Goal: Task Accomplishment & Management: Complete application form

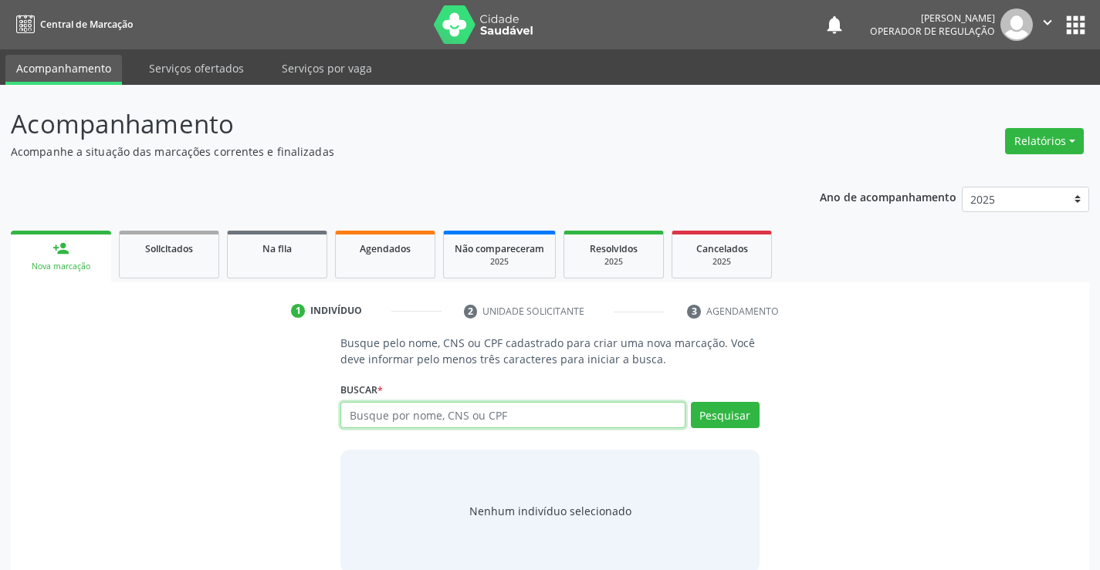
click at [465, 407] on input "text" at bounding box center [512, 415] width 344 height 26
type input "700006708027504"
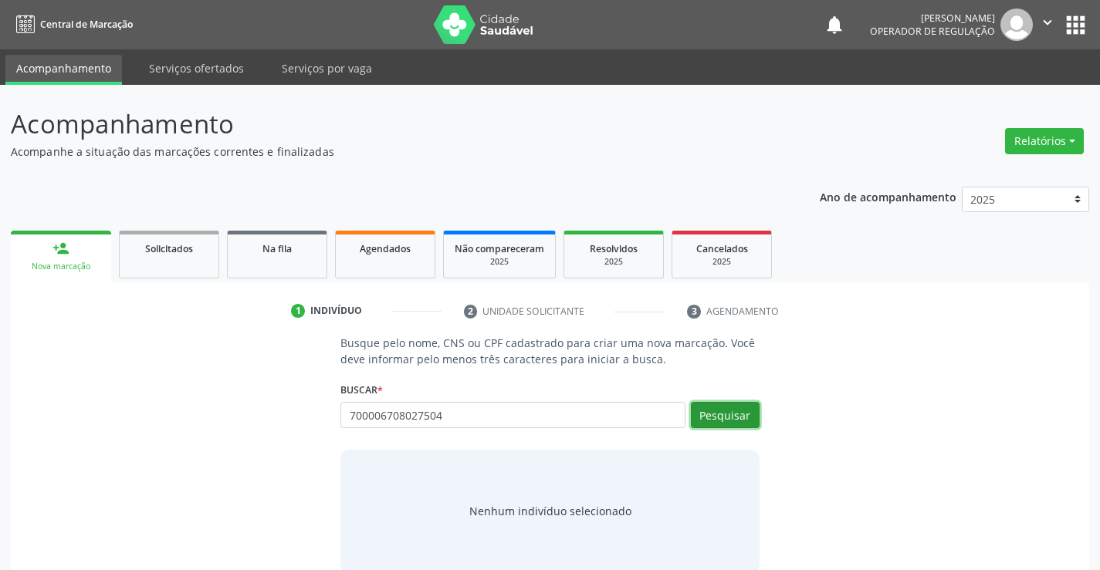
click at [746, 415] on button "Pesquisar" at bounding box center [725, 415] width 69 height 26
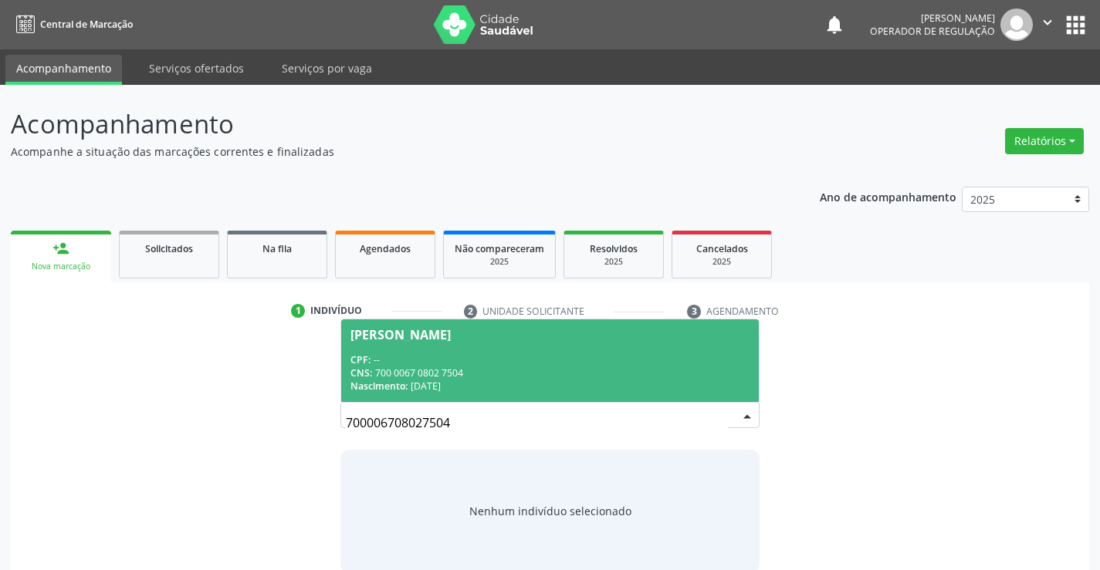
click at [641, 360] on div "CPF: --" at bounding box center [549, 360] width 398 height 13
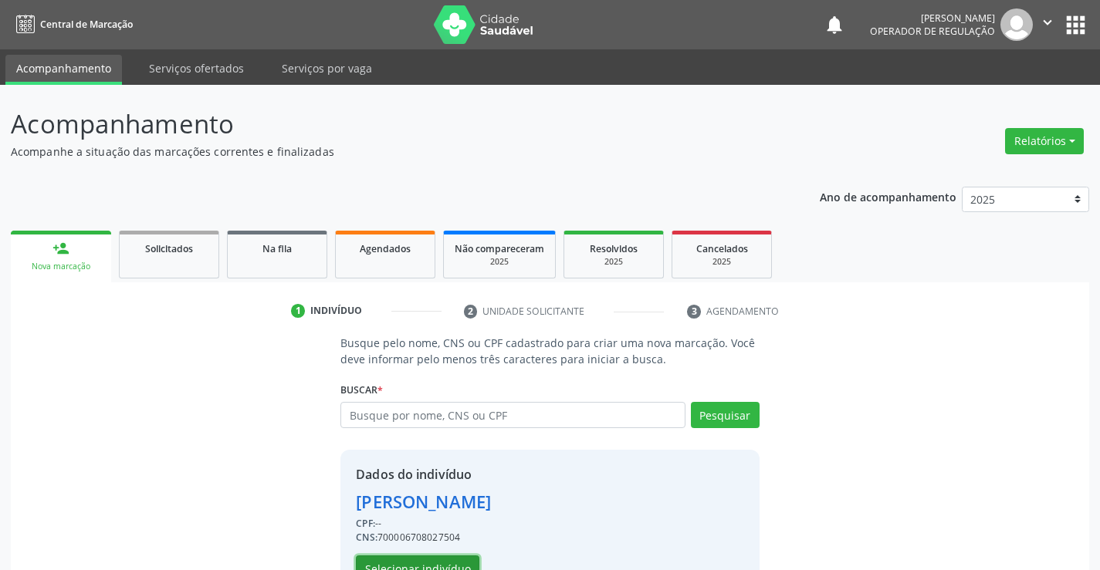
click at [445, 557] on button "Selecionar indivíduo" at bounding box center [418, 569] width 124 height 26
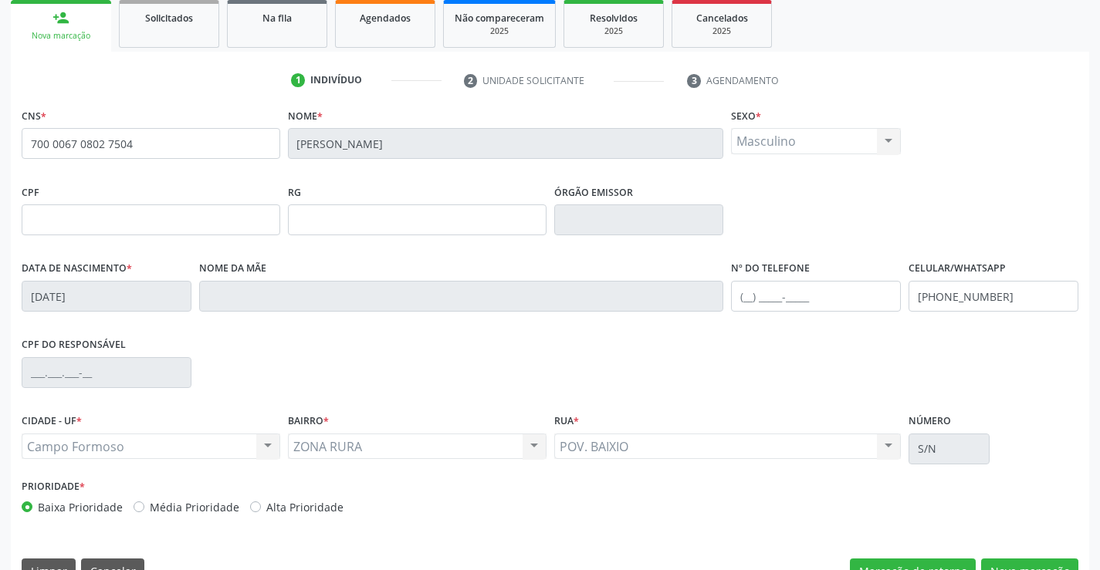
scroll to position [232, 0]
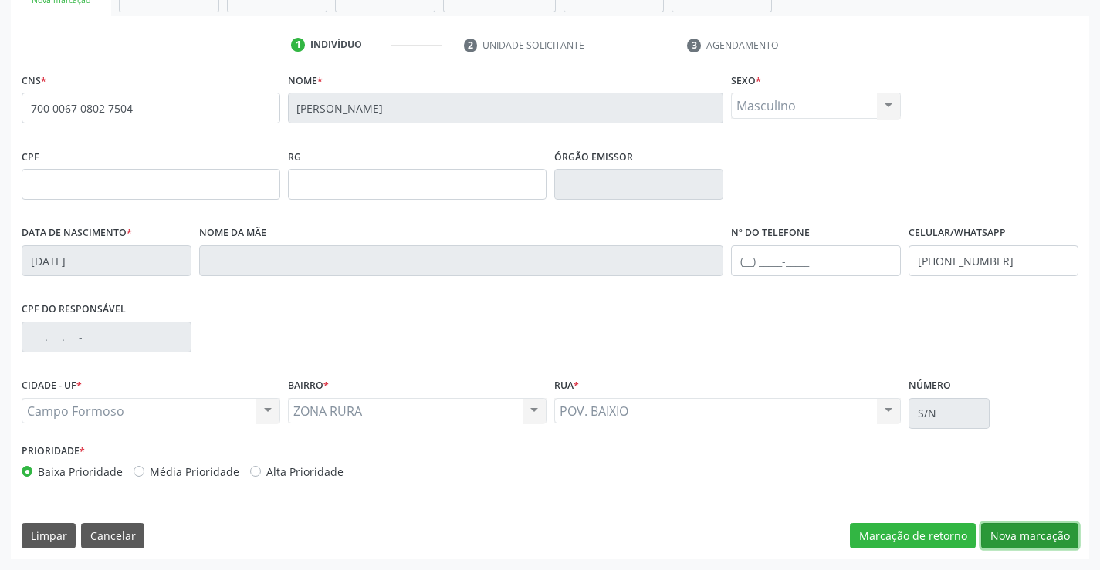
click at [1039, 539] on button "Nova marcação" at bounding box center [1029, 536] width 97 height 26
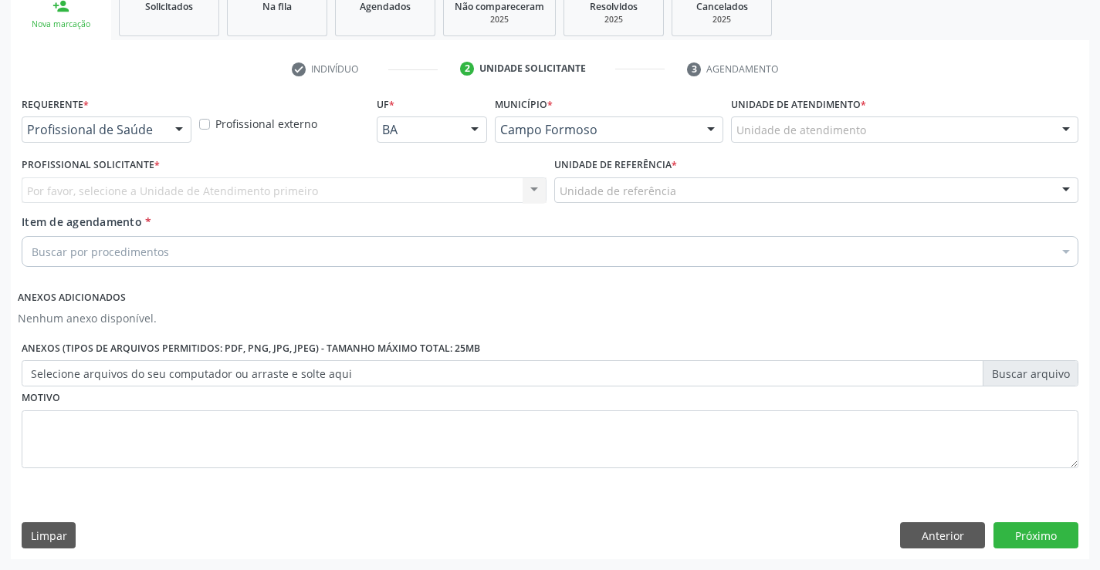
scroll to position [242, 0]
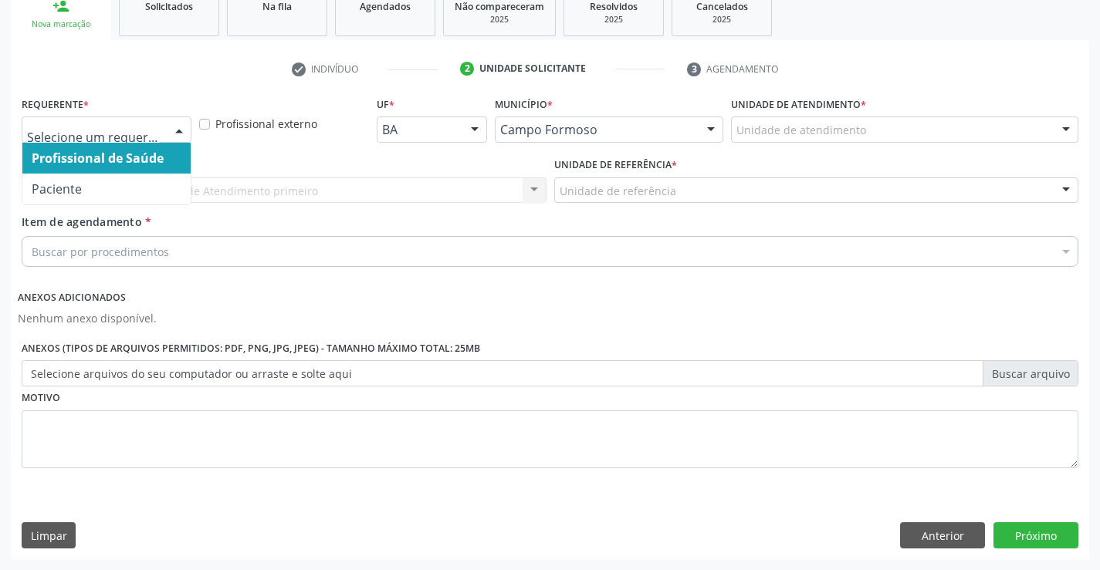
click at [177, 126] on div at bounding box center [179, 130] width 23 height 26
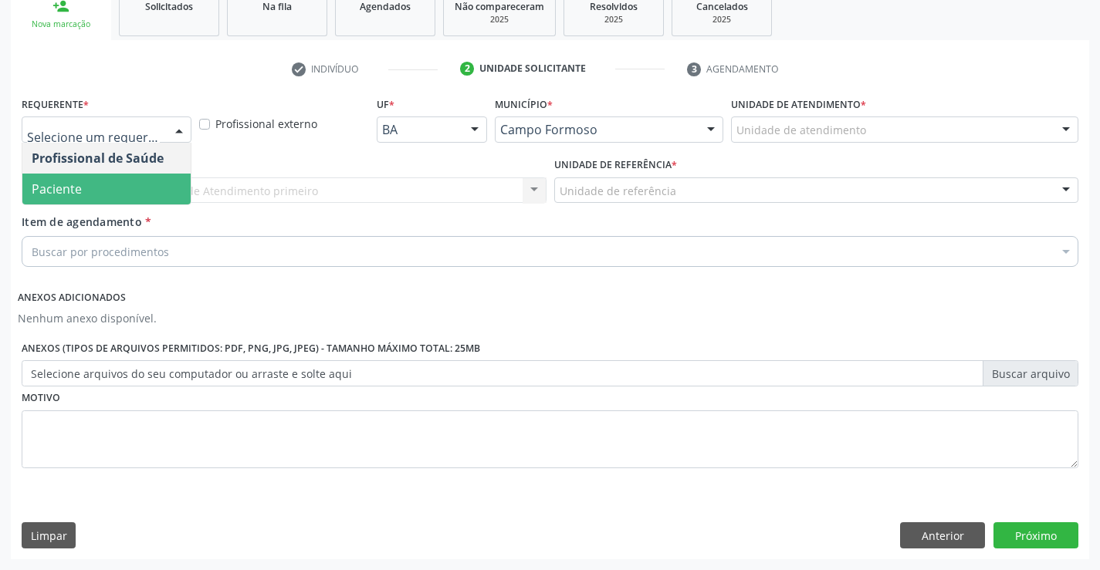
click at [143, 187] on span "Paciente" at bounding box center [106, 189] width 168 height 31
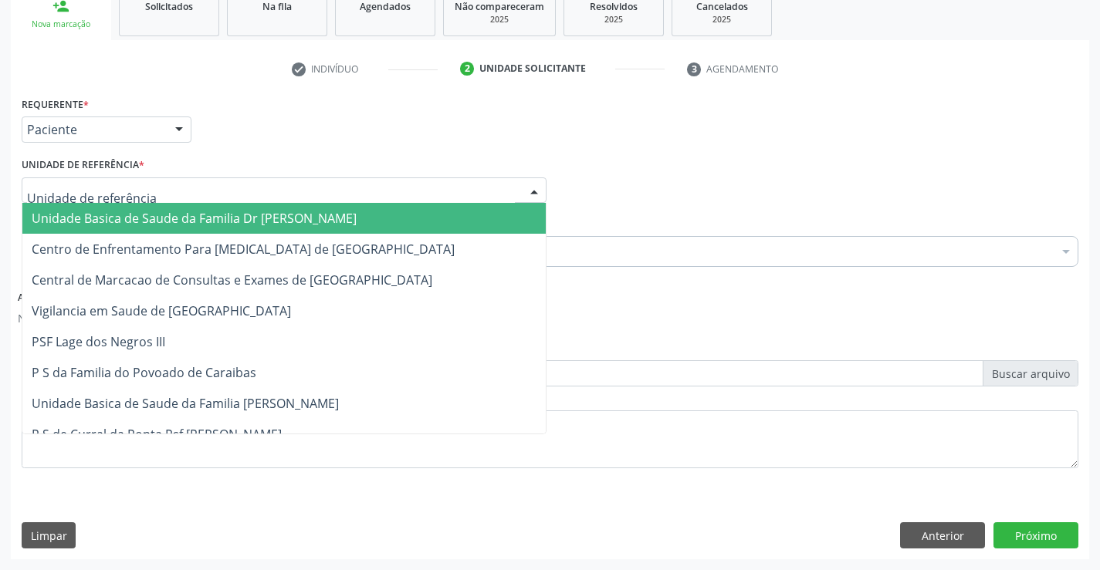
click at [167, 185] on div at bounding box center [284, 191] width 525 height 26
click at [230, 218] on span "Unidade Basica de Saude da Familia Dr [PERSON_NAME]" at bounding box center [194, 218] width 325 height 17
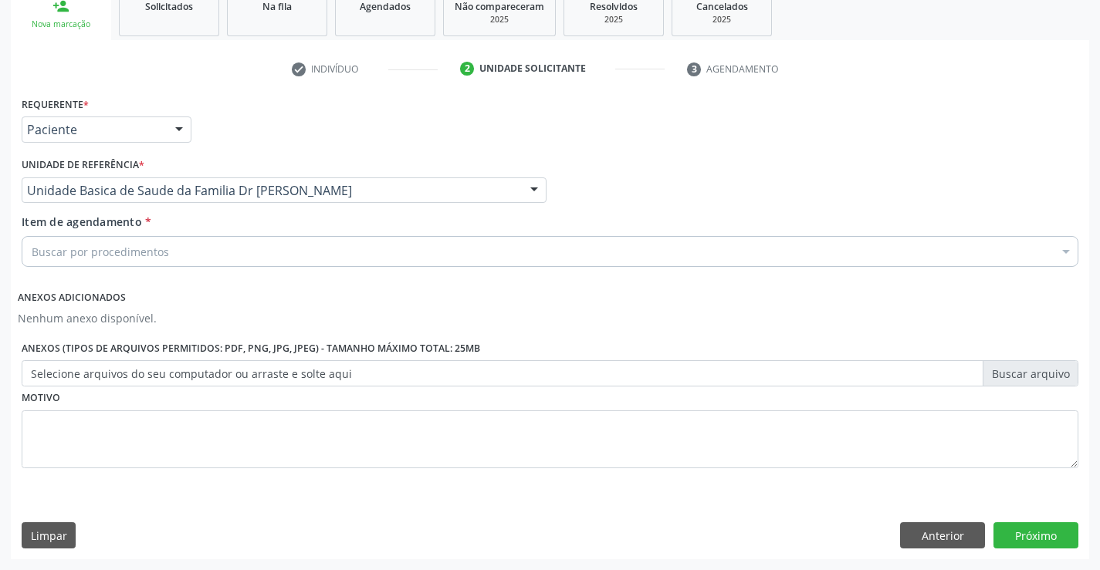
click at [222, 252] on div "Buscar por procedimentos" at bounding box center [550, 251] width 1057 height 31
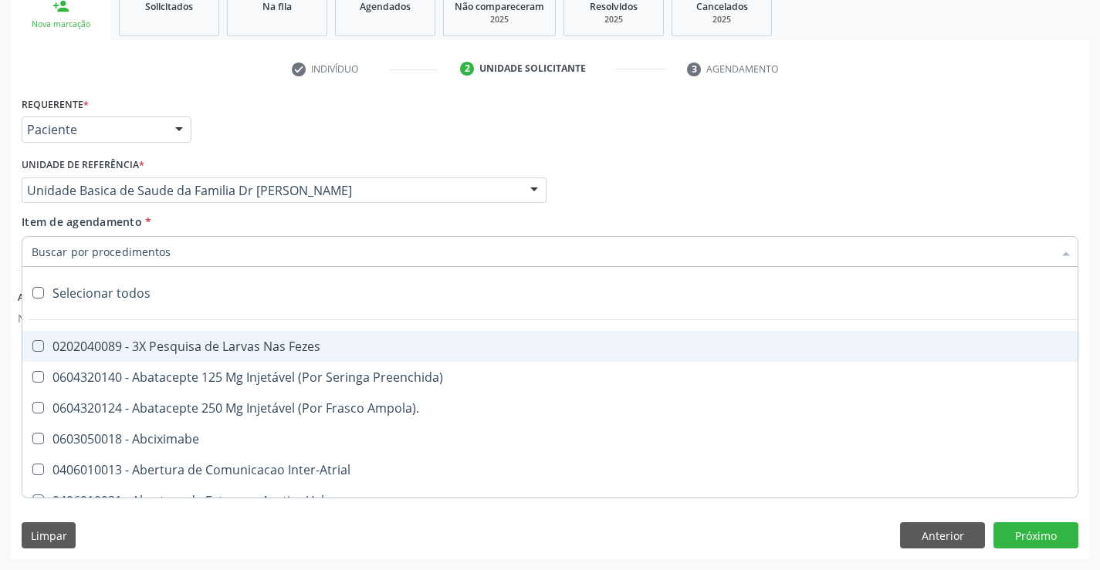
click at [222, 252] on input "Item de agendamento *" at bounding box center [542, 251] width 1021 height 31
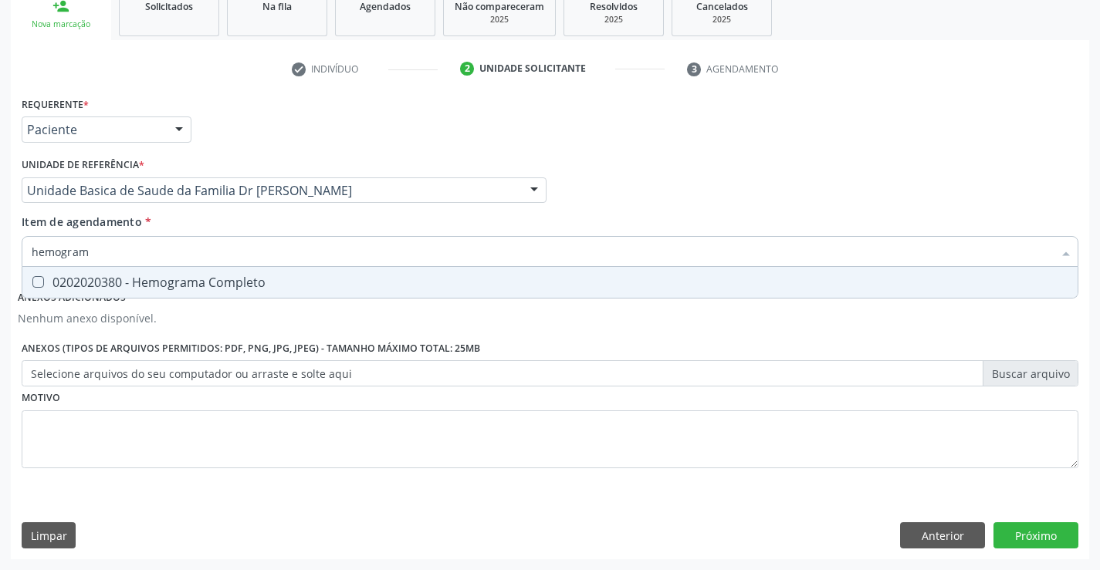
type input "hemograma"
click at [249, 288] on div "0202020380 - Hemograma Completo" at bounding box center [550, 282] width 1037 height 12
checkbox Completo "true"
type input "hemograma"
click at [256, 416] on div "Requerente * Paciente Profissional de Saúde Paciente Nenhum resultado encontrad…" at bounding box center [550, 292] width 1057 height 398
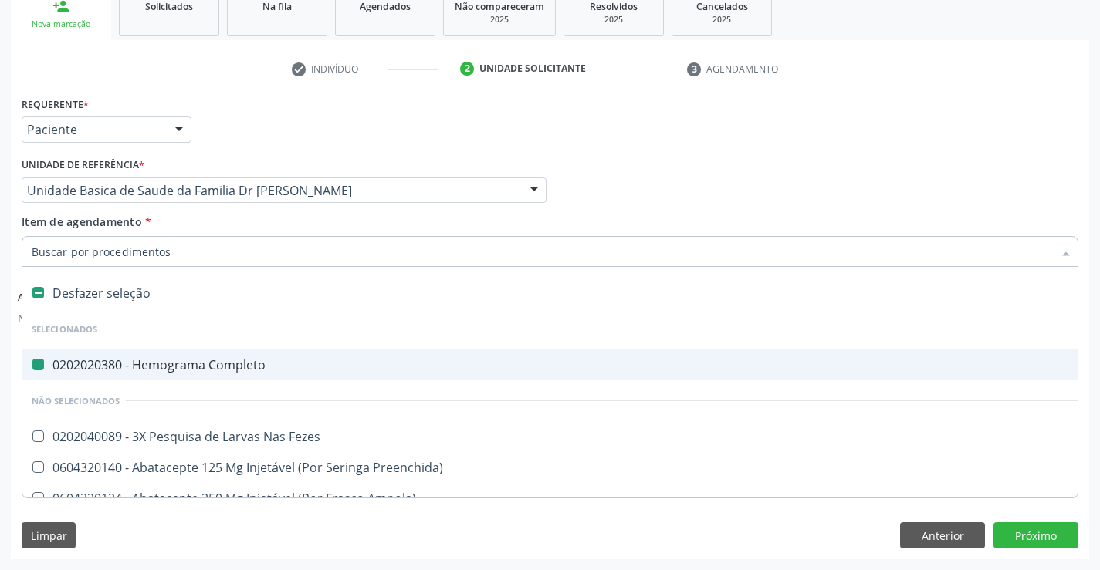
type input "u"
checkbox Completo "false"
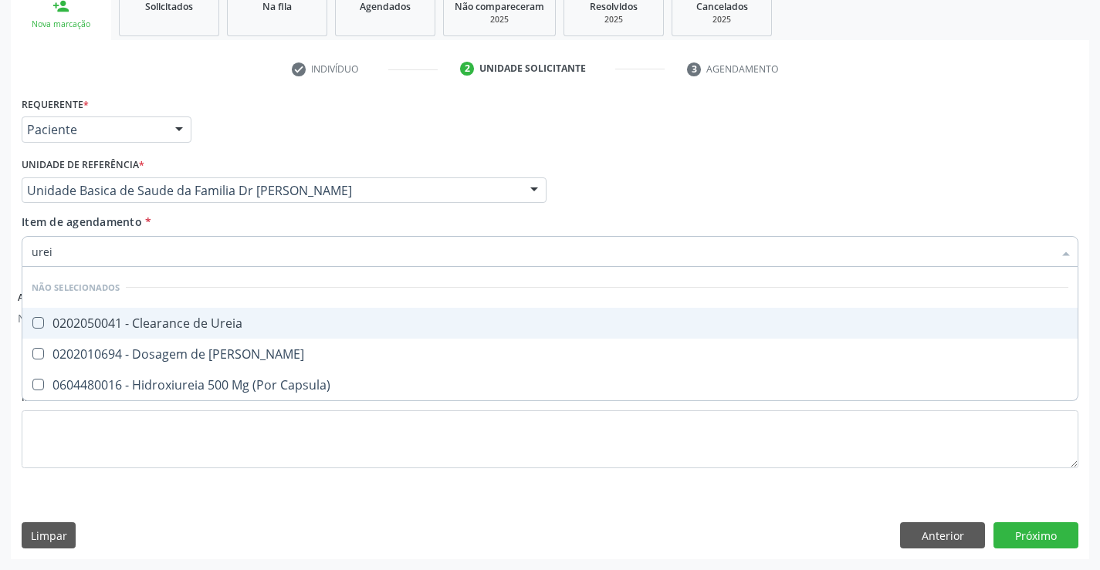
type input "ureia"
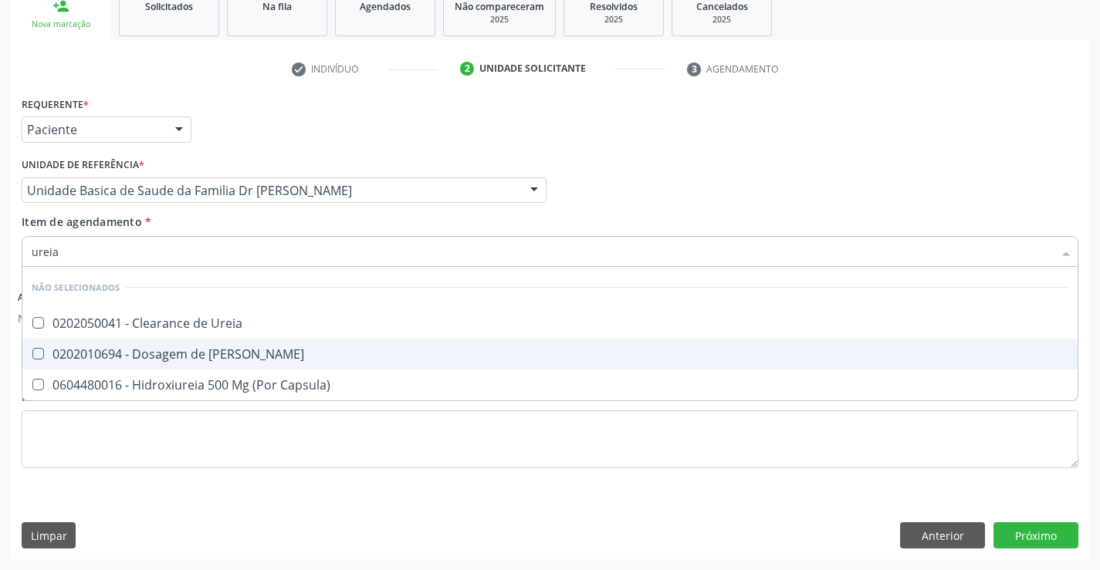
click at [242, 353] on div "0202010694 - Dosagem de [PERSON_NAME]" at bounding box center [550, 354] width 1037 height 12
checkbox Ureia "true"
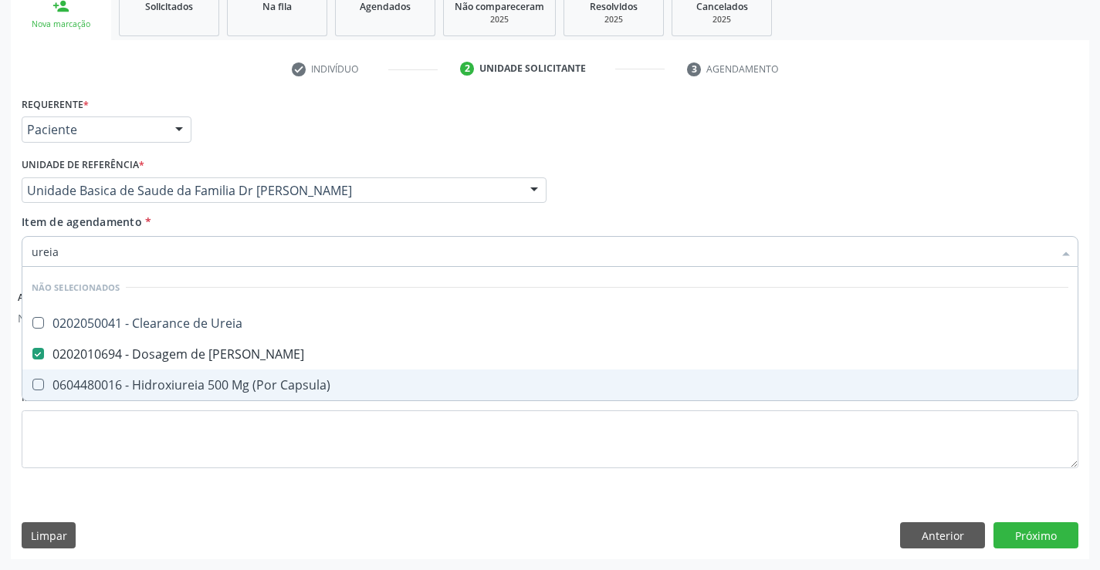
type input "ureia"
click at [174, 448] on div "Requerente * Paciente Profissional de Saúde Paciente Nenhum resultado encontrad…" at bounding box center [550, 292] width 1057 height 398
checkbox Ureia "true"
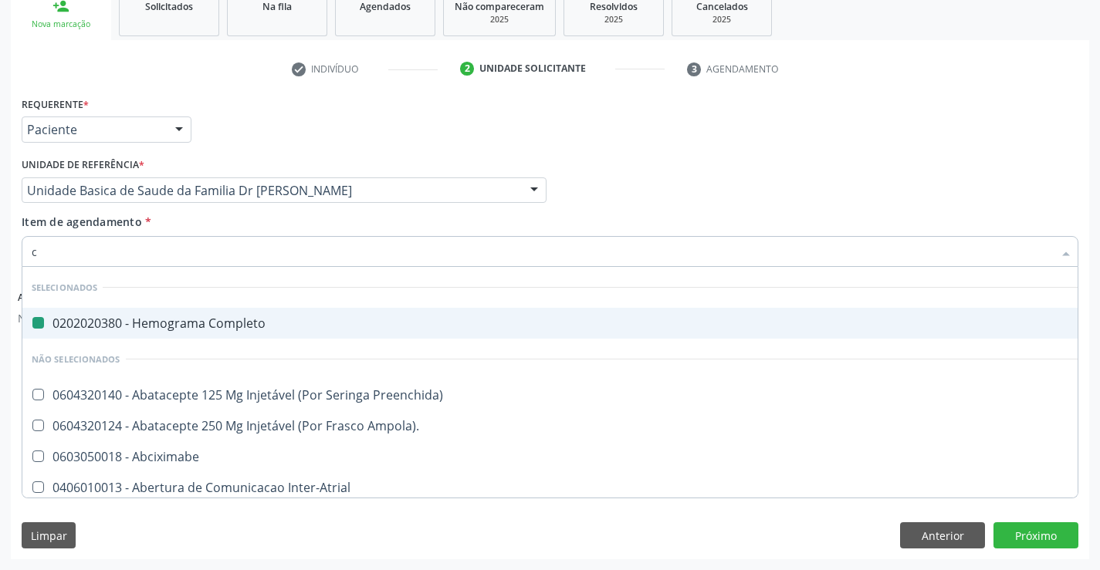
type input "cr"
checkbox Completo "false"
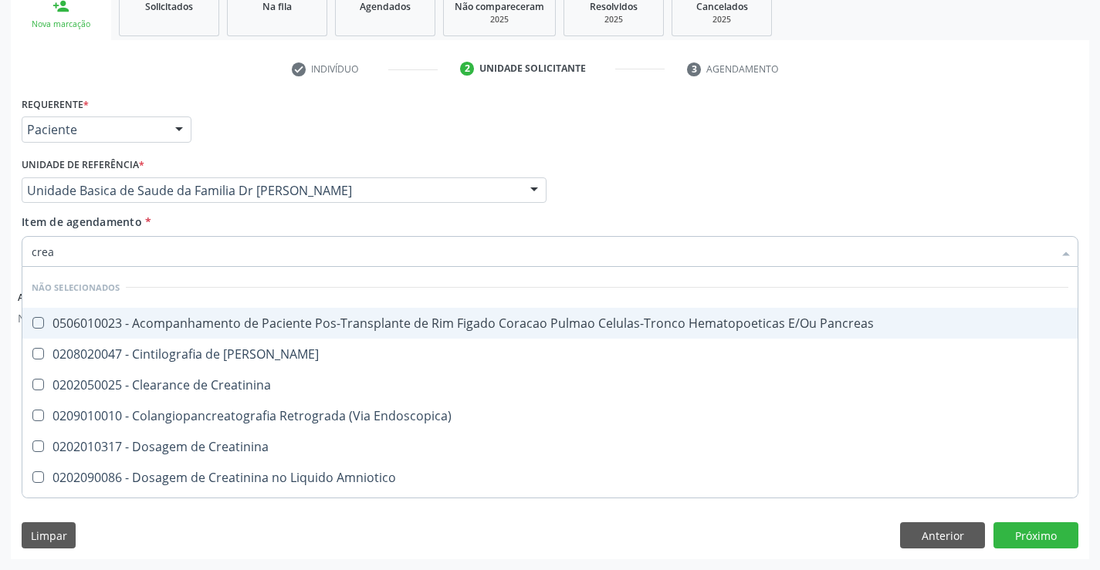
type input "creat"
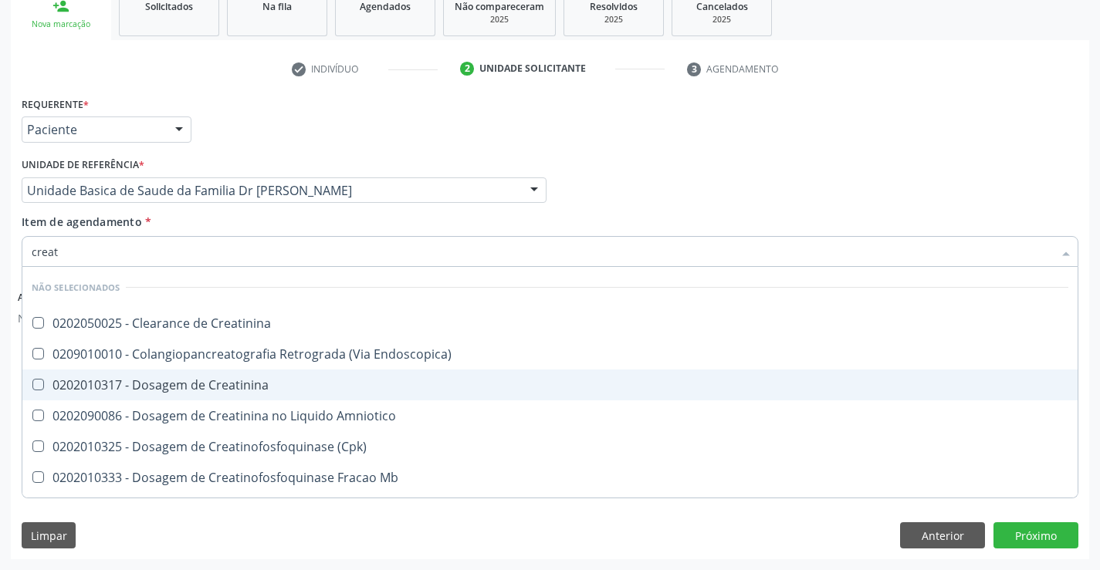
click at [214, 385] on div "0202010317 - Dosagem de Creatinina" at bounding box center [550, 385] width 1037 height 12
checkbox Creatinina "true"
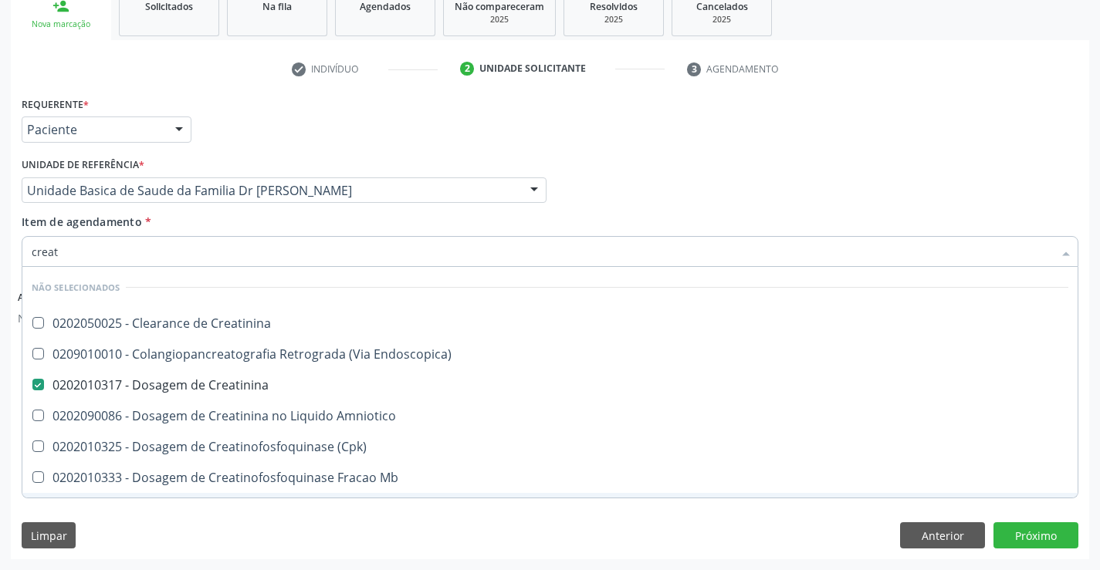
type input "creat"
click at [196, 520] on div "Requerente * Paciente Profissional de Saúde Paciente Nenhum resultado encontrad…" at bounding box center [550, 326] width 1078 height 466
checkbox Creatinina "true"
checkbox Endoscopica\) "true"
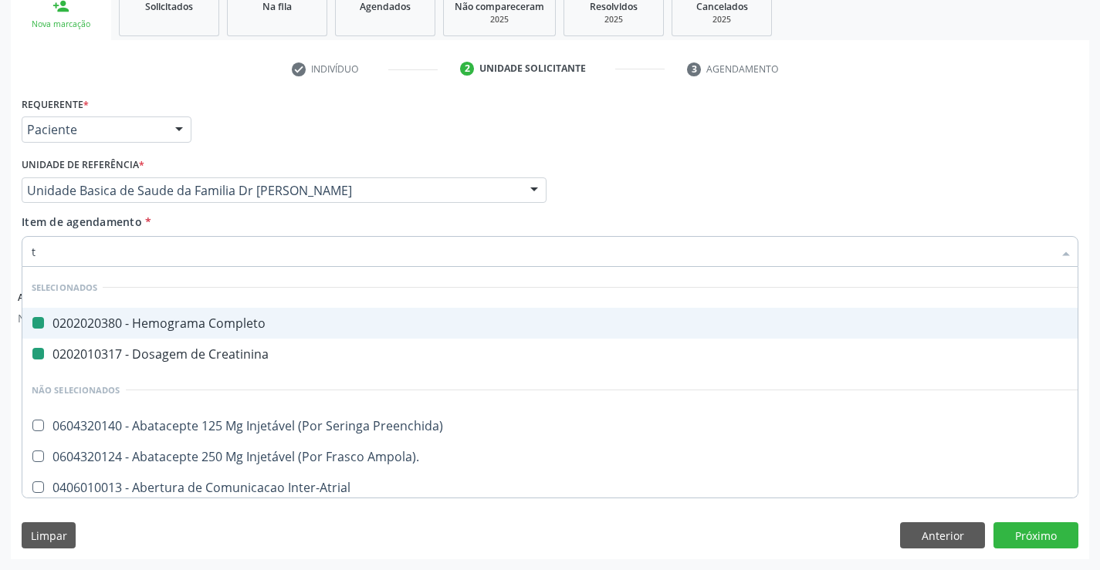
type input "tg"
checkbox Completo "false"
checkbox Creatinina "false"
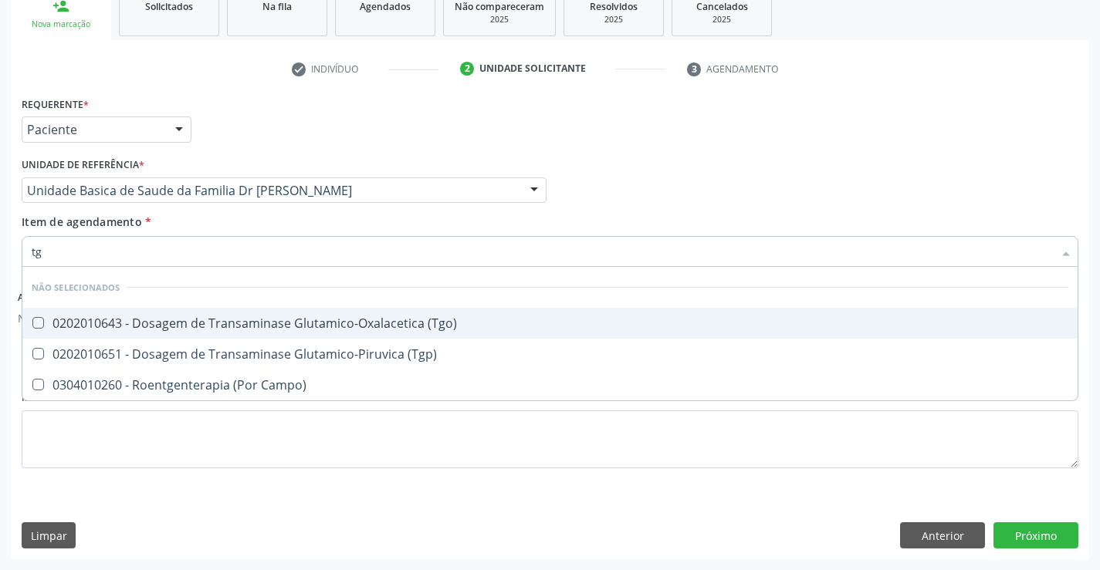
click at [193, 322] on div "0202010643 - Dosagem de Transaminase Glutamico-Oxalacetica (Tgo)" at bounding box center [550, 323] width 1037 height 12
checkbox \(Tgo\) "true"
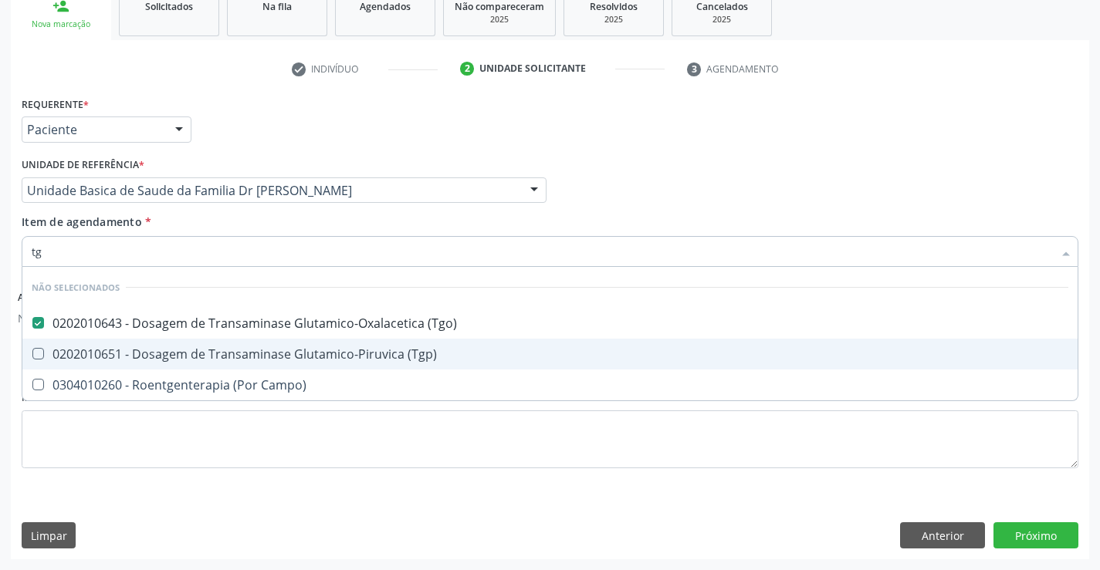
click at [198, 351] on div "0202010651 - Dosagem de Transaminase Glutamico-Piruvica (Tgp)" at bounding box center [550, 354] width 1037 height 12
checkbox \(Tgp\) "true"
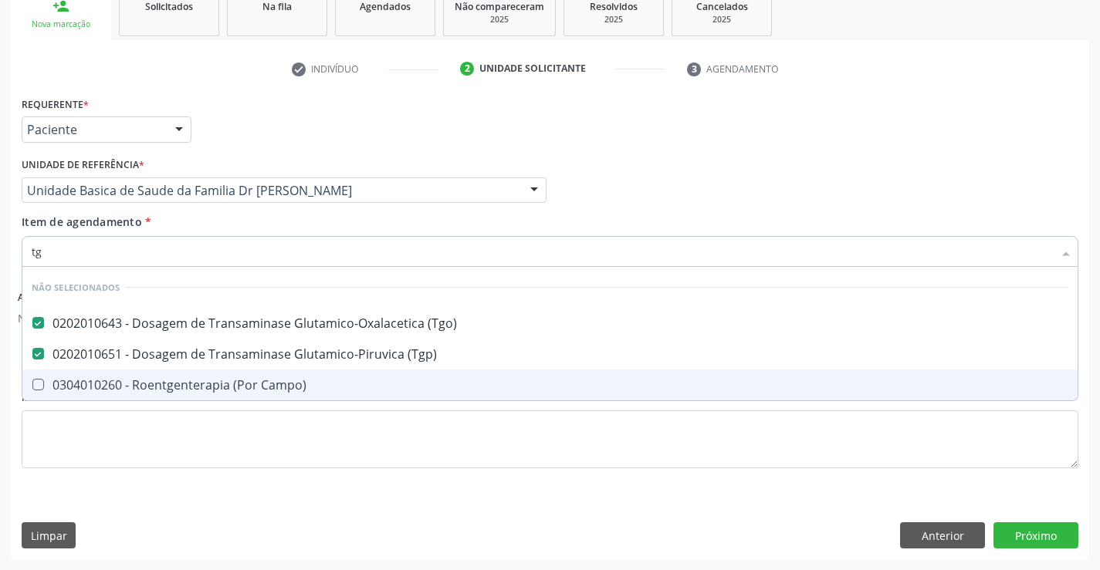
type input "tg"
click at [194, 466] on div "Requerente * Paciente Profissional de Saúde Paciente Nenhum resultado encontrad…" at bounding box center [550, 292] width 1057 height 398
checkbox Campo\) "true"
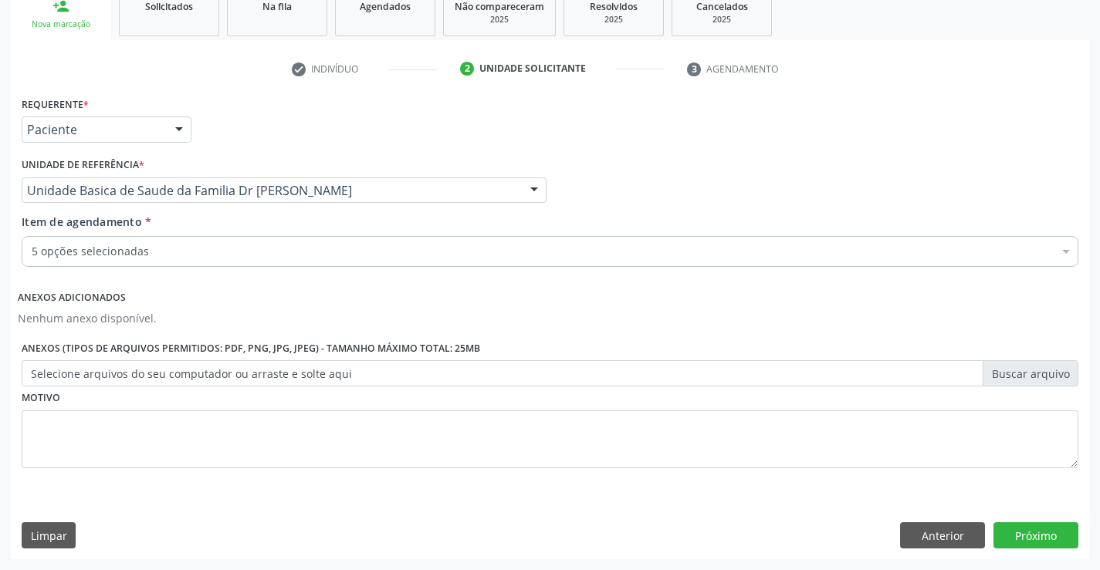
click at [162, 261] on div "5 opções selecionadas" at bounding box center [550, 251] width 1057 height 31
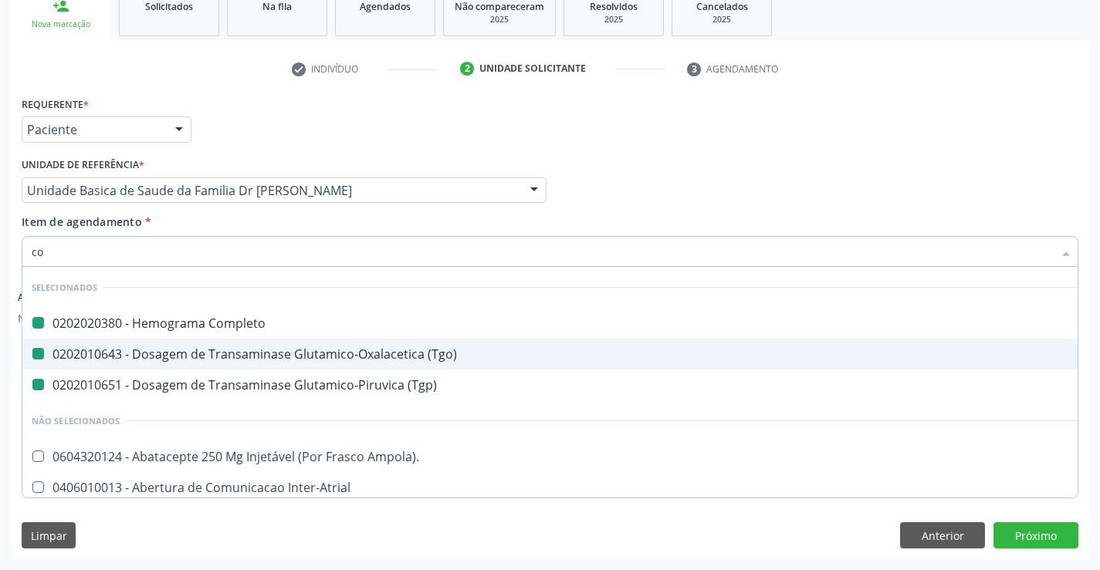
type input "col"
checkbox Completo "false"
checkbox \(Tgo\) "false"
checkbox \(Tgp\) "false"
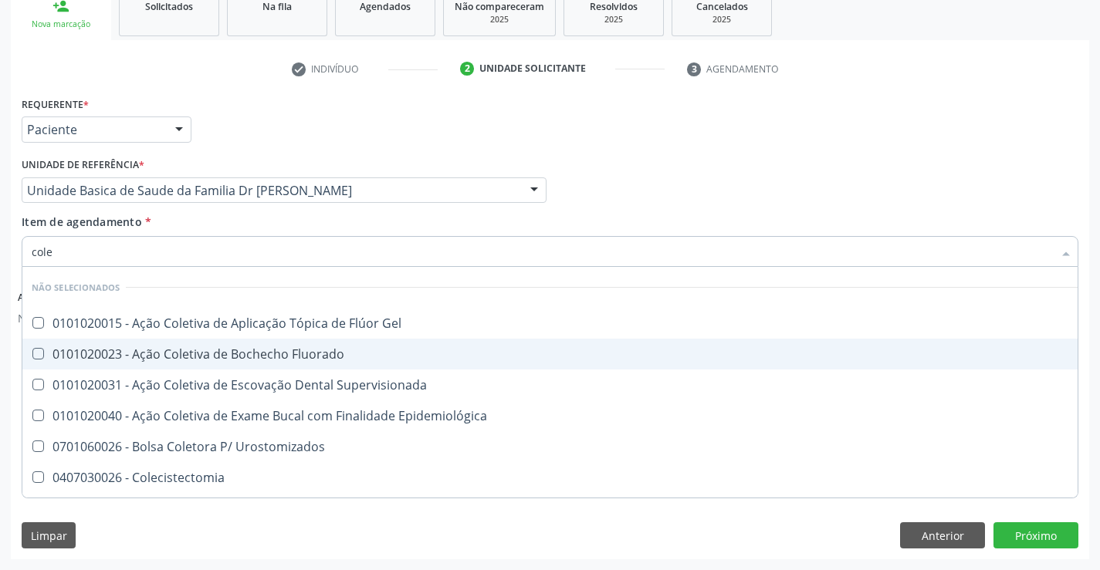
type input "coles"
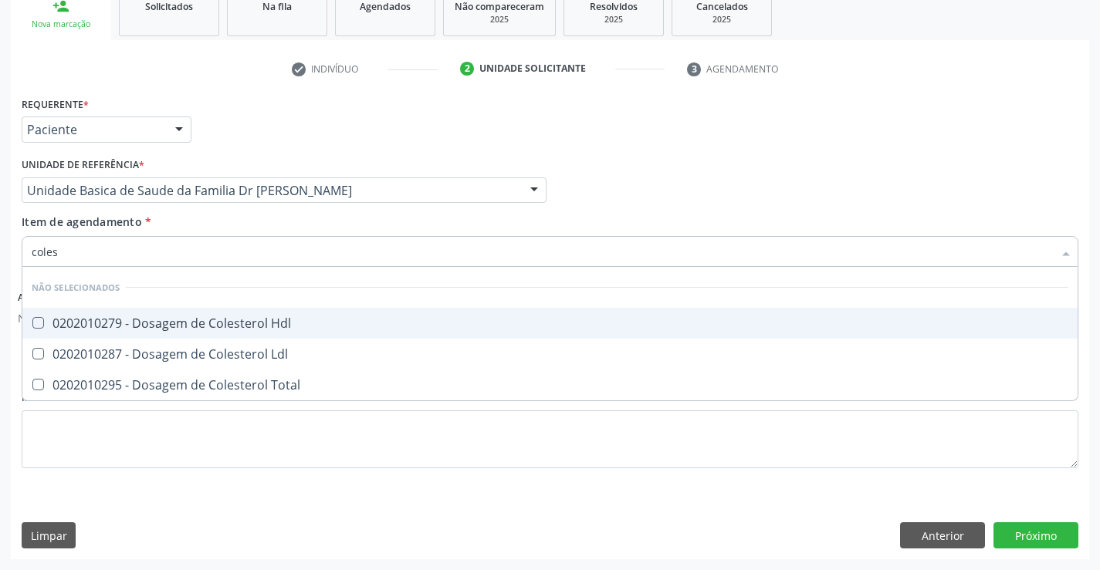
click at [205, 320] on div "0202010279 - Dosagem de Colesterol Hdl" at bounding box center [550, 323] width 1037 height 12
checkbox Hdl "true"
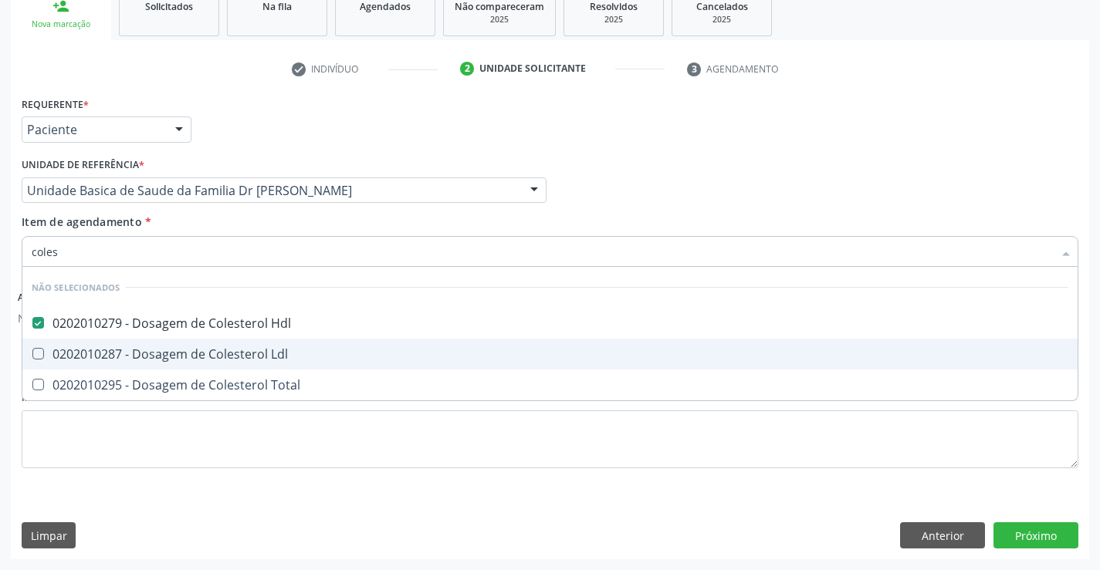
click at [219, 355] on div "0202010287 - Dosagem de Colesterol Ldl" at bounding box center [550, 354] width 1037 height 12
checkbox Ldl "true"
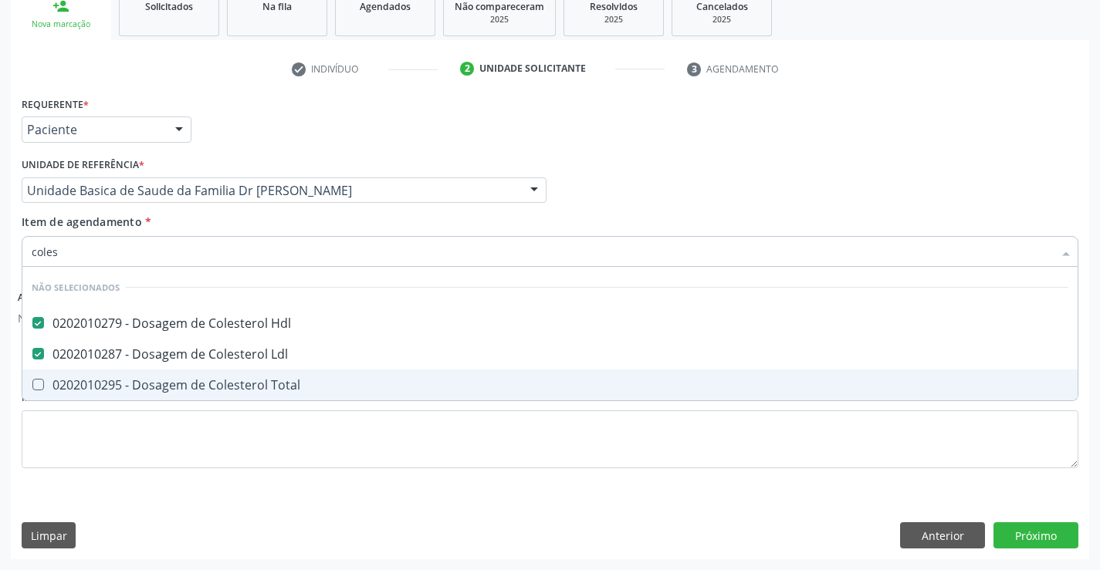
click at [215, 387] on div "0202010295 - Dosagem de Colesterol Total" at bounding box center [550, 385] width 1037 height 12
checkbox Total "true"
type input "coles"
click at [204, 452] on div "Requerente * Paciente Profissional de Saúde Paciente Nenhum resultado encontrad…" at bounding box center [550, 292] width 1057 height 398
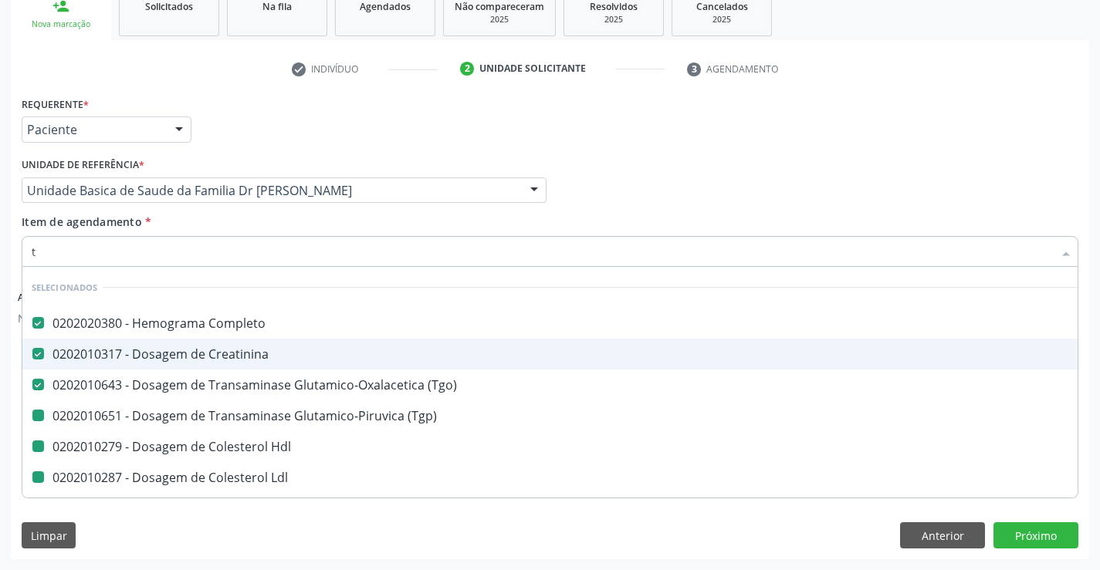
type input "tr"
checkbox \(Tgp\) "false"
checkbox Hdl "false"
checkbox Ldl "false"
checkbox Total "false"
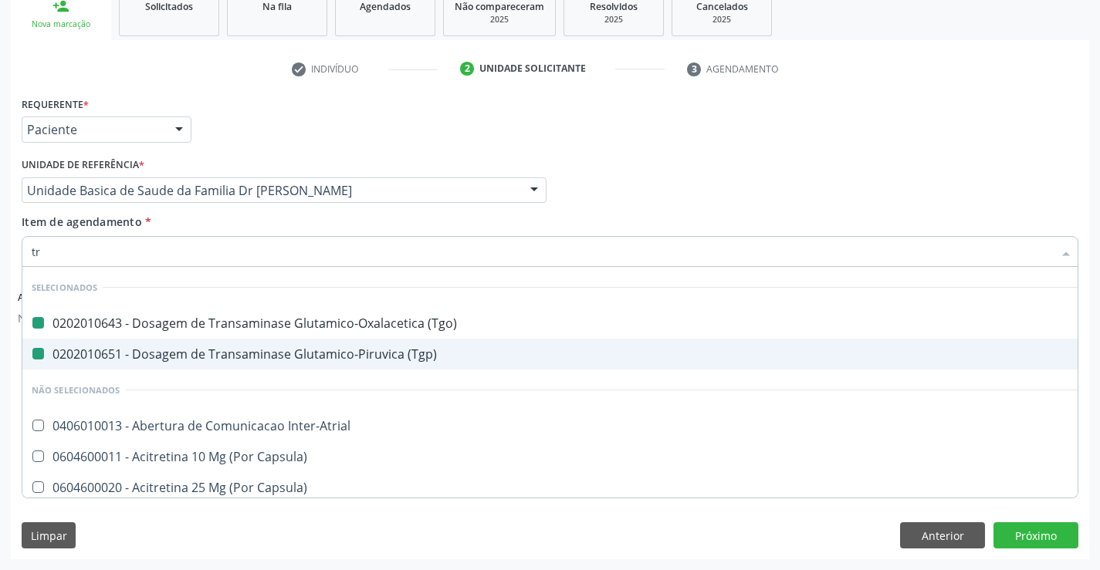
type input "tri"
checkbox \(Tgo\) "false"
checkbox \(Tgp\) "false"
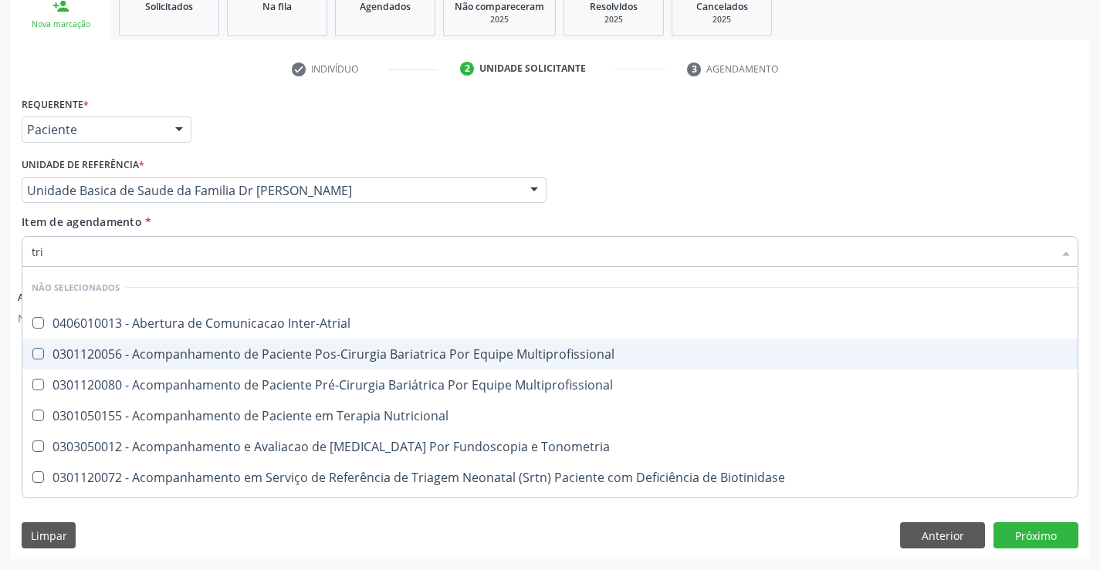
type input "trig"
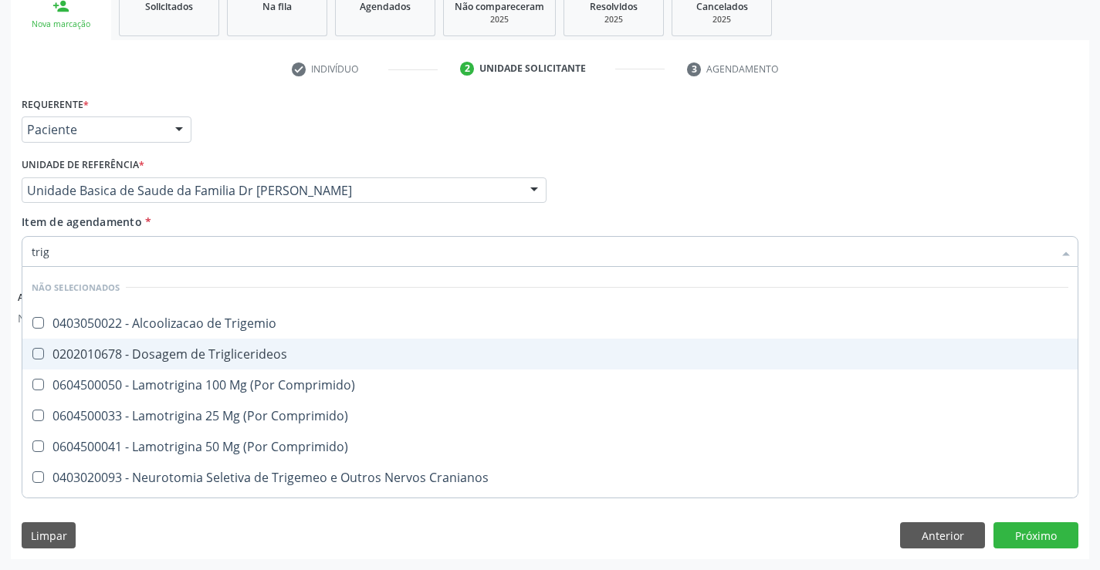
click at [205, 353] on div "0202010678 - Dosagem de Triglicerideos" at bounding box center [550, 354] width 1037 height 12
checkbox Triglicerideos "true"
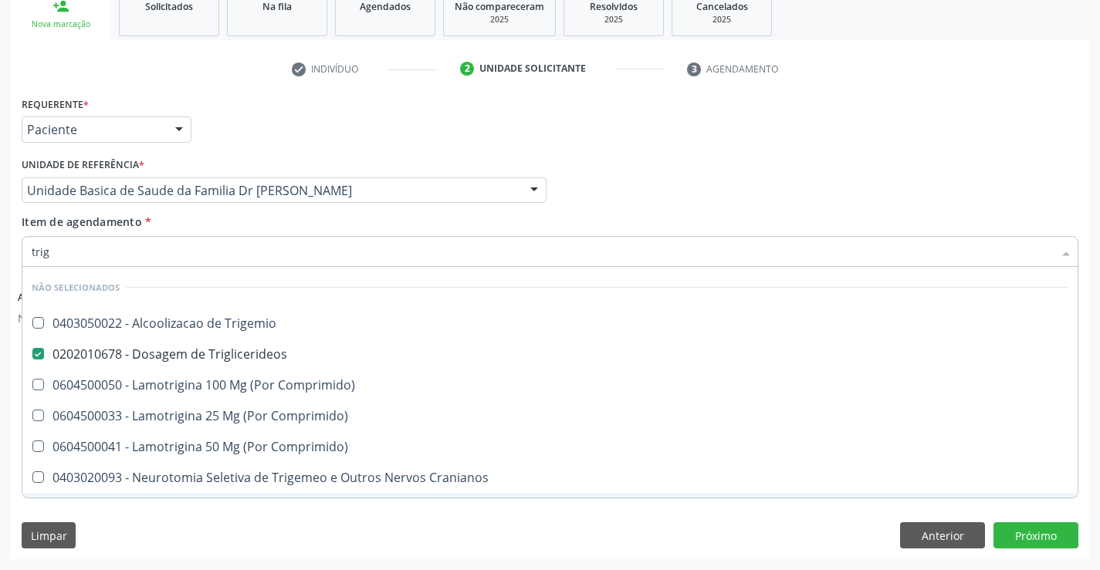
type input "trig"
click at [152, 499] on div "Requerente * Paciente Profissional de Saúde Paciente Nenhum resultado encontrad…" at bounding box center [550, 326] width 1078 height 466
checkbox Trigemio "true"
checkbox Comprimido\) "true"
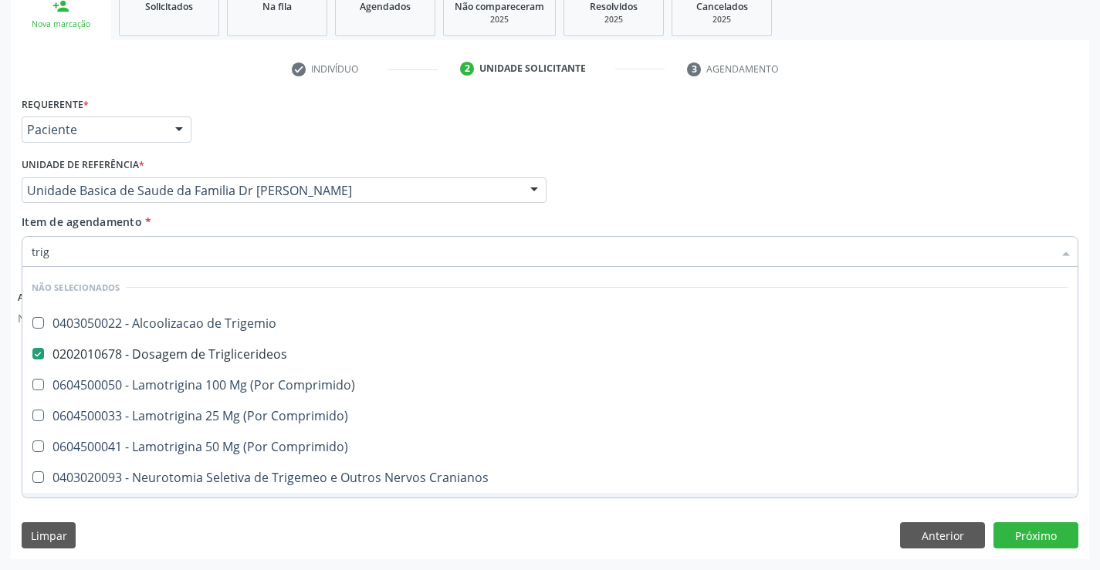
checkbox Cranianos "true"
checkbox Espinal "true"
checkbox Comprimido\) "true"
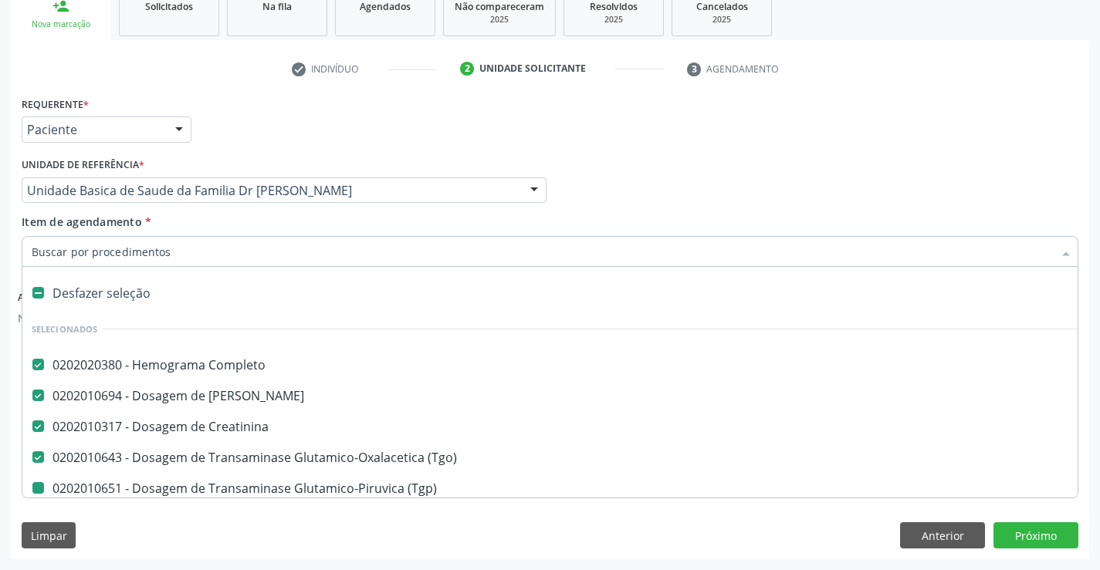
type input "u"
checkbox \(Tgp\) "false"
checkbox Hdl "false"
checkbox Ldl "false"
checkbox Total "false"
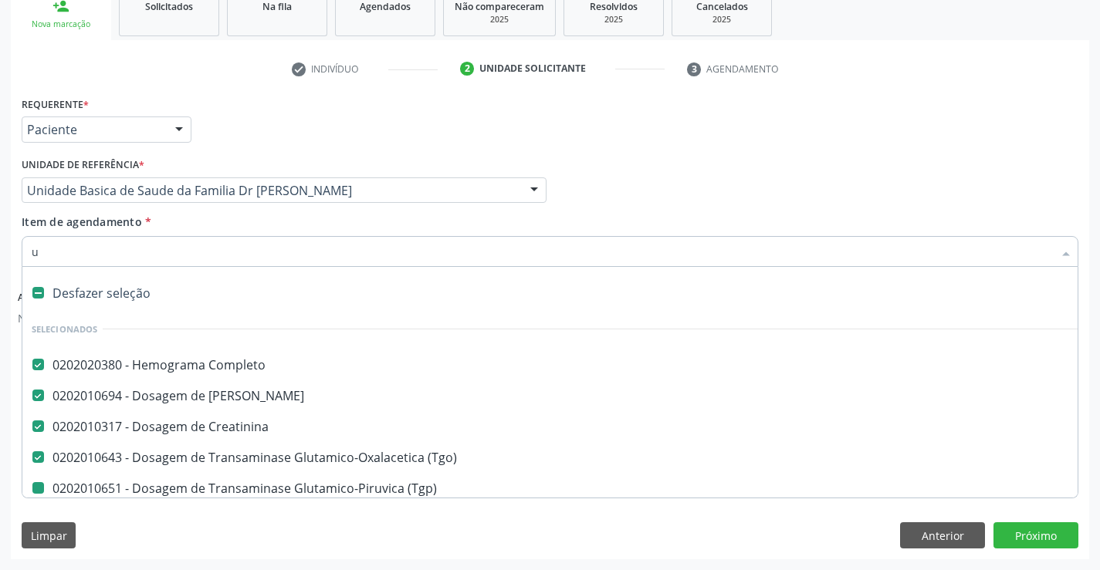
checkbox Triglicerideos "false"
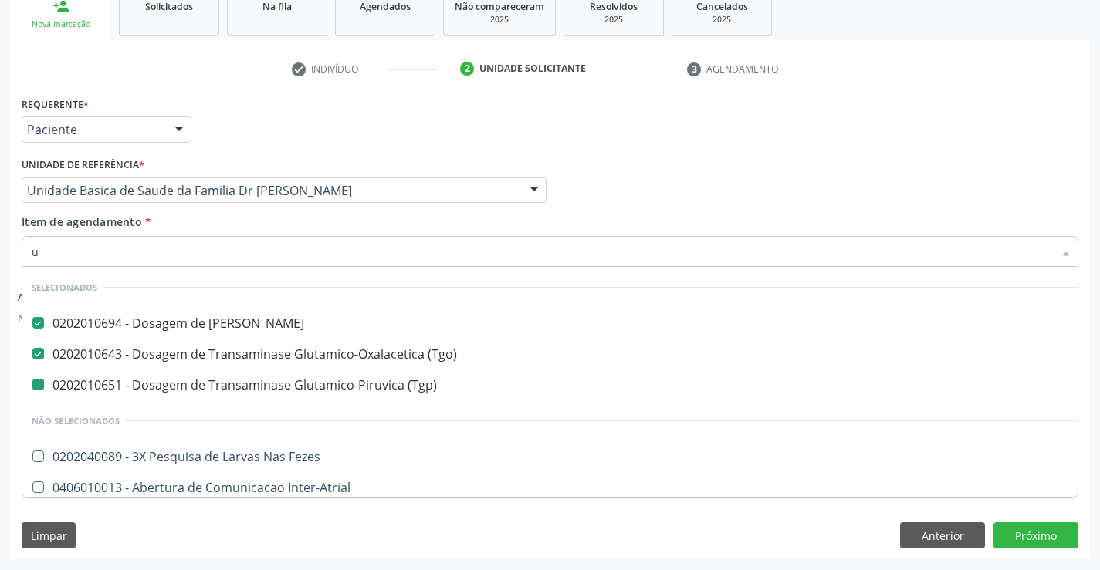
type input "ur"
checkbox \(Tgp\) "false"
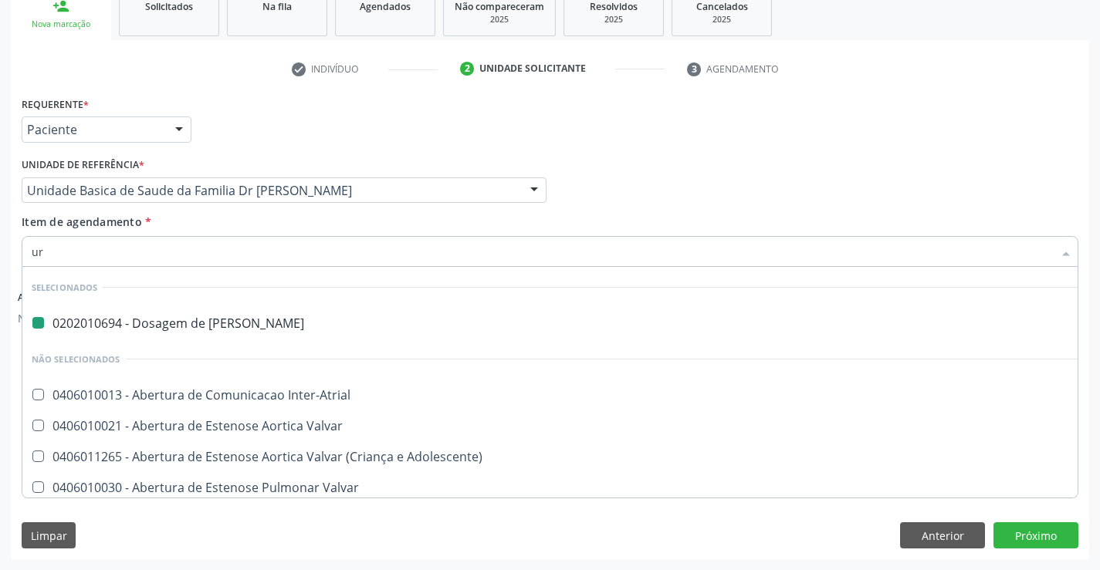
type input "uri"
checkbox Ureia "false"
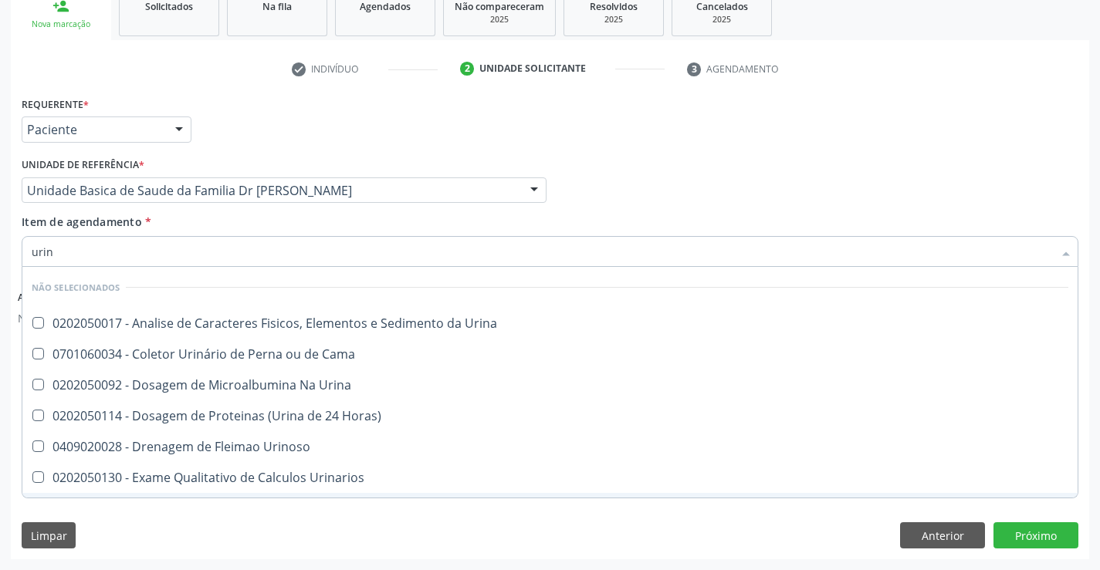
type input "urina"
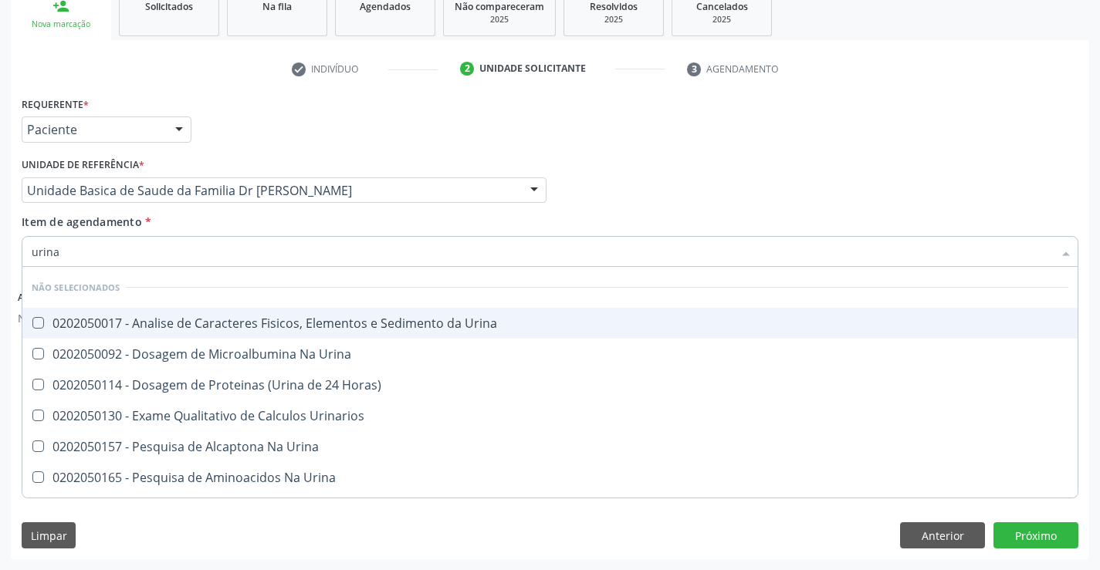
click at [207, 323] on div "0202050017 - Analise de Caracteres Fisicos, Elementos e Sedimento da Urina" at bounding box center [550, 323] width 1037 height 12
checkbox Urina "true"
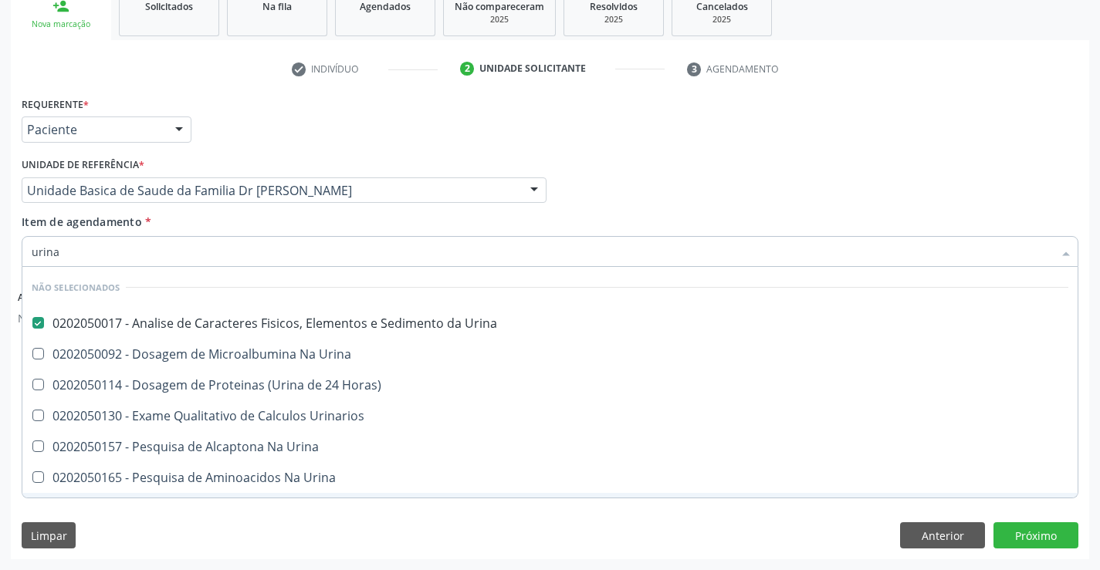
type input "urina"
click at [195, 499] on div "Requerente * Paciente Profissional de Saúde Paciente Nenhum resultado encontrad…" at bounding box center [550, 326] width 1078 height 466
checkbox Urina "true"
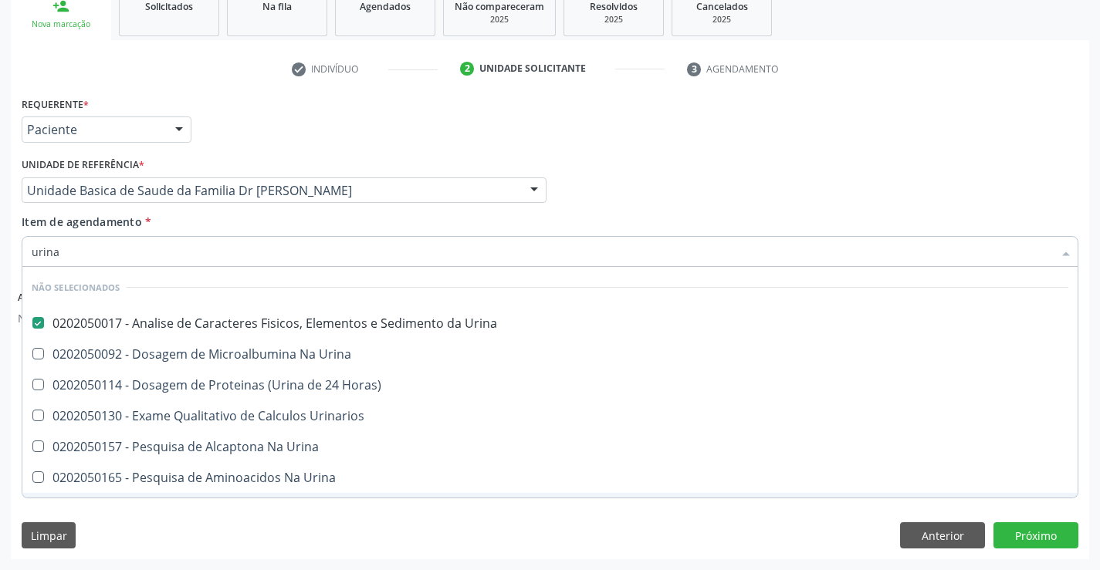
checkbox Horas\) "true"
checkbox Urina "true"
checkbox Urinarios "true"
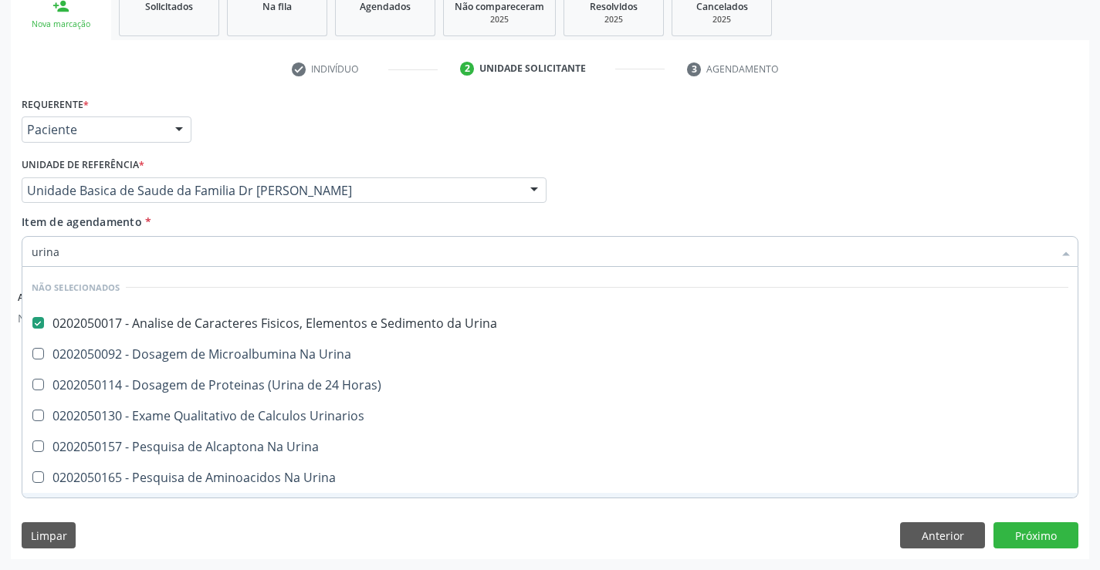
checkbox Urina "true"
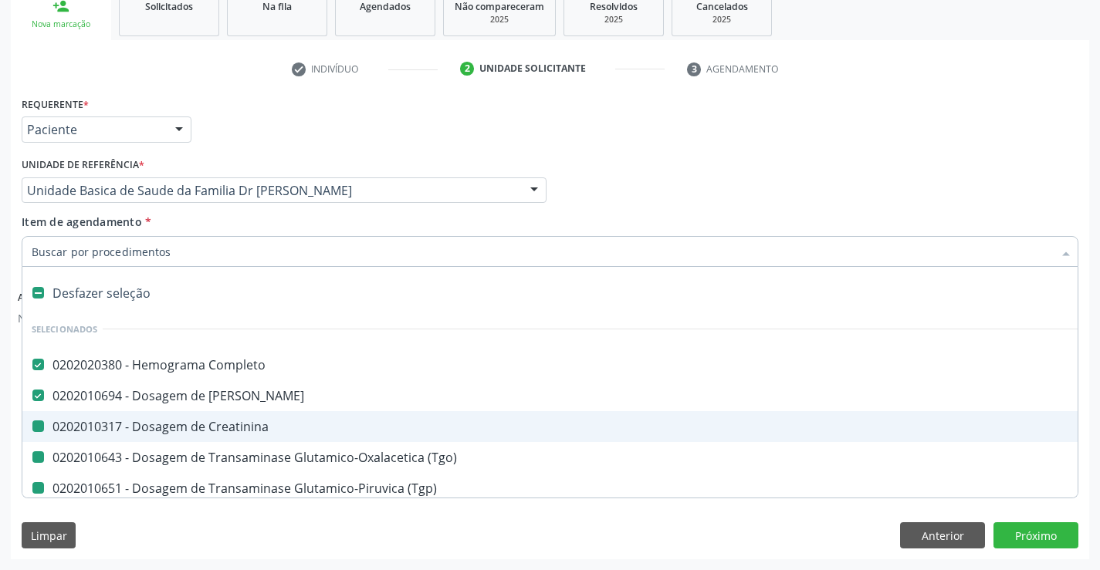
type input "f"
checkbox \(Tgp\) "false"
checkbox Hdl "false"
checkbox Ldl "false"
checkbox Creatinina "false"
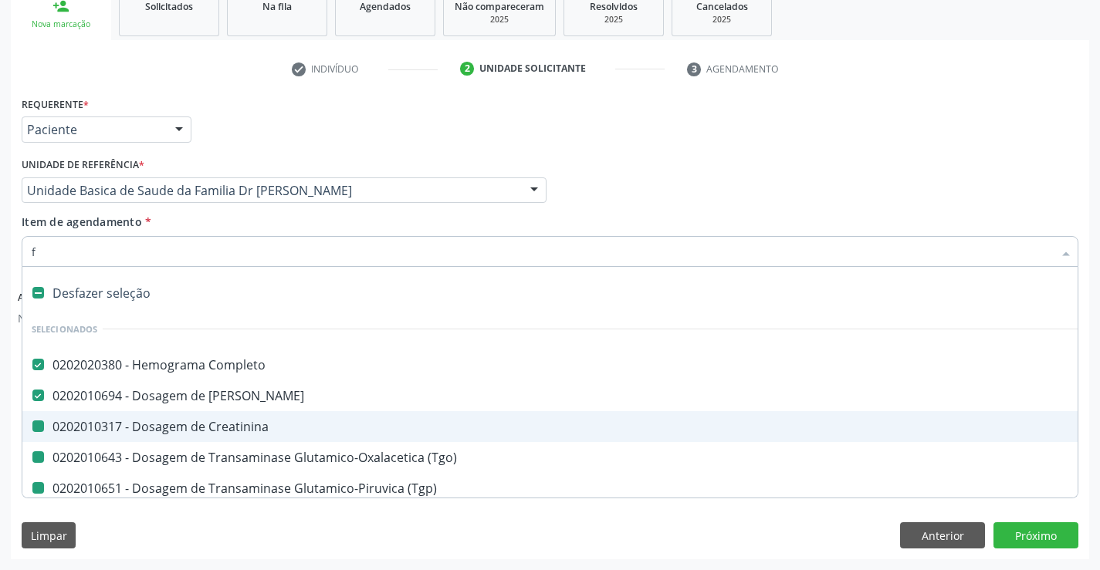
checkbox Total "false"
checkbox Triglicerideos "false"
checkbox Urina "false"
checkbox \(Tgo\) "false"
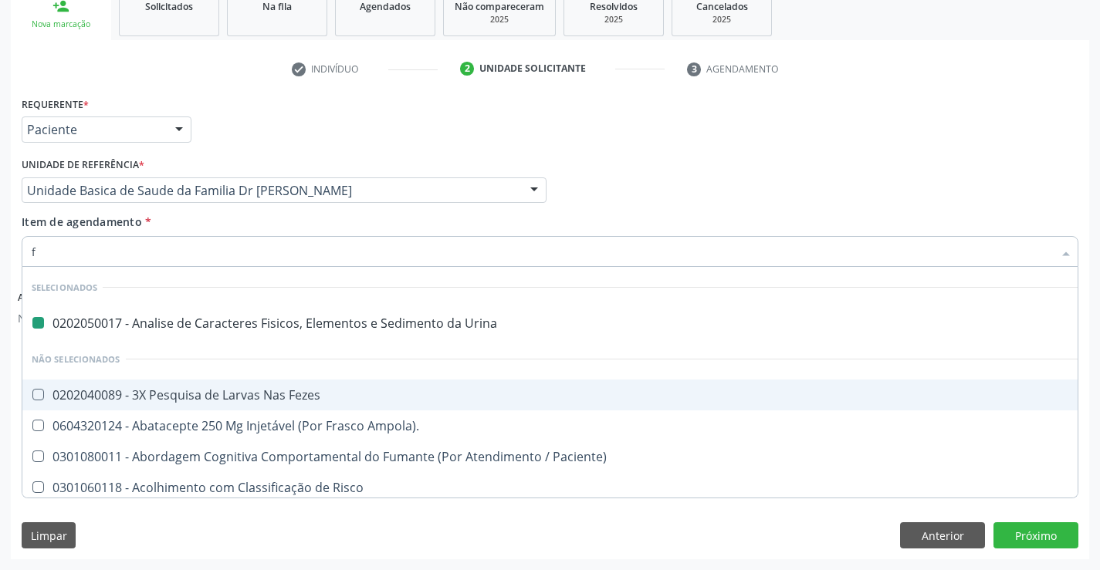
type input "fe"
checkbox Urina "false"
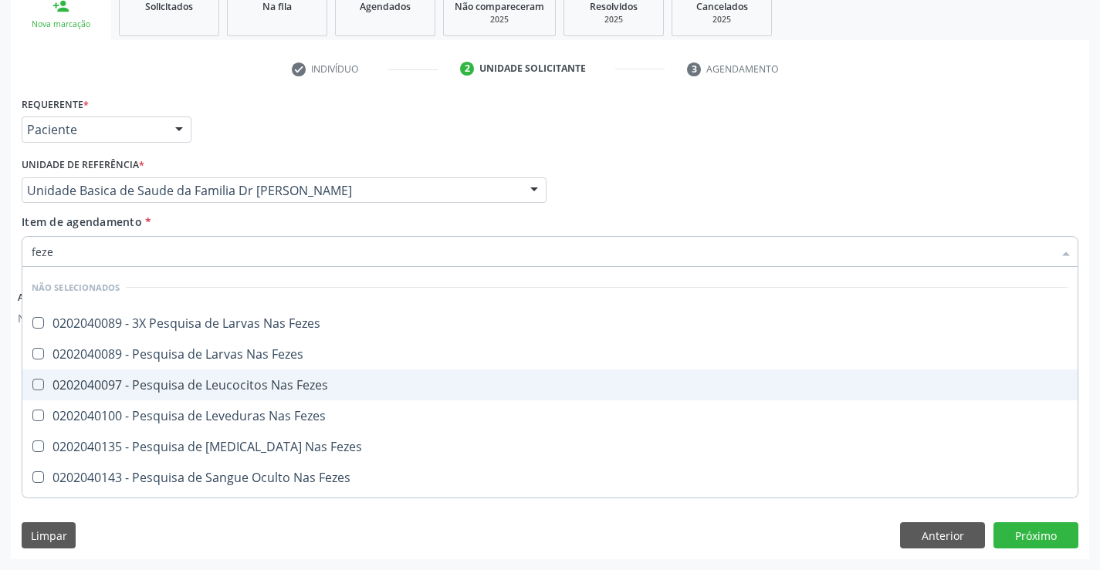
type input "fezes"
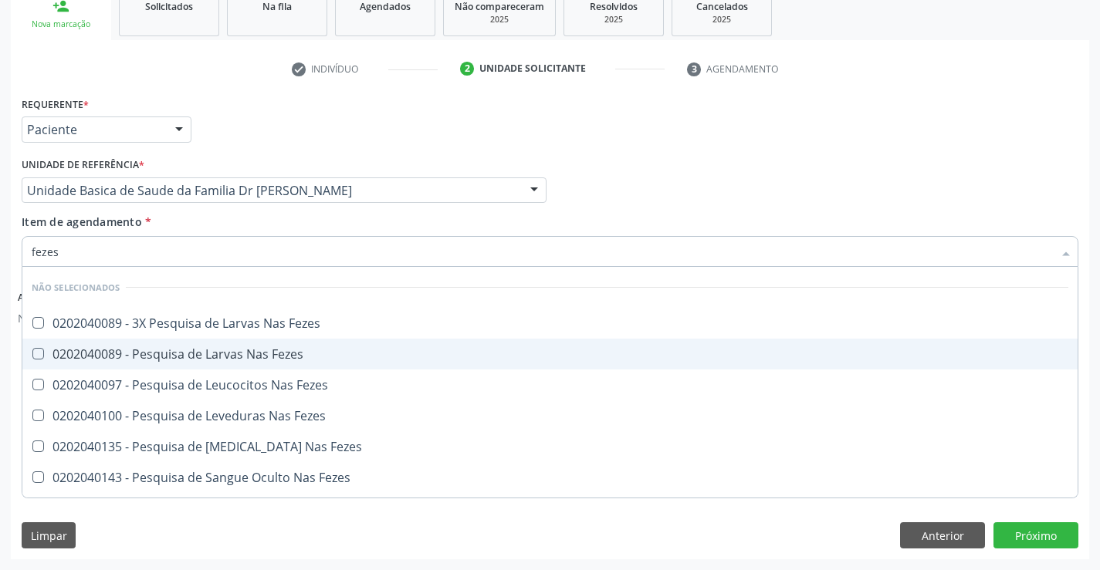
click at [197, 355] on div "0202040089 - Pesquisa de Larvas Nas Fezes" at bounding box center [550, 354] width 1037 height 12
checkbox Fezes "true"
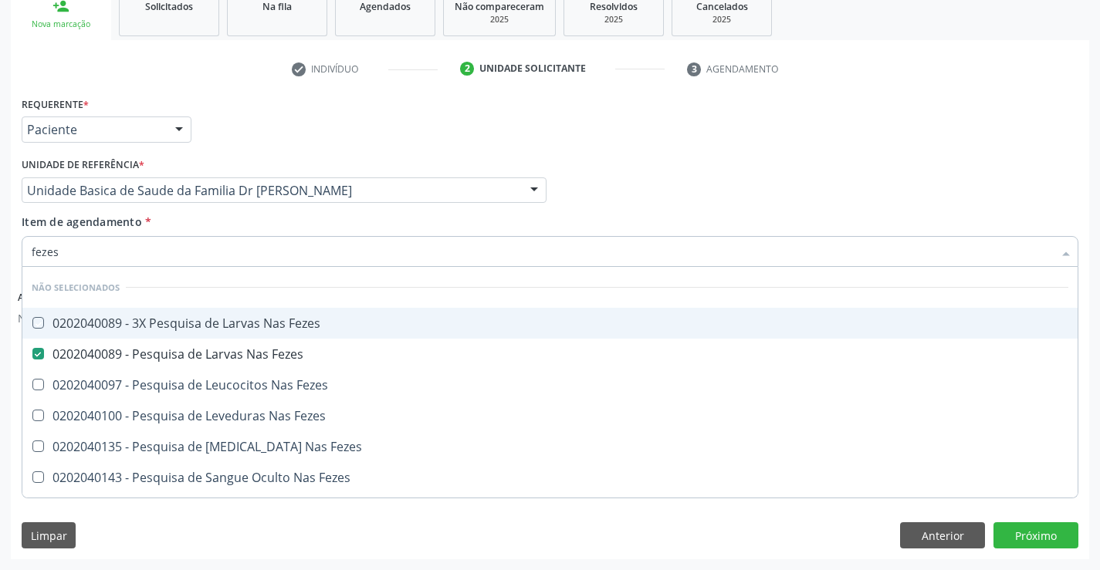
click at [485, 534] on div "Limpar Anterior Próximo" at bounding box center [550, 536] width 1057 height 26
checkbox Fezes "true"
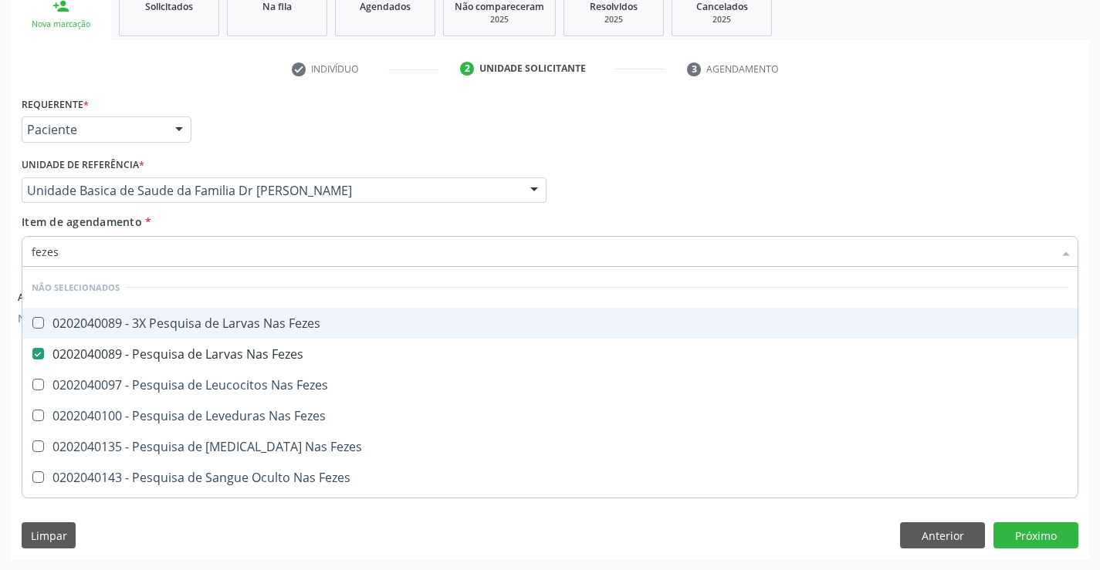
checkbox Fezes "true"
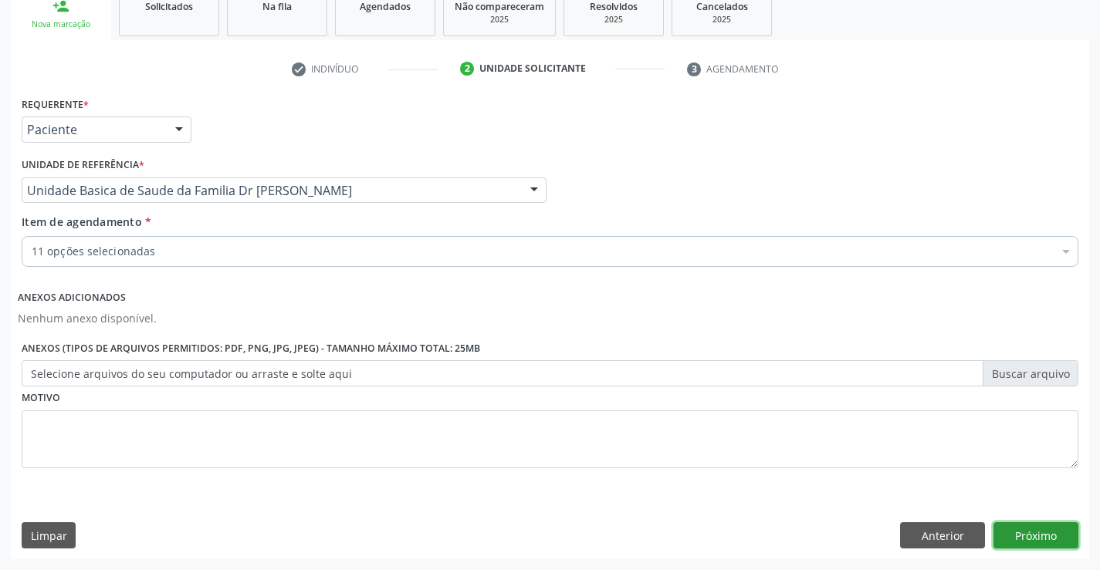
click at [1009, 533] on button "Próximo" at bounding box center [1036, 536] width 85 height 26
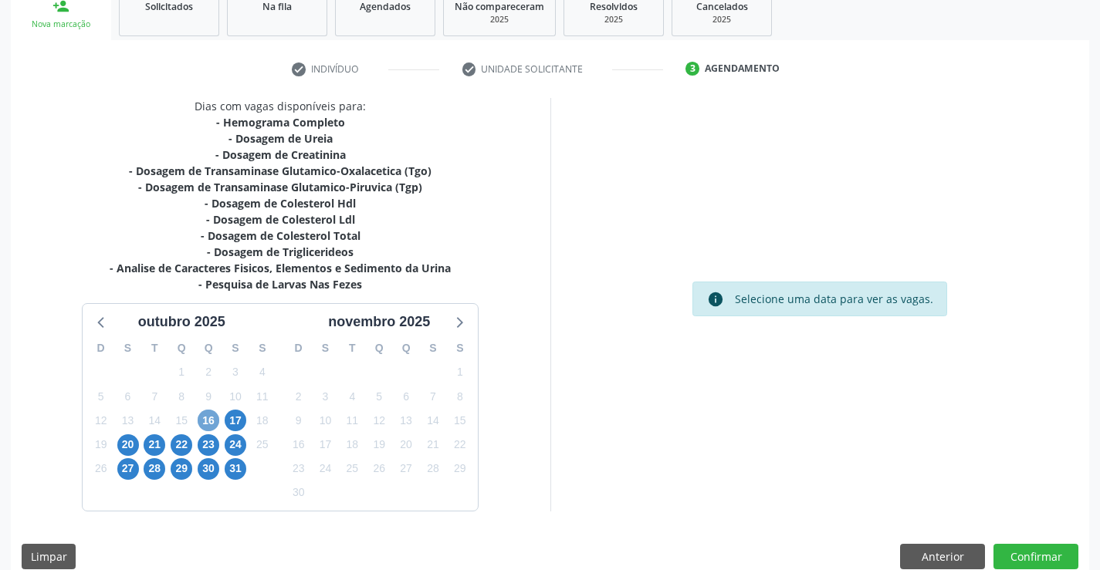
click at [210, 416] on span "16" at bounding box center [209, 421] width 22 height 22
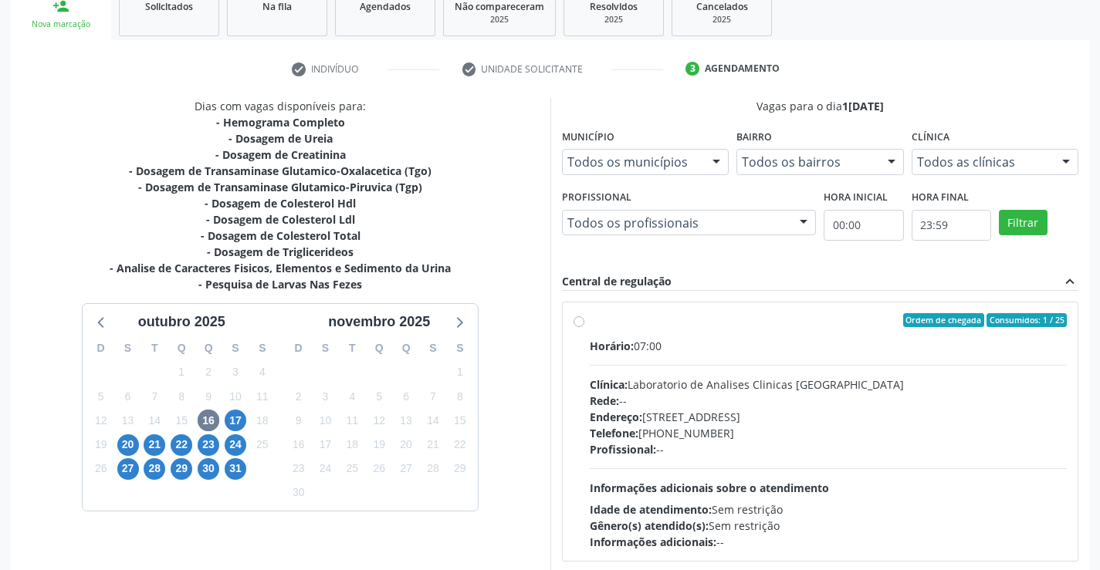
click at [590, 323] on label "Ordem de chegada Consumidos: 1 / 25 Horário: 07:00 Clínica: Laboratorio de Anal…" at bounding box center [829, 431] width 478 height 237
click at [576, 323] on input "Ordem de chegada Consumidos: 1 / 25 Horário: 07:00 Clínica: Laboratorio de Anal…" at bounding box center [579, 320] width 11 height 14
radio input "true"
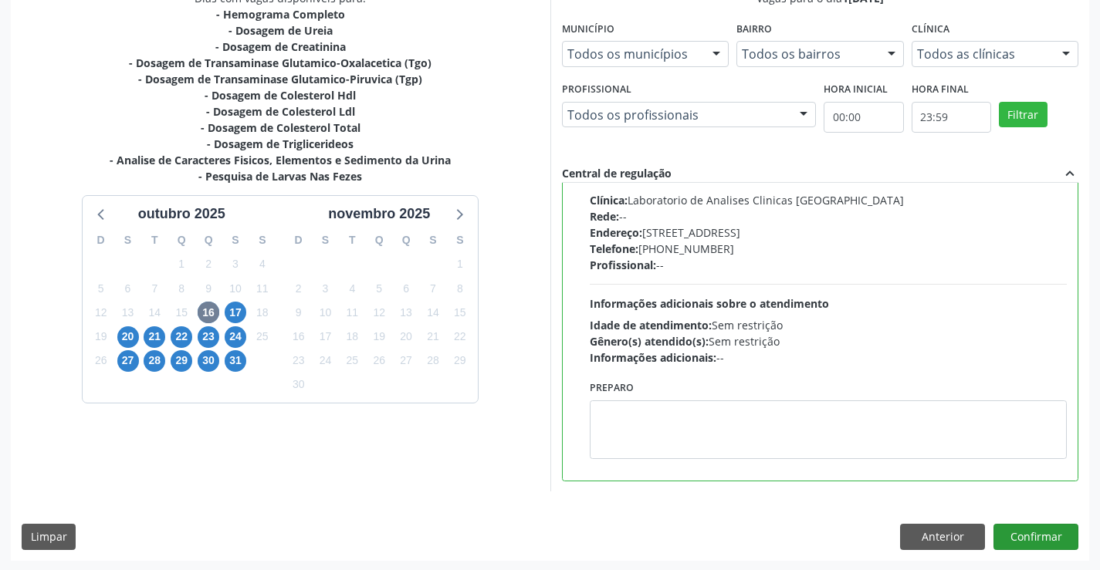
scroll to position [352, 0]
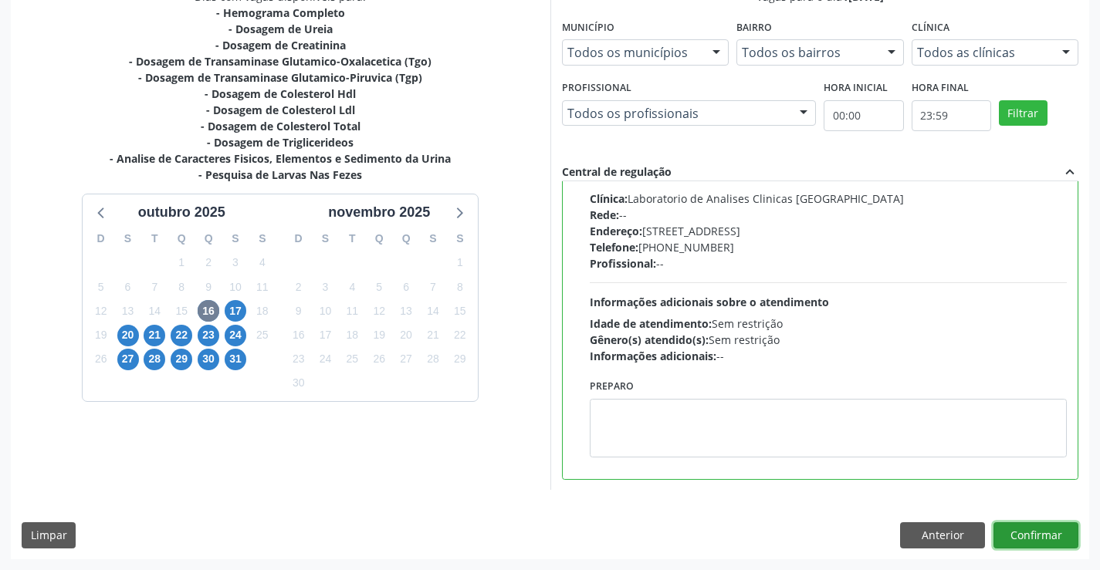
click at [1028, 539] on button "Confirmar" at bounding box center [1036, 536] width 85 height 26
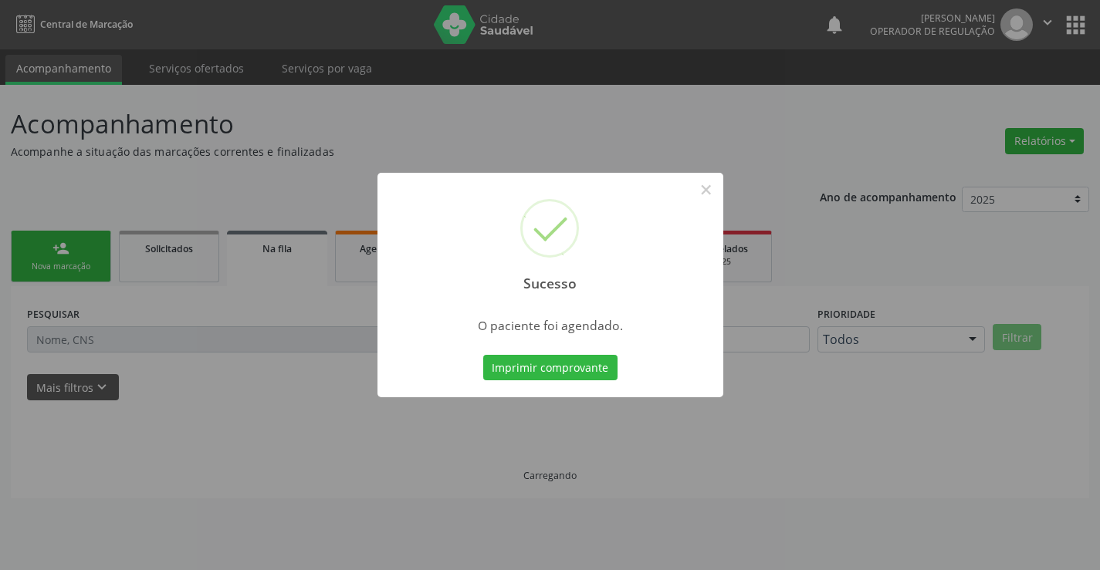
scroll to position [0, 0]
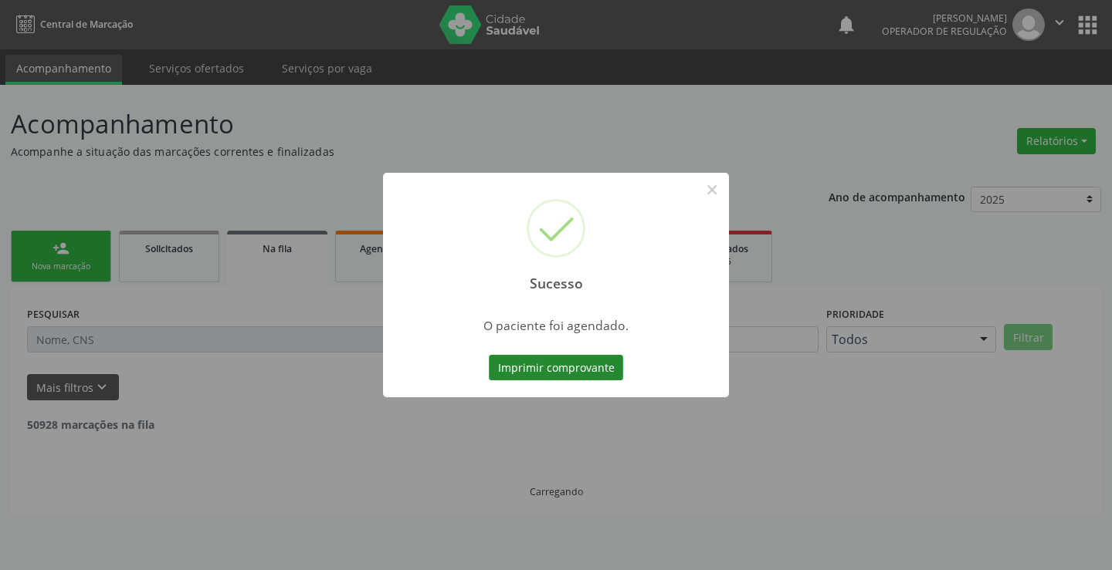
click at [596, 368] on button "Imprimir comprovante" at bounding box center [556, 368] width 134 height 26
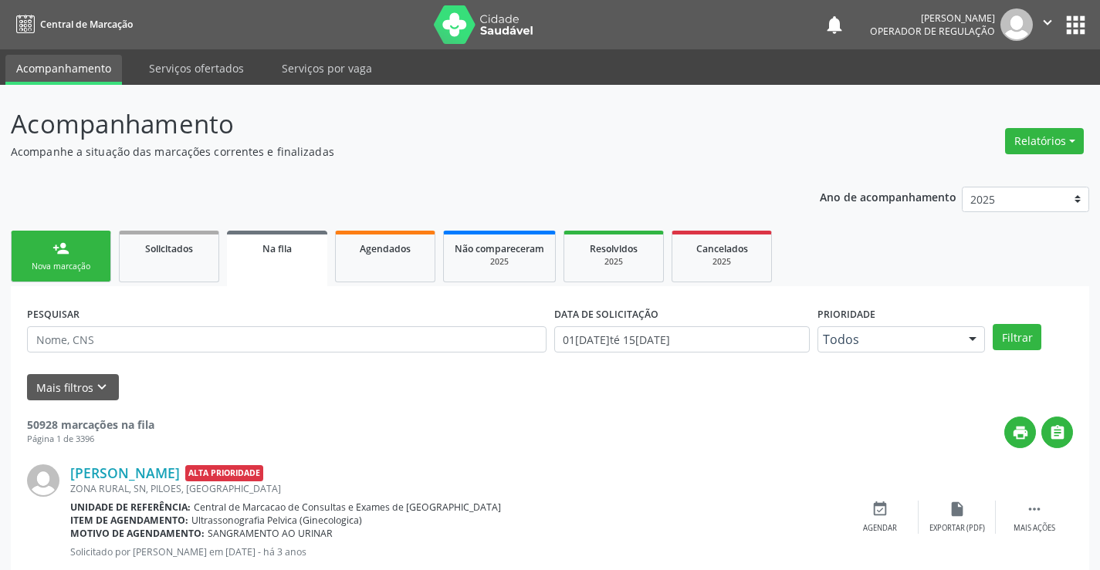
click at [101, 266] on link "person_add Nova marcação" at bounding box center [61, 257] width 100 height 52
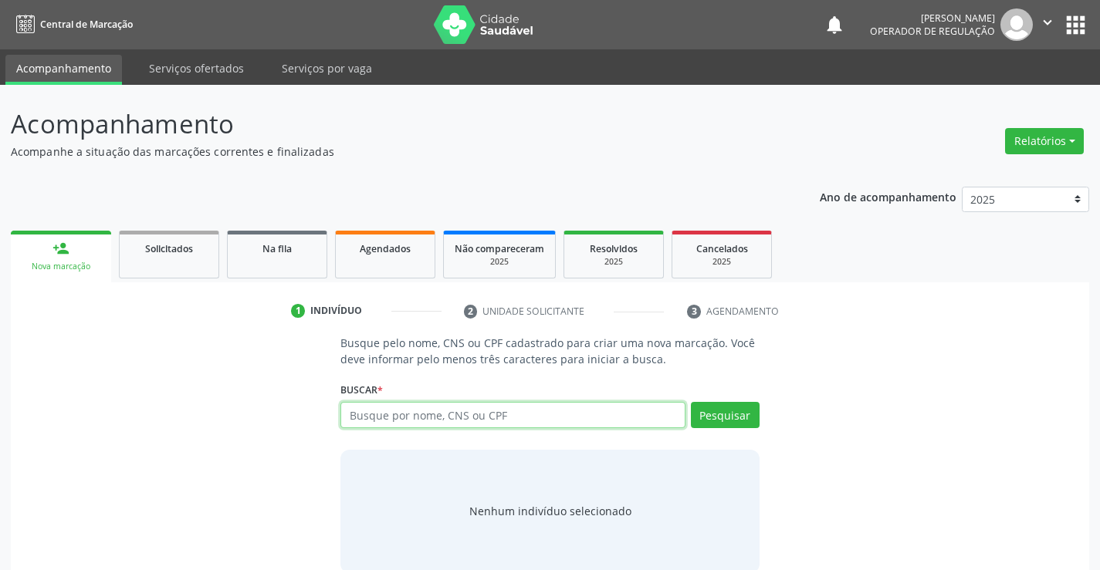
click at [496, 413] on input "text" at bounding box center [512, 415] width 344 height 26
type input "706905197404537"
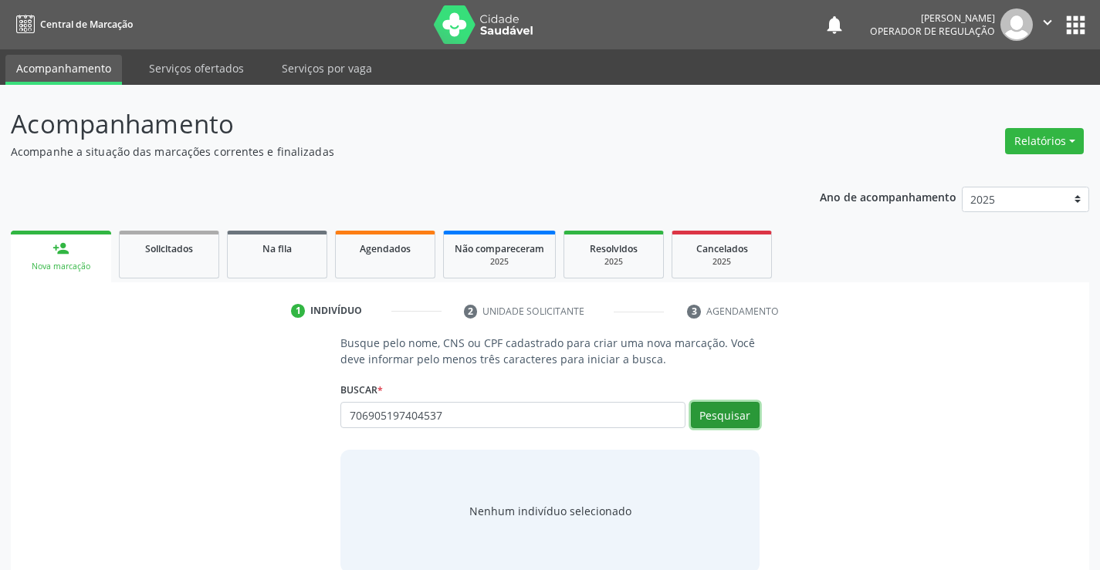
click at [736, 418] on button "Pesquisar" at bounding box center [725, 415] width 69 height 26
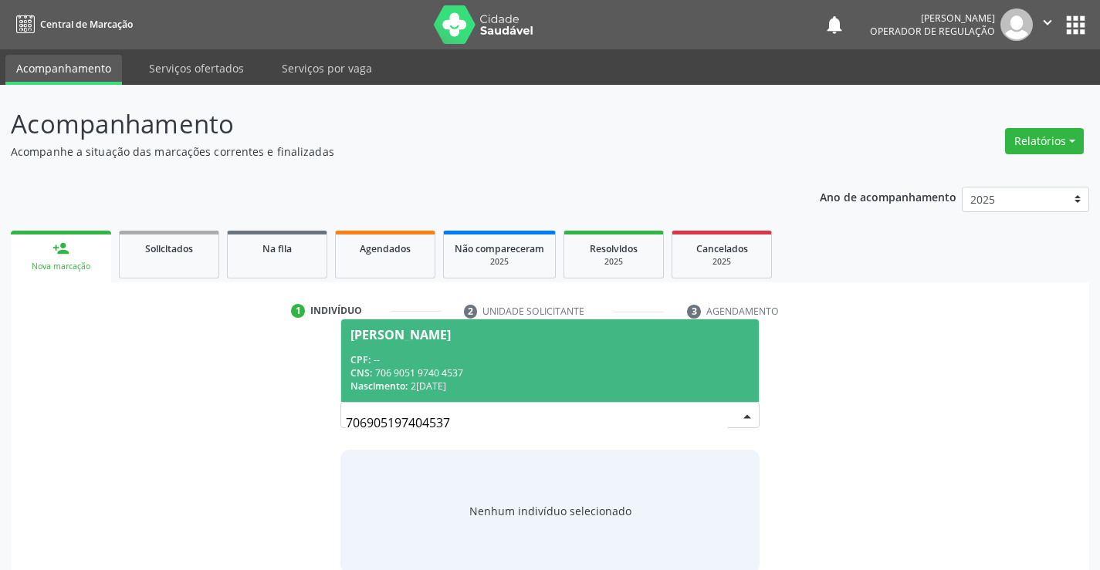
click at [672, 375] on div "CNS: 706 9051 9740 4537" at bounding box center [549, 373] width 398 height 13
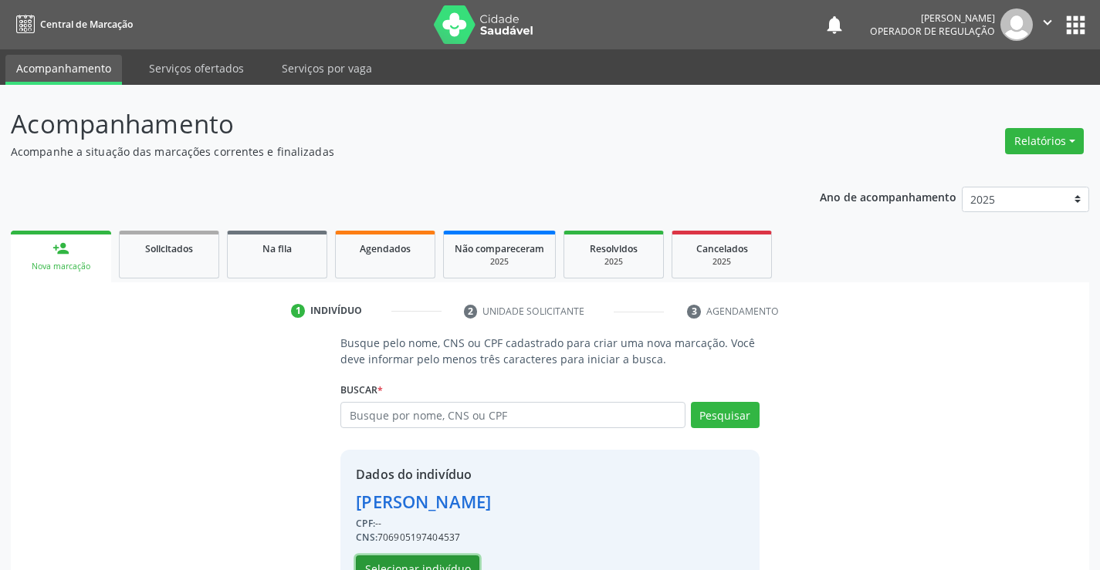
click at [436, 559] on button "Selecionar indivíduo" at bounding box center [418, 569] width 124 height 26
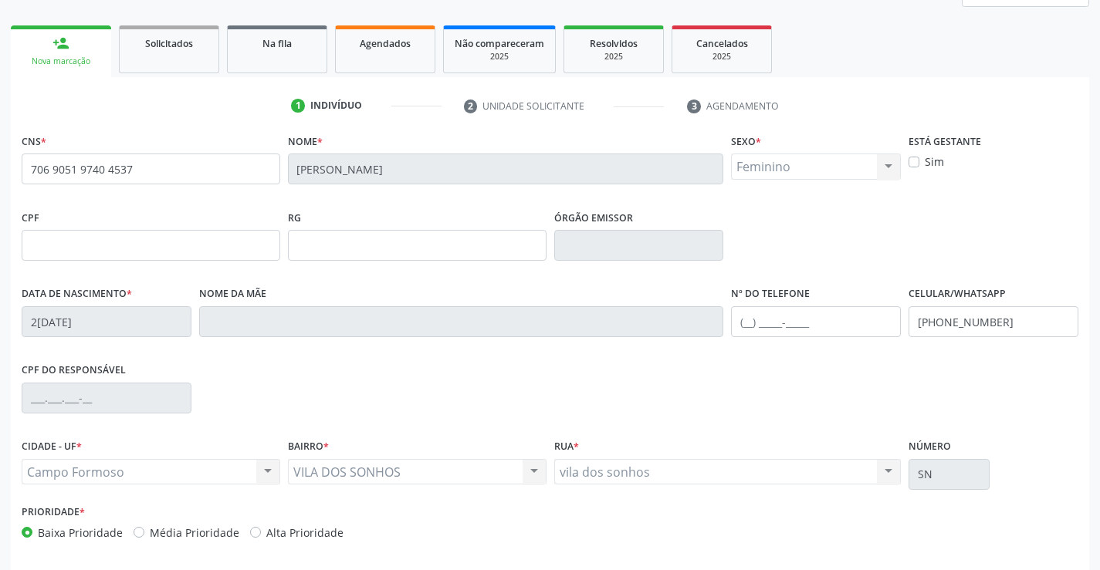
scroll to position [232, 0]
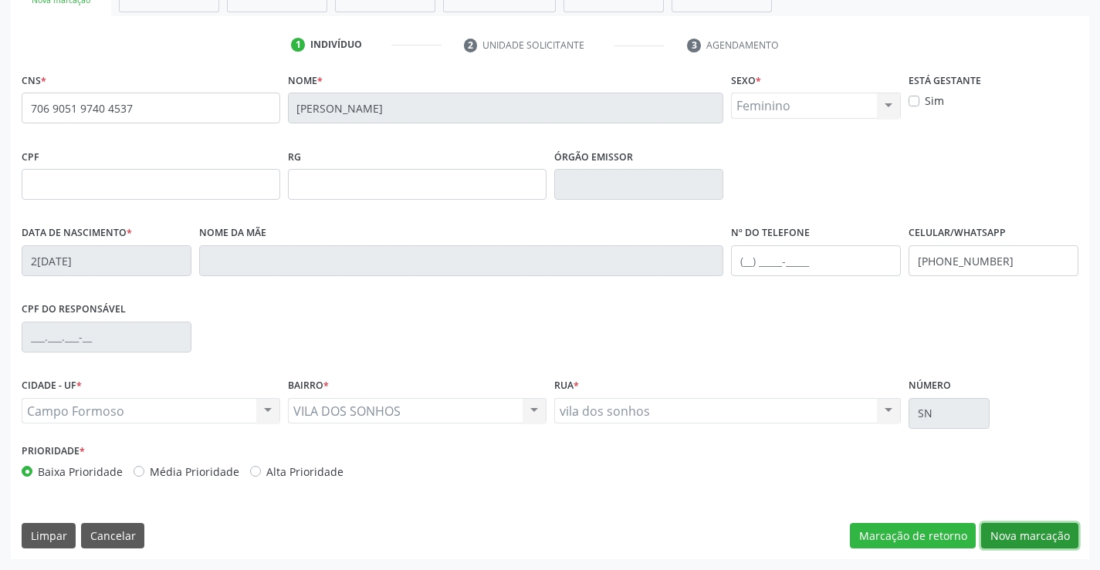
click at [1000, 533] on button "Nova marcação" at bounding box center [1029, 536] width 97 height 26
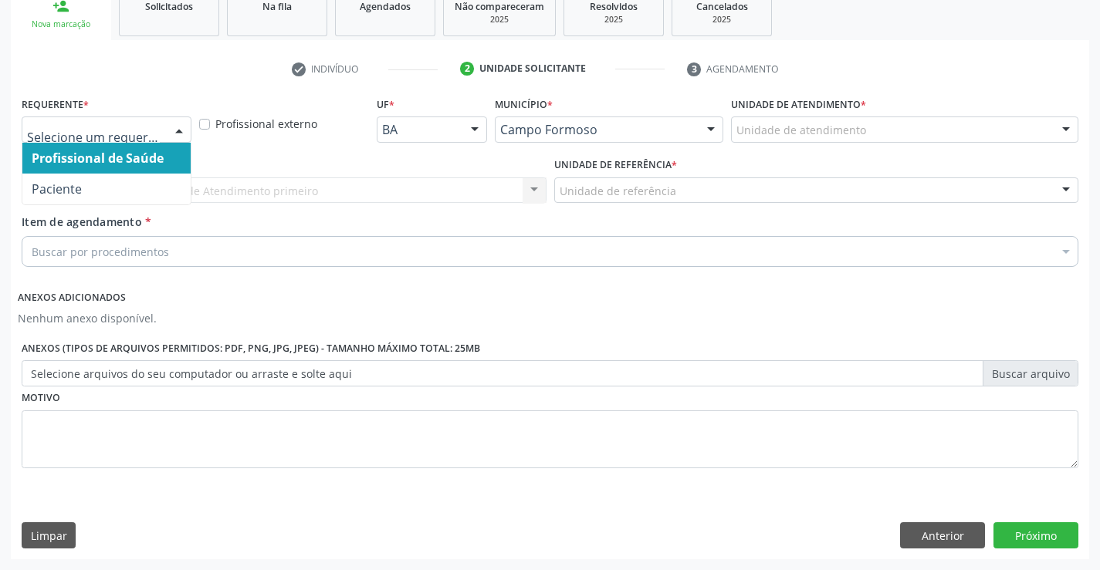
click at [171, 126] on div at bounding box center [179, 130] width 23 height 26
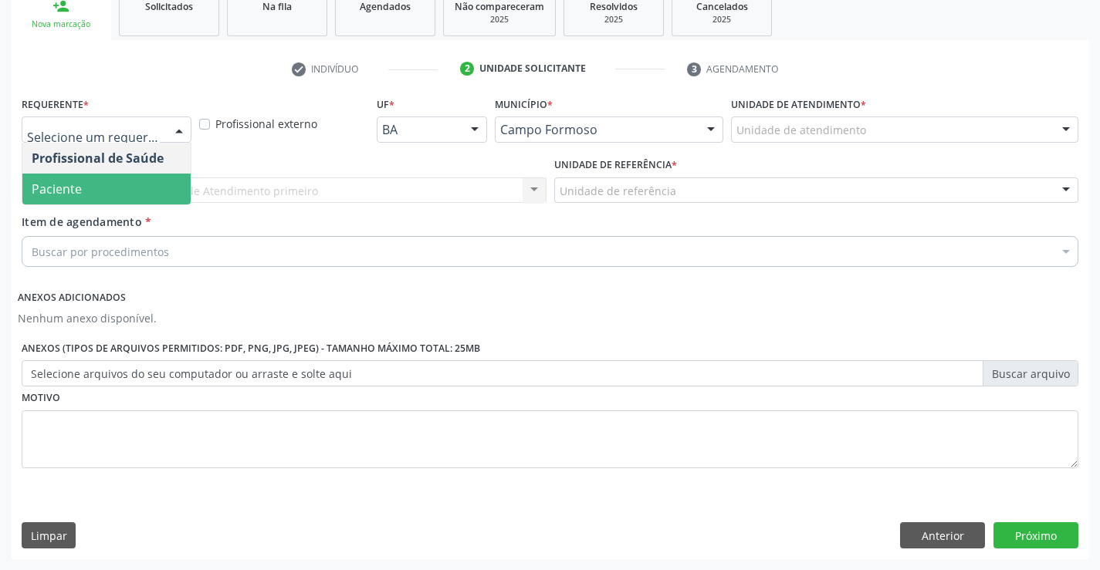
click at [147, 182] on span "Paciente" at bounding box center [106, 189] width 168 height 31
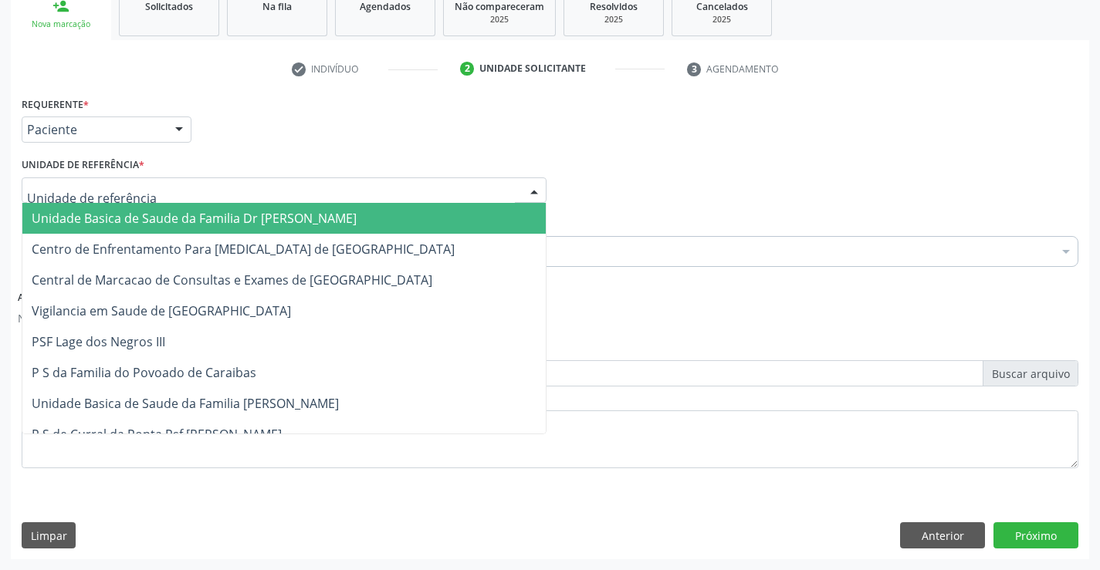
click at [173, 190] on div at bounding box center [284, 191] width 525 height 26
click at [171, 219] on span "Unidade Basica de Saude da Familia Dr [PERSON_NAME]" at bounding box center [194, 218] width 325 height 17
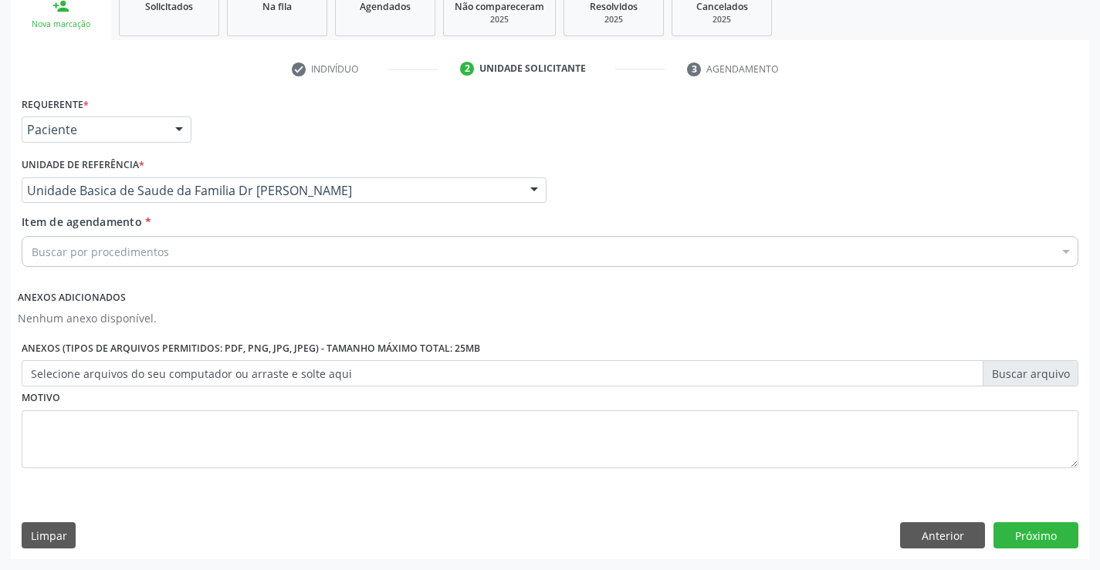
click at [178, 255] on div "Buscar por procedimentos" at bounding box center [550, 251] width 1057 height 31
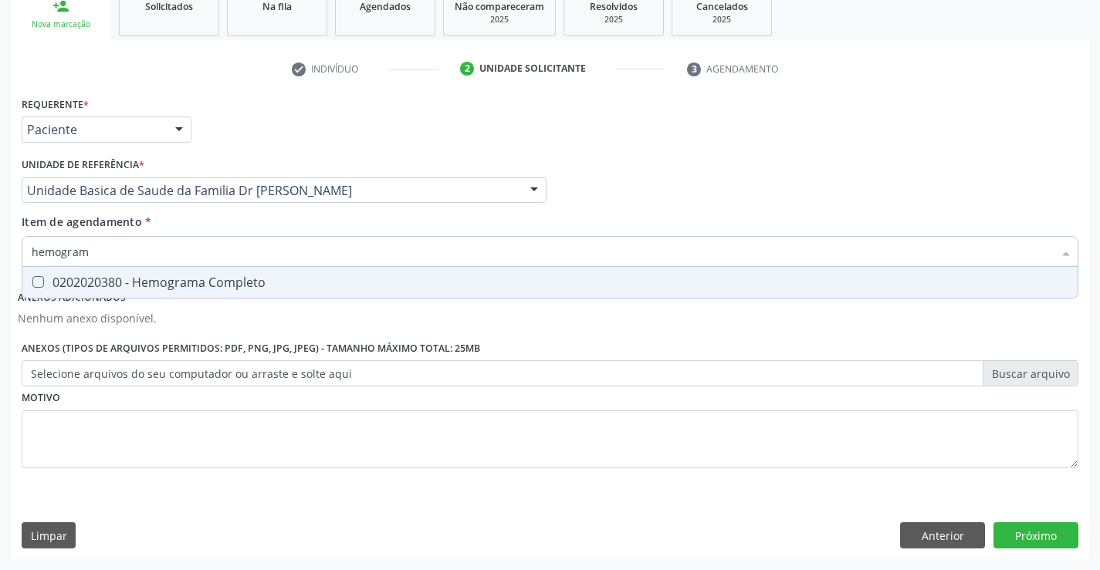
type input "hemograma"
click at [253, 276] on div "0202020380 - Hemograma Completo" at bounding box center [550, 282] width 1037 height 12
checkbox Completo "true"
click at [231, 404] on div "Requerente * Paciente Profissional de Saúde Paciente Nenhum resultado encontrad…" at bounding box center [550, 292] width 1057 height 398
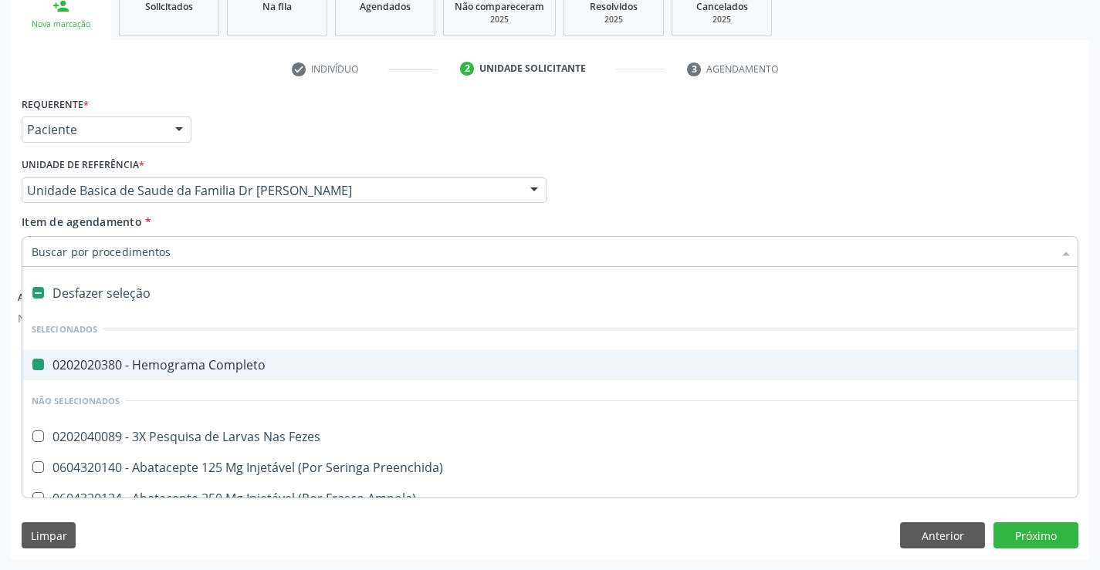
type input "u"
checkbox Completo "false"
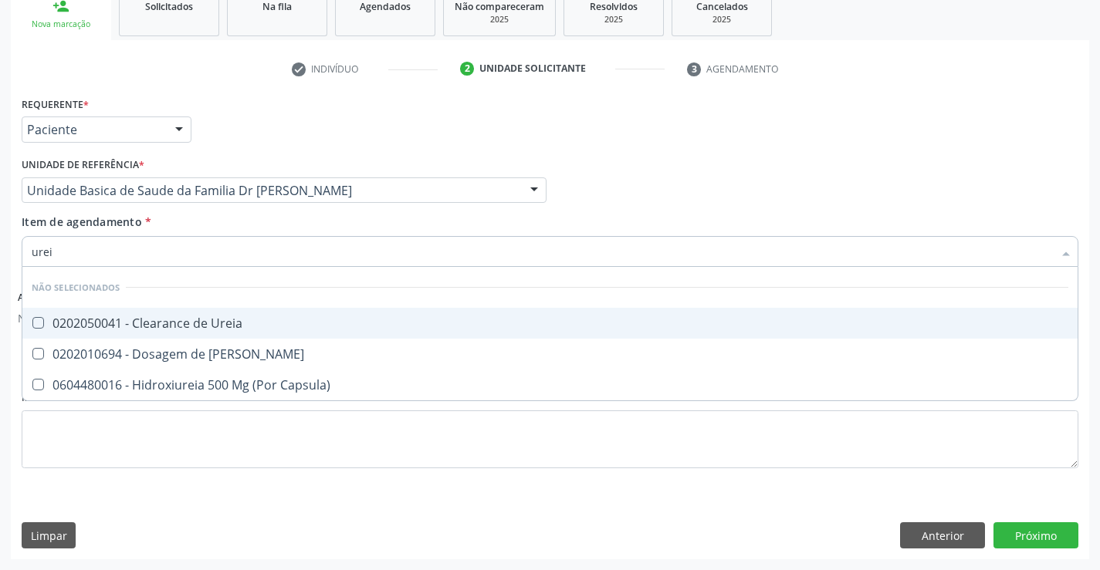
type input "ureia"
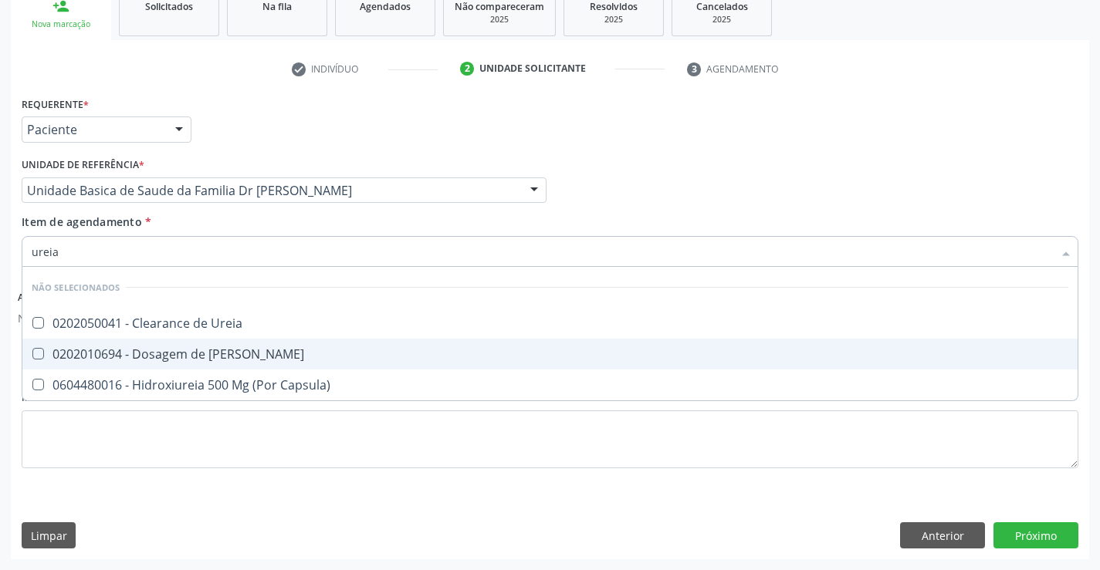
click at [215, 355] on div "0202010694 - Dosagem de [PERSON_NAME]" at bounding box center [550, 354] width 1037 height 12
checkbox Ureia "true"
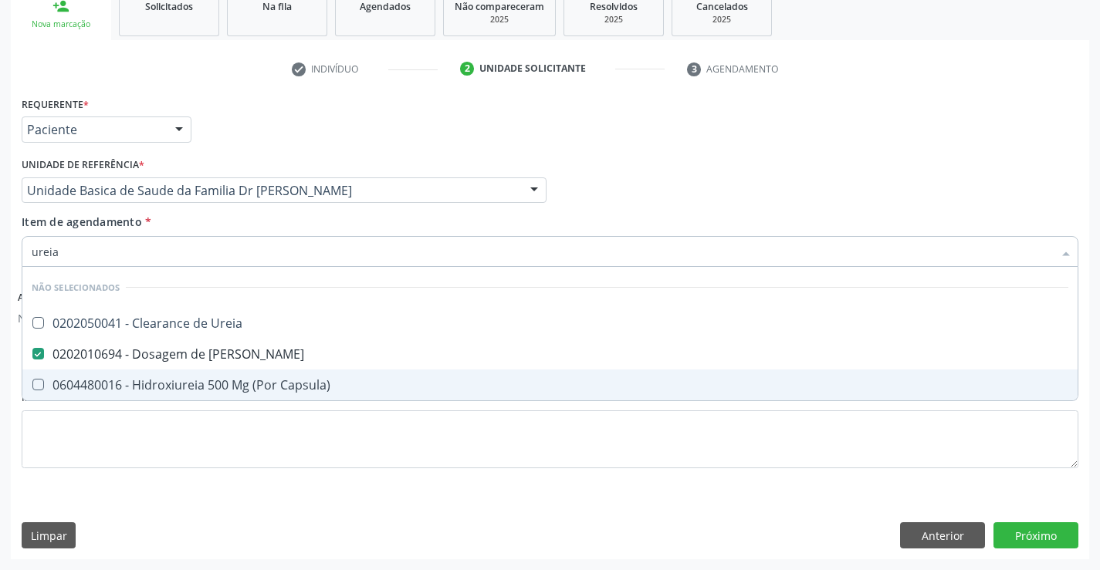
type input "ureia"
click at [226, 445] on div "Requerente * Paciente Profissional de Saúde Paciente Nenhum resultado encontrad…" at bounding box center [550, 292] width 1057 height 398
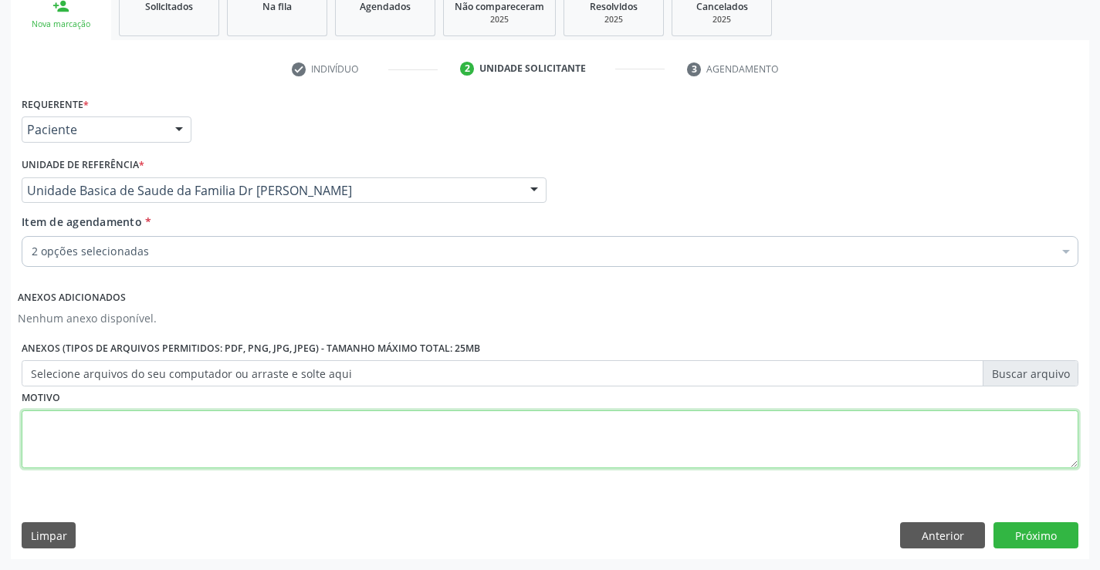
checkbox Completo "true"
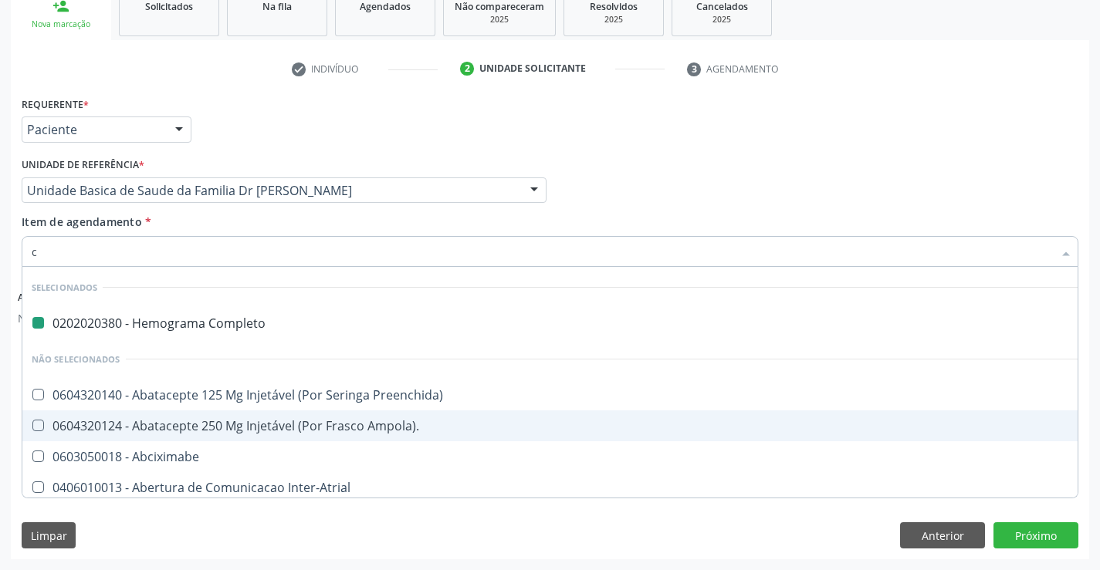
type input "cr"
checkbox Completo "false"
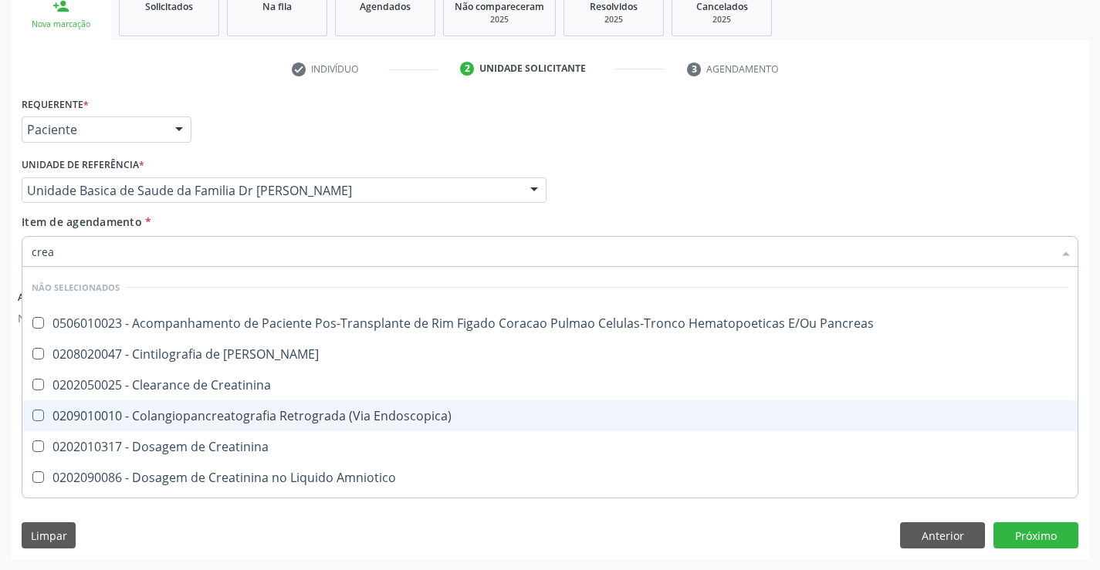
type input "creat"
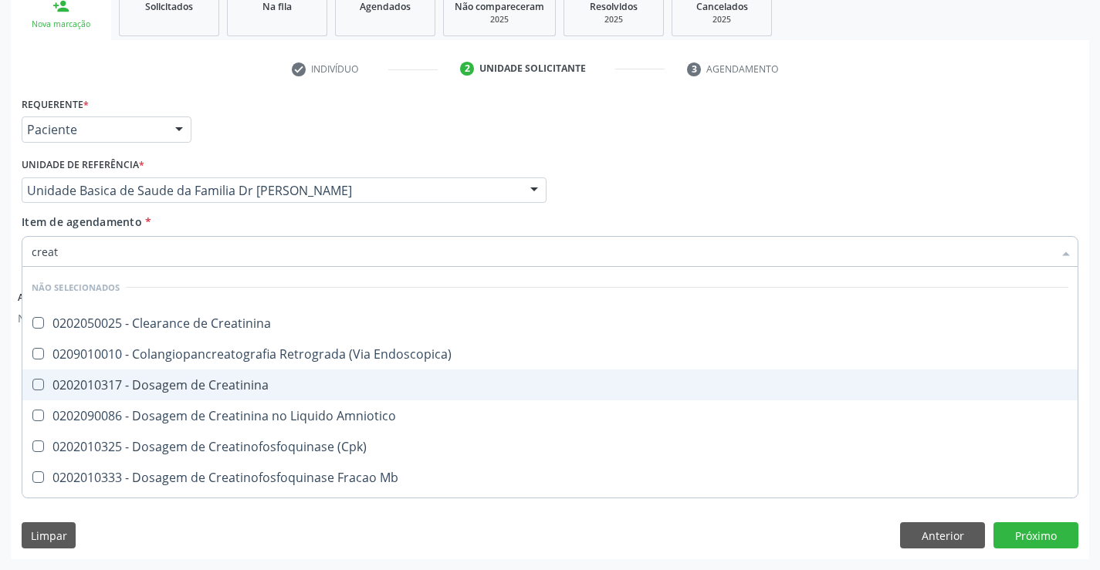
click at [239, 384] on div "0202010317 - Dosagem de Creatinina" at bounding box center [550, 385] width 1037 height 12
checkbox Creatinina "true"
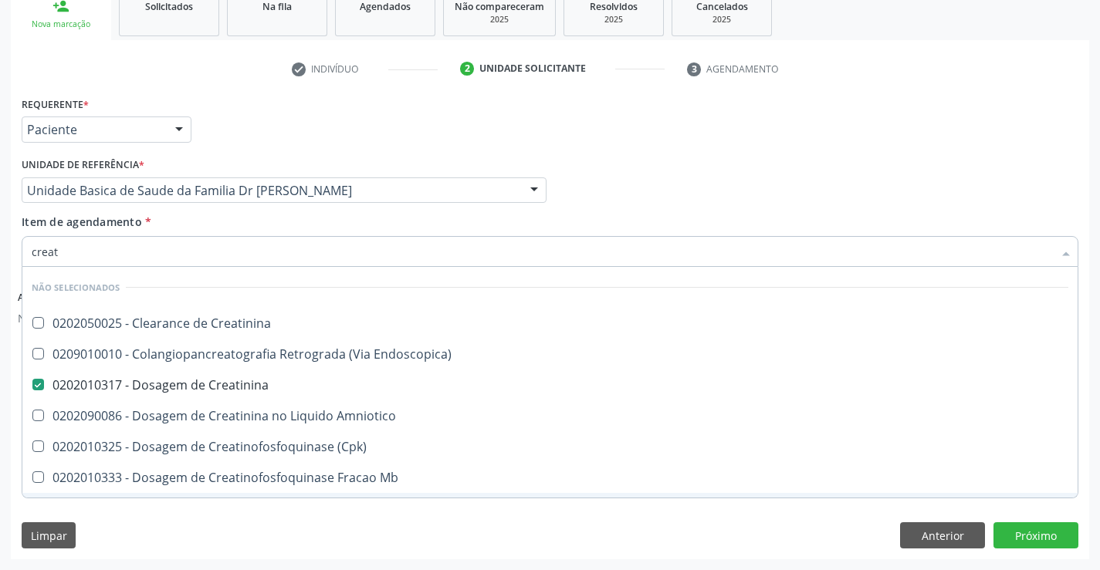
type input "creat"
click at [215, 537] on div "Limpar Anterior Próximo" at bounding box center [550, 536] width 1057 height 26
checkbox Creatinina "true"
checkbox Endoscopica\) "true"
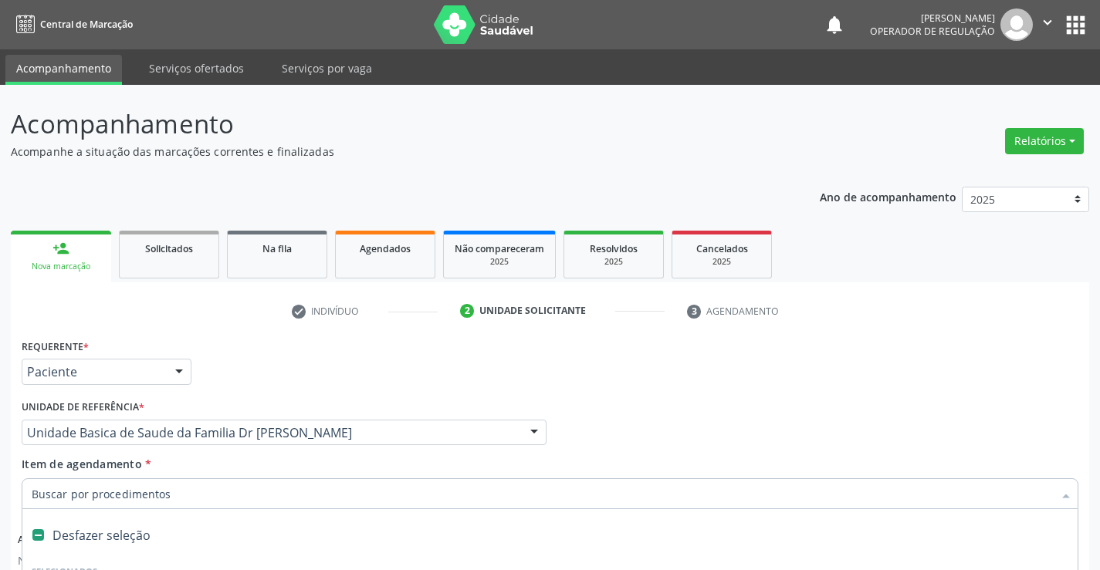
scroll to position [242, 0]
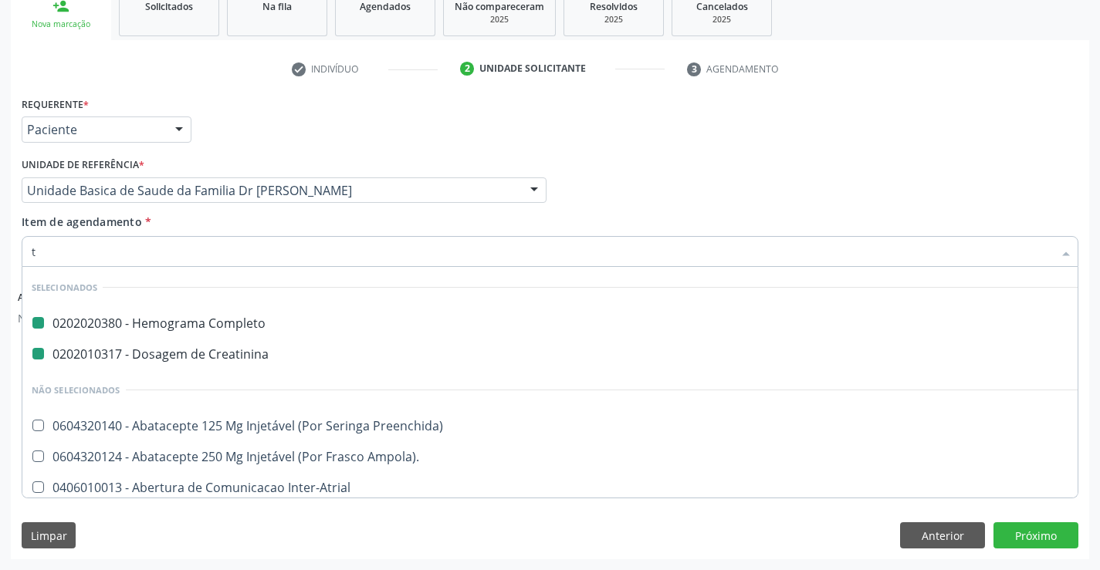
type input "tg"
checkbox Completo "false"
checkbox Creatinina "false"
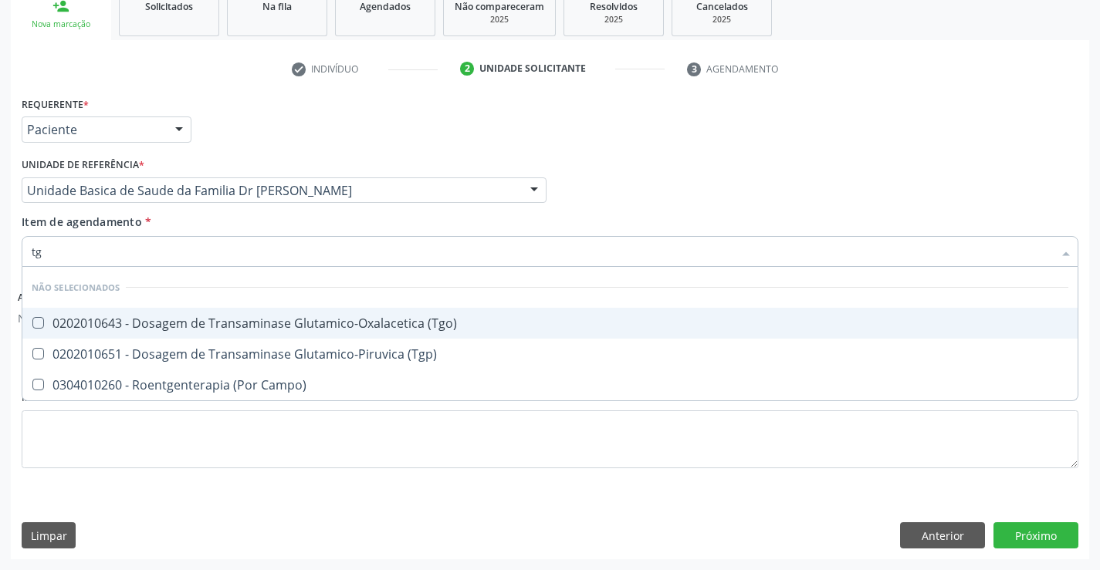
click at [243, 314] on span "0202010643 - Dosagem de Transaminase Glutamico-Oxalacetica (Tgo)" at bounding box center [549, 323] width 1055 height 31
checkbox \(Tgo\) "true"
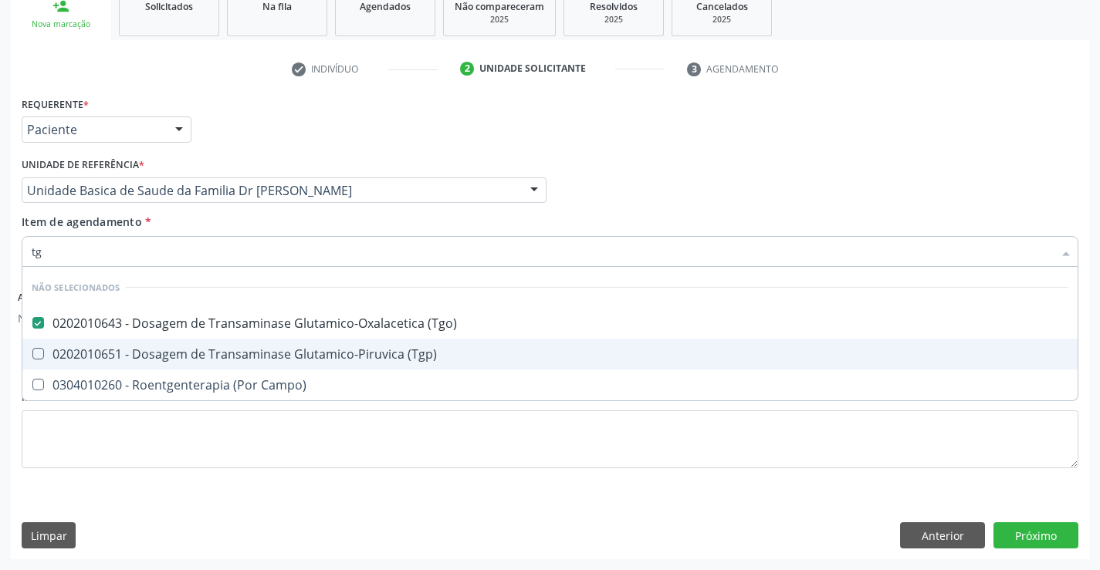
click at [250, 353] on div "0202010651 - Dosagem de Transaminase Glutamico-Piruvica (Tgp)" at bounding box center [550, 354] width 1037 height 12
checkbox \(Tgp\) "true"
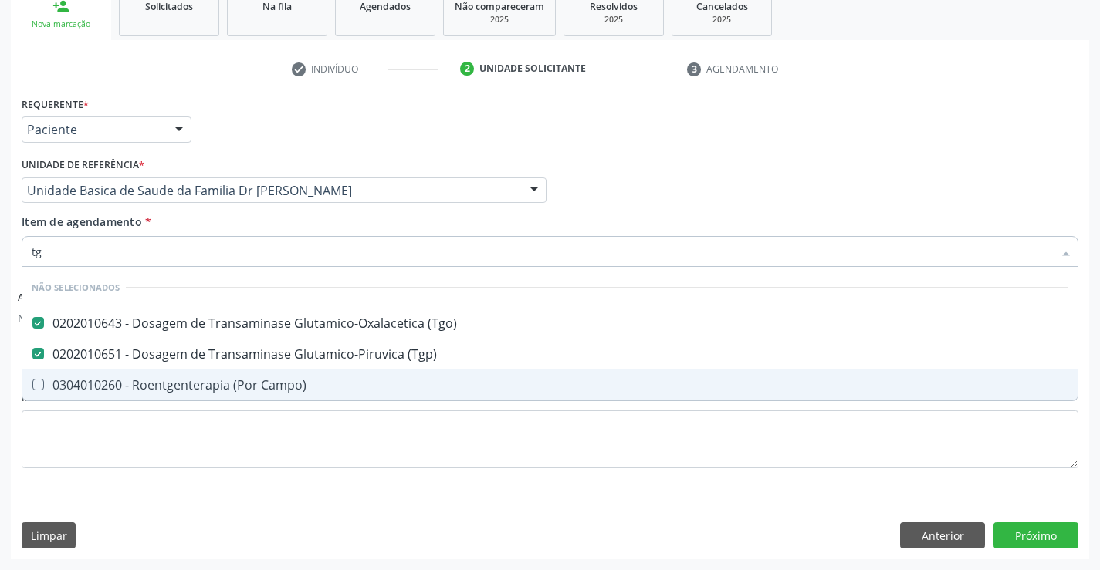
type input "tg"
click at [250, 426] on div "Requerente * Paciente Profissional de Saúde Paciente Nenhum resultado encontrad…" at bounding box center [550, 292] width 1057 height 398
checkbox Campo\) "true"
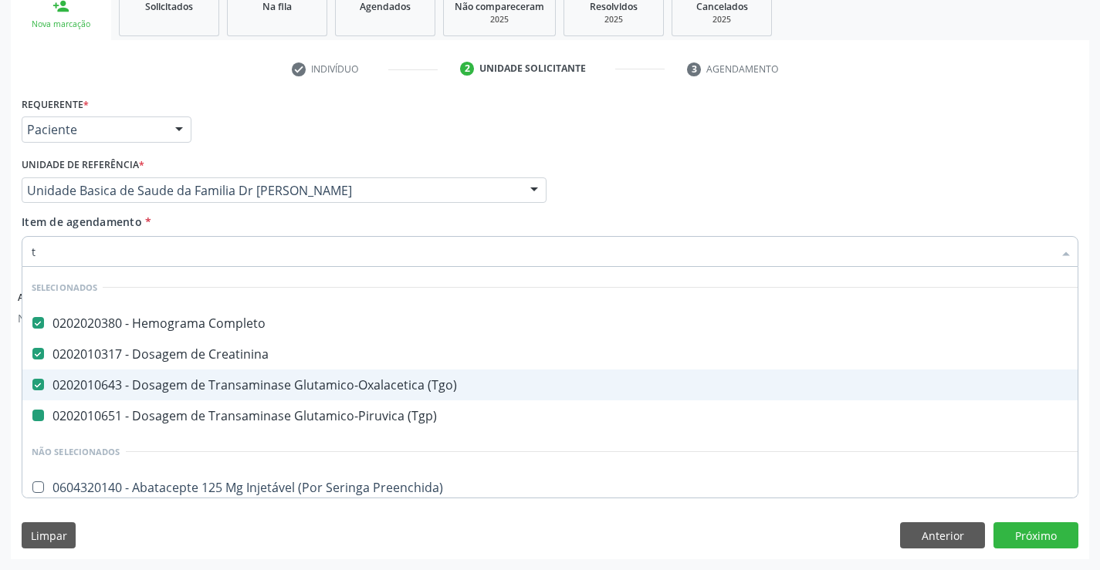
type input "tr"
checkbox \(Tgp\) "false"
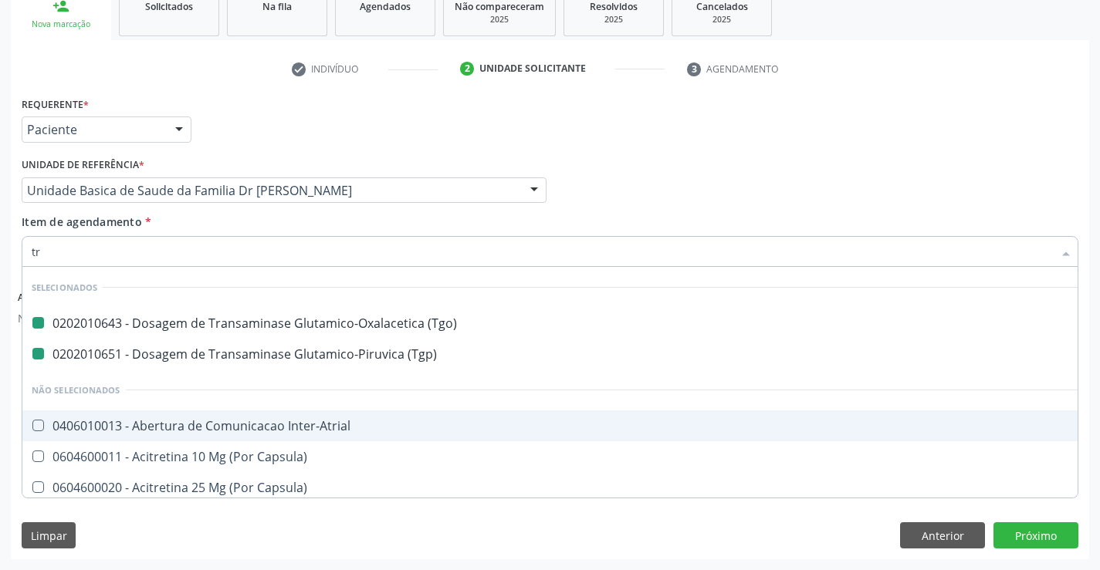
type input "tri"
checkbox \(Tgo\) "false"
checkbox \(Tgp\) "false"
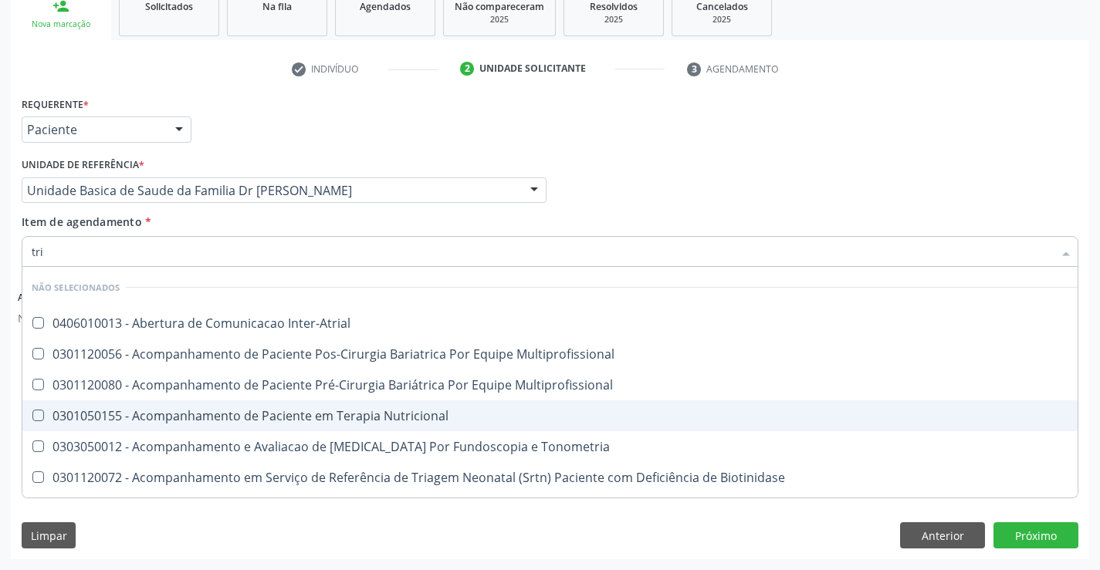
type input "trig"
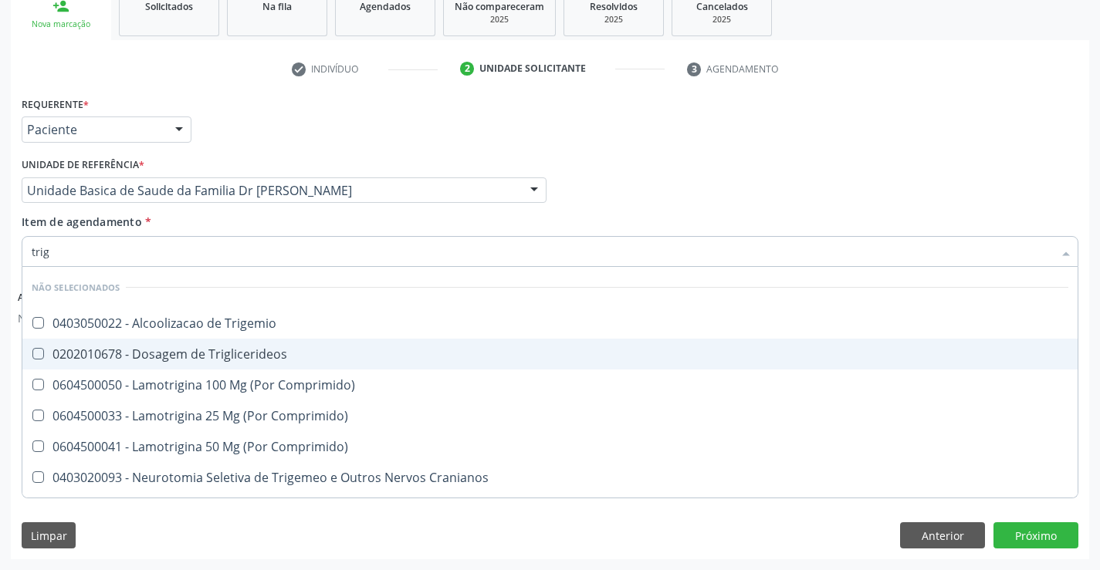
click at [194, 349] on div "0202010678 - Dosagem de Triglicerideos" at bounding box center [550, 354] width 1037 height 12
checkbox Triglicerideos "true"
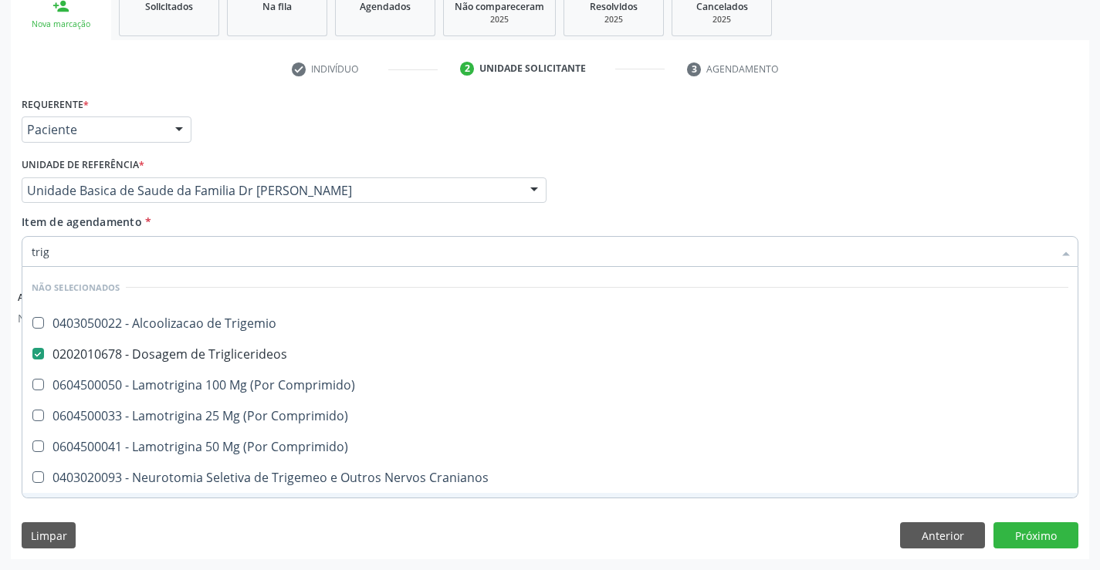
click at [192, 528] on div "Limpar Anterior Próximo" at bounding box center [550, 536] width 1057 height 26
checkbox Trigemio "true"
checkbox Comprimido\) "true"
checkbox Cranianos "true"
checkbox Comprimido\) "true"
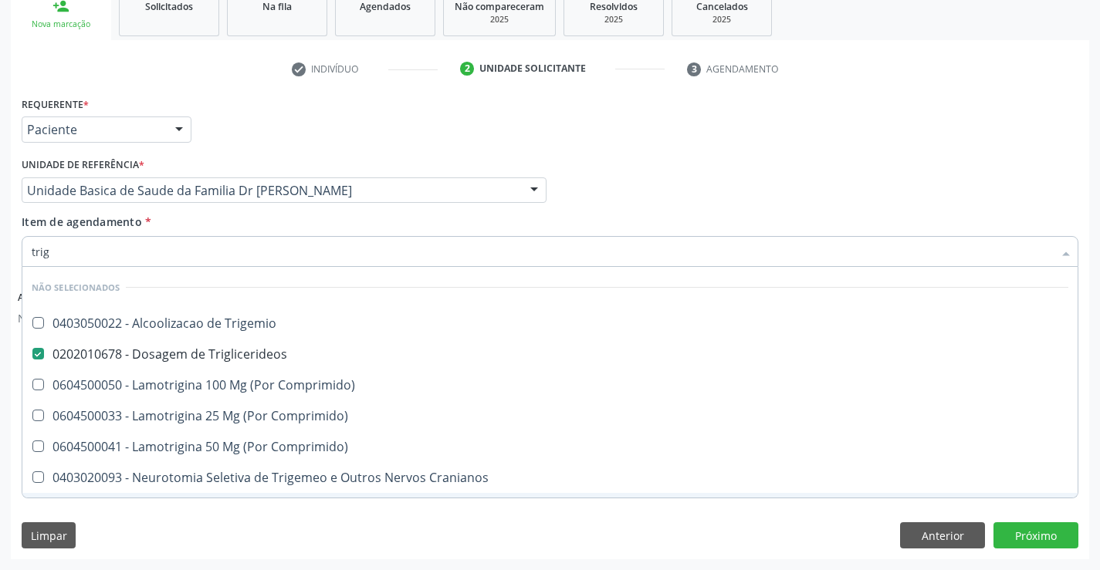
checkbox Comprimido\) "true"
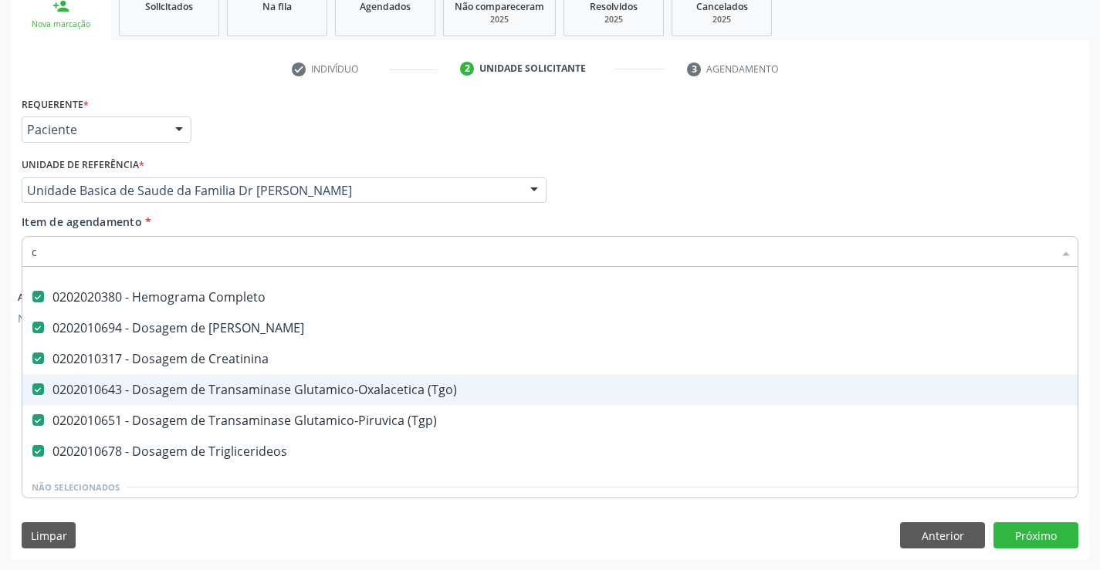
scroll to position [26, 0]
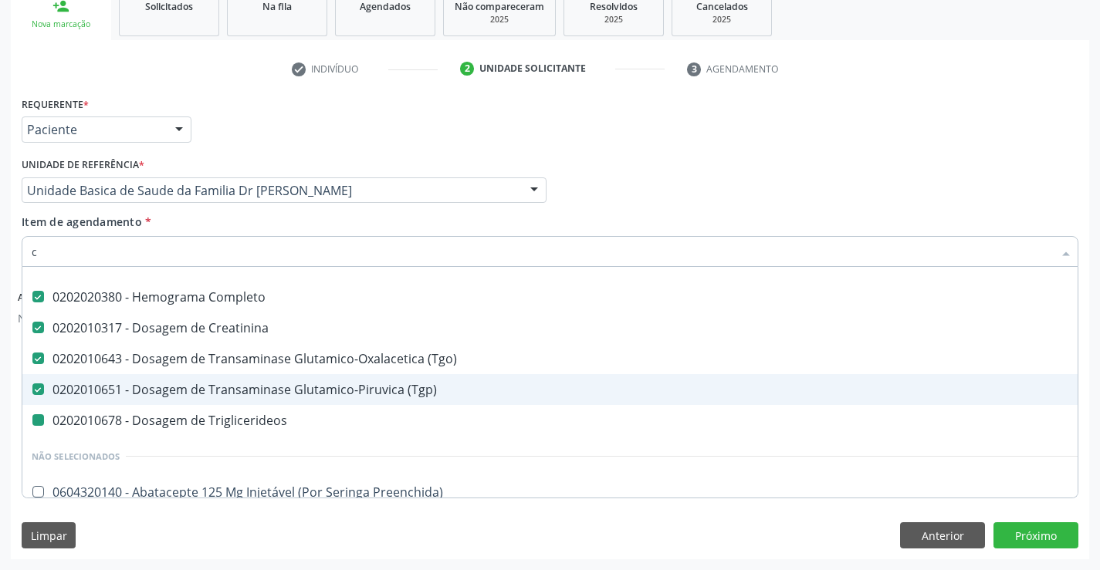
type input "co"
checkbox Triglicerideos "false"
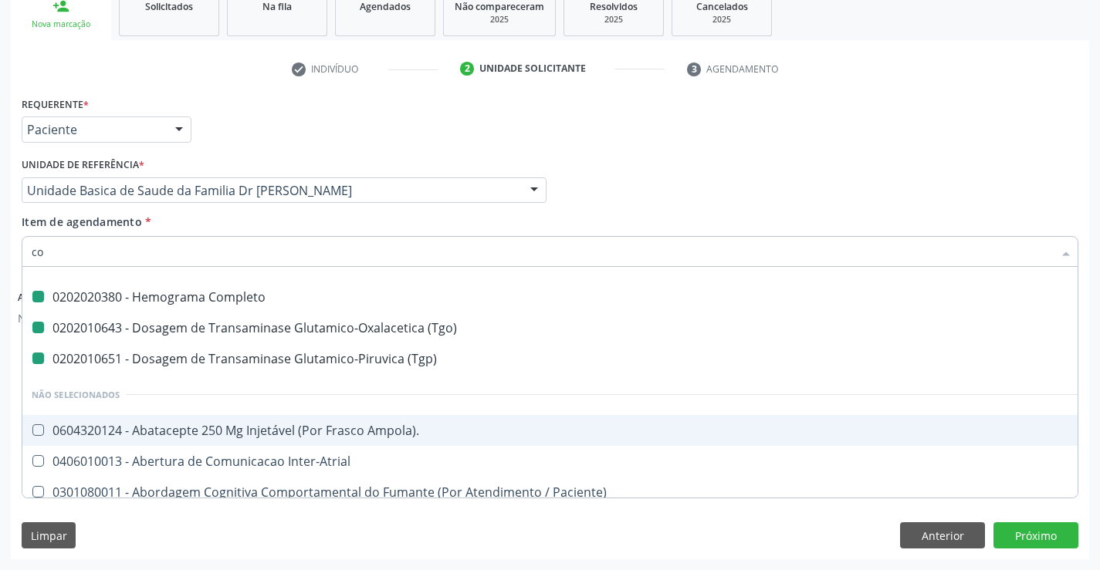
type input "col"
checkbox Completo "false"
checkbox \(Tgo\) "false"
checkbox \(Tgp\) "false"
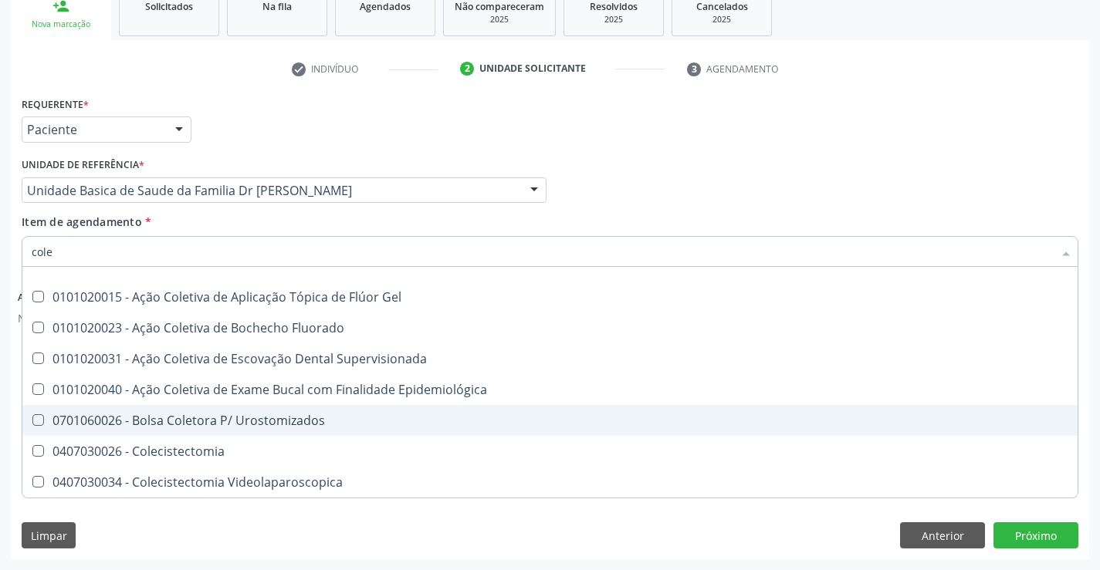
type input "coles"
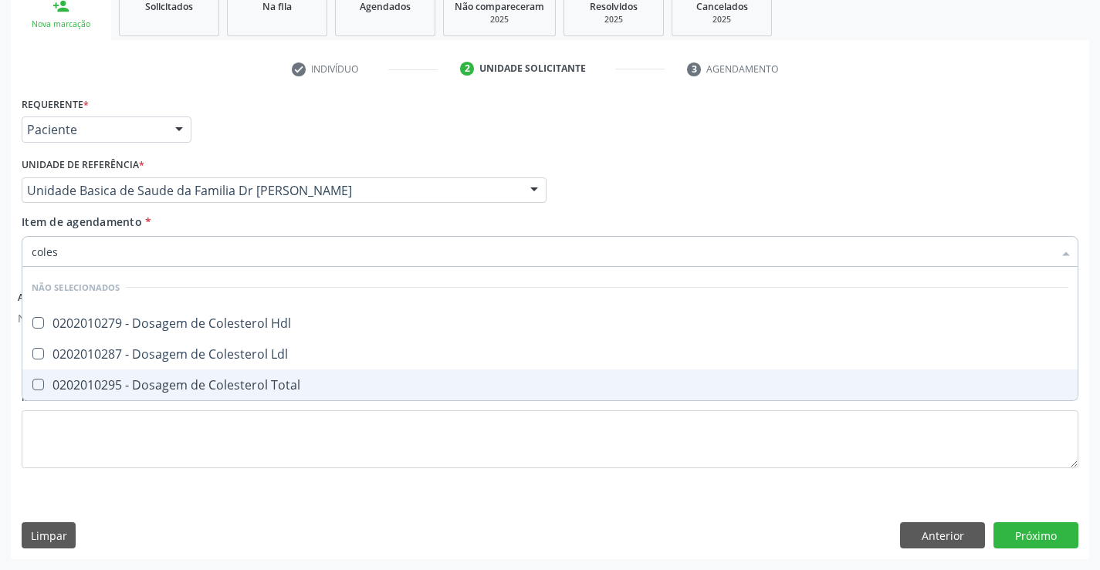
scroll to position [0, 0]
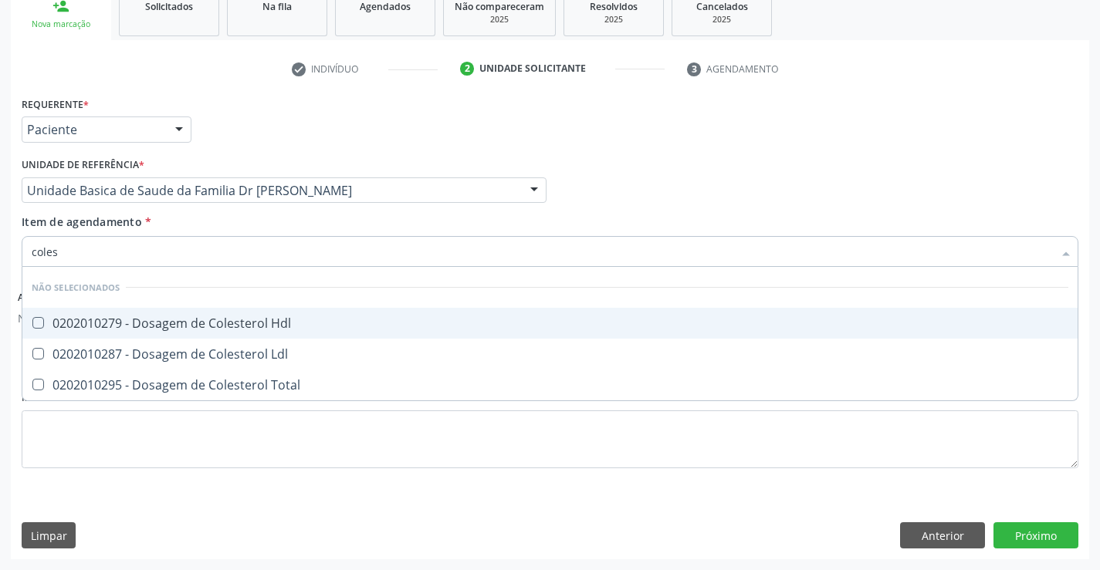
click at [205, 326] on div "0202010279 - Dosagem de Colesterol Hdl" at bounding box center [550, 323] width 1037 height 12
checkbox Hdl "true"
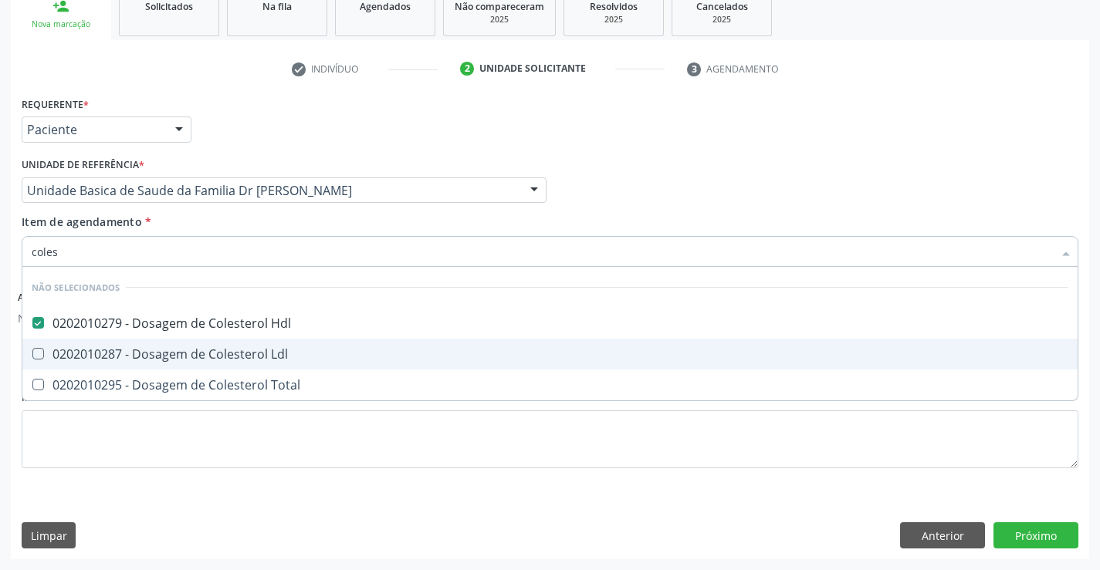
click at [204, 356] on div "0202010287 - Dosagem de Colesterol Ldl" at bounding box center [550, 354] width 1037 height 12
checkbox Ldl "true"
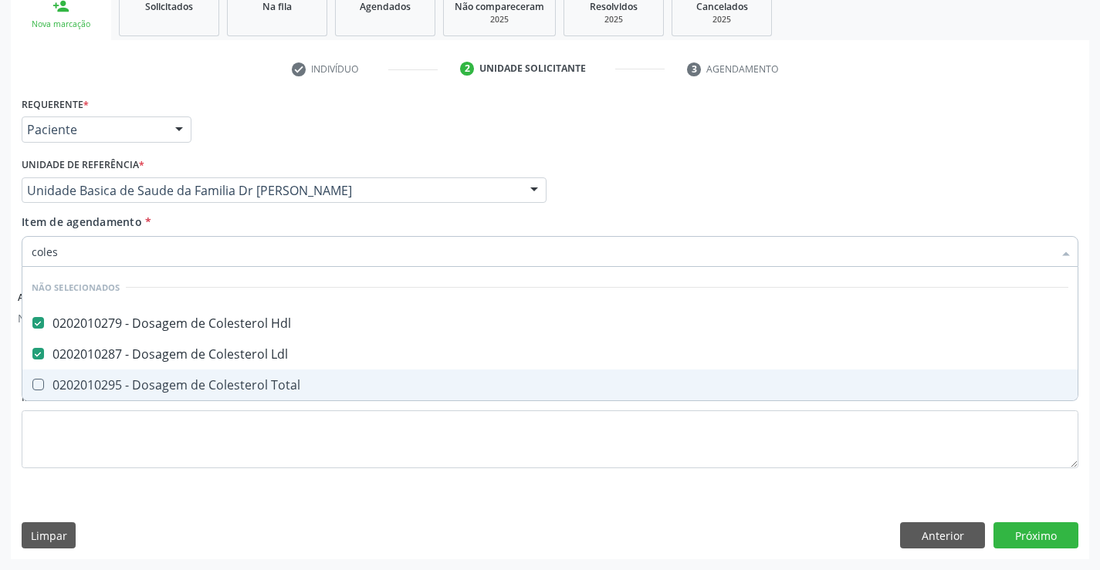
click at [211, 384] on div "0202010295 - Dosagem de Colesterol Total" at bounding box center [550, 385] width 1037 height 12
checkbox Total "true"
click at [201, 432] on div "Requerente * Paciente Profissional de Saúde Paciente Nenhum resultado encontrad…" at bounding box center [550, 292] width 1057 height 398
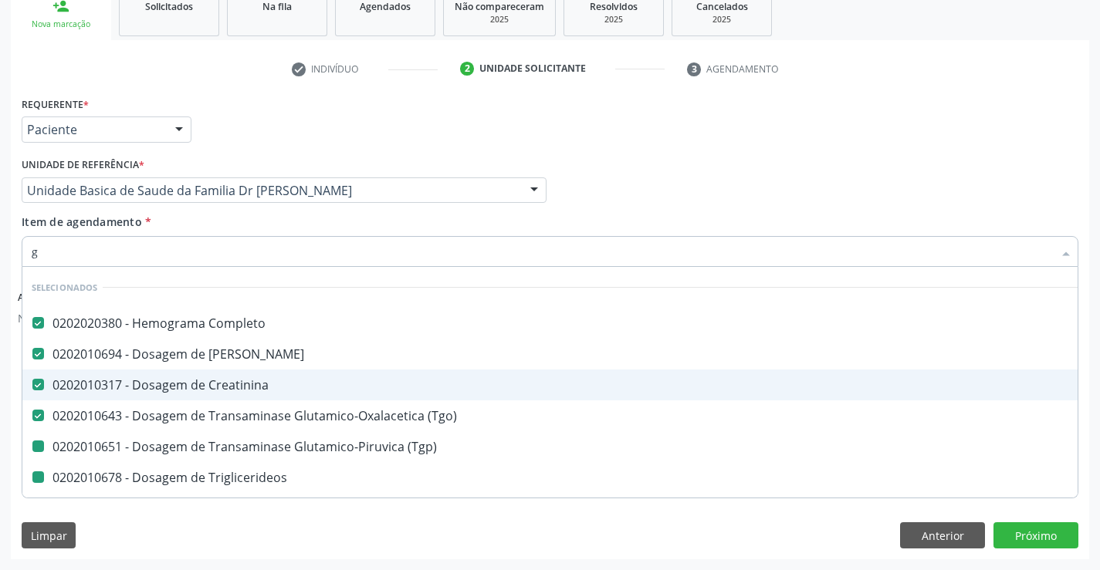
type input "gl"
checkbox \(Tgp\) "false"
checkbox Triglicerideos "false"
checkbox Hdl "false"
checkbox Ldl "false"
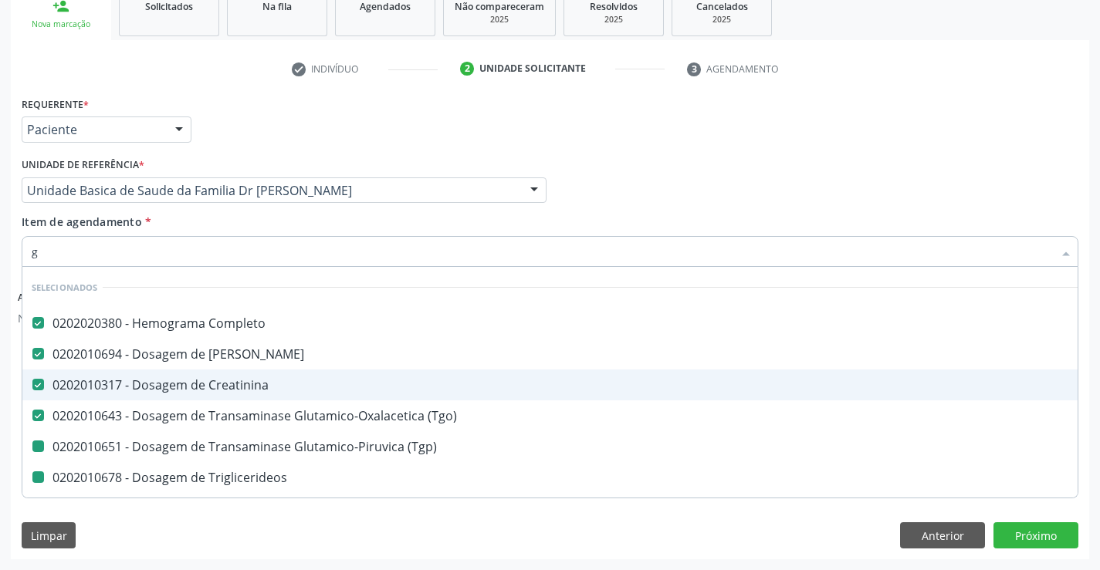
checkbox Total "false"
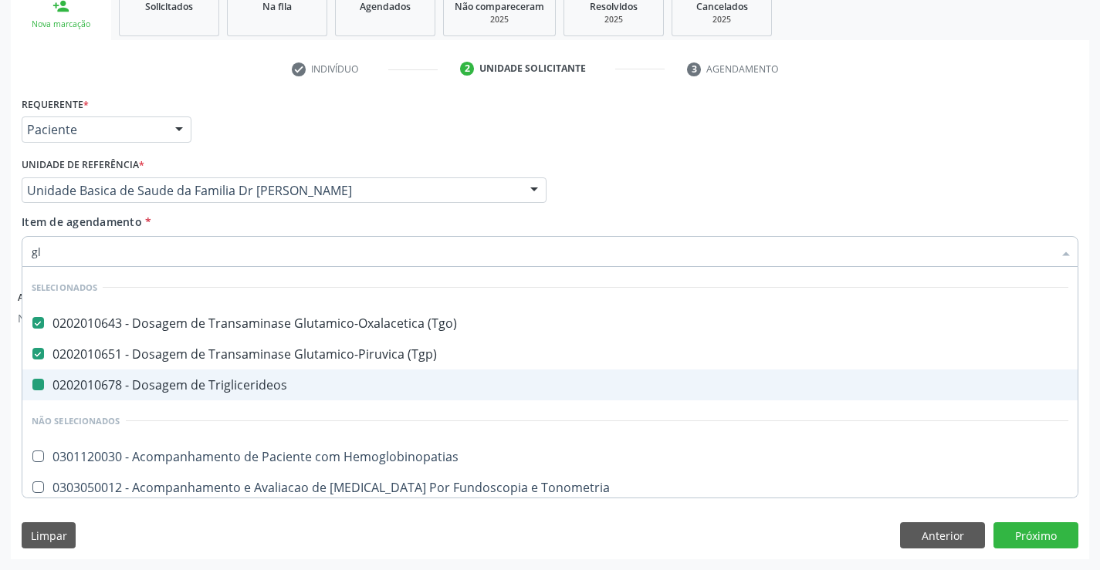
type input "gli"
checkbox Triglicerideos "false"
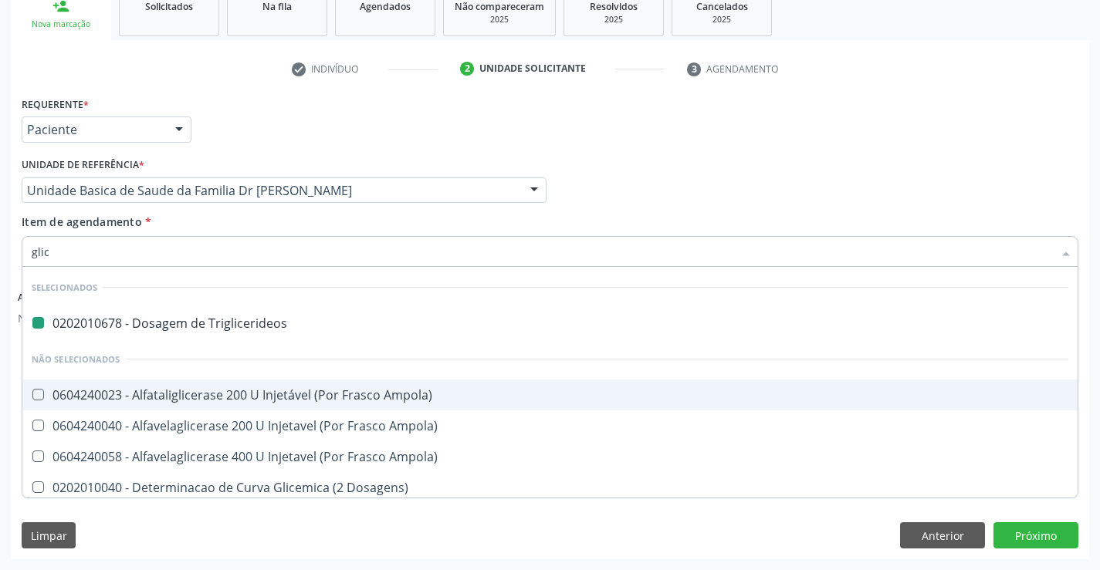
type input "glico"
checkbox Triglicerideos "false"
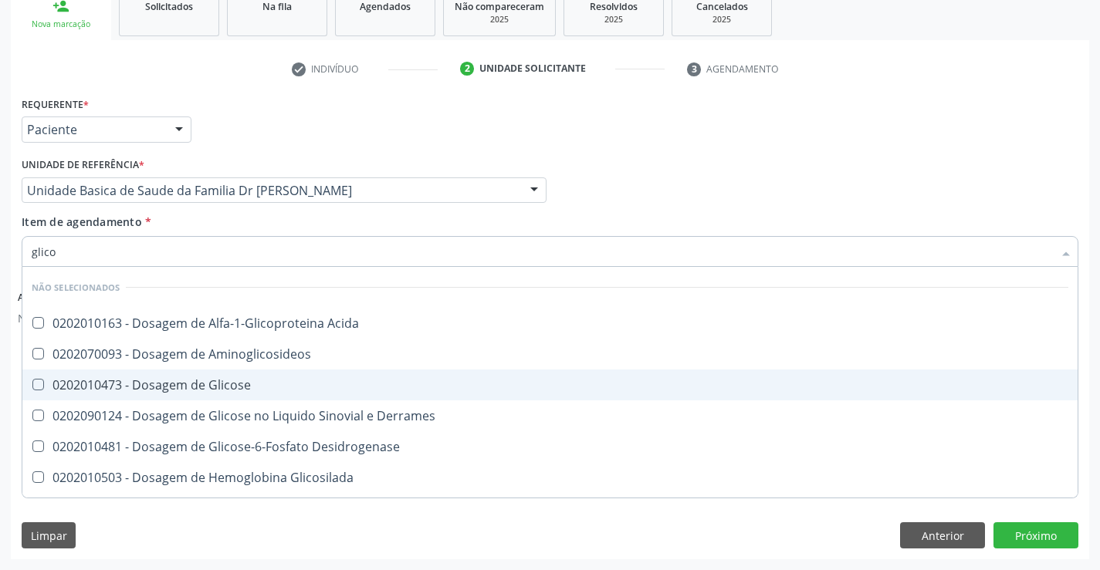
click at [188, 381] on div "0202010473 - Dosagem de Glicose" at bounding box center [550, 385] width 1037 height 12
checkbox Glicose "true"
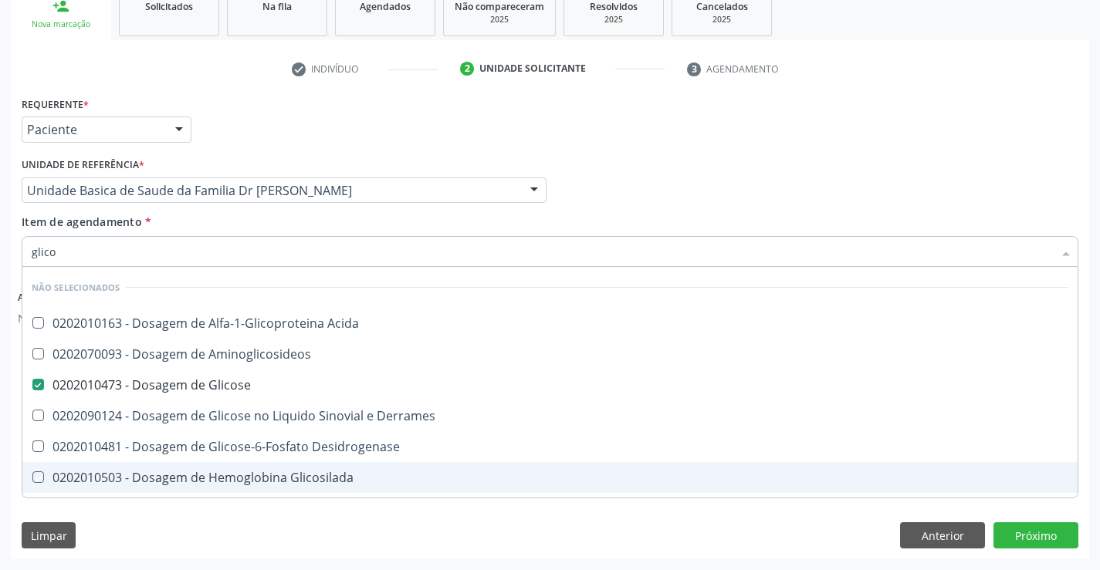
click at [197, 513] on div "Requerente * Paciente Profissional de Saúde Paciente Nenhum resultado encontrad…" at bounding box center [550, 326] width 1078 height 466
checkbox Acida "true"
checkbox Desidrogenase "true"
checkbox Glicosilada "true"
checkbox Quantitativa "true"
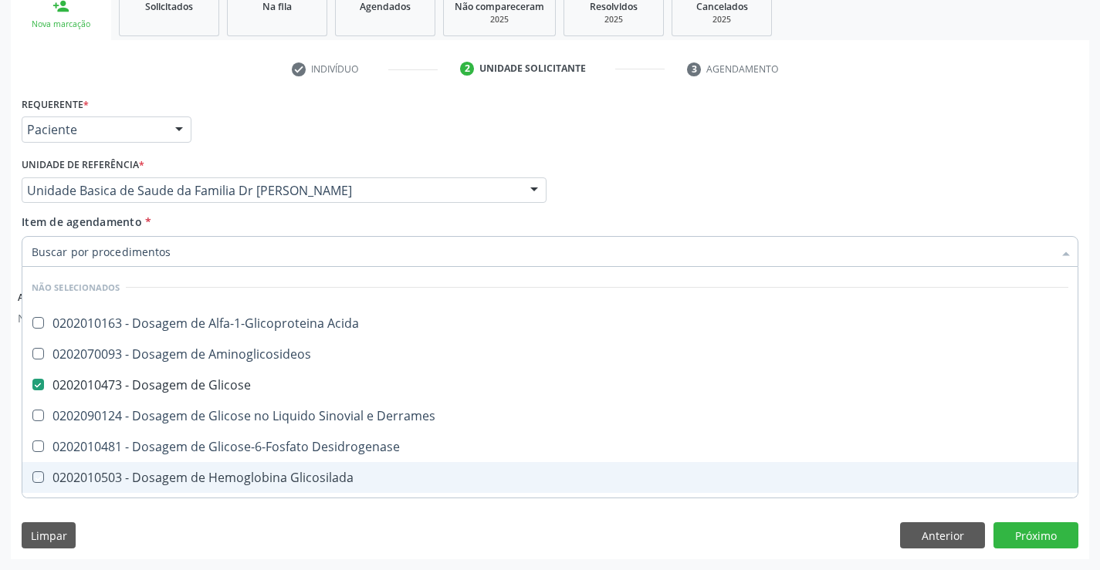
checkbox Urina "true"
checkbox Glicose "true"
checkbox Derrames "true"
checkbox Aminoglicosideos "true"
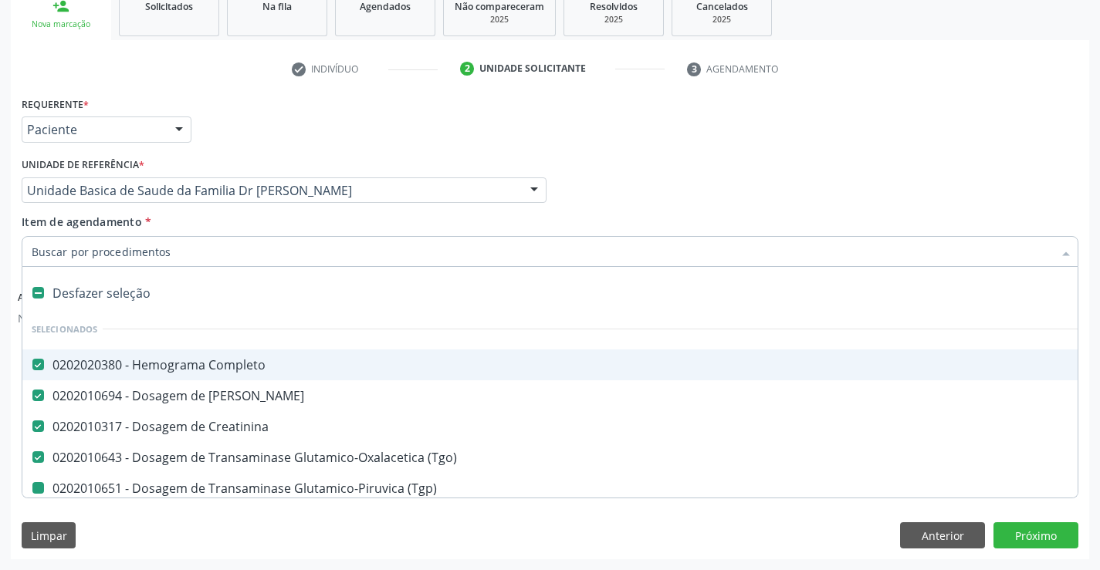
type input "u"
checkbox \(Tgp\) "false"
checkbox Triglicerideos "false"
checkbox Hdl "false"
checkbox Ldl "false"
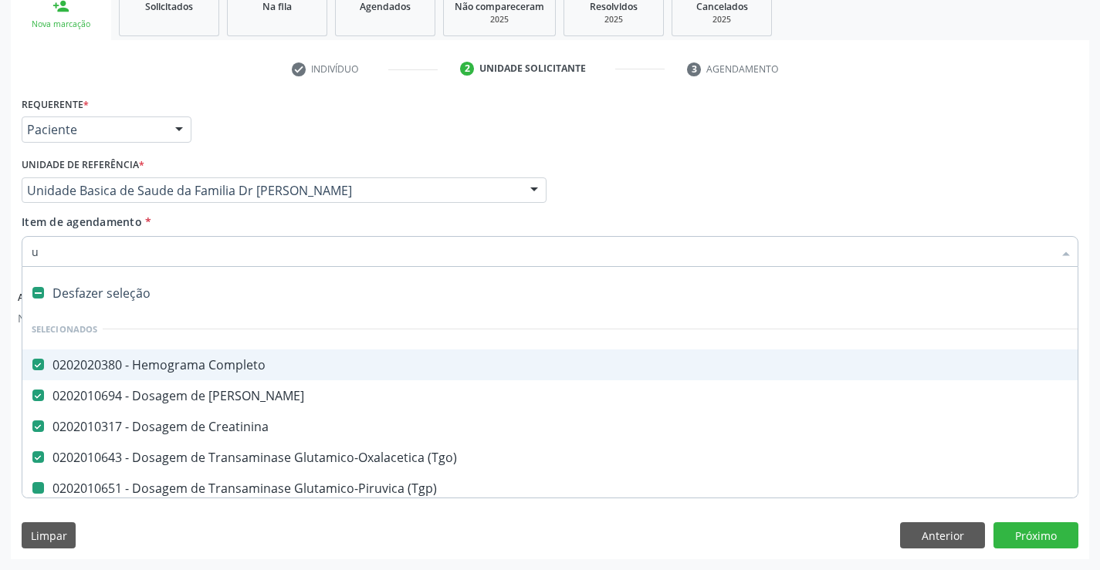
checkbox Total "false"
checkbox Glicose "false"
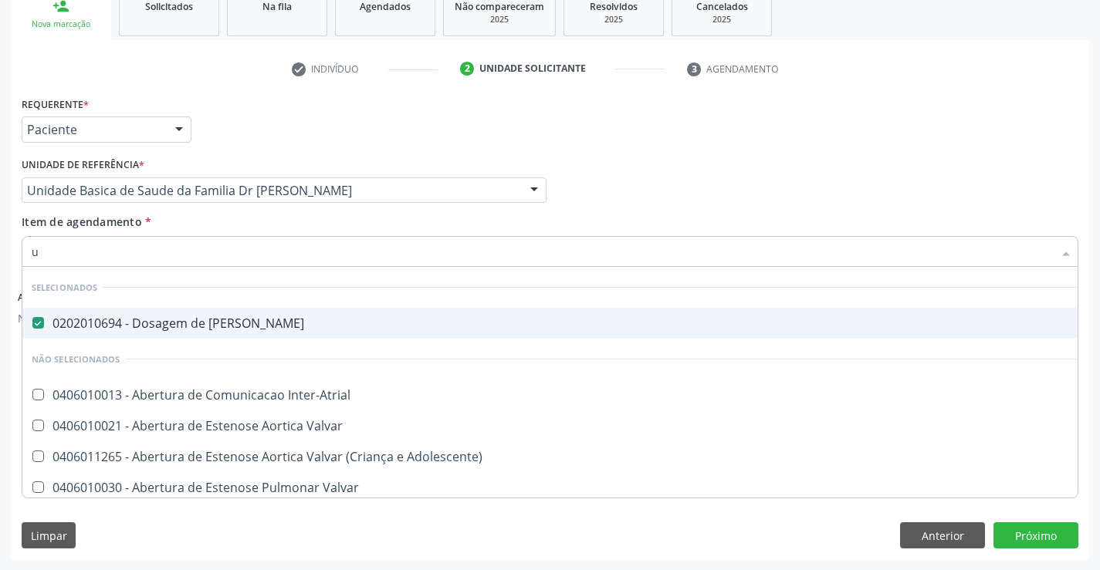
type input "ur"
checkbox Inter-Atrial "false"
type input "uri"
checkbox Ureia "false"
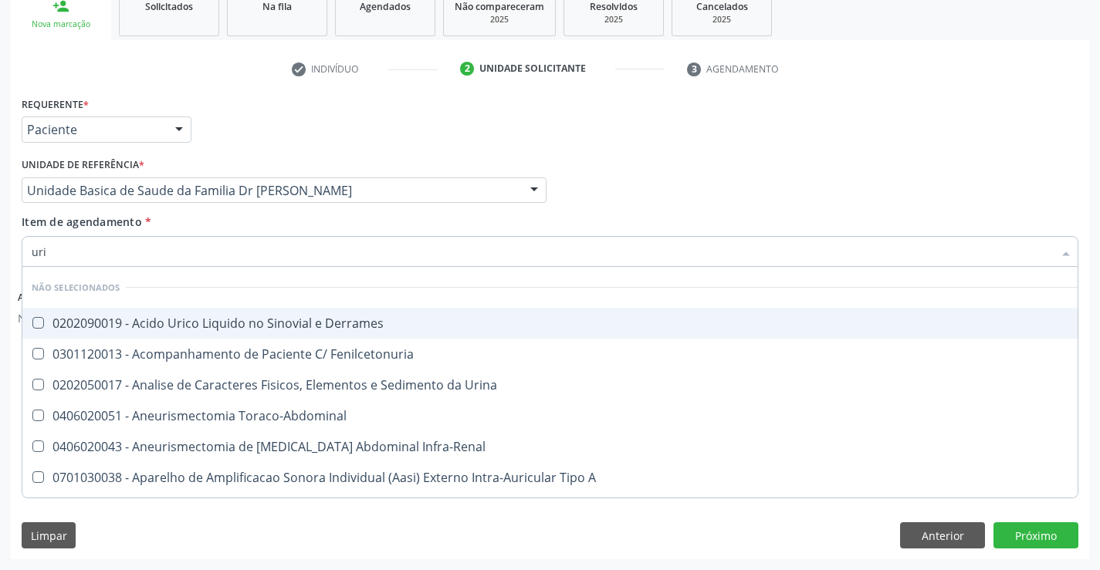
type input "urin"
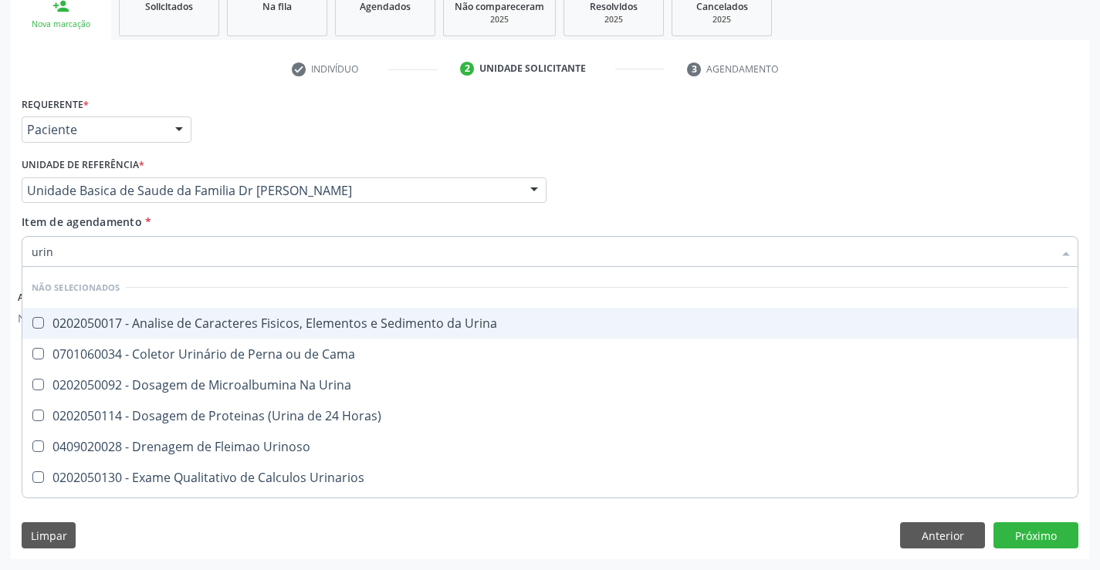
click at [224, 323] on div "0202050017 - Analise de Caracteres Fisicos, Elementos e Sedimento da Urina" at bounding box center [550, 323] width 1037 height 12
checkbox Urina "true"
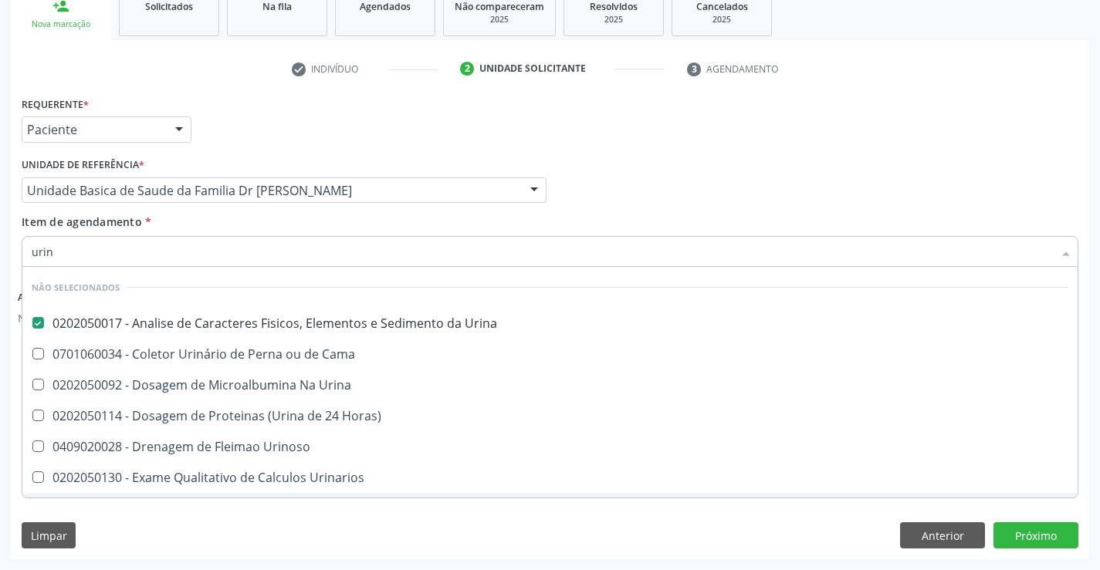
click at [194, 516] on div "Requerente * Paciente Profissional de Saúde Paciente Nenhum resultado encontrad…" at bounding box center [550, 326] width 1078 height 466
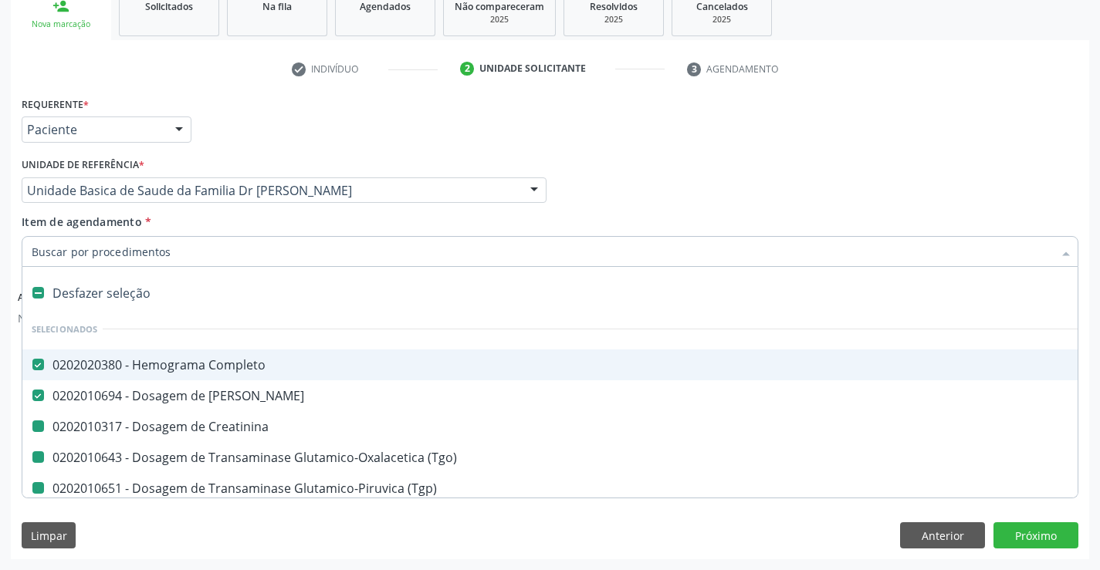
type input "f"
checkbox Creatinina "false"
checkbox \(Tgp\) "false"
checkbox Triglicerideos "false"
checkbox Hdl "false"
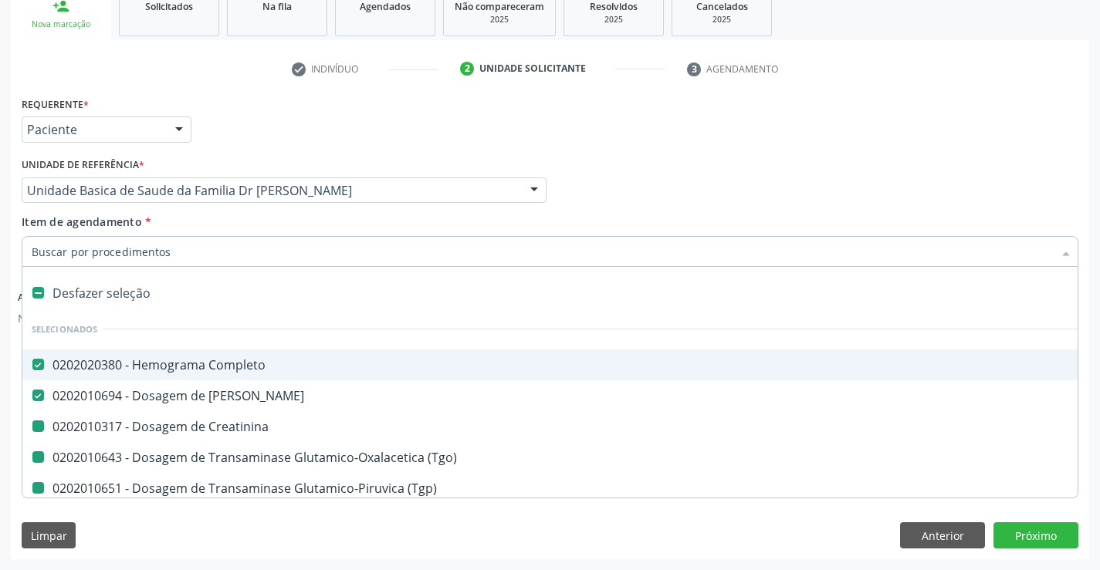
checkbox Ldl "false"
checkbox Total "false"
checkbox Glicose "false"
checkbox Urina "false"
checkbox \(Tgo\) "false"
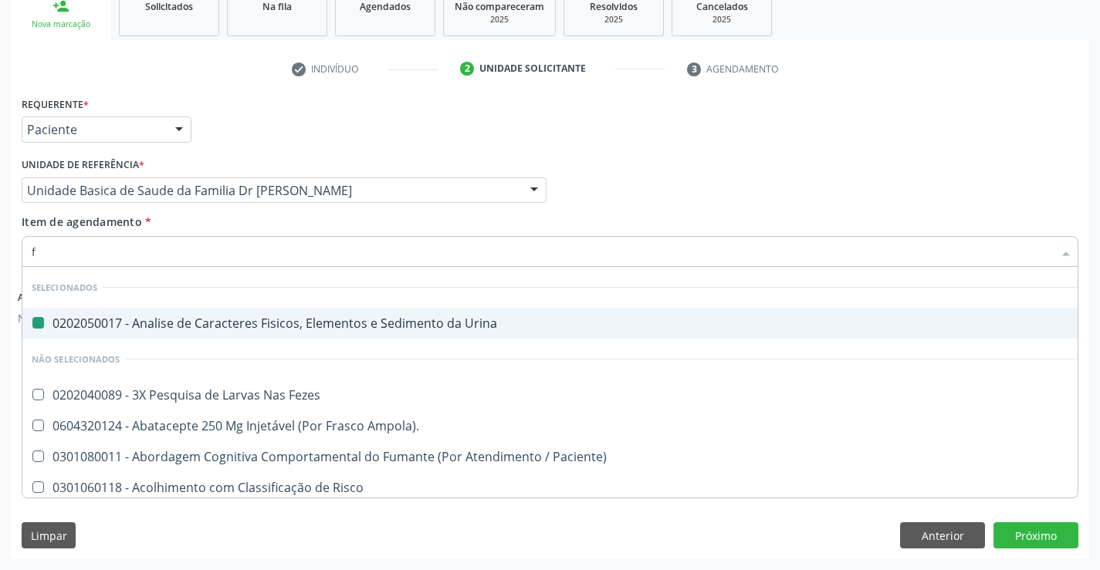
type input "fe"
checkbox Urina "false"
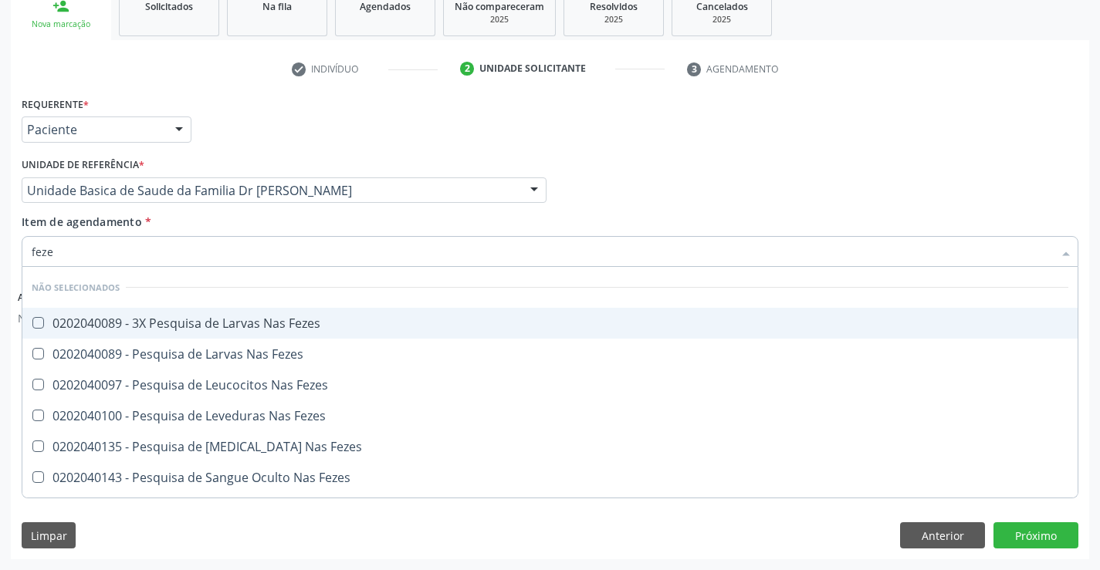
type input "fezes"
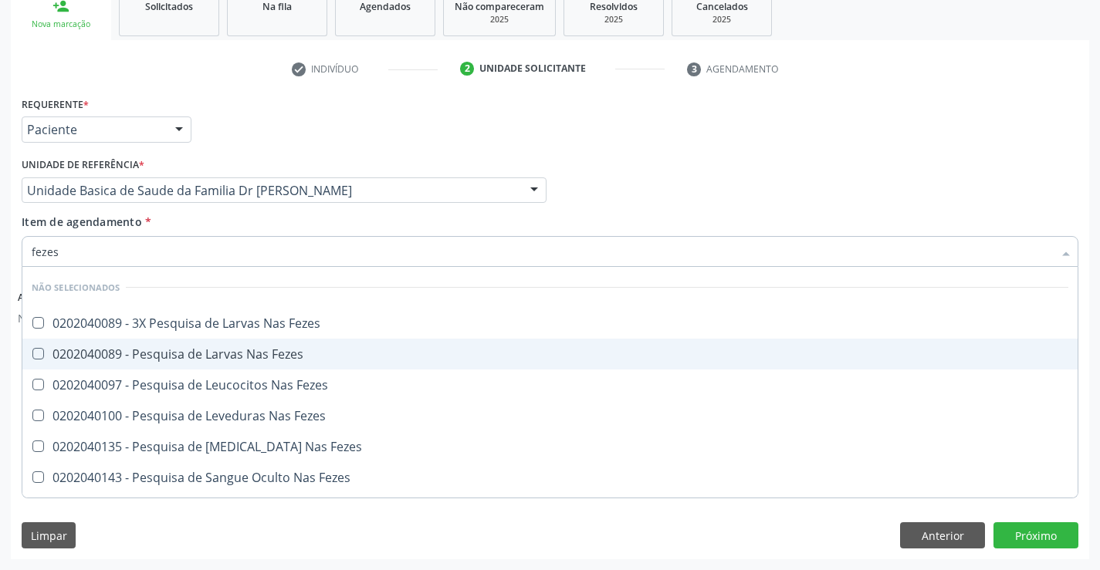
click at [229, 350] on div "0202040089 - Pesquisa de Larvas Nas Fezes" at bounding box center [550, 354] width 1037 height 12
checkbox Fezes "true"
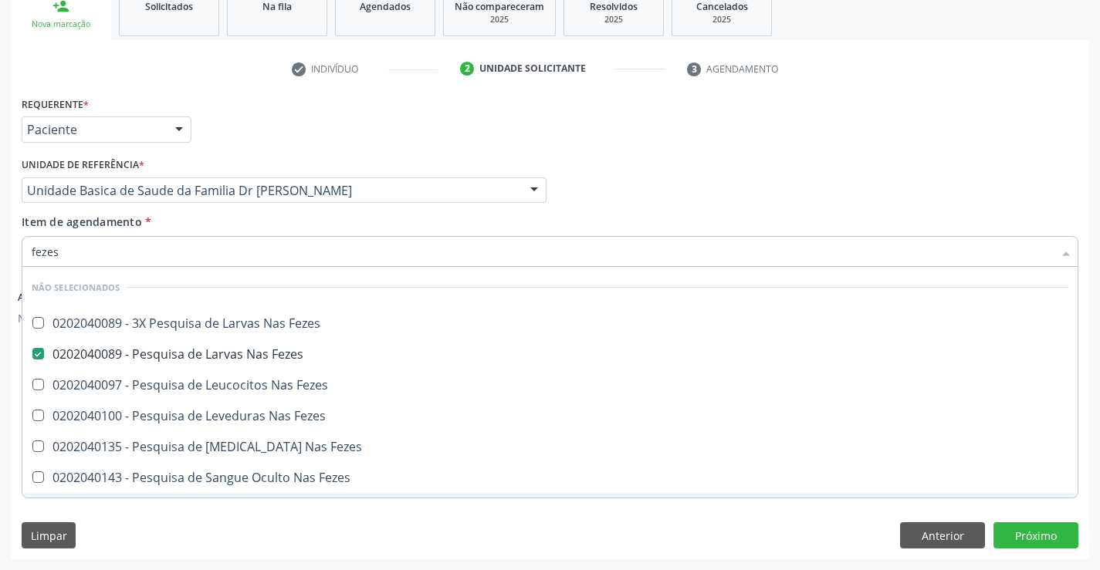
click at [275, 528] on div "Limpar Anterior Próximo" at bounding box center [550, 536] width 1057 height 26
checkbox Fezes "true"
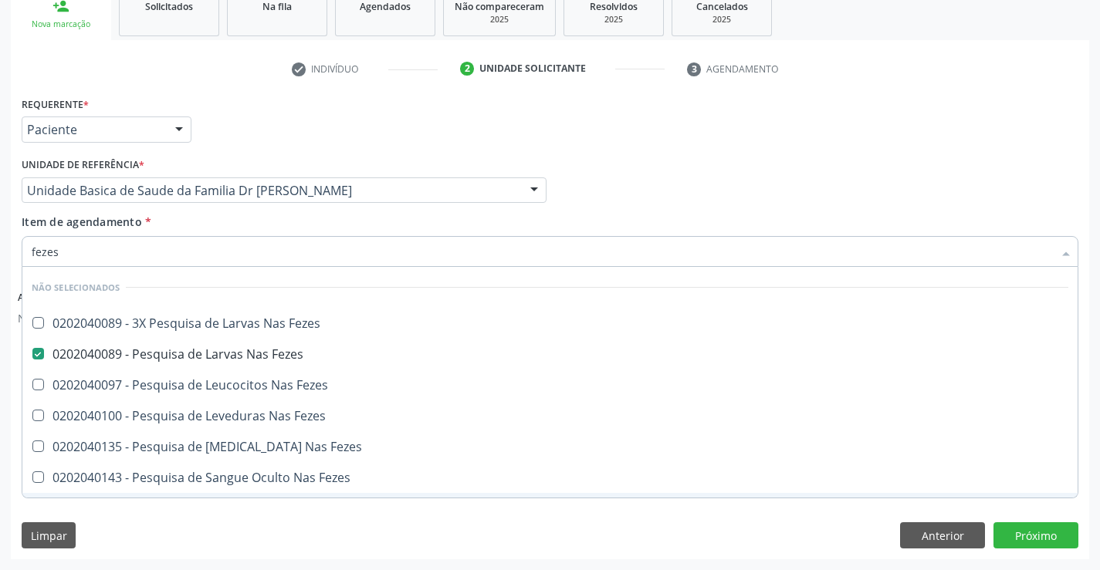
checkbox Fezes "true"
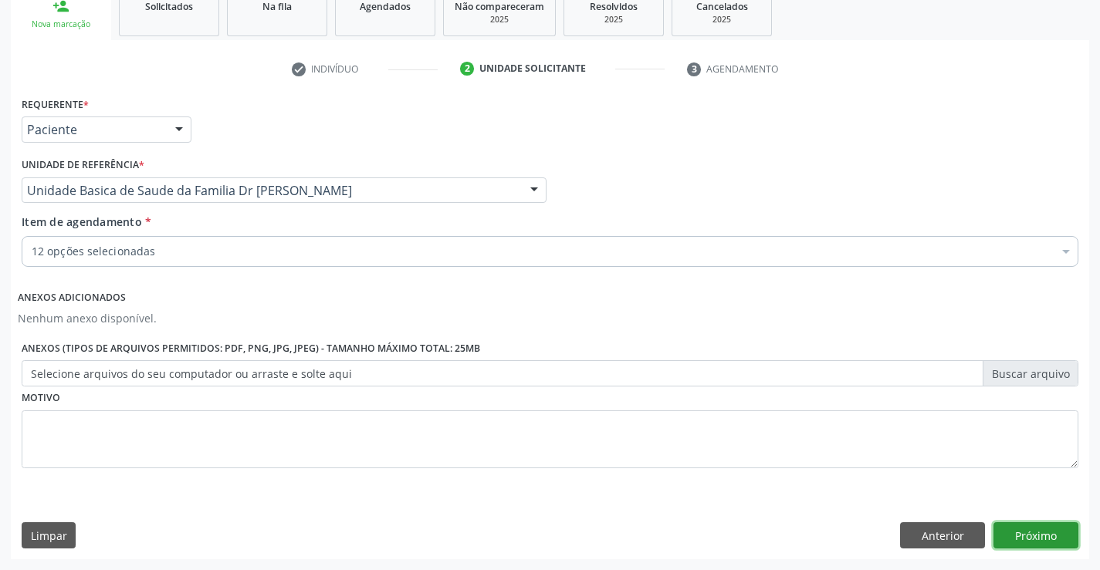
click at [1010, 539] on button "Próximo" at bounding box center [1036, 536] width 85 height 26
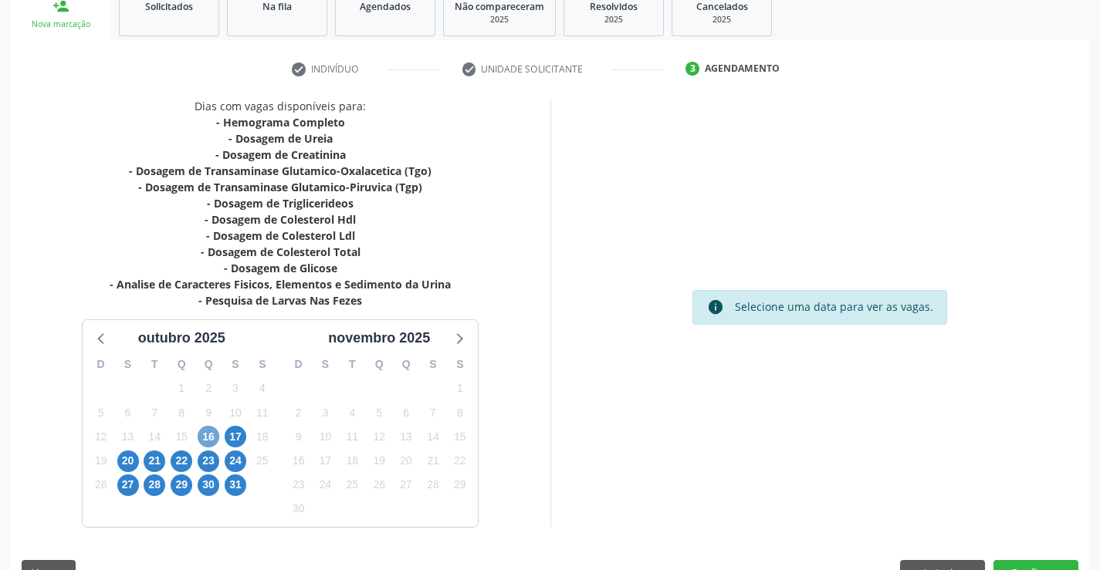
click at [212, 441] on span "16" at bounding box center [209, 437] width 22 height 22
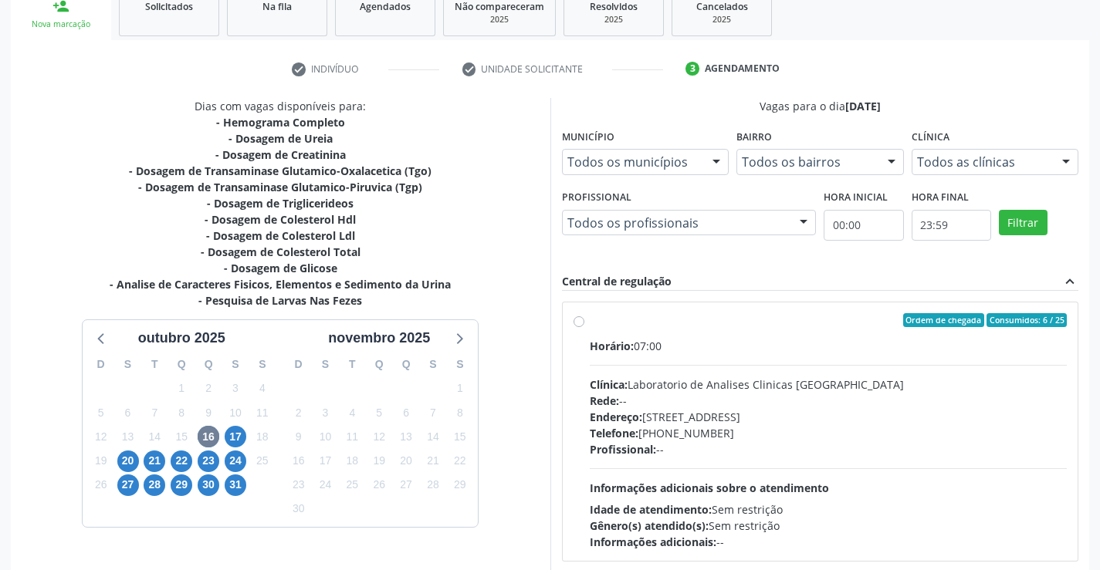
click at [590, 320] on label "Ordem de chegada Consumidos: 6 / 25 Horário: 07:00 Clínica: Laboratorio de Anal…" at bounding box center [829, 431] width 478 height 237
click at [581, 320] on input "Ordem de chegada Consumidos: 6 / 25 Horário: 07:00 Clínica: Laboratorio de Anal…" at bounding box center [579, 320] width 11 height 14
radio input "true"
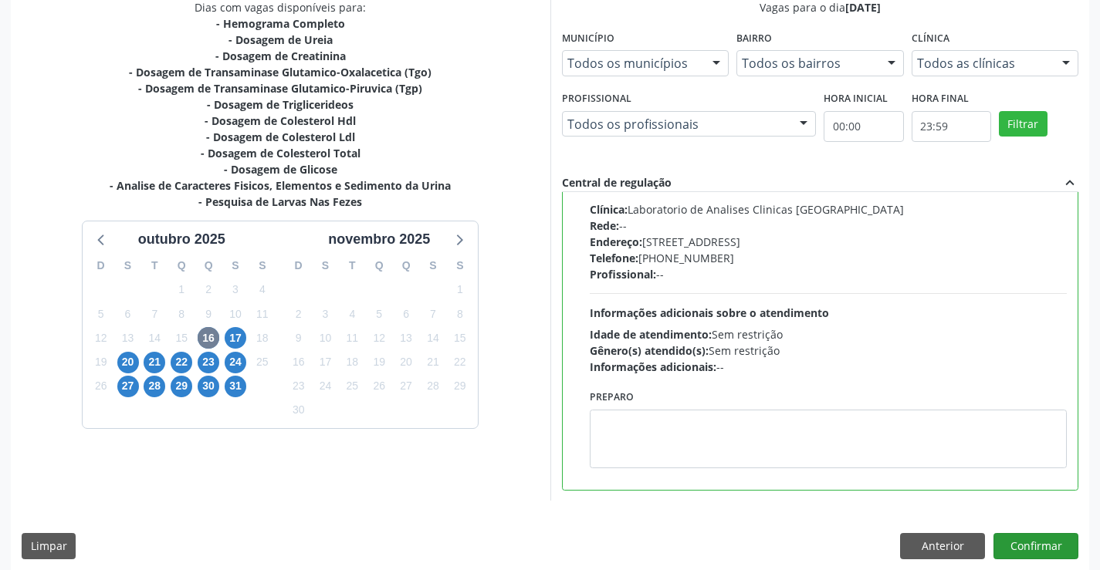
scroll to position [352, 0]
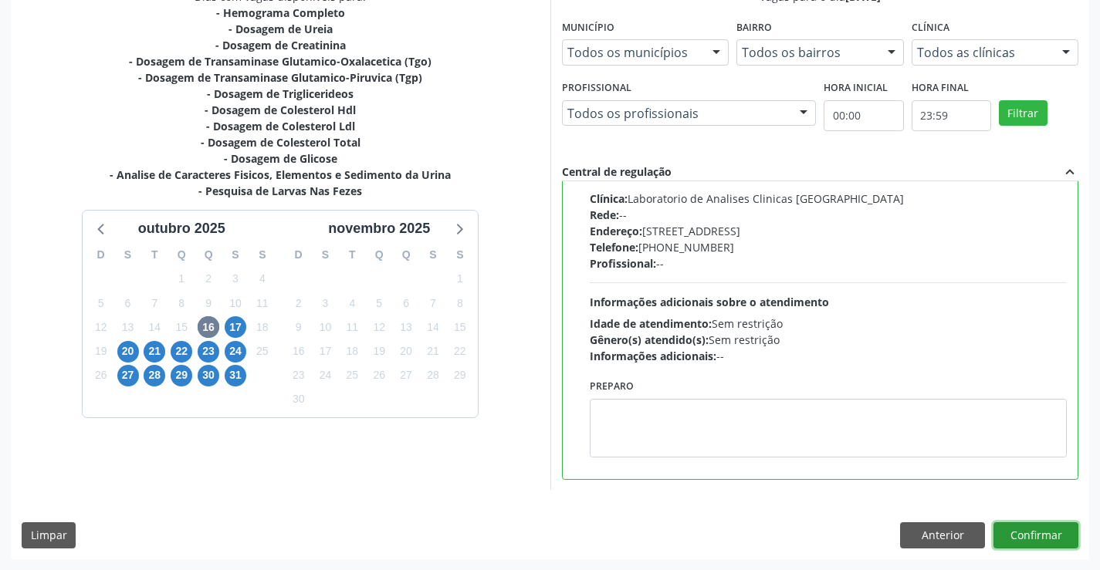
click at [1027, 530] on button "Confirmar" at bounding box center [1036, 536] width 85 height 26
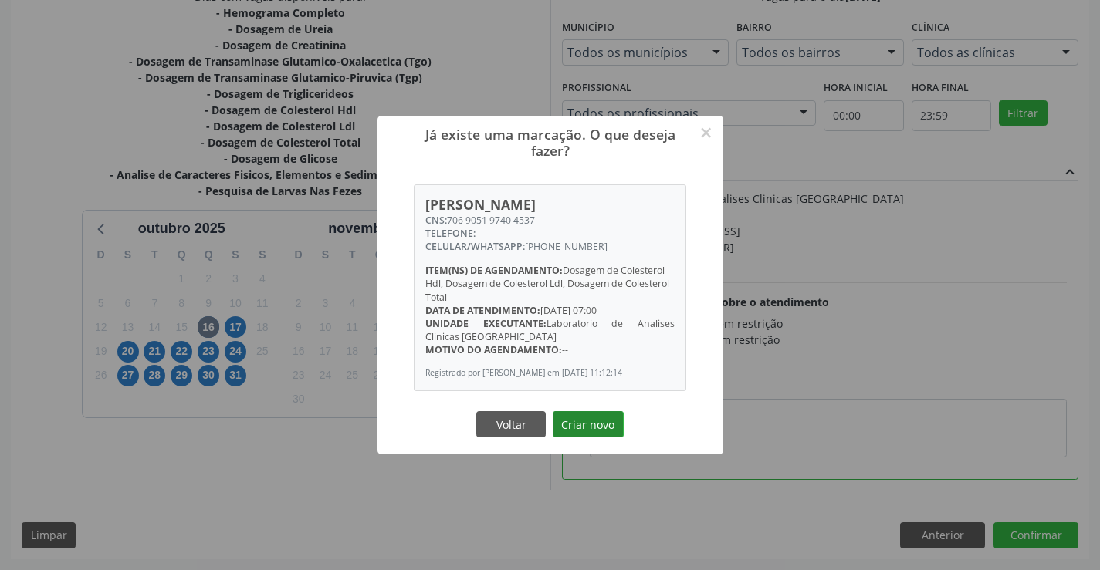
click at [594, 421] on button "Criar novo" at bounding box center [588, 424] width 71 height 26
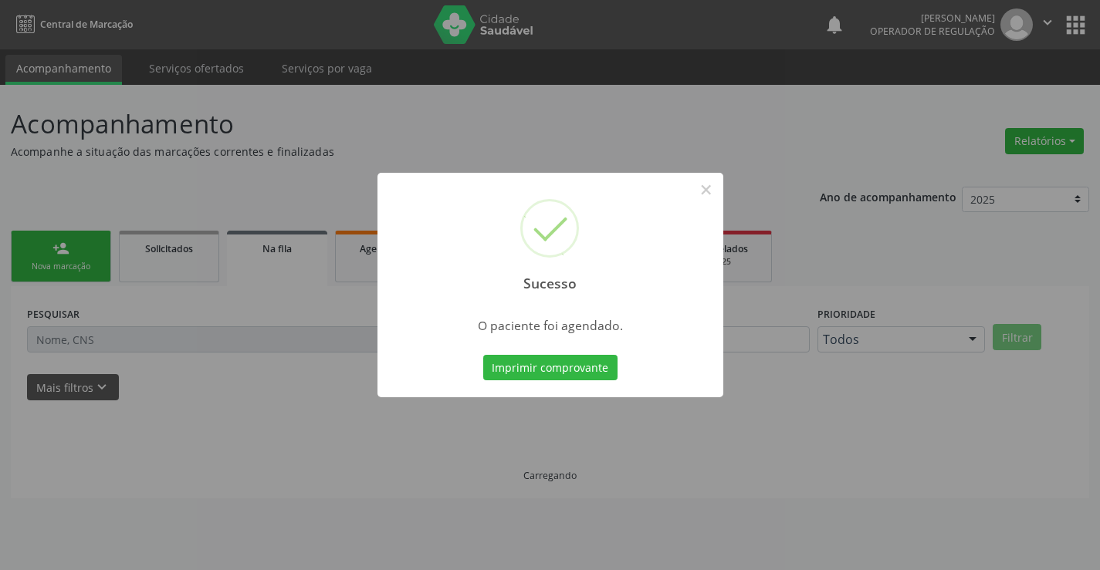
scroll to position [0, 0]
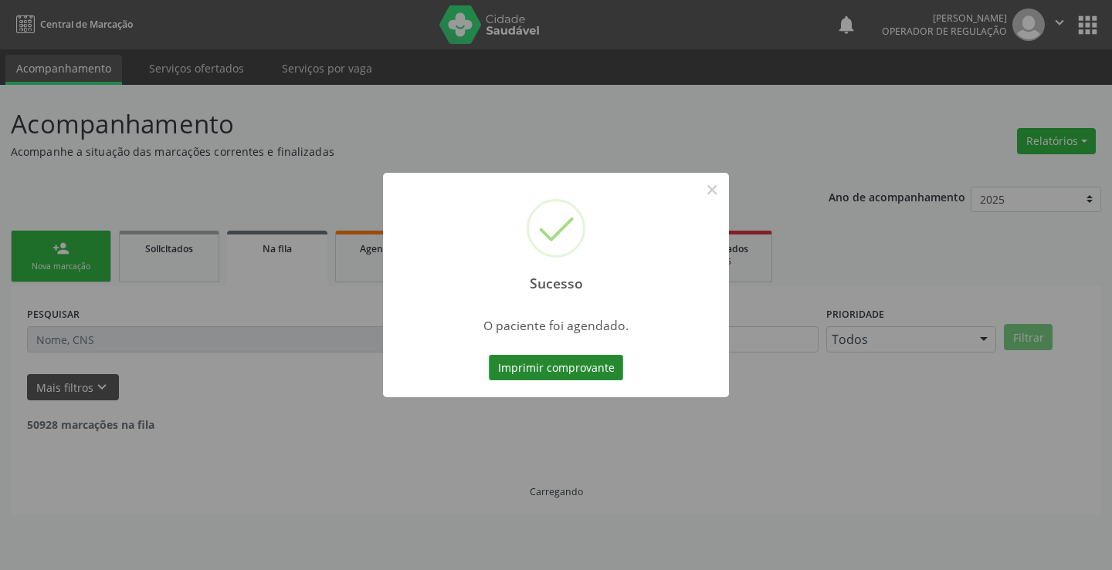
click at [584, 373] on button "Imprimir comprovante" at bounding box center [556, 368] width 134 height 26
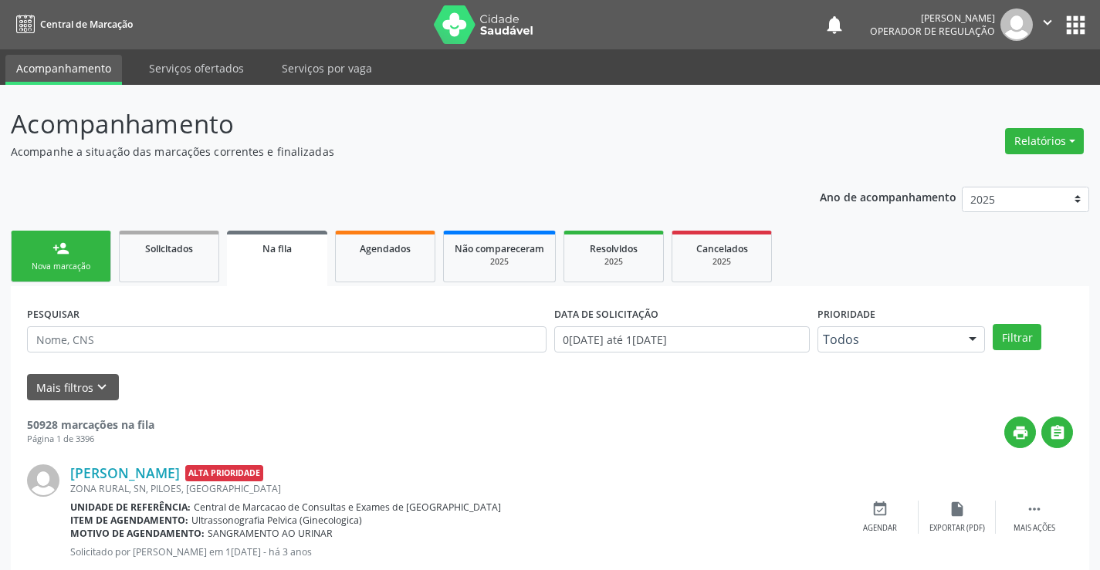
click at [99, 263] on div "Nova marcação" at bounding box center [60, 267] width 77 height 12
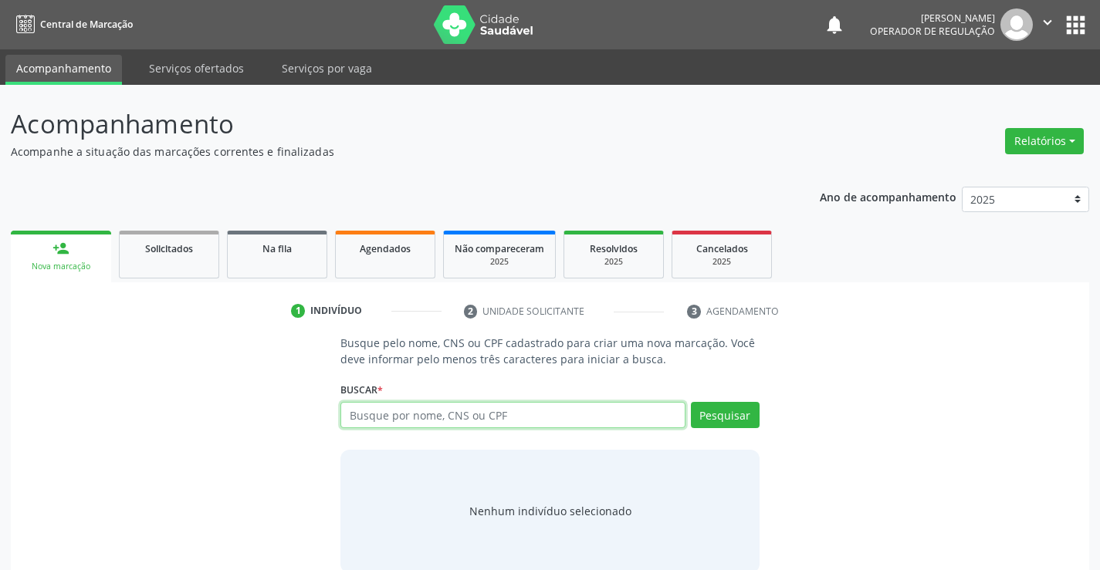
click at [461, 421] on input "text" at bounding box center [512, 415] width 344 height 26
type input "706802779789421"
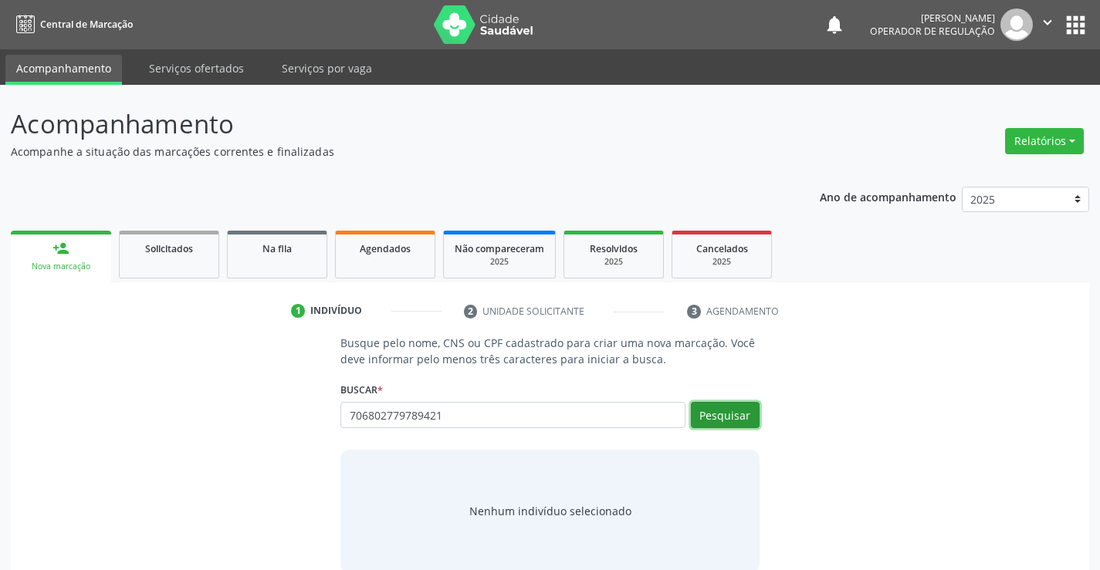
click at [735, 413] on button "Pesquisar" at bounding box center [725, 415] width 69 height 26
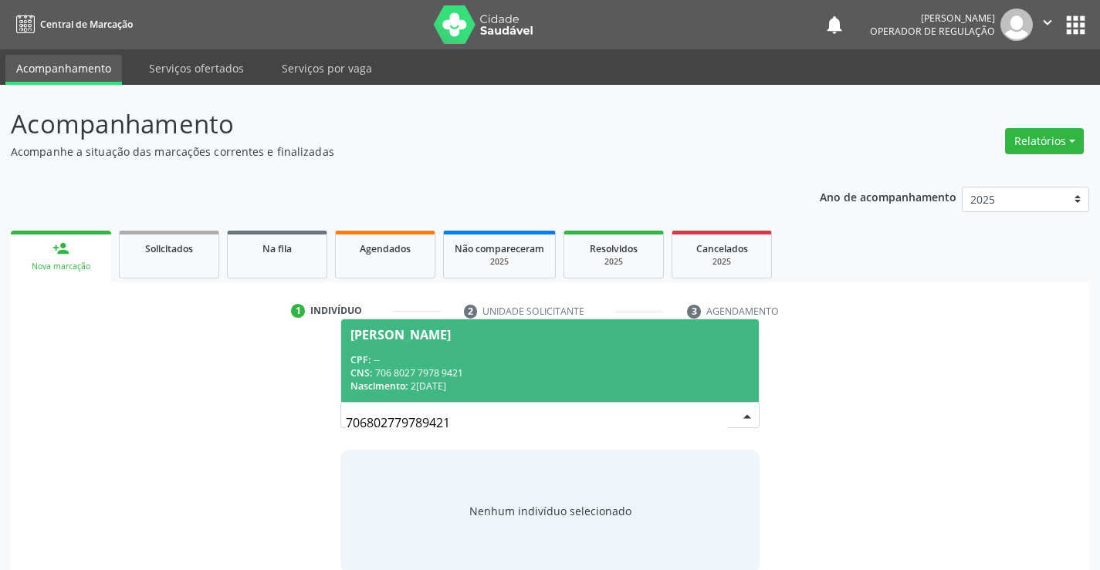
click at [655, 374] on div "CNS: 706 8027 7978 9421" at bounding box center [549, 373] width 398 height 13
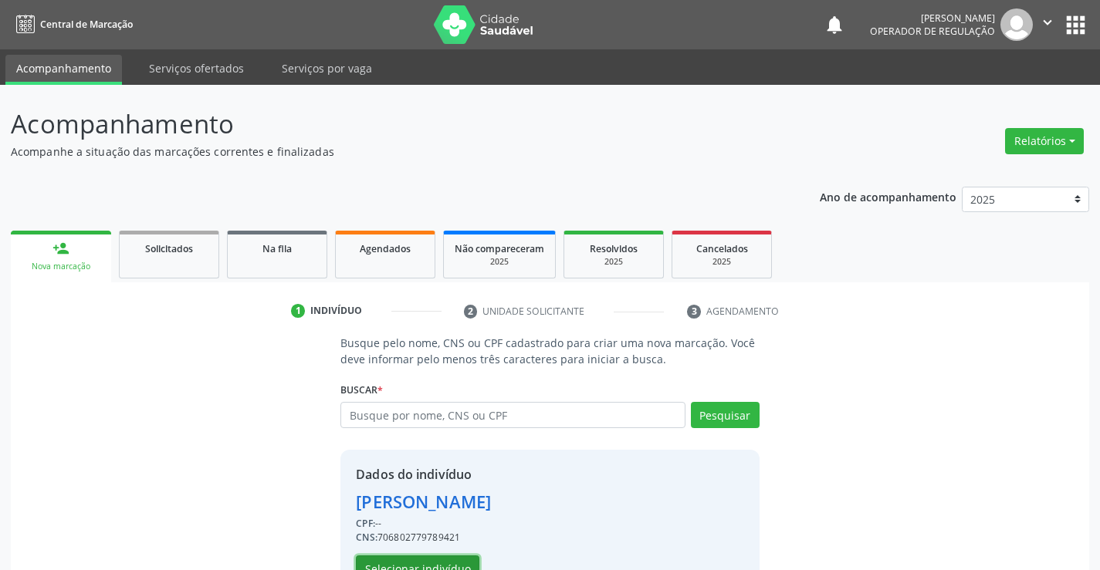
click at [426, 563] on button "Selecionar indivíduo" at bounding box center [418, 569] width 124 height 26
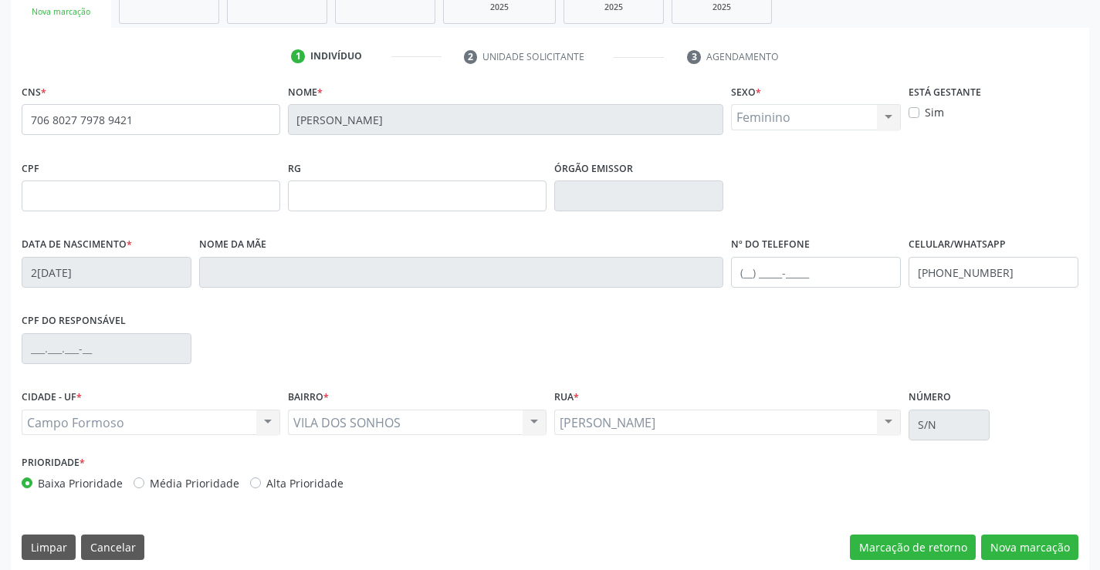
scroll to position [266, 0]
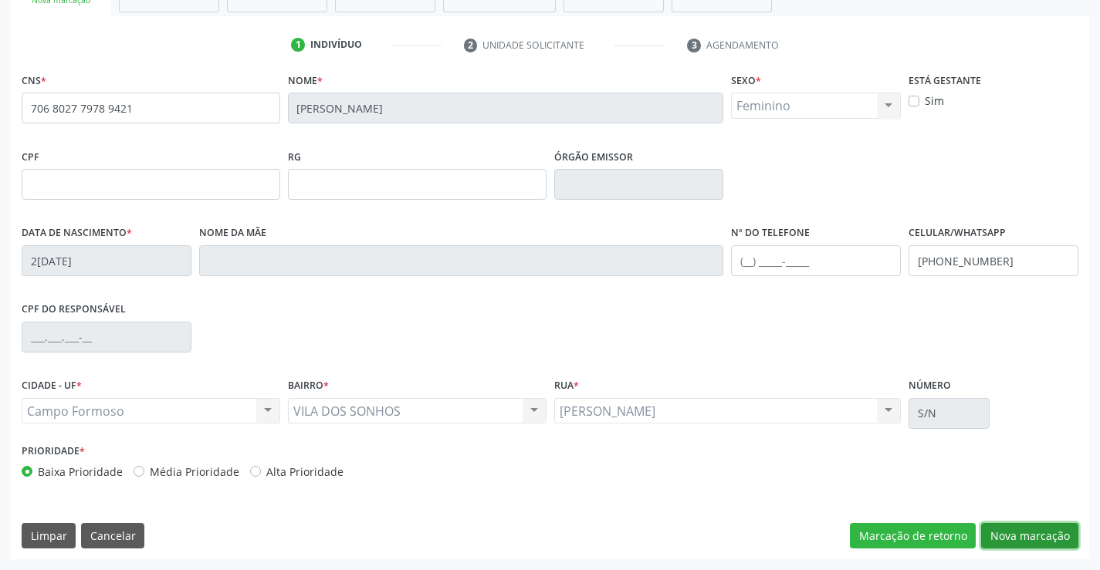
drag, startPoint x: 1005, startPoint y: 530, endPoint x: 1010, endPoint y: 518, distance: 13.5
click at [1007, 530] on button "Nova marcação" at bounding box center [1029, 536] width 97 height 26
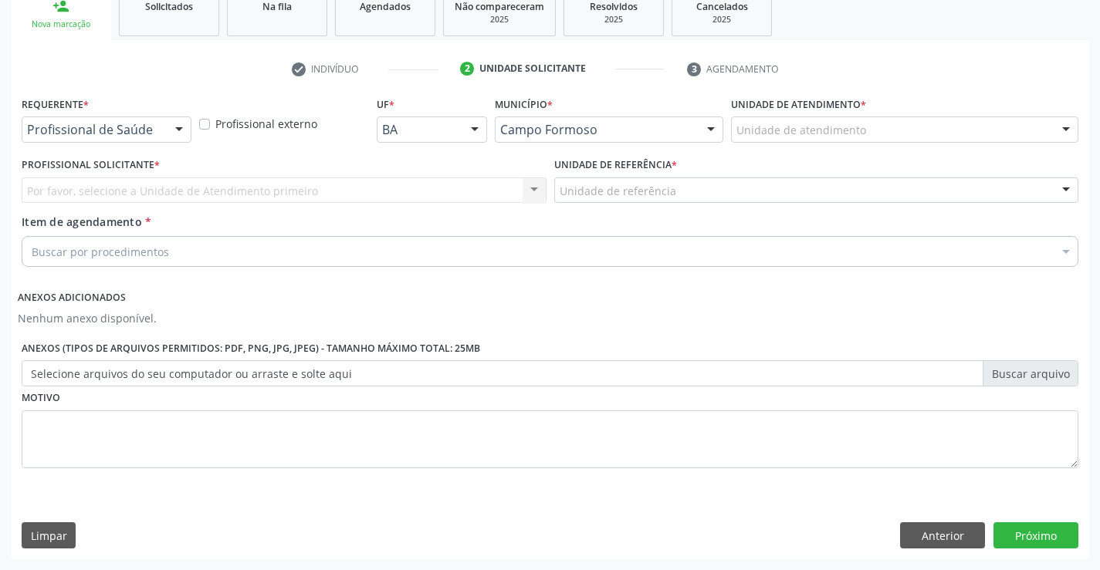
click at [180, 127] on div at bounding box center [179, 130] width 23 height 26
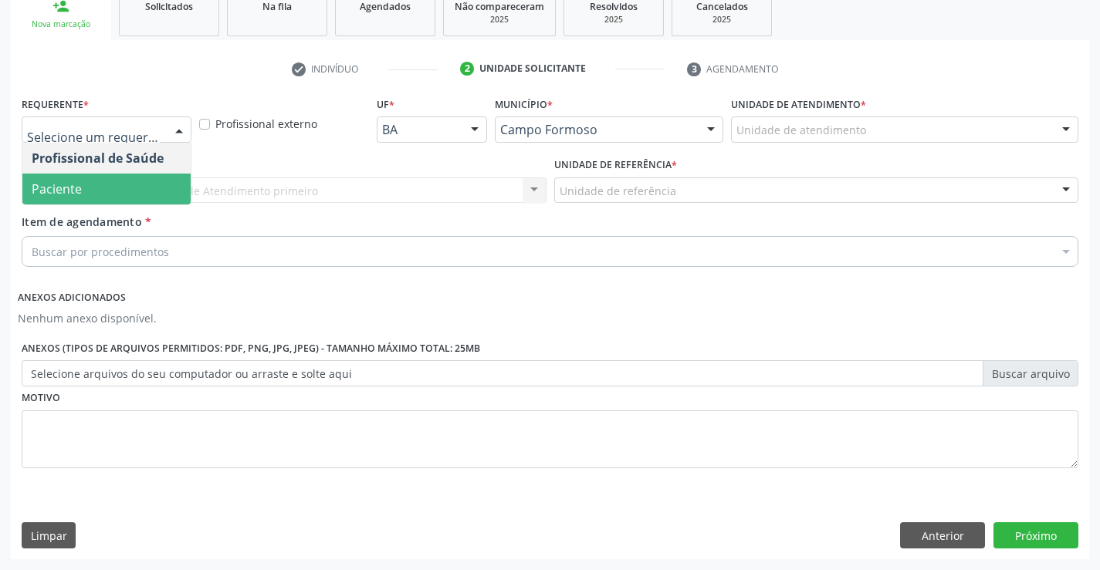
click at [110, 191] on span "Paciente" at bounding box center [106, 189] width 168 height 31
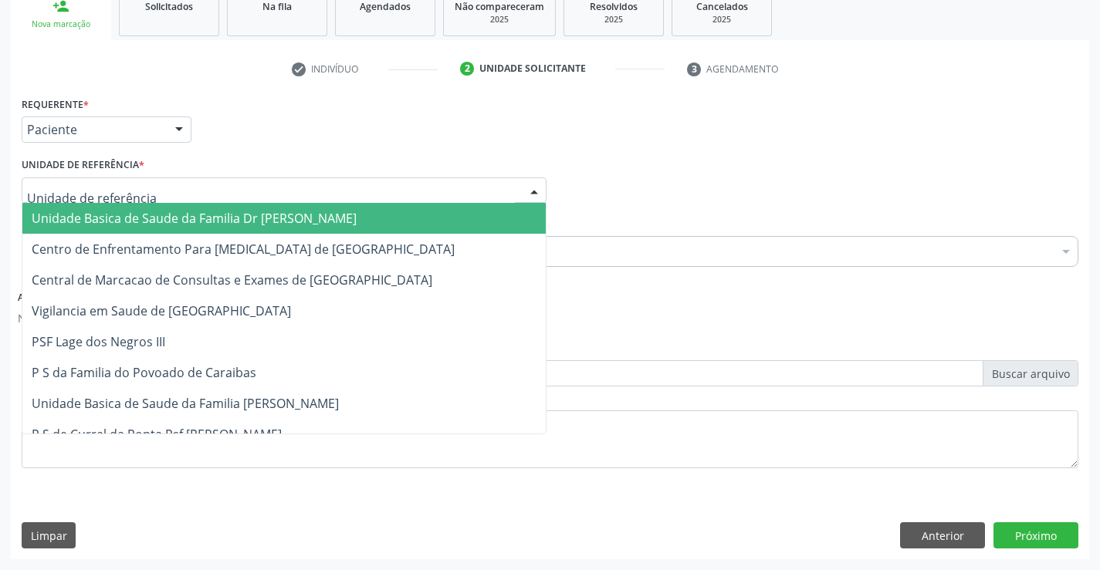
click at [152, 183] on div at bounding box center [284, 191] width 525 height 26
click at [154, 217] on span "Unidade Basica de Saude da Familia Dr [PERSON_NAME]" at bounding box center [194, 218] width 325 height 17
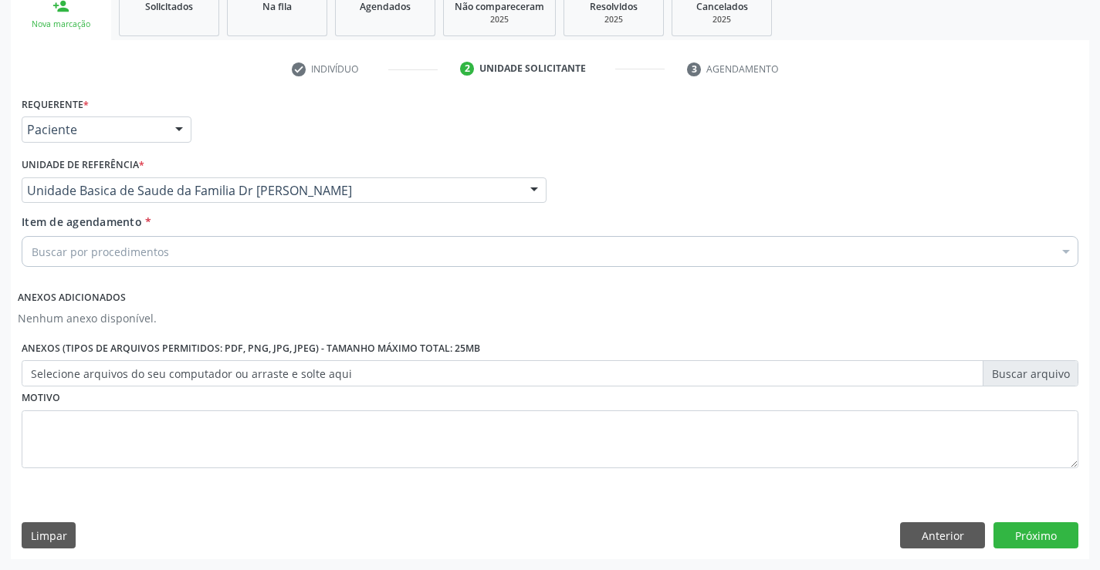
click at [187, 257] on div "Buscar por procedimentos" at bounding box center [550, 251] width 1057 height 31
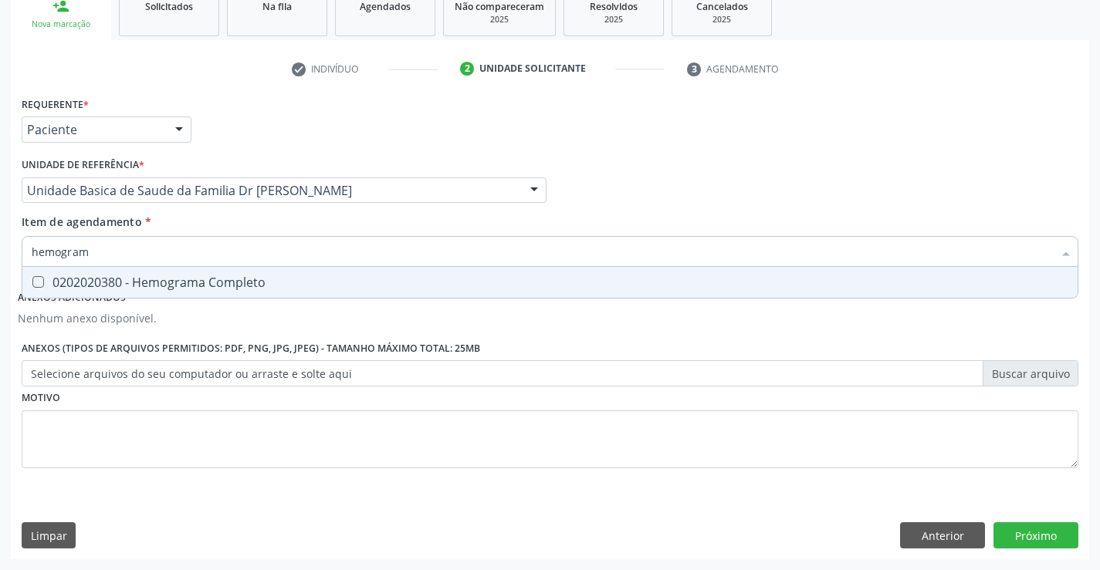
type input "hemograma"
click at [183, 285] on div "0202020380 - Hemograma Completo" at bounding box center [550, 282] width 1037 height 12
checkbox Completo "true"
type input "hemograma"
click at [143, 419] on div "Requerente * Paciente Profissional de Saúde Paciente Nenhum resultado encontrad…" at bounding box center [550, 292] width 1057 height 398
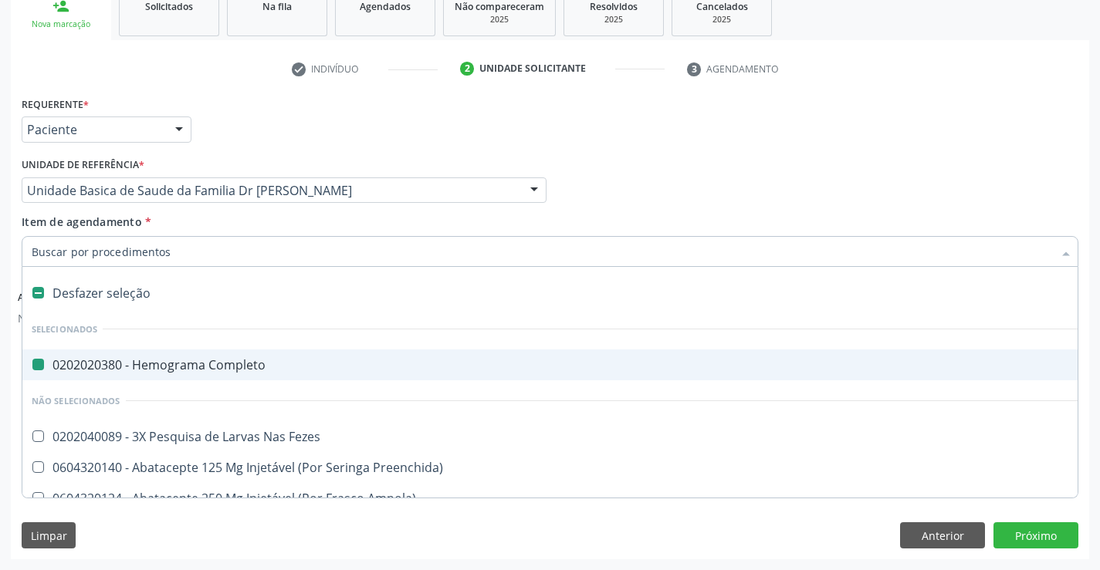
type input "u"
checkbox Completo "false"
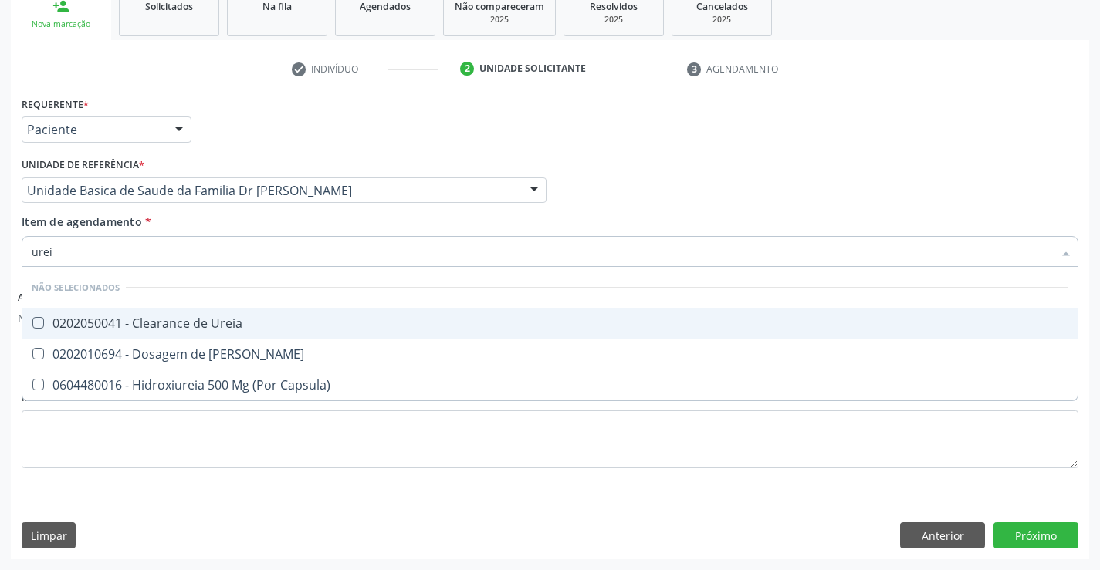
type input "ureia"
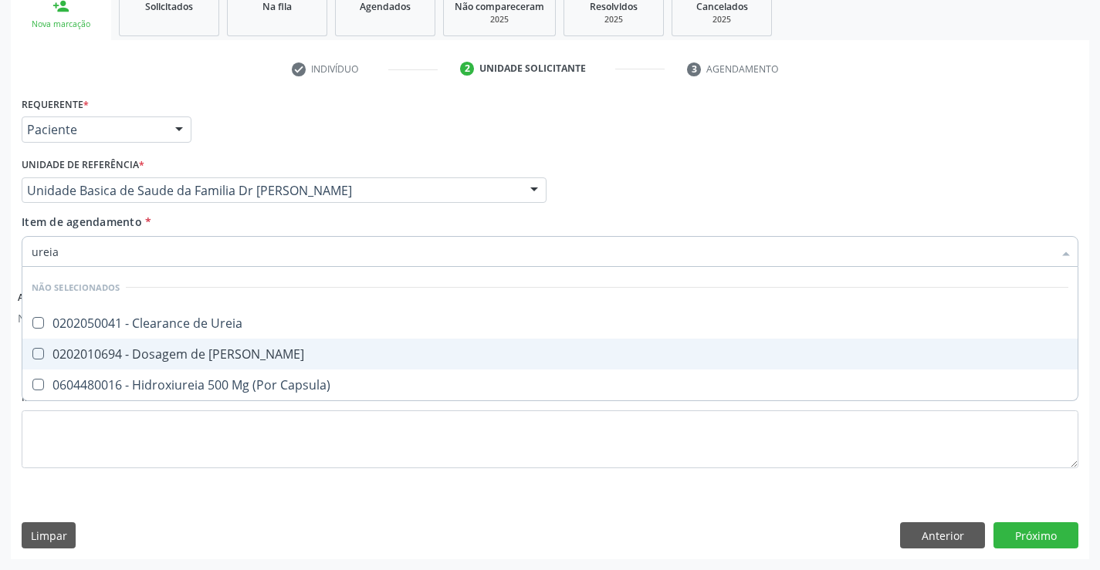
click at [209, 357] on div "0202010694 - Dosagem de [PERSON_NAME]" at bounding box center [550, 354] width 1037 height 12
checkbox Ureia "true"
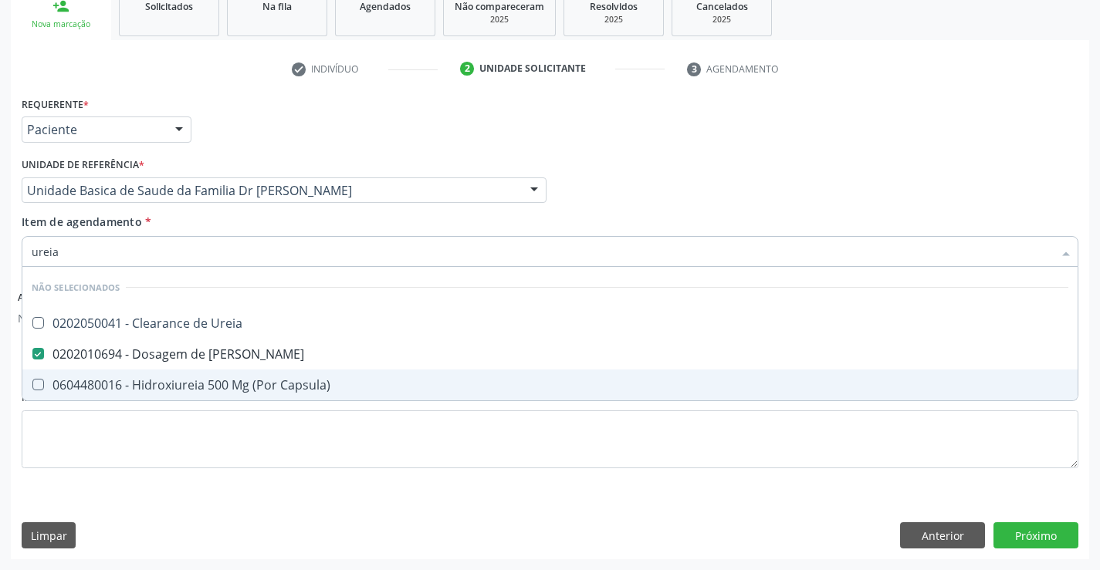
type input "ureia"
click at [174, 447] on div "Requerente * Paciente Profissional de Saúde Paciente Nenhum resultado encontrad…" at bounding box center [550, 292] width 1057 height 398
checkbox Ureia "true"
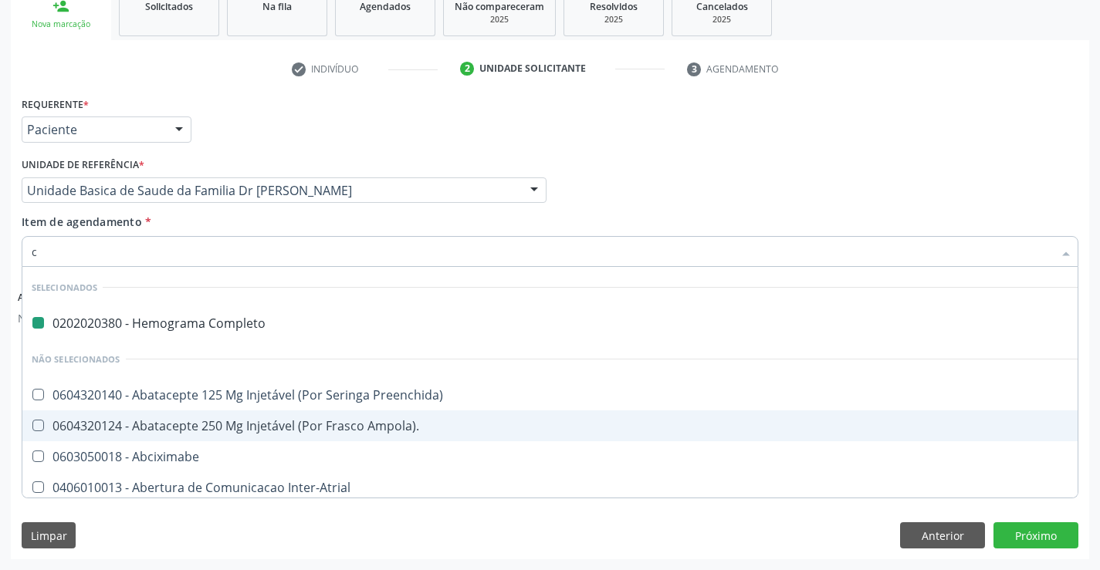
type input "cr"
checkbox Completo "false"
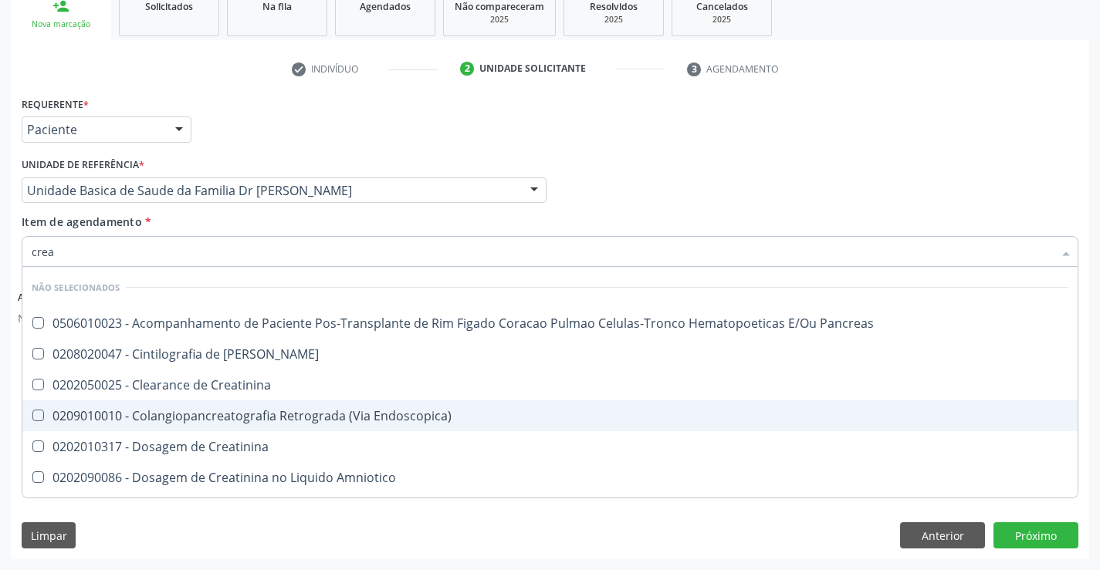
type input "creat"
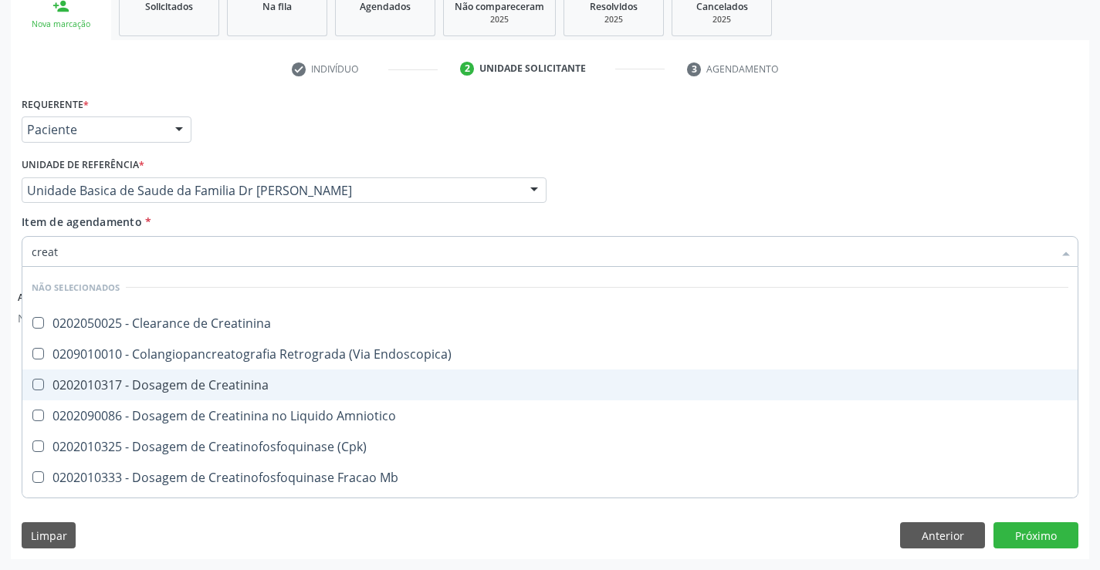
click at [198, 384] on div "0202010317 - Dosagem de Creatinina" at bounding box center [550, 385] width 1037 height 12
checkbox Creatinina "true"
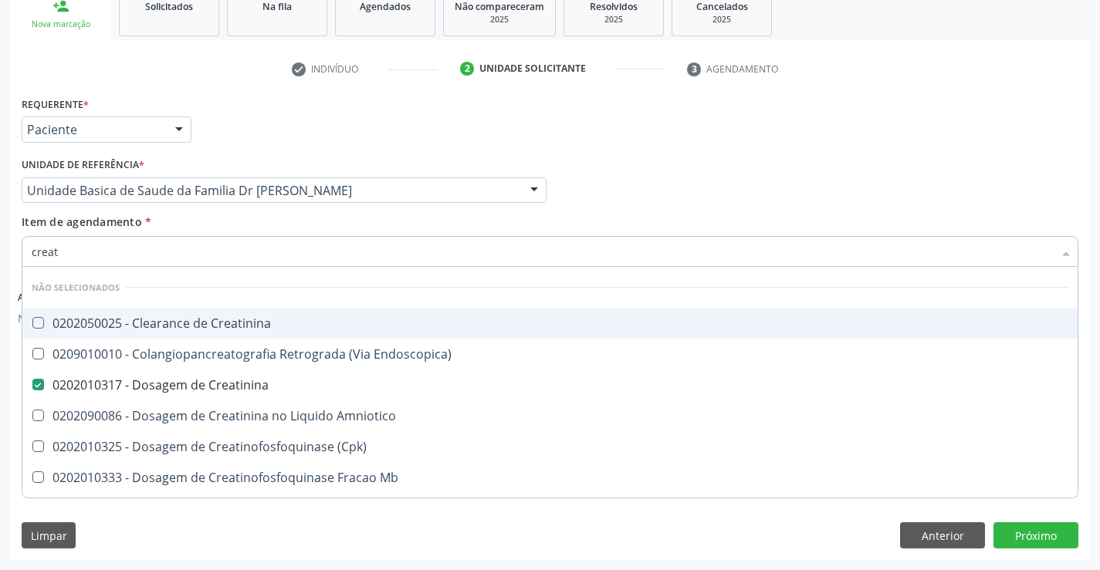
click at [147, 264] on input "creat" at bounding box center [542, 251] width 1021 height 31
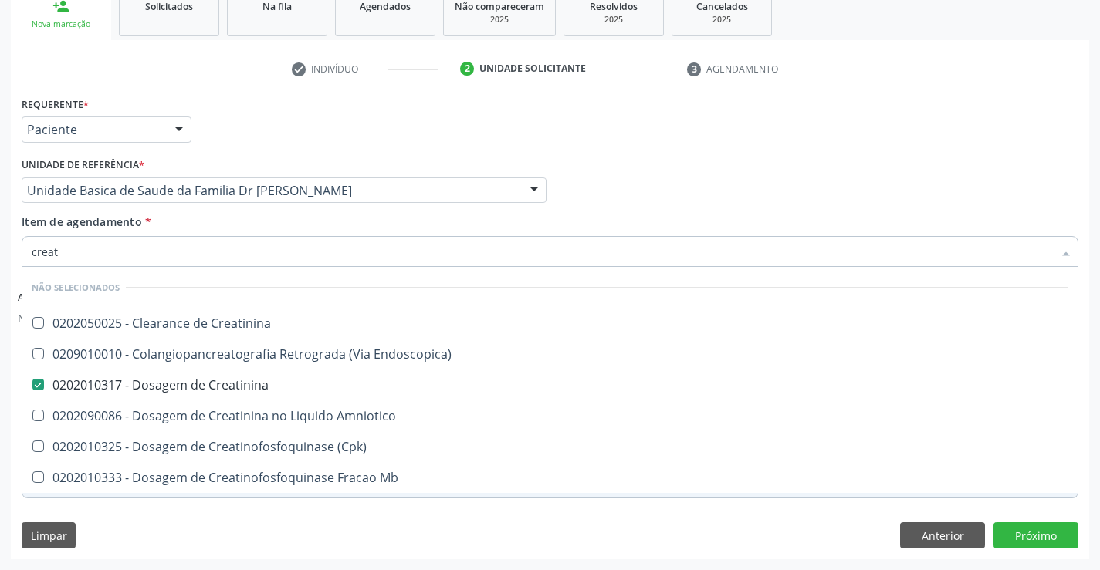
click at [161, 506] on div "Requerente * Paciente Profissional de Saúde Paciente Nenhum resultado encontrad…" at bounding box center [550, 326] width 1078 height 466
checkbox Creatinina "true"
checkbox Endoscopica\) "true"
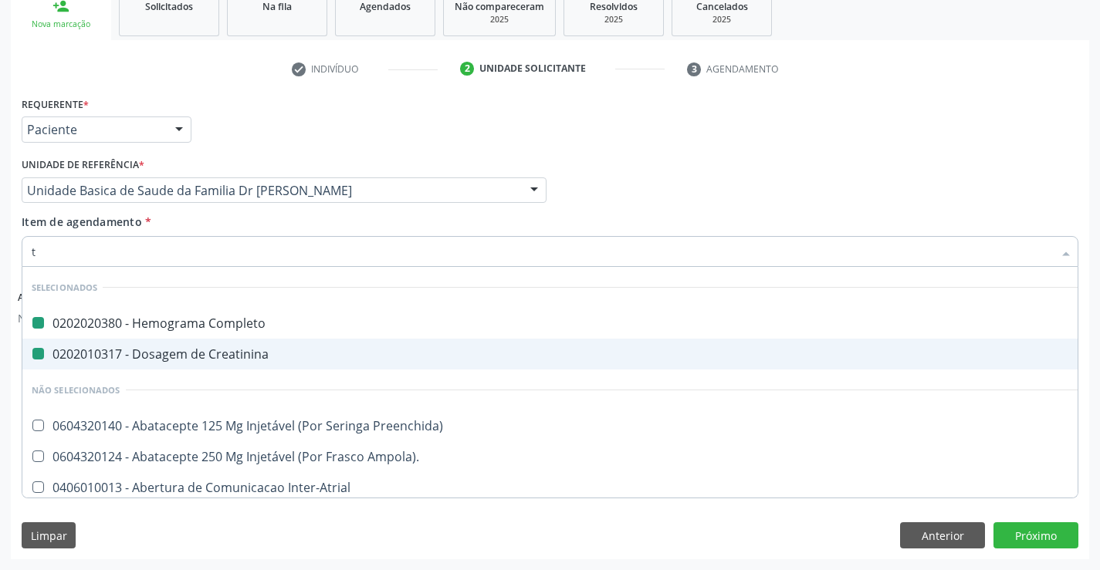
type input "tg"
checkbox Completo "false"
checkbox Creatinina "false"
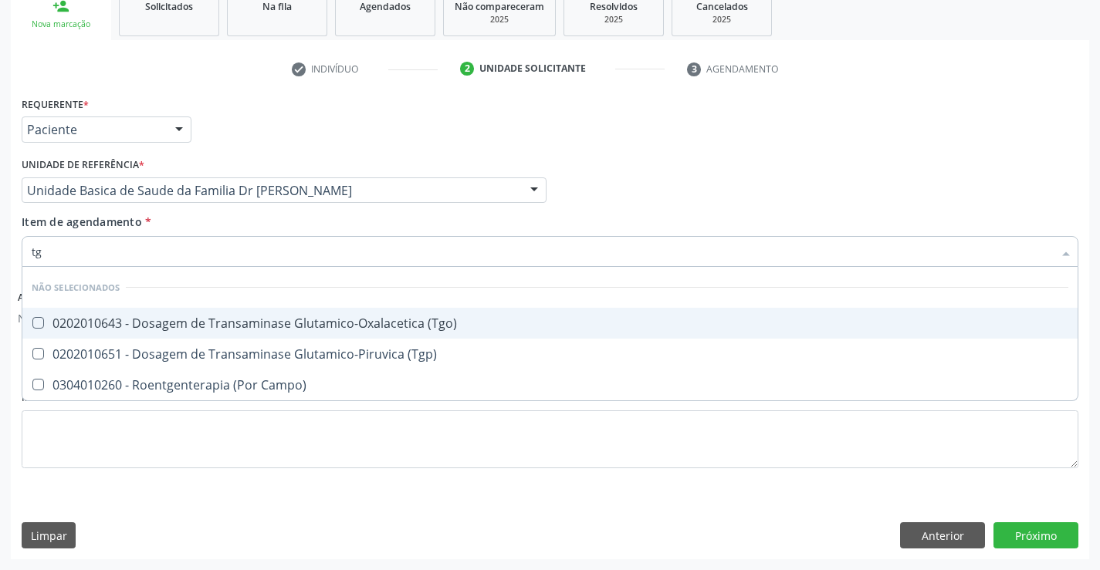
click at [280, 319] on div "0202010643 - Dosagem de Transaminase Glutamico-Oxalacetica (Tgo)" at bounding box center [550, 323] width 1037 height 12
checkbox \(Tgo\) "true"
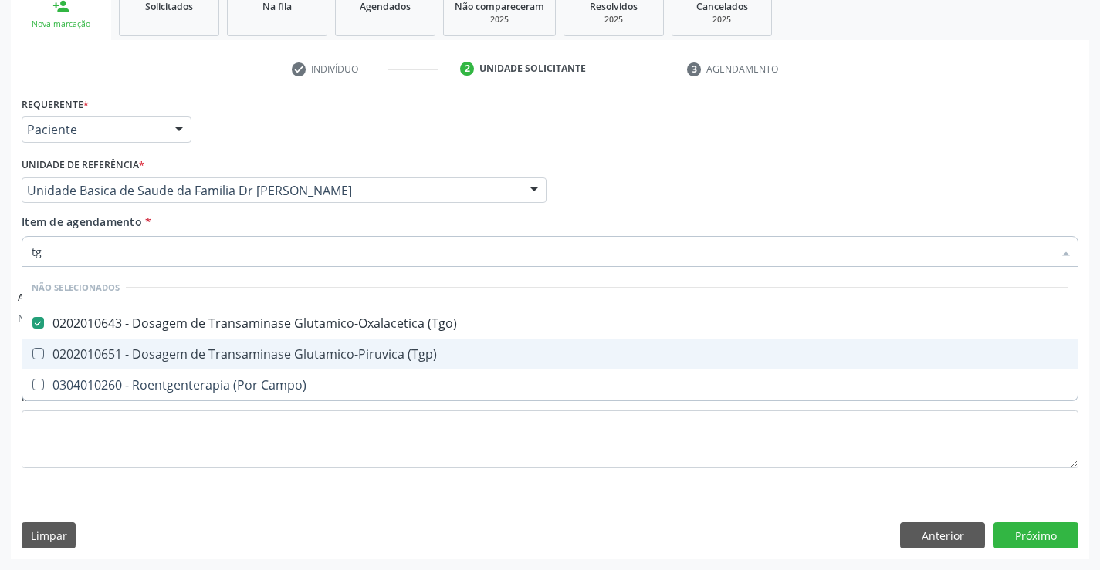
drag, startPoint x: 255, startPoint y: 353, endPoint x: 226, endPoint y: 405, distance: 59.1
click at [247, 364] on span "0202010651 - Dosagem de Transaminase Glutamico-Piruvica (Tgp)" at bounding box center [549, 354] width 1055 height 31
checkbox \(Tgp\) "true"
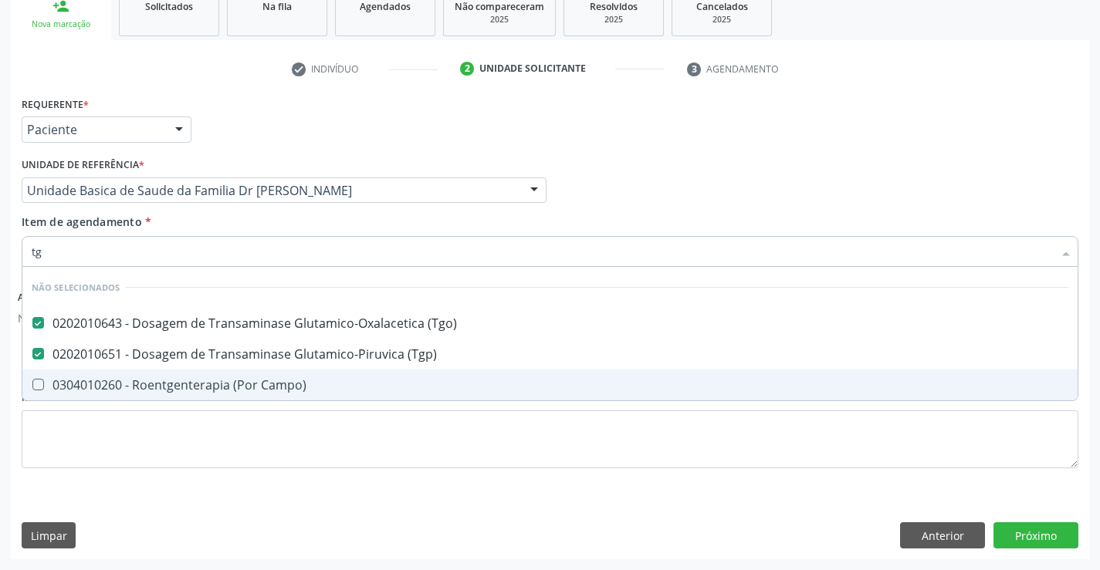
type input "tg"
click at [223, 421] on div "Requerente * Paciente Profissional de Saúde Paciente Nenhum resultado encontrad…" at bounding box center [550, 292] width 1057 height 398
checkbox Campo\) "true"
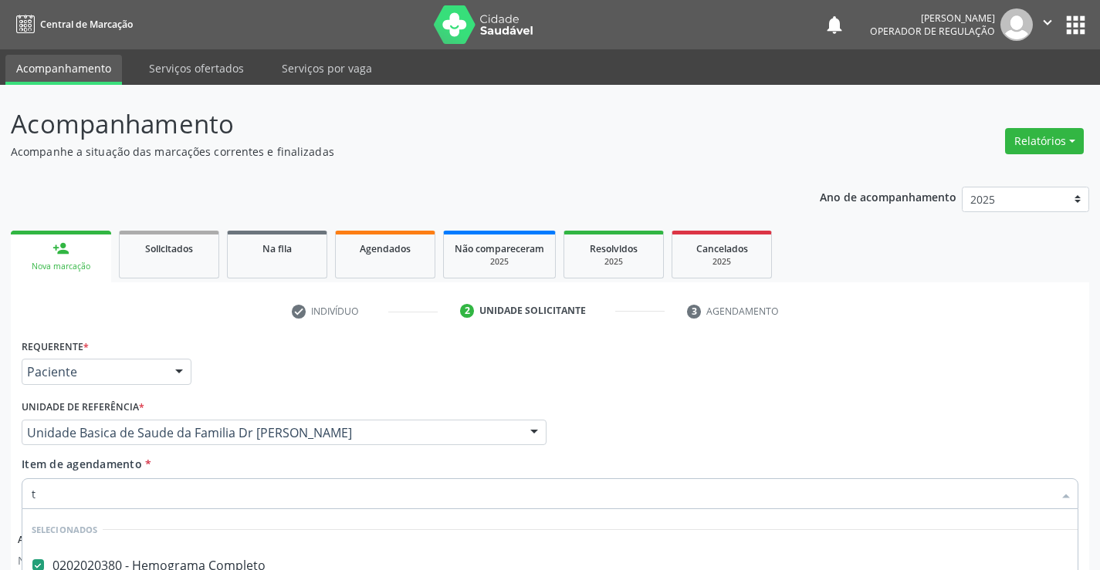
type input "tr"
checkbox \(Tgp\) "false"
checkbox Hdl "false"
checkbox Ldl "false"
checkbox Total "false"
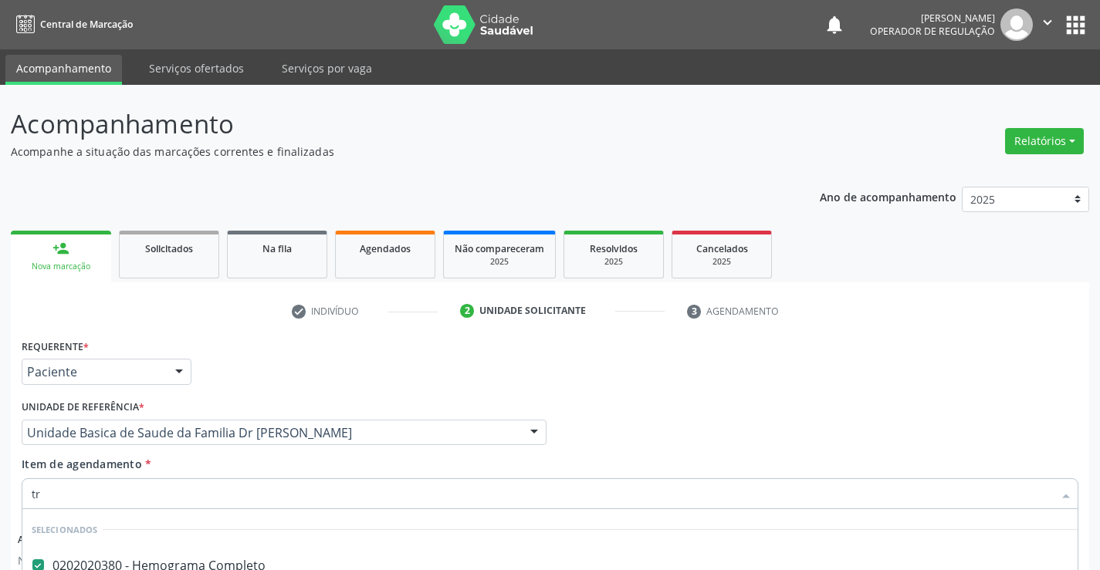
scroll to position [242, 0]
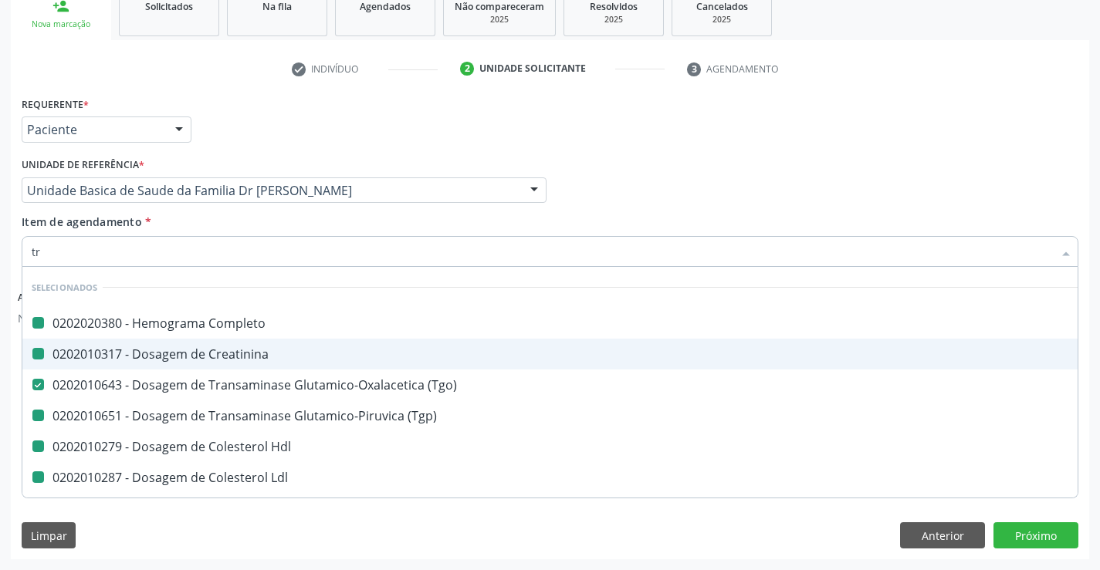
type input "tri"
checkbox Completo "false"
checkbox Creatinina "false"
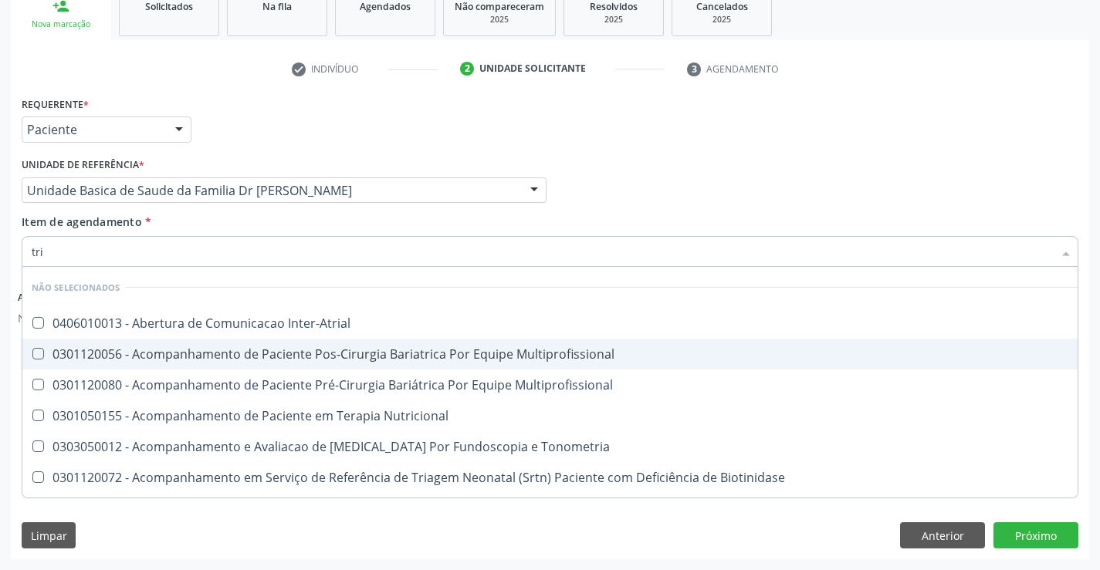
type input "trig"
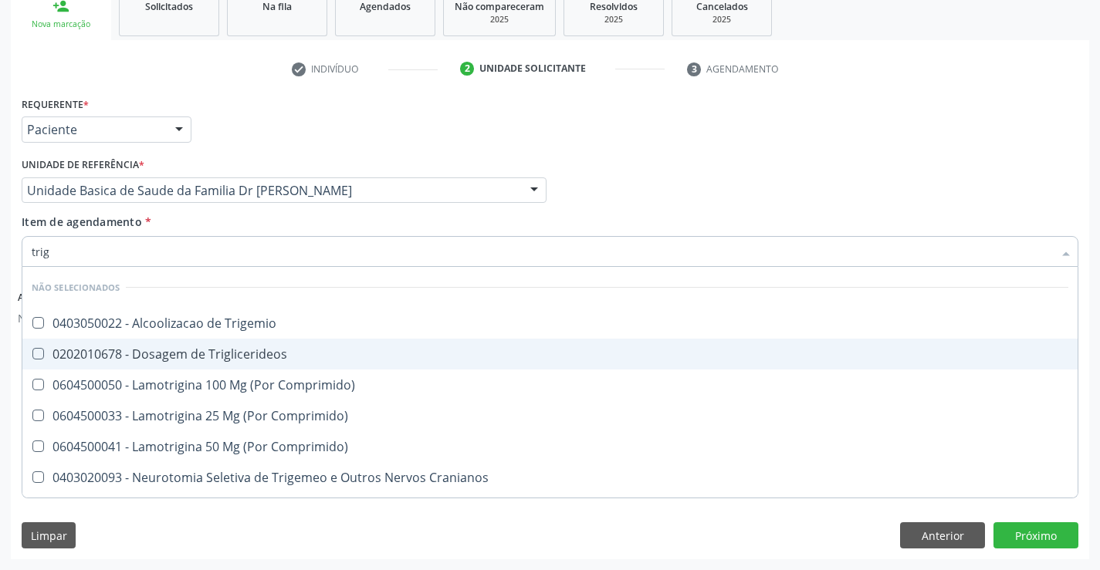
click at [242, 354] on div "0202010678 - Dosagem de Triglicerideos" at bounding box center [550, 354] width 1037 height 12
checkbox Triglicerideos "true"
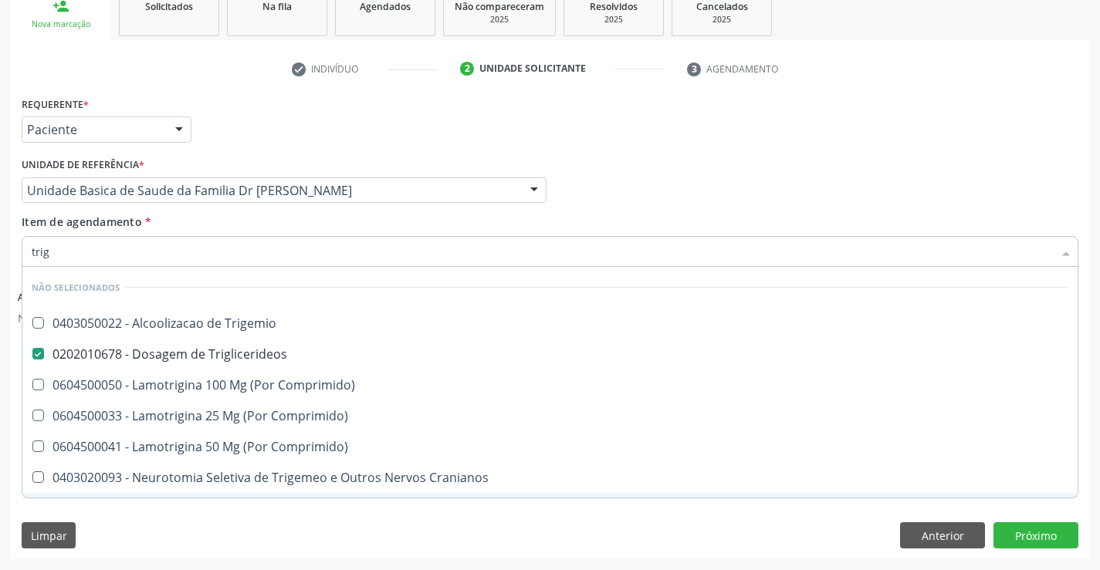
click at [246, 494] on span "0403080061 - Nucleotractomia Trigeminal E/Ou Espinal" at bounding box center [549, 508] width 1055 height 31
checkbox Espinal "true"
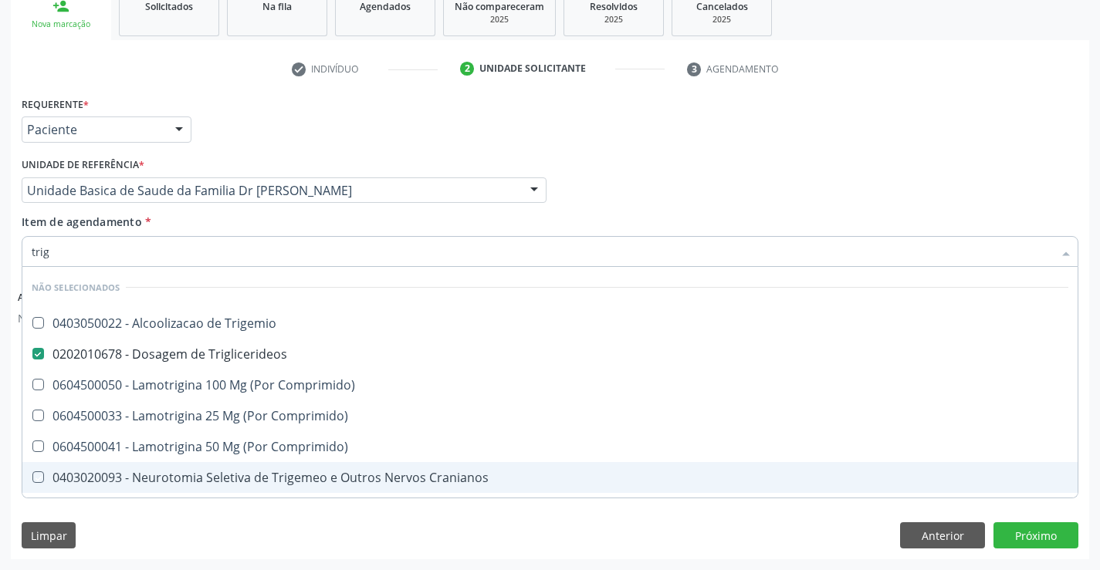
click at [192, 559] on div "Requerente * Paciente Profissional de Saúde Paciente Nenhum resultado encontrad…" at bounding box center [550, 326] width 1078 height 466
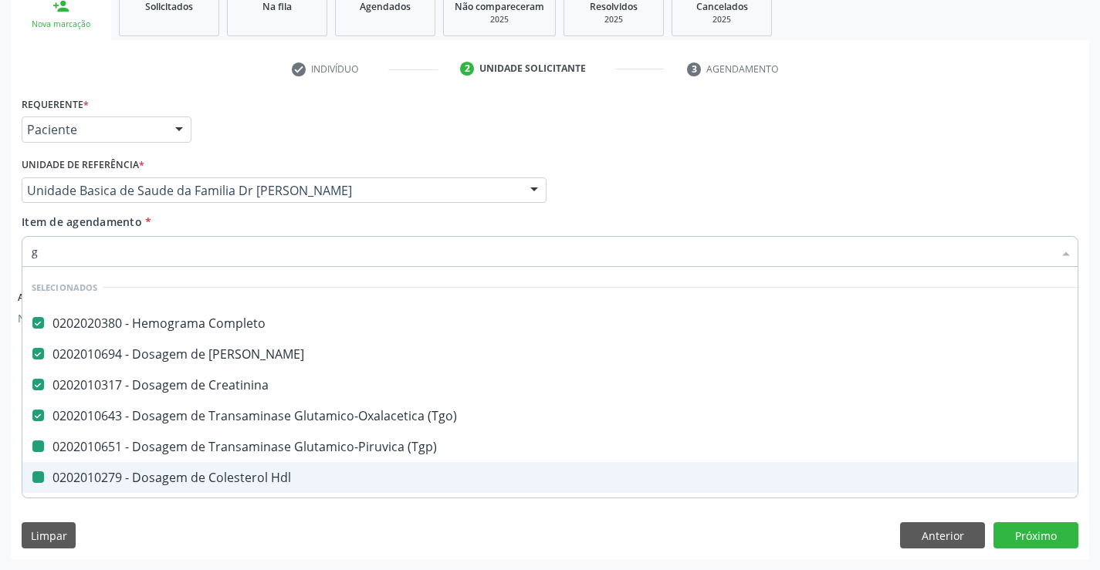
type input "gl"
checkbox \(Tgp\) "false"
checkbox Hdl "false"
checkbox Ldl "false"
checkbox Total "false"
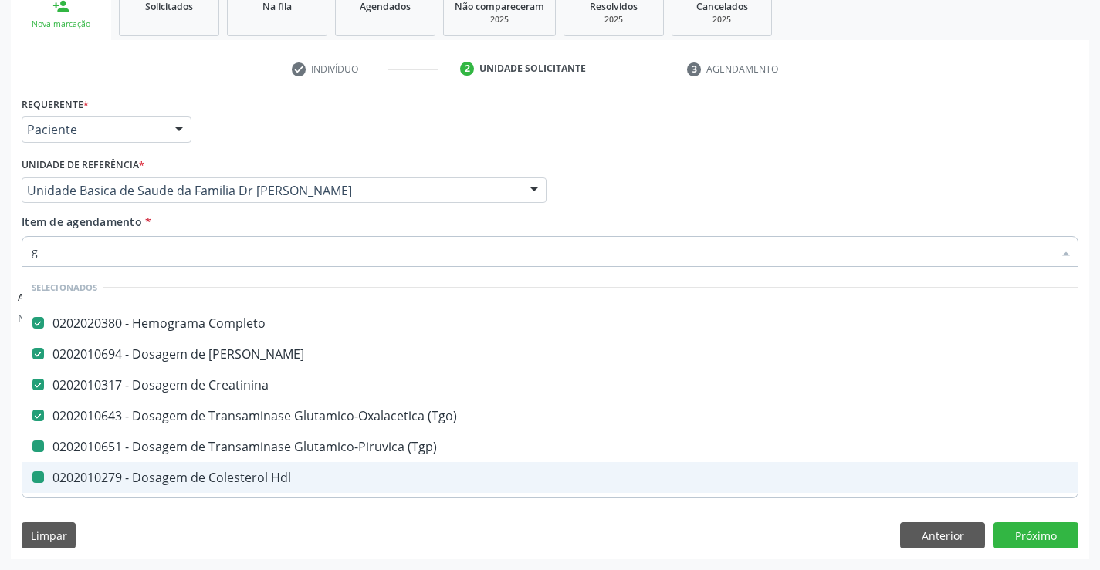
checkbox Triglicerideos "false"
checkbox Espinal "false"
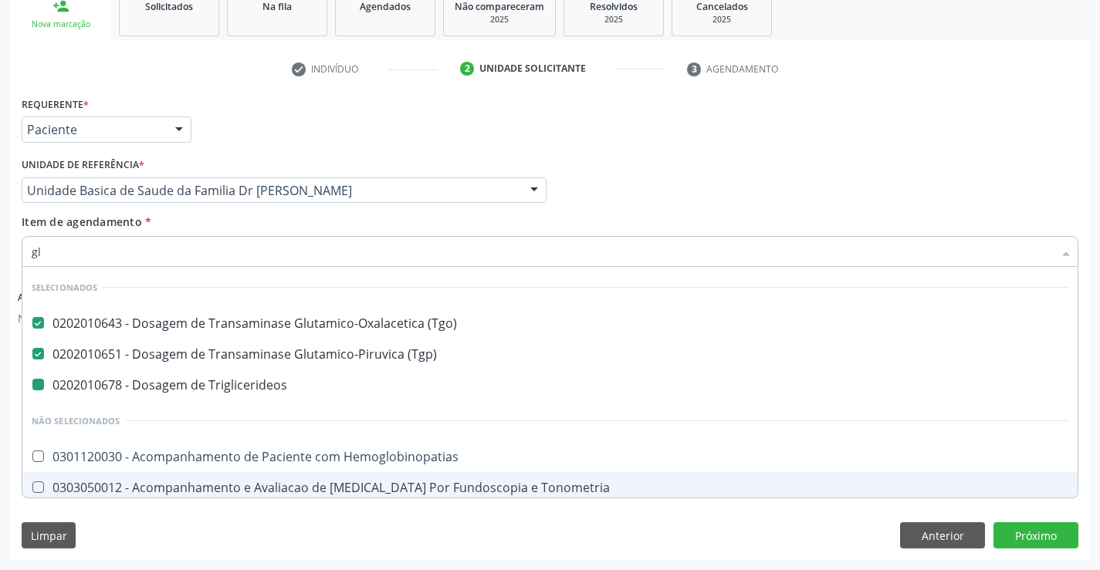
type input "gli"
checkbox Triglicerideos "false"
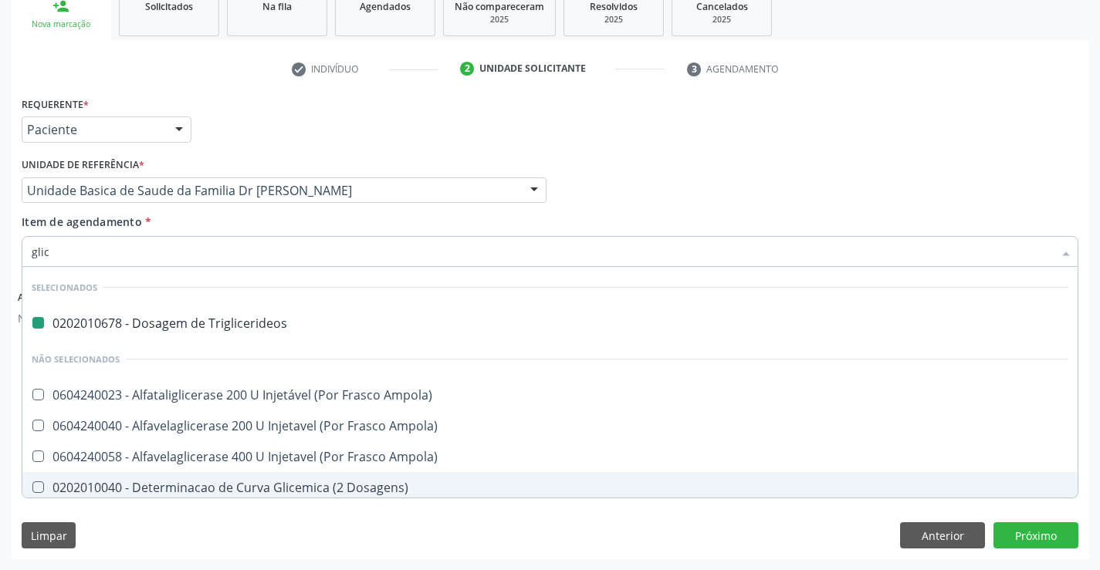
type input "glico"
checkbox Triglicerideos "false"
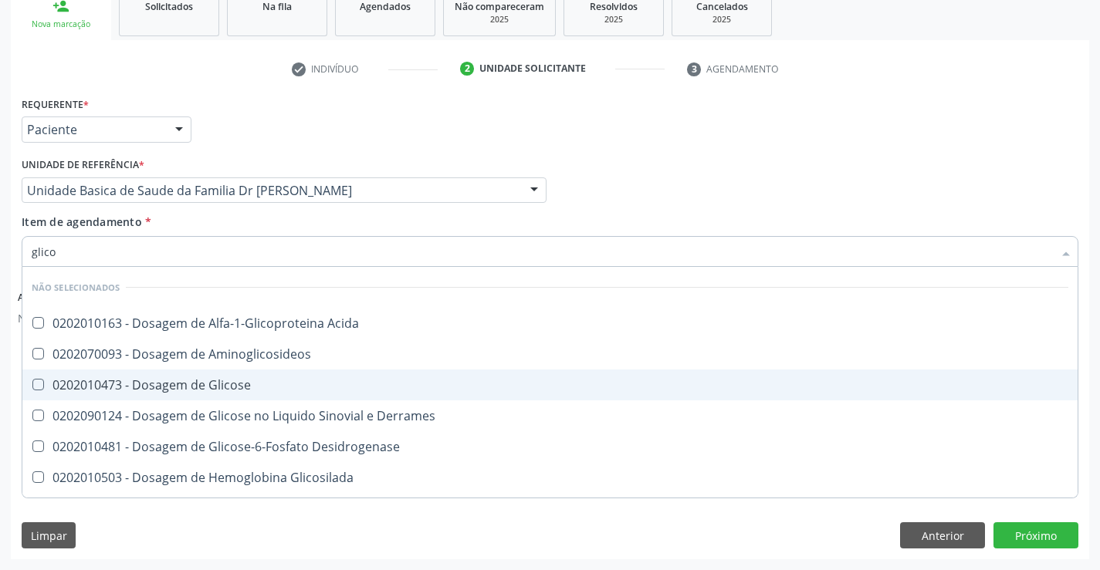
click at [222, 385] on div "0202010473 - Dosagem de Glicose" at bounding box center [550, 385] width 1037 height 12
checkbox Glicose "true"
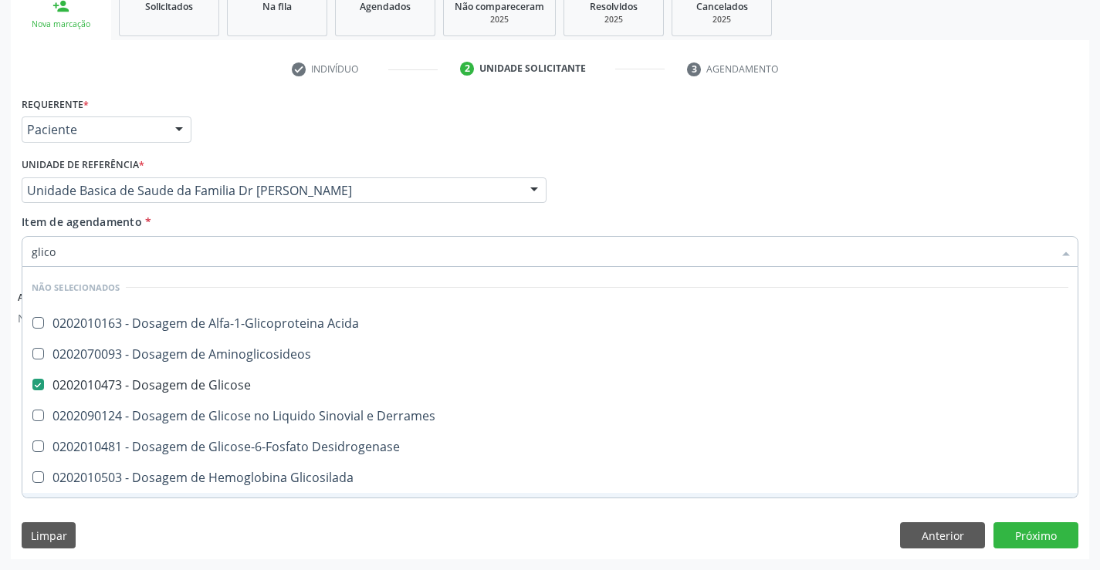
click at [210, 506] on div "Requerente * Paciente Profissional de Saúde Paciente Nenhum resultado encontrad…" at bounding box center [550, 326] width 1078 height 466
checkbox Acida "true"
checkbox Desidrogenase "true"
checkbox Glicosilada "true"
checkbox Quantitativa "true"
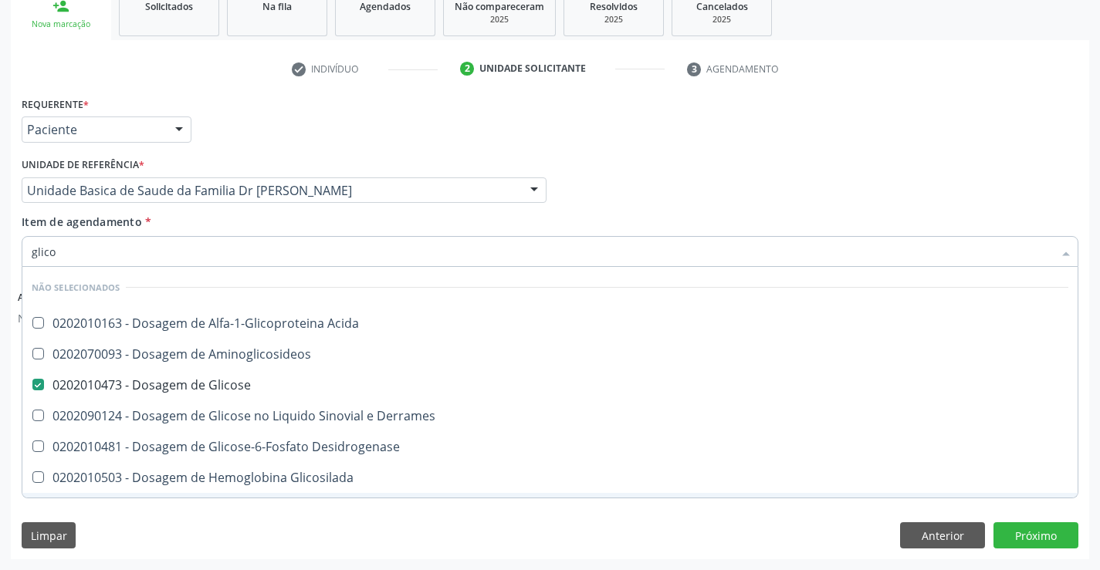
checkbox Urina "true"
checkbox Glicose "true"
checkbox Derrames "true"
checkbox Aminoglicosideos "true"
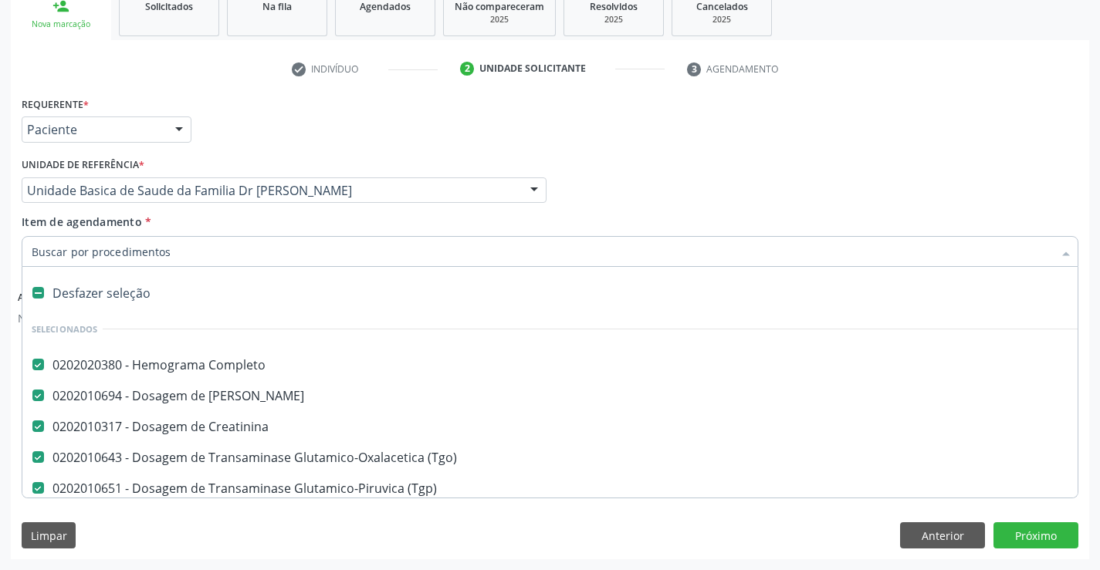
type input "u"
checkbox Hdl "false"
checkbox Ldl "false"
checkbox Total "false"
checkbox Triglicerideos "false"
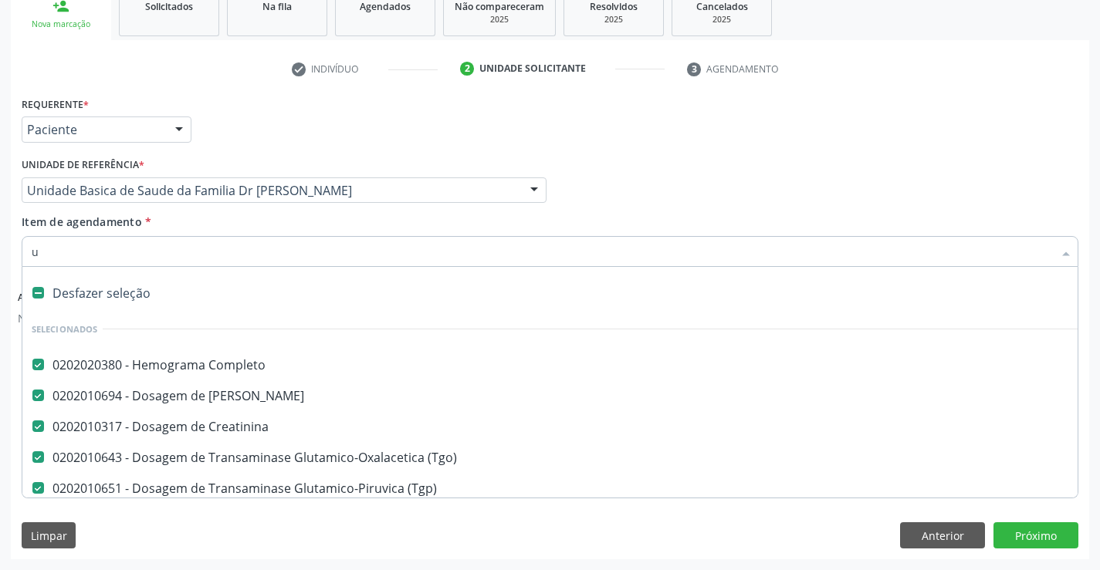
checkbox Espinal "false"
checkbox Glicose "false"
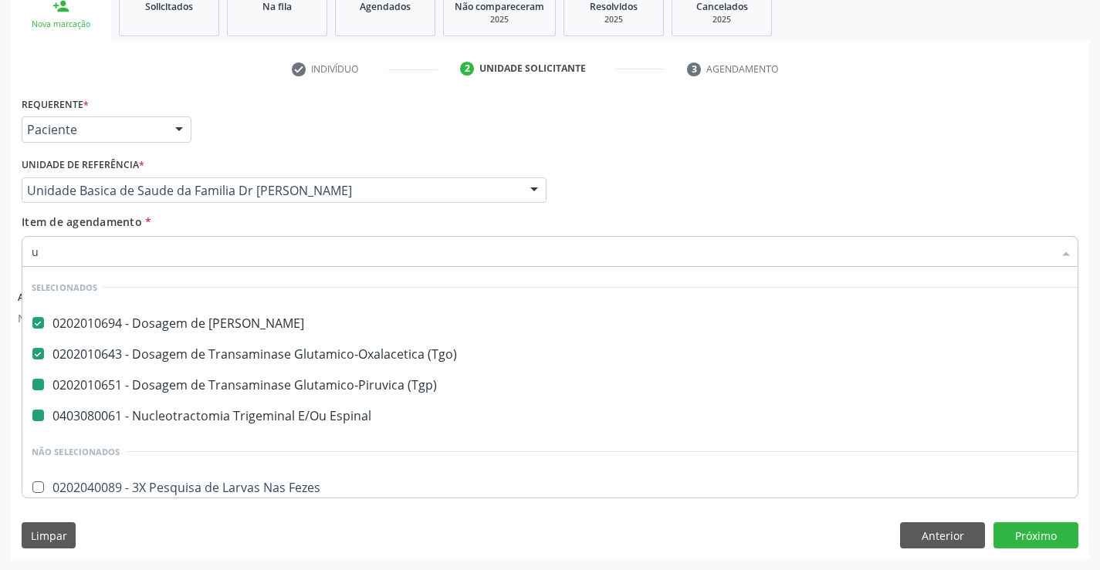
type input "ur"
checkbox \(Tgp\) "false"
checkbox Espinal "false"
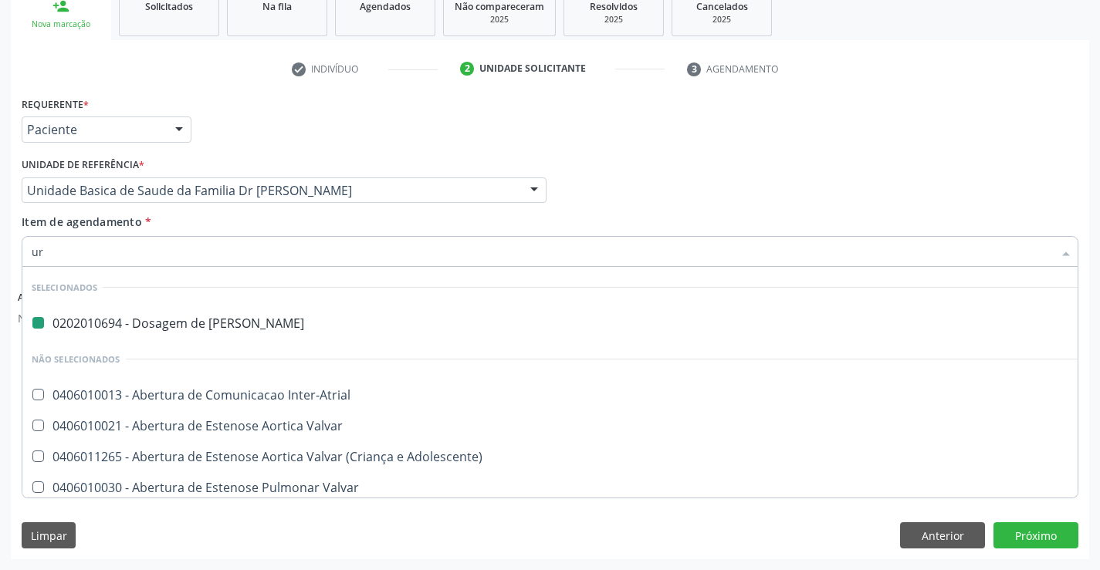
type input "uri"
checkbox Ureia "false"
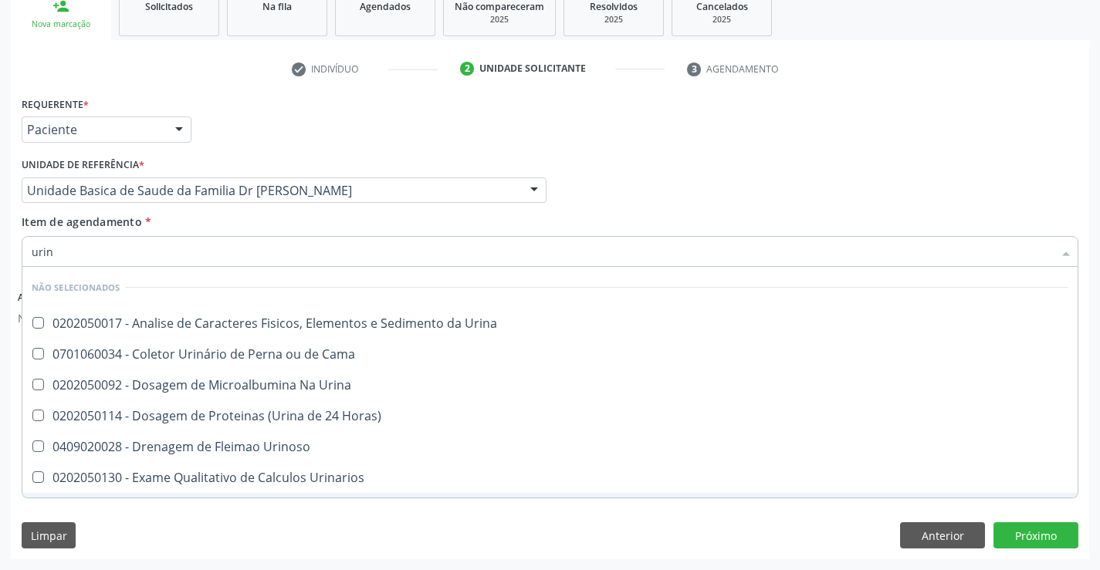
type input "urina"
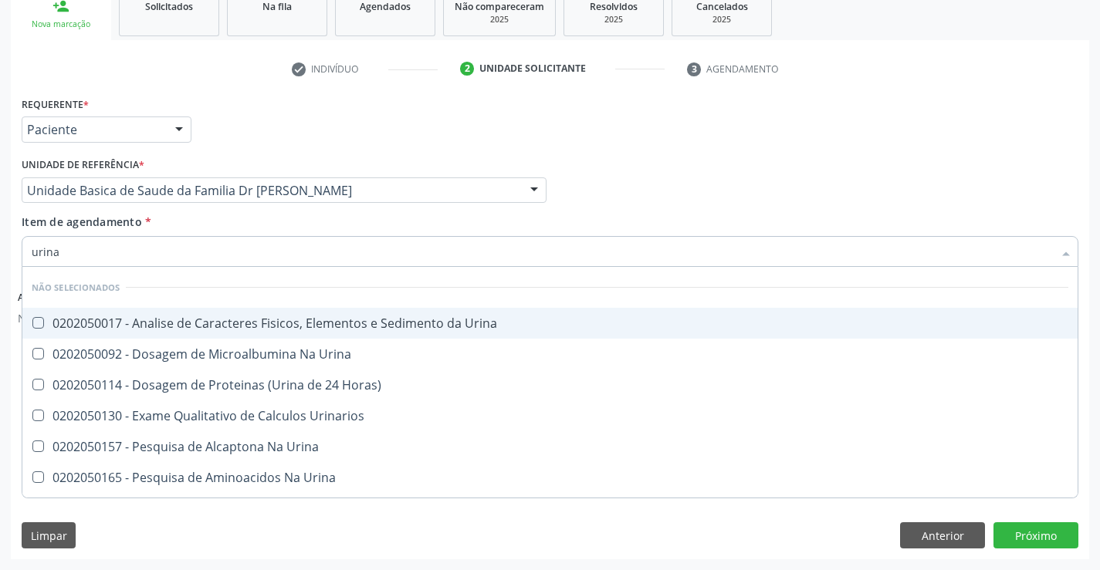
click at [226, 328] on div "0202050017 - Analise de Caracteres Fisicos, Elementos e Sedimento da Urina" at bounding box center [550, 323] width 1037 height 12
checkbox Urina "true"
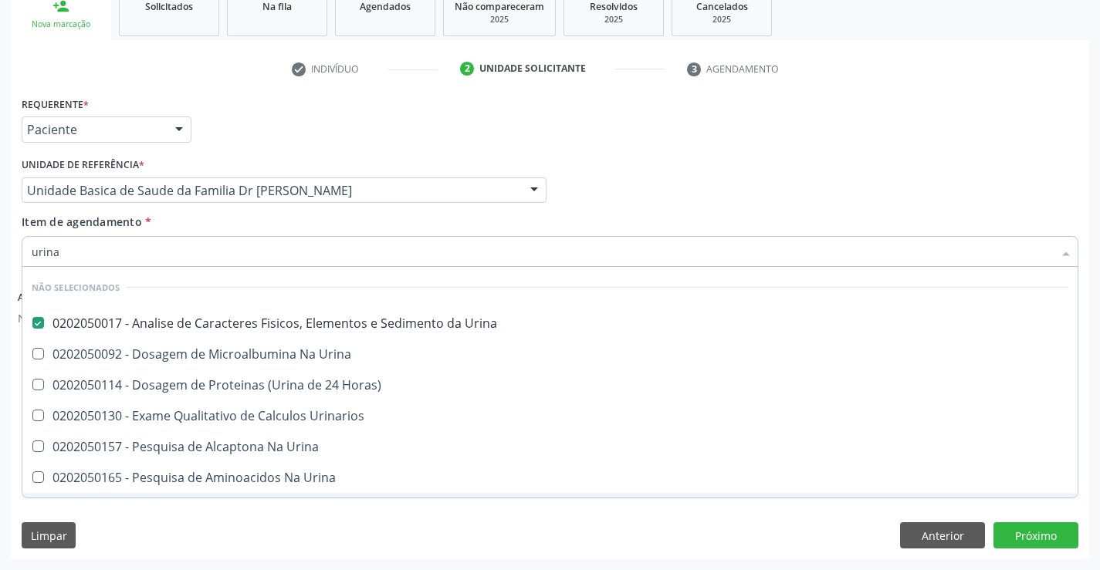
type input "urina"
click at [245, 508] on div "Requerente * Paciente Profissional de Saúde Paciente Nenhum resultado encontrad…" at bounding box center [550, 326] width 1078 height 466
checkbox Urina "true"
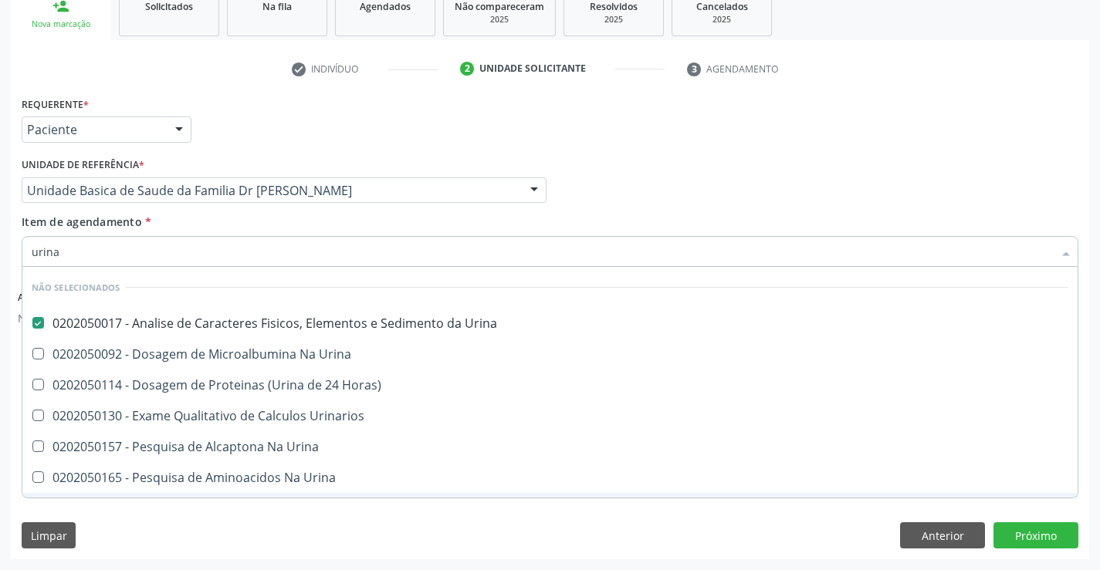
checkbox Urina "true"
checkbox Urinarios "true"
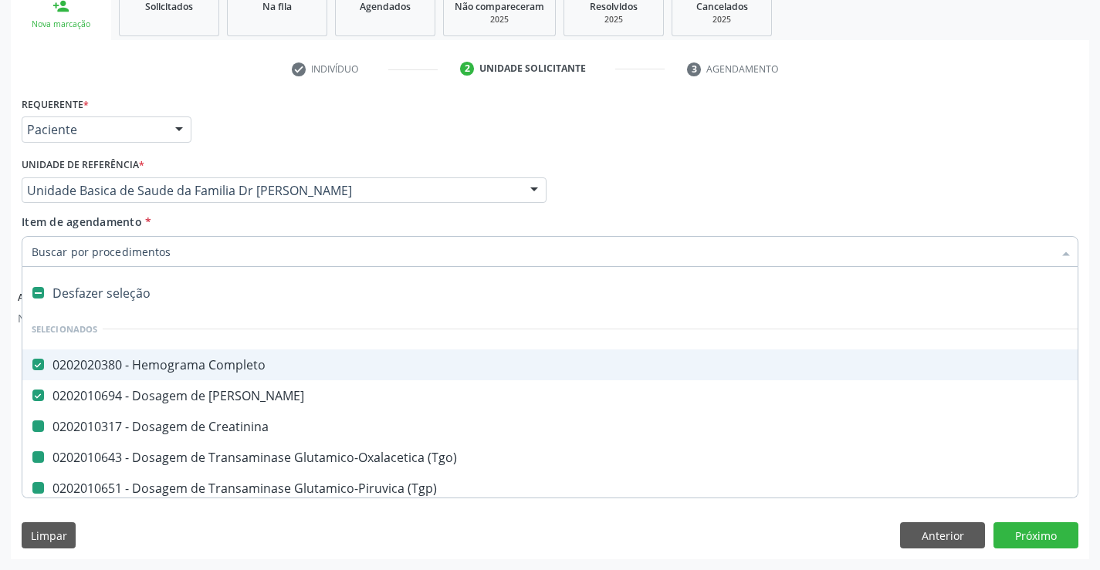
type input "f"
checkbox Hdl "false"
checkbox Ldl "false"
checkbox Creatinina "false"
checkbox Total "false"
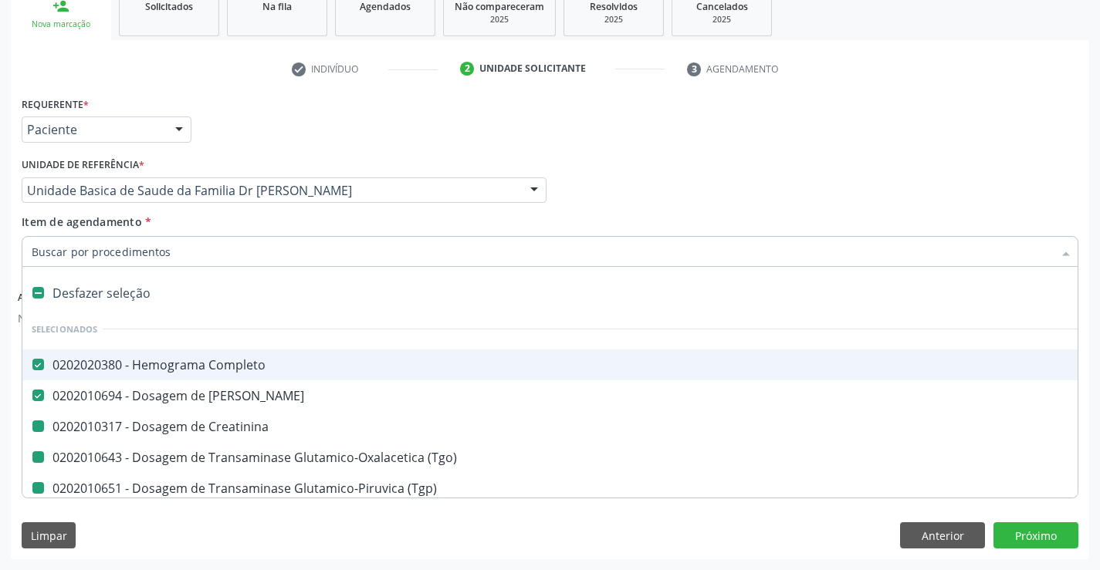
checkbox Triglicerideos "false"
checkbox \(Tgo\) "false"
checkbox Espinal "false"
checkbox Glicose "false"
checkbox Urina "false"
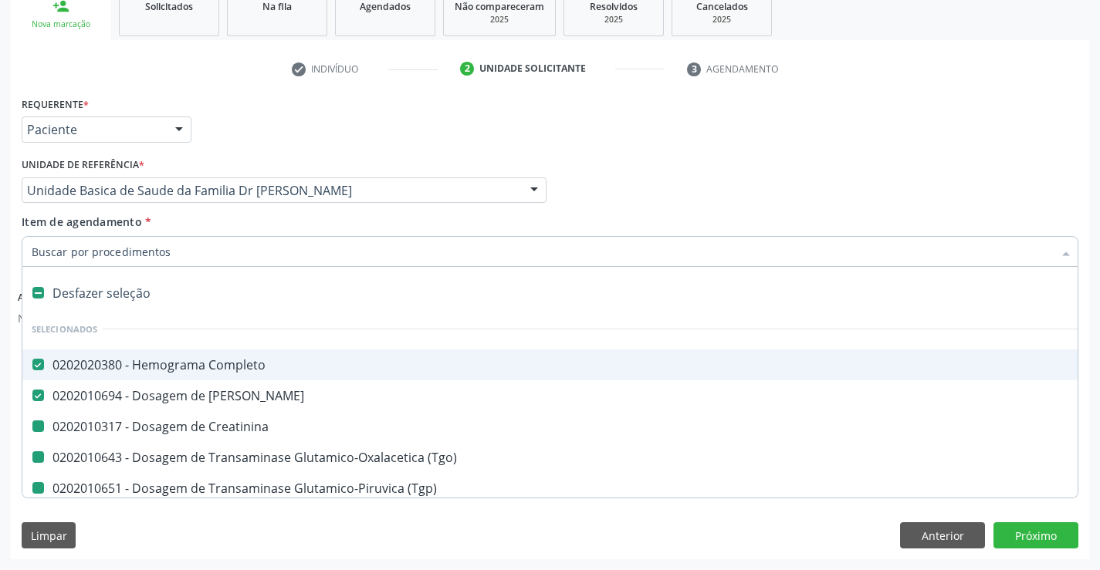
checkbox \(Tgp\) "false"
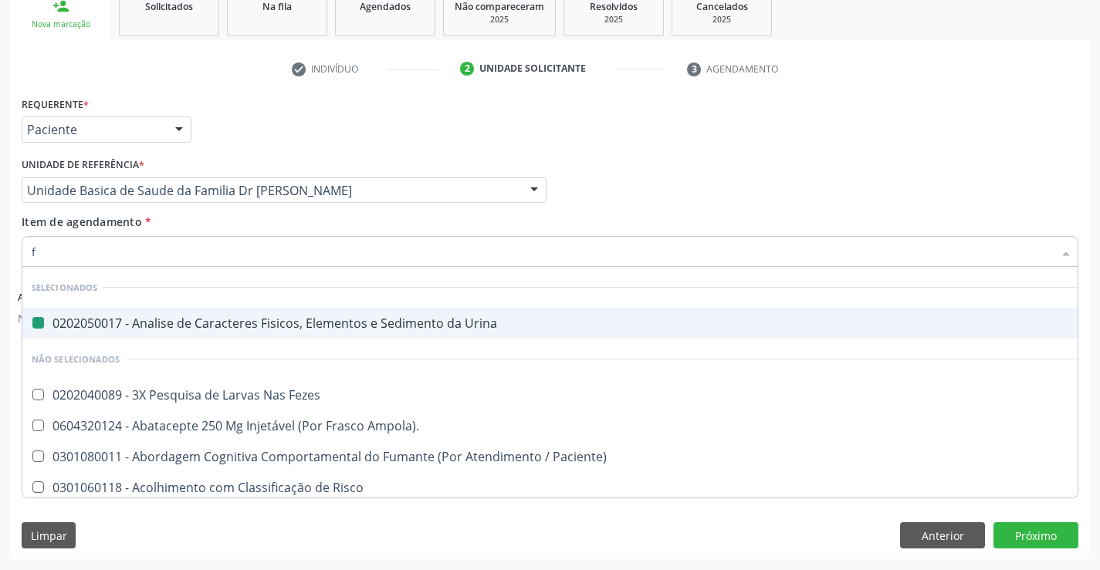
type input "fe"
checkbox Urina "false"
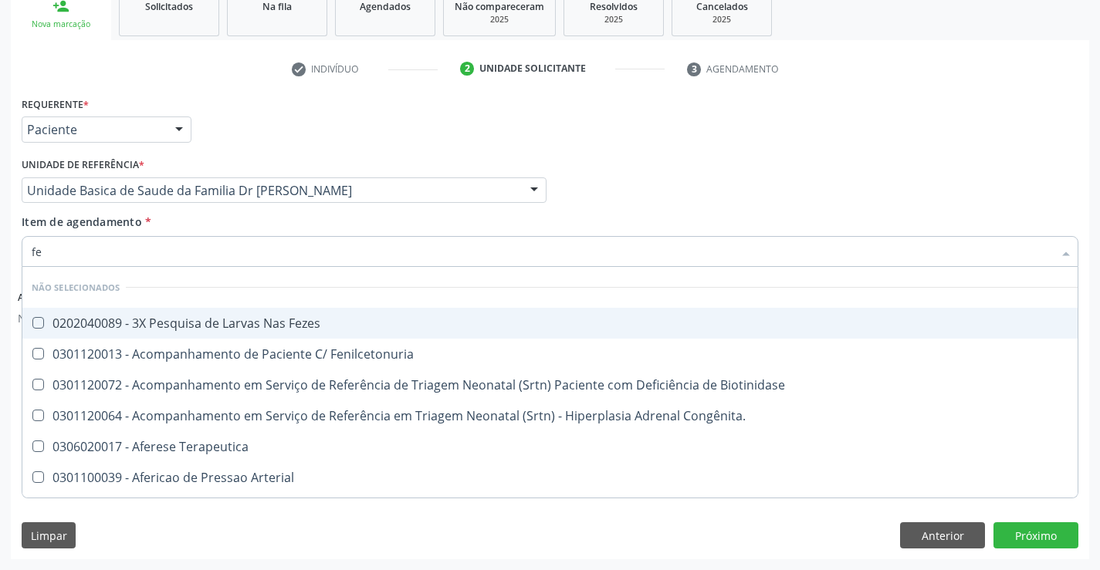
type input "fez"
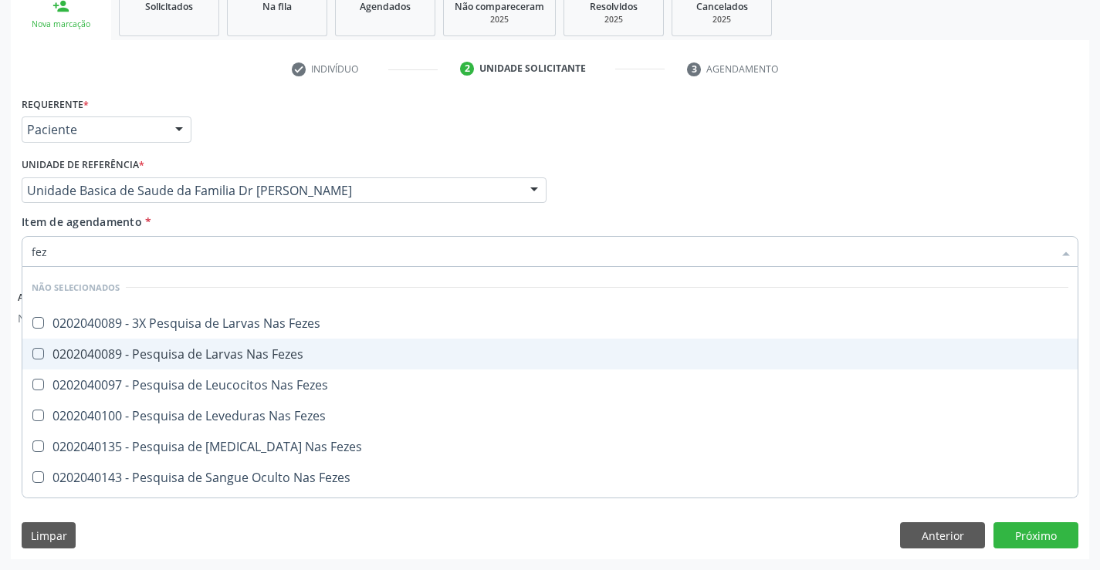
click at [208, 357] on div "0202040089 - Pesquisa de Larvas Nas Fezes" at bounding box center [550, 354] width 1037 height 12
checkbox Fezes "true"
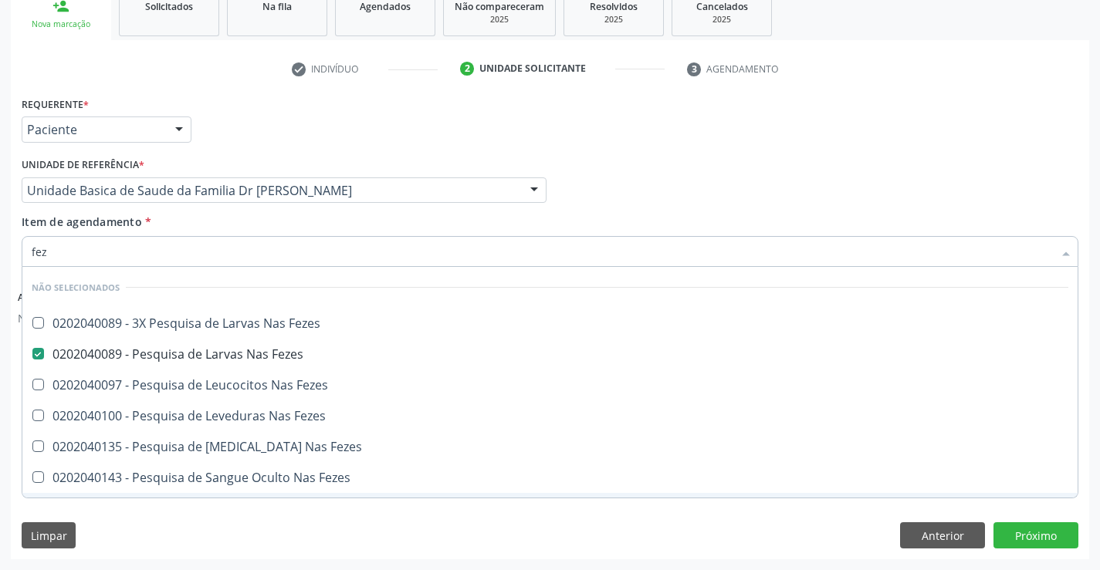
type input "fez"
click at [166, 499] on div "Requerente * Paciente Profissional de Saúde Paciente Nenhum resultado encontrad…" at bounding box center [550, 326] width 1078 height 466
checkbox Fezes "true"
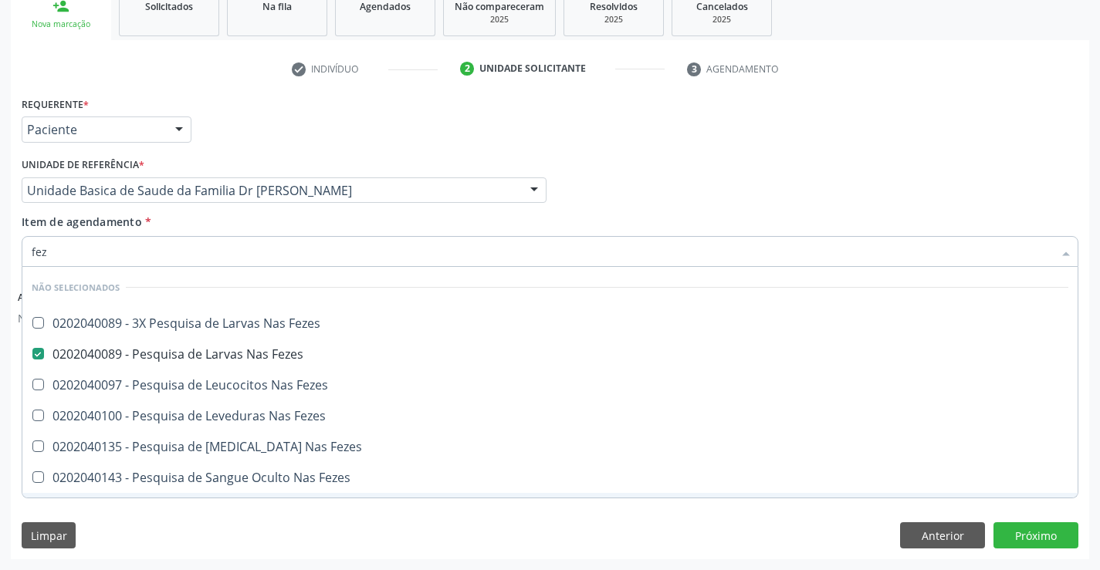
checkbox Fezes "true"
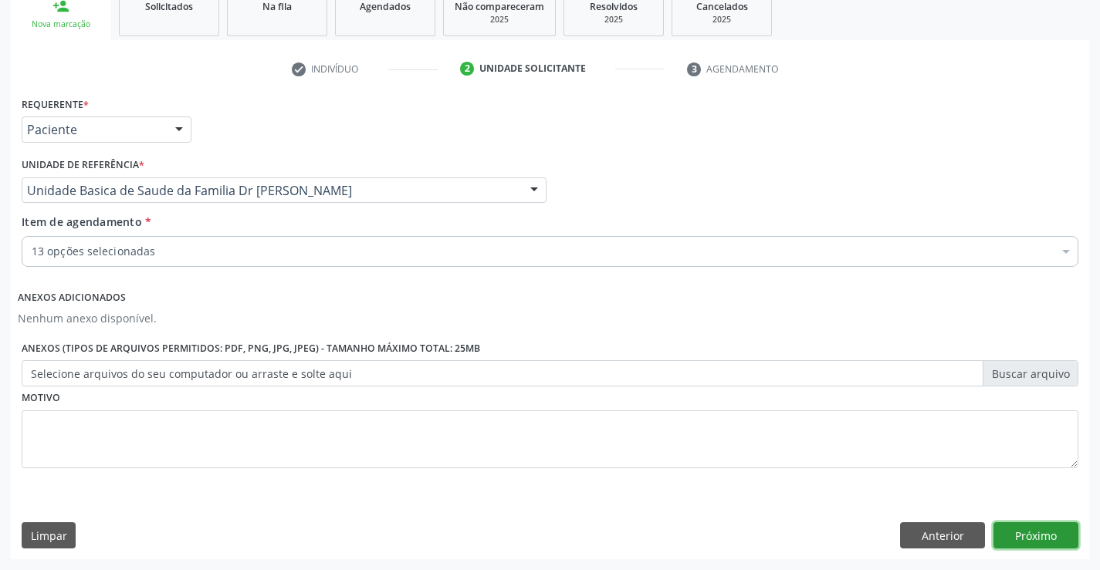
click at [998, 533] on button "Próximo" at bounding box center [1036, 536] width 85 height 26
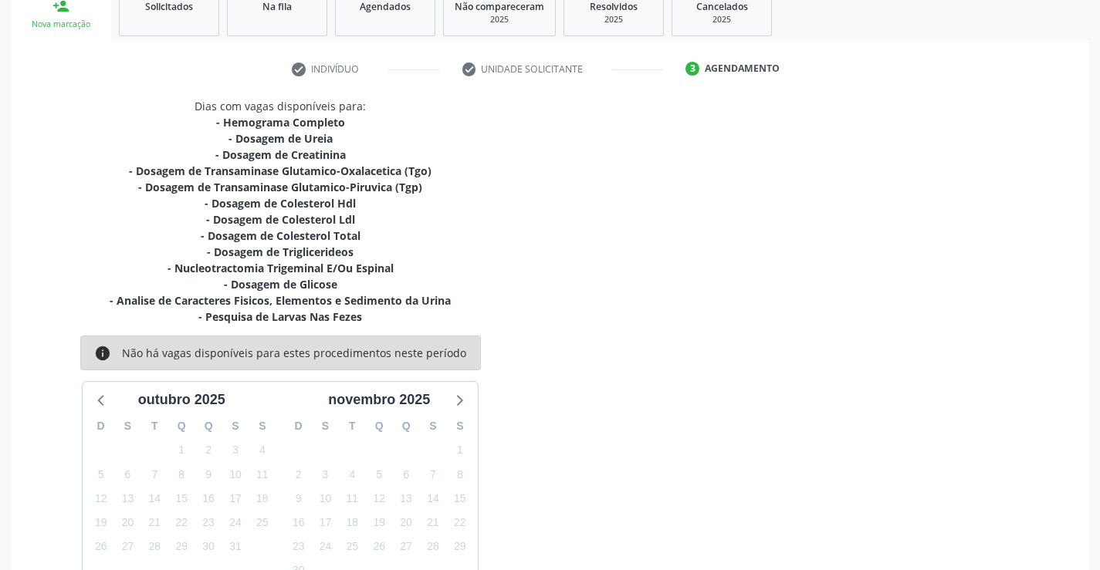
scroll to position [320, 0]
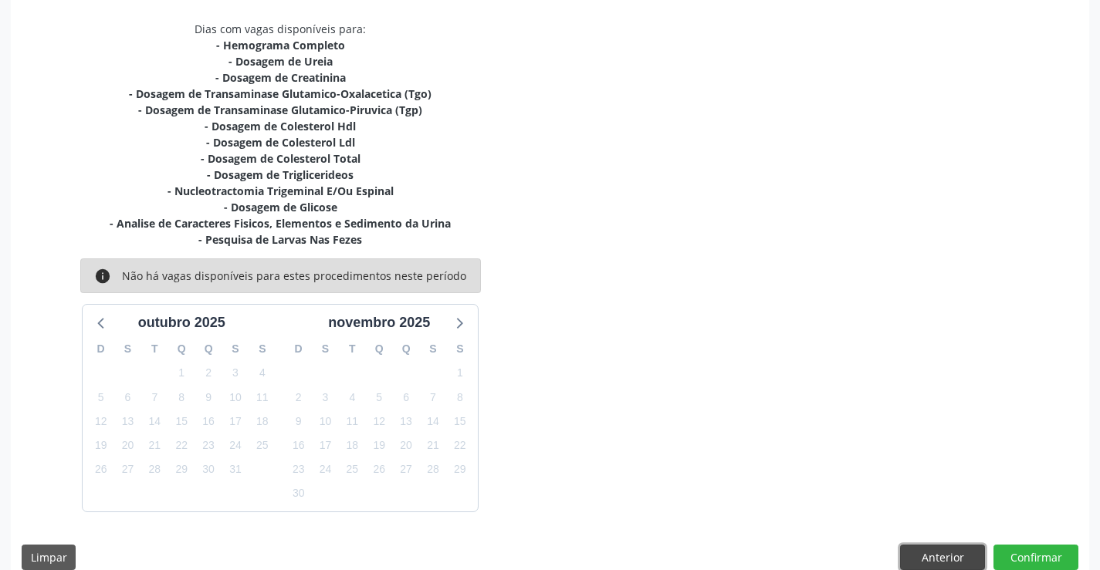
click at [930, 550] on button "Anterior" at bounding box center [942, 558] width 85 height 26
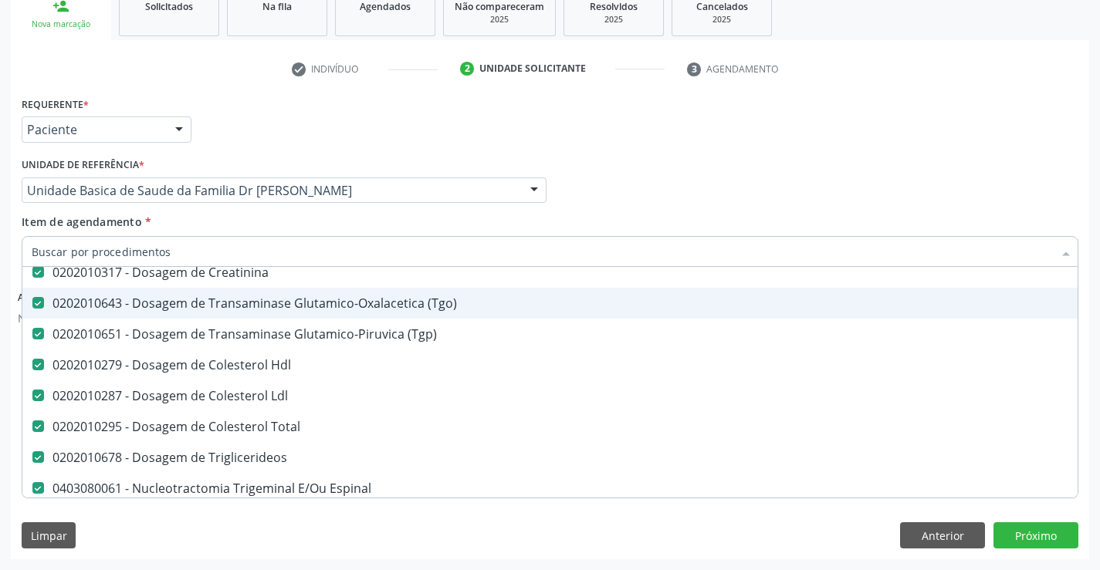
scroll to position [232, 0]
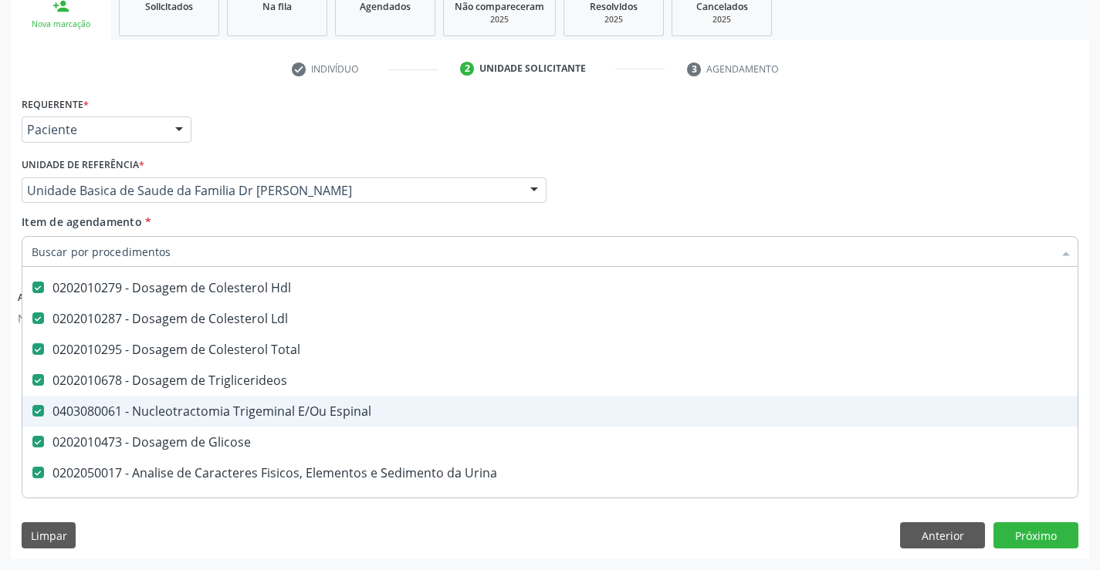
click at [252, 409] on div "0403080061 - Nucleotractomia Trigeminal E/Ou Espinal" at bounding box center [633, 411] width 1202 height 12
checkbox Espinal "false"
type input "g"
checkbox Fezes "false"
type input "gl"
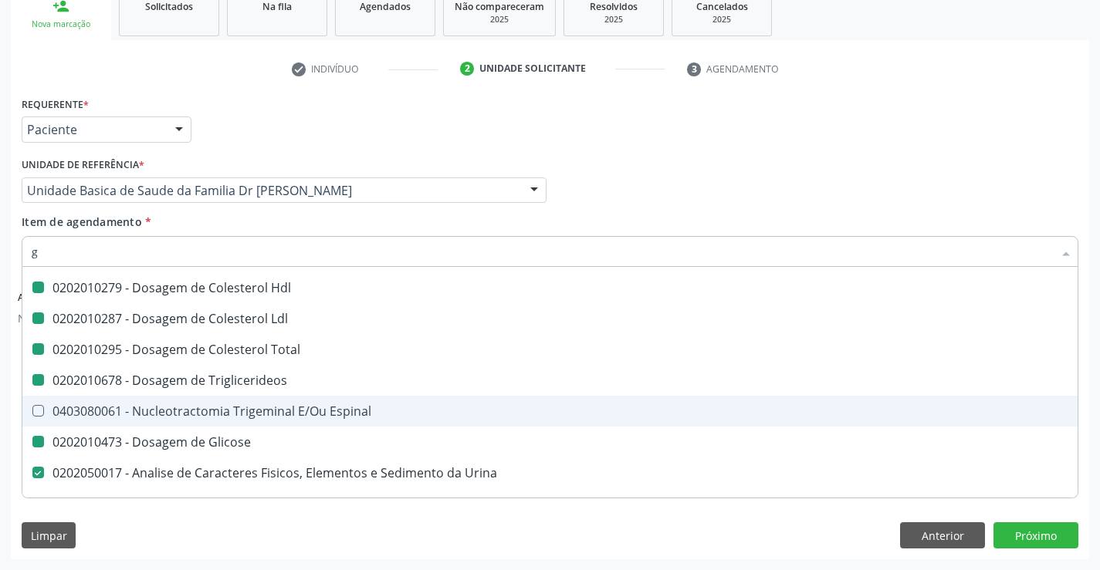
checkbox Hdl "false"
checkbox Ldl "false"
checkbox Total "false"
checkbox Triglicerideos "false"
checkbox Glicose "false"
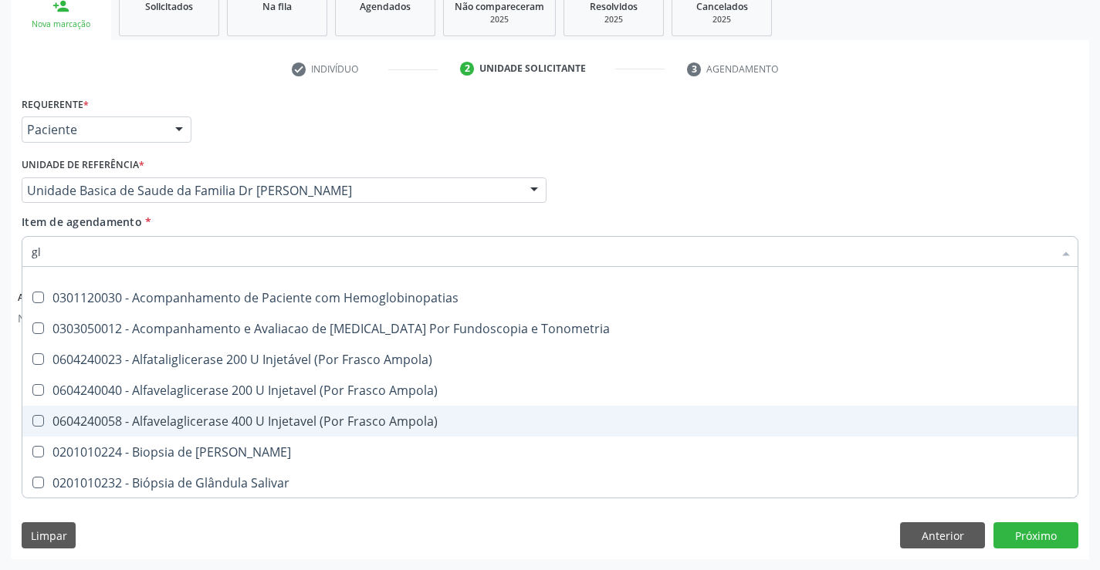
type input "gli"
checkbox Glicose "false"
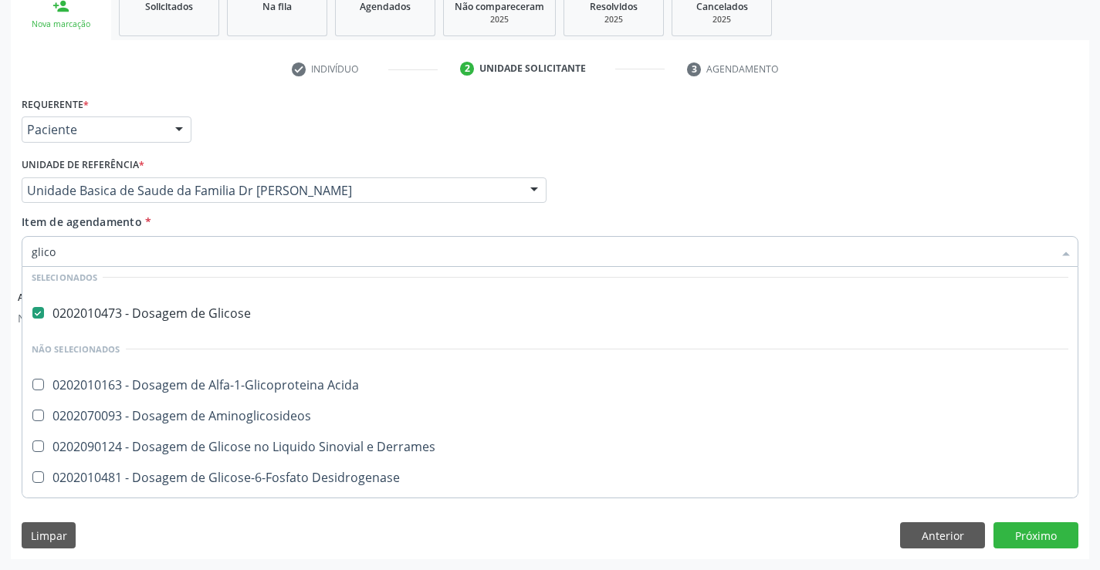
scroll to position [0, 0]
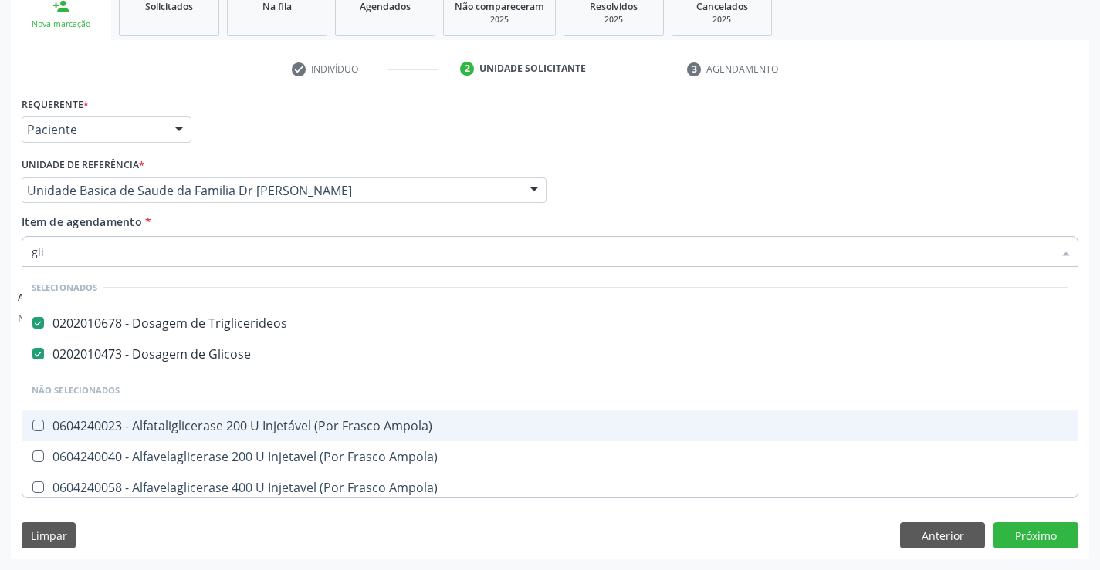
type input "gl"
checkbox Ampola\) "true"
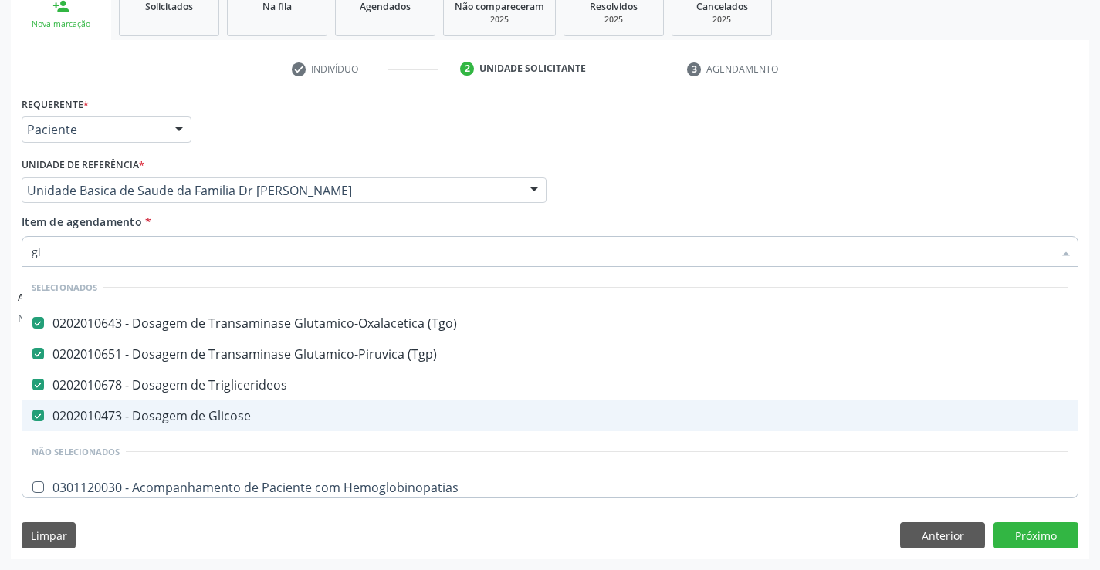
type input "g"
checkbox Hemoglobinopatias "true"
checkbox Tonometria "true"
checkbox Ampola\) "true"
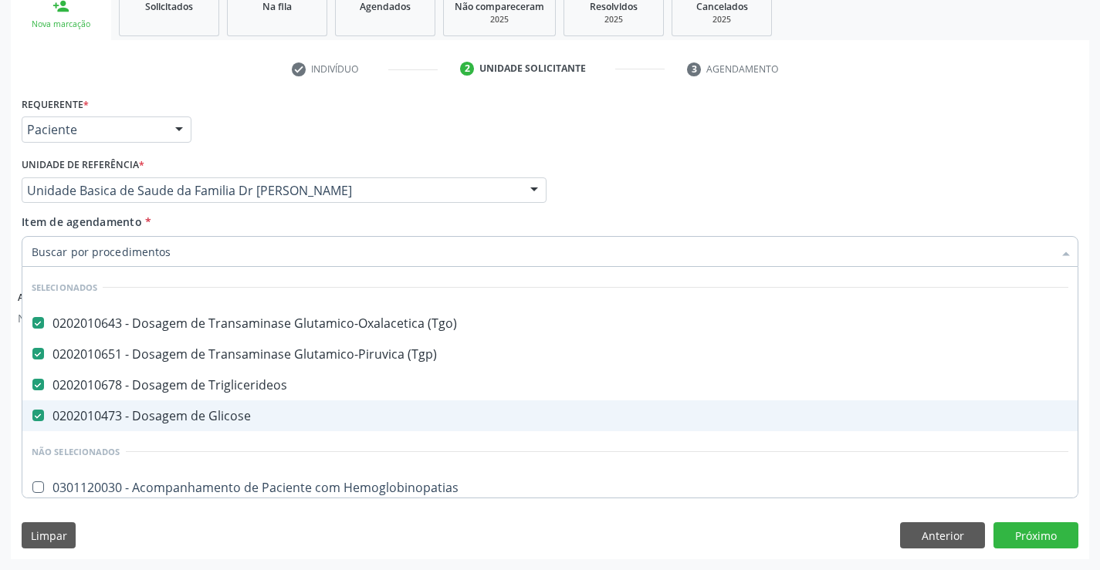
checkbox Linfatico "true"
checkbox \(Dacriocintilografia\) "true"
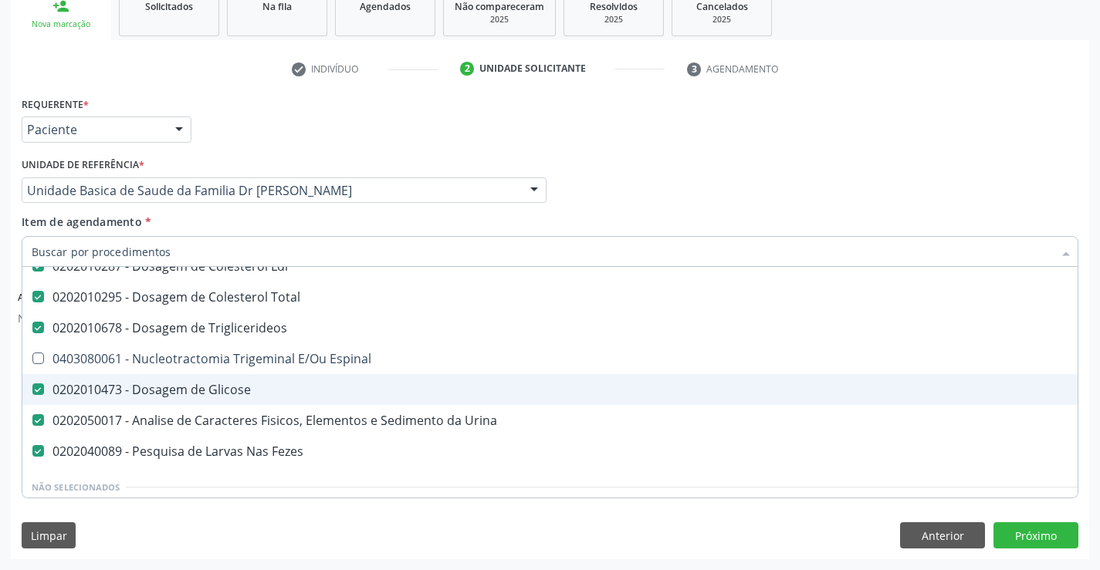
scroll to position [309, 0]
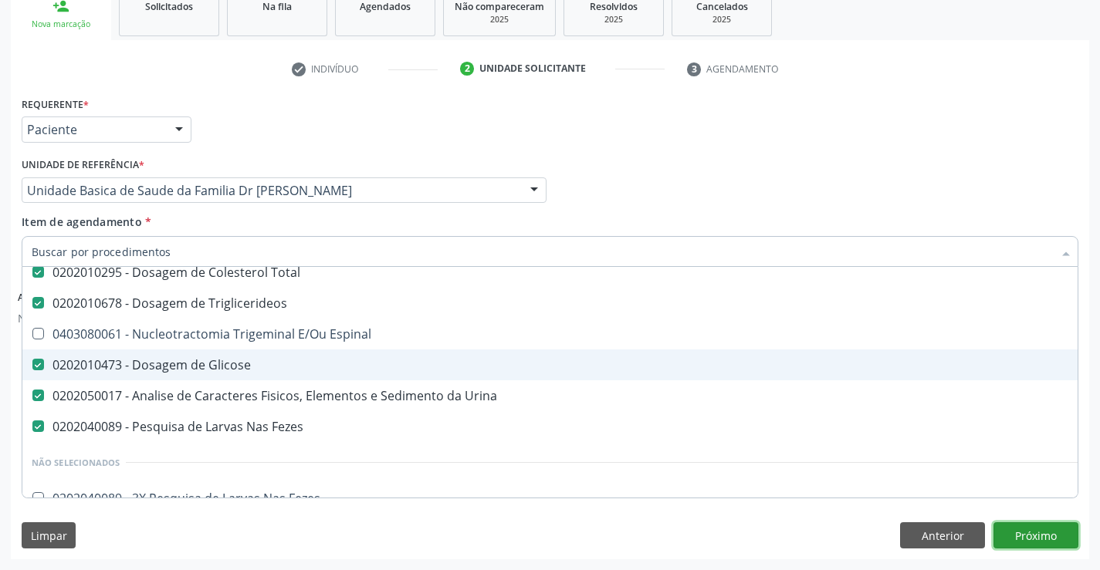
click at [1028, 535] on button "Próximo" at bounding box center [1036, 536] width 85 height 26
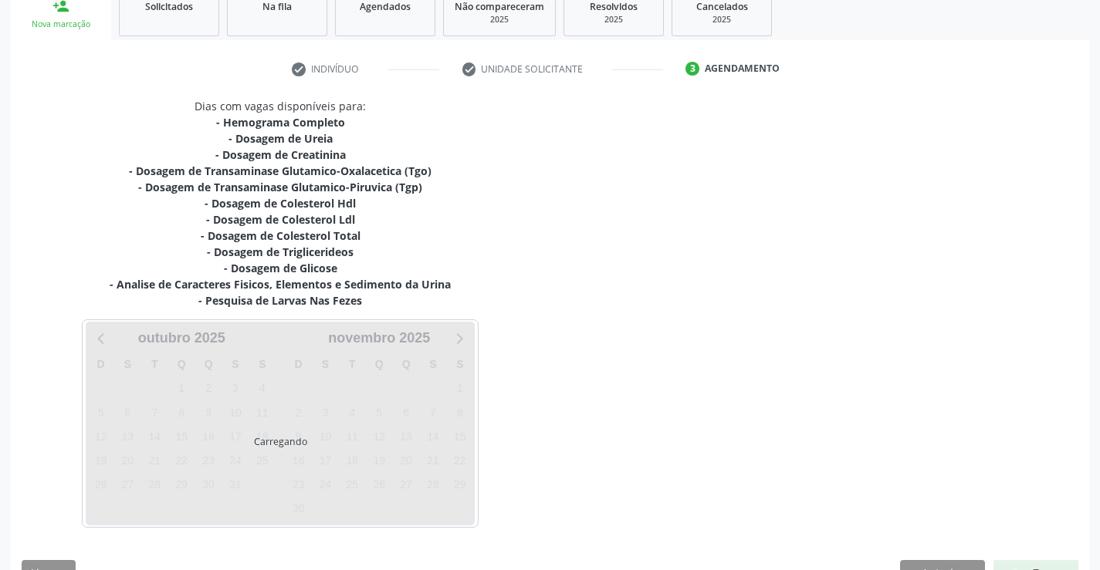
scroll to position [0, 0]
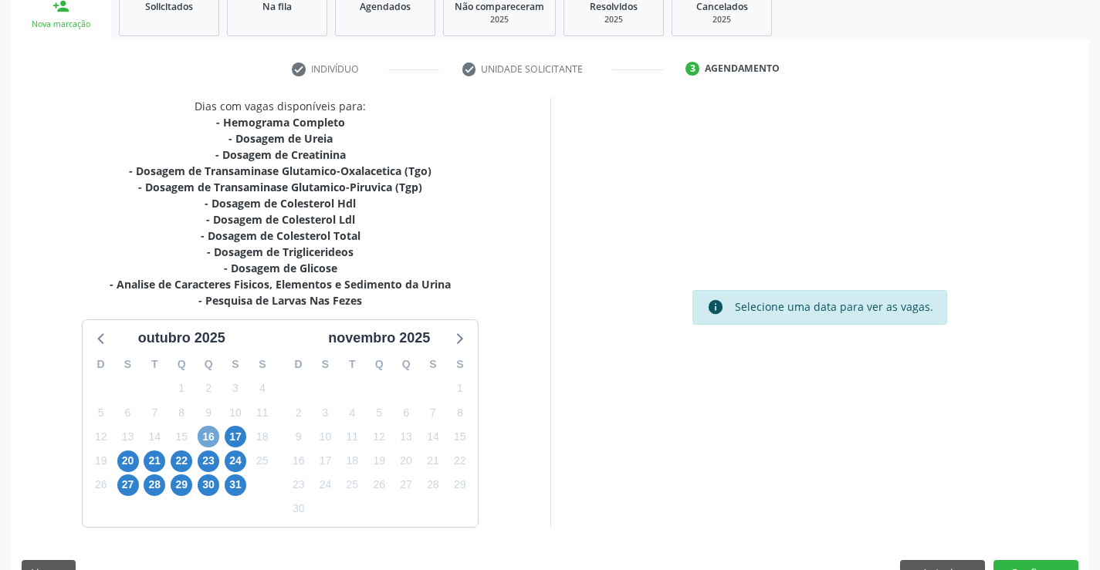
click at [209, 439] on span "16" at bounding box center [209, 437] width 22 height 22
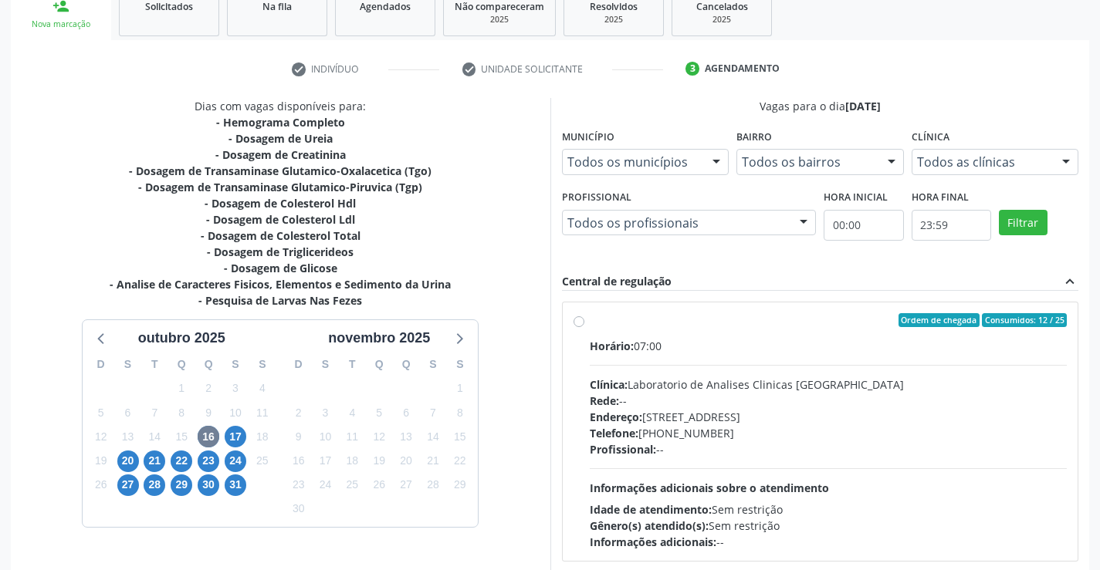
click at [590, 323] on label "Ordem de chegada Consumidos: 12 / 25 Horário: 07:00 Clínica: Laboratorio de Ana…" at bounding box center [829, 431] width 478 height 237
click at [584, 323] on input "Ordem de chegada Consumidos: 12 / 25 Horário: 07:00 Clínica: Laboratorio de Ana…" at bounding box center [579, 320] width 11 height 14
radio input "true"
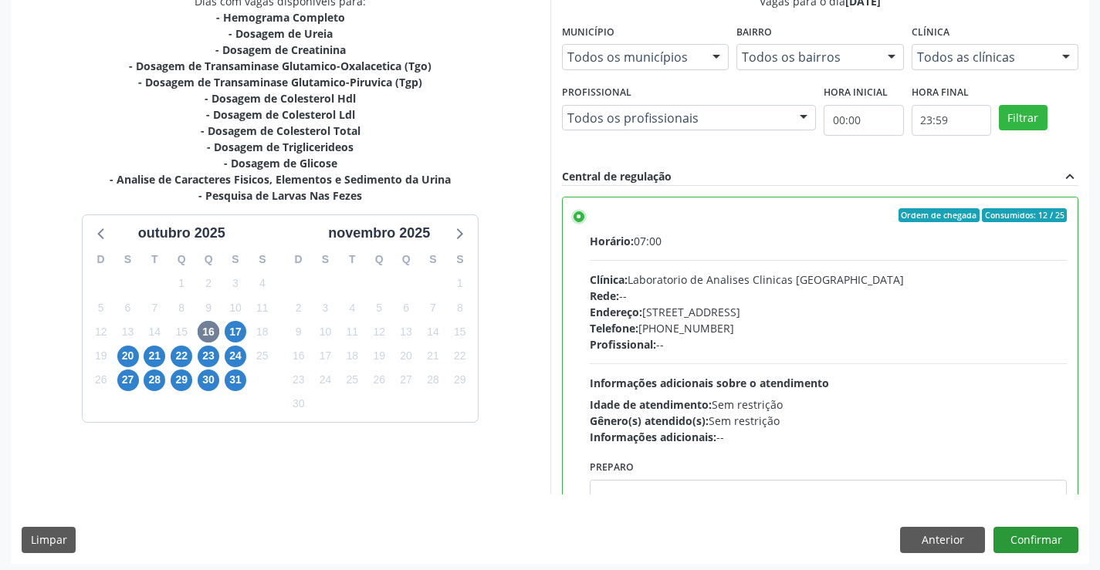
scroll to position [352, 0]
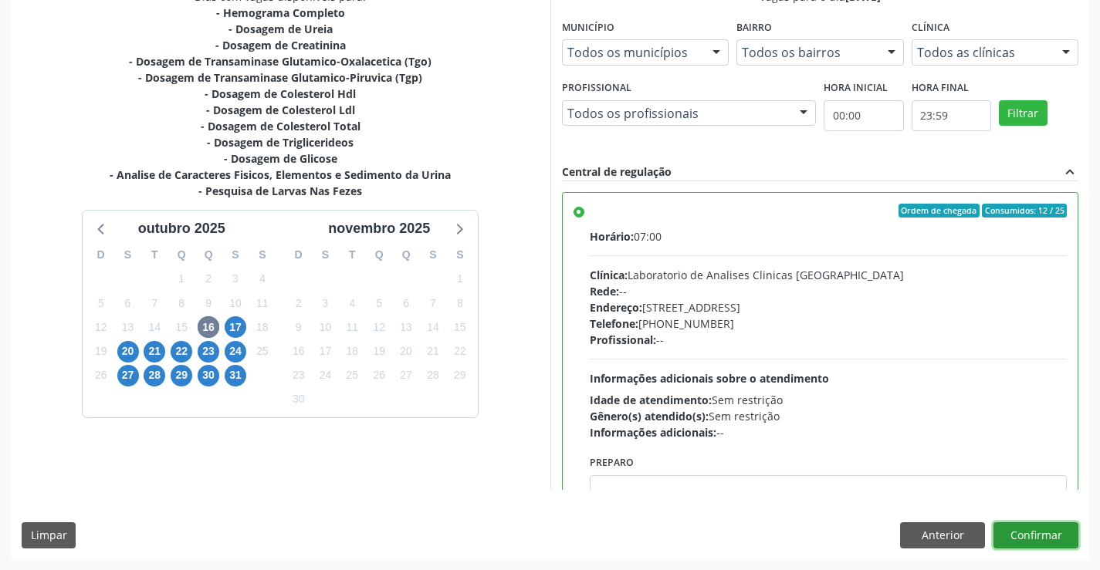
click at [1050, 535] on button "Confirmar" at bounding box center [1036, 536] width 85 height 26
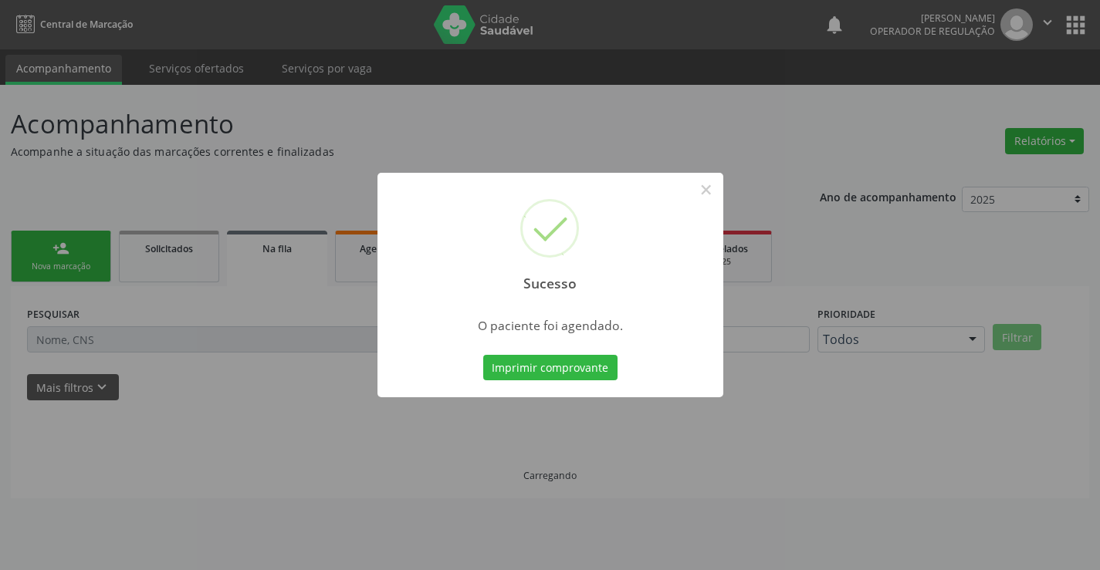
scroll to position [0, 0]
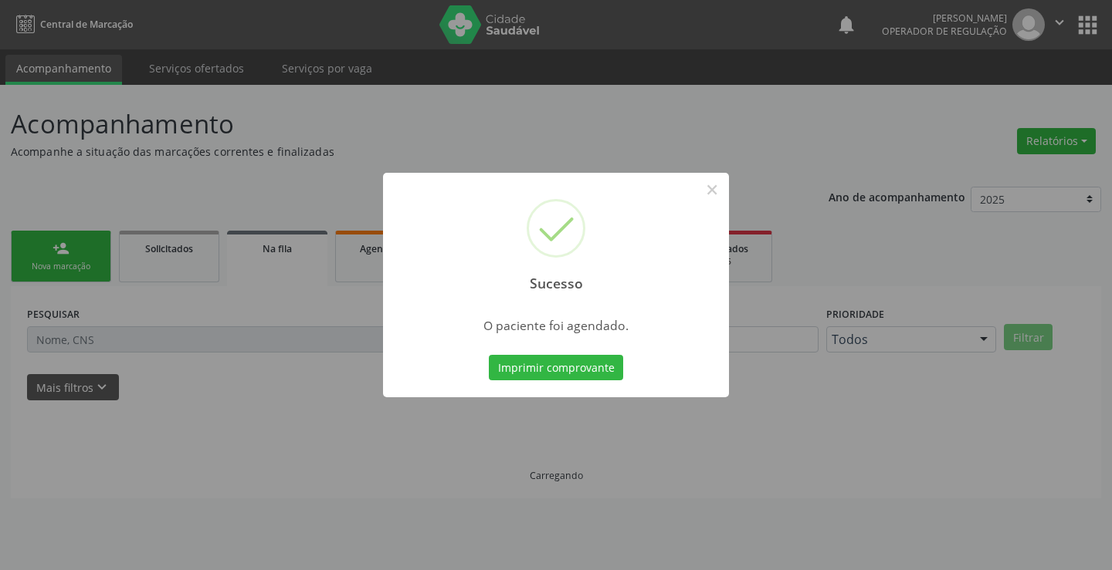
click at [489, 355] on button "Imprimir comprovante" at bounding box center [556, 368] width 134 height 26
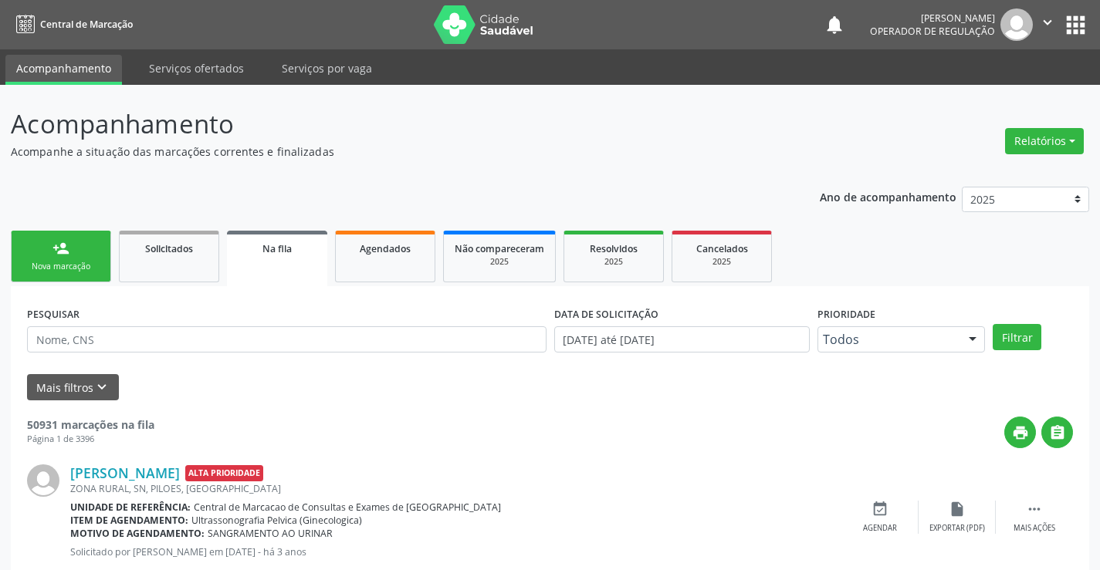
click at [83, 264] on div "Nova marcação" at bounding box center [60, 267] width 77 height 12
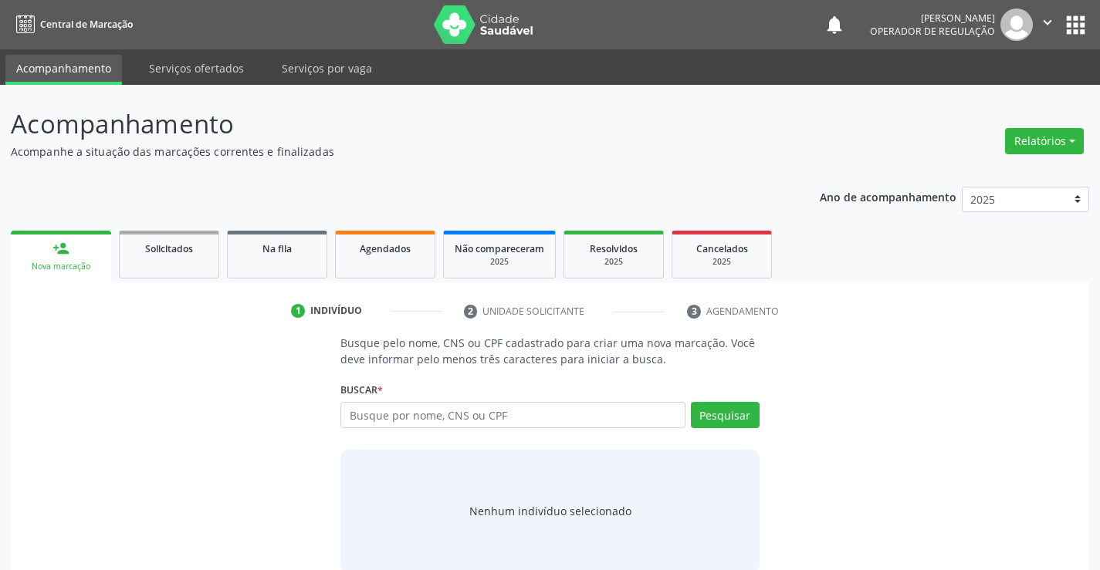
click at [472, 400] on div "Buscar * Busque por nome, CNS ou CPF Nenhum resultado encontrado para: " " Digi…" at bounding box center [549, 408] width 418 height 60
click at [472, 415] on input "text" at bounding box center [512, 415] width 344 height 26
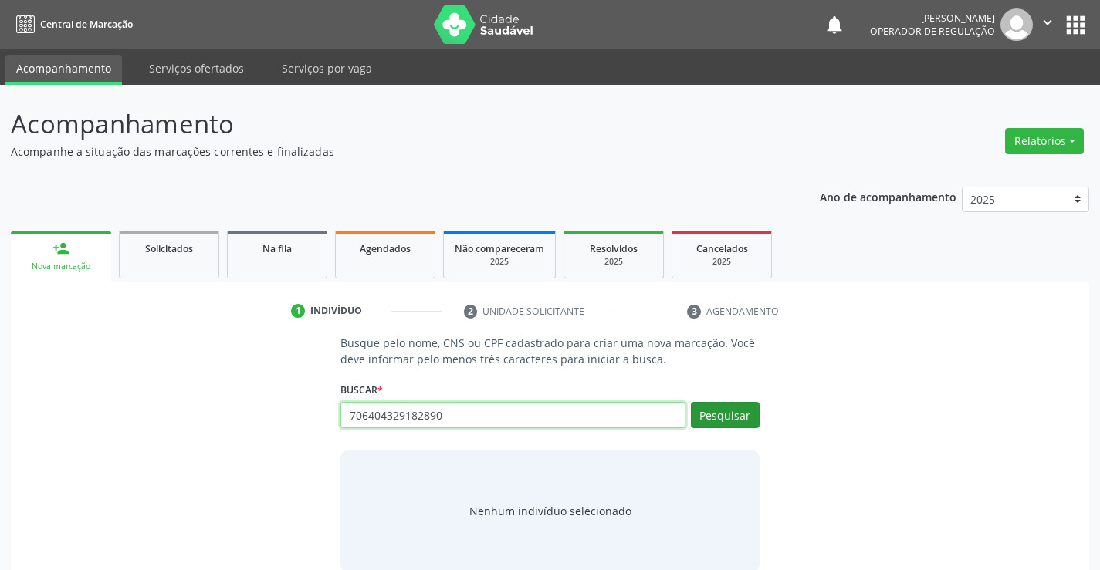
type input "706404329182890"
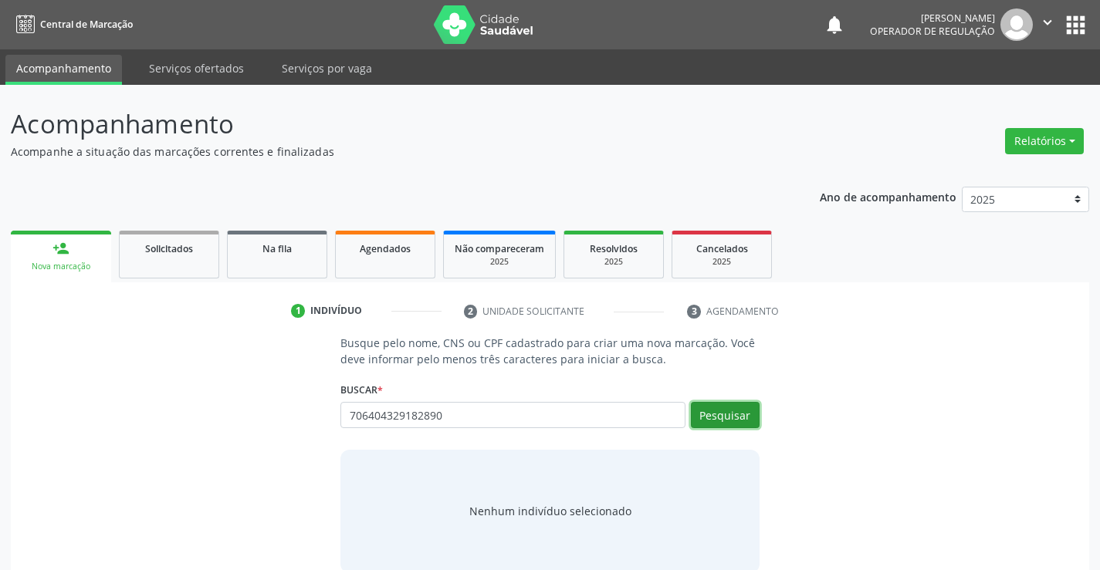
click at [740, 412] on button "Pesquisar" at bounding box center [725, 415] width 69 height 26
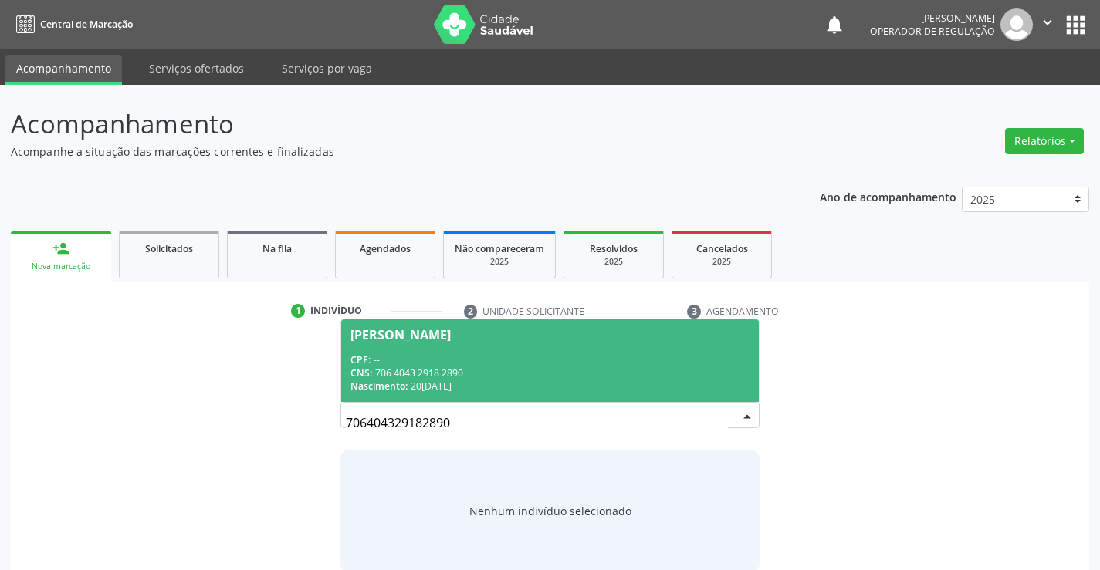
click at [624, 374] on div "CNS: 706 4043 2918 2890" at bounding box center [549, 373] width 398 height 13
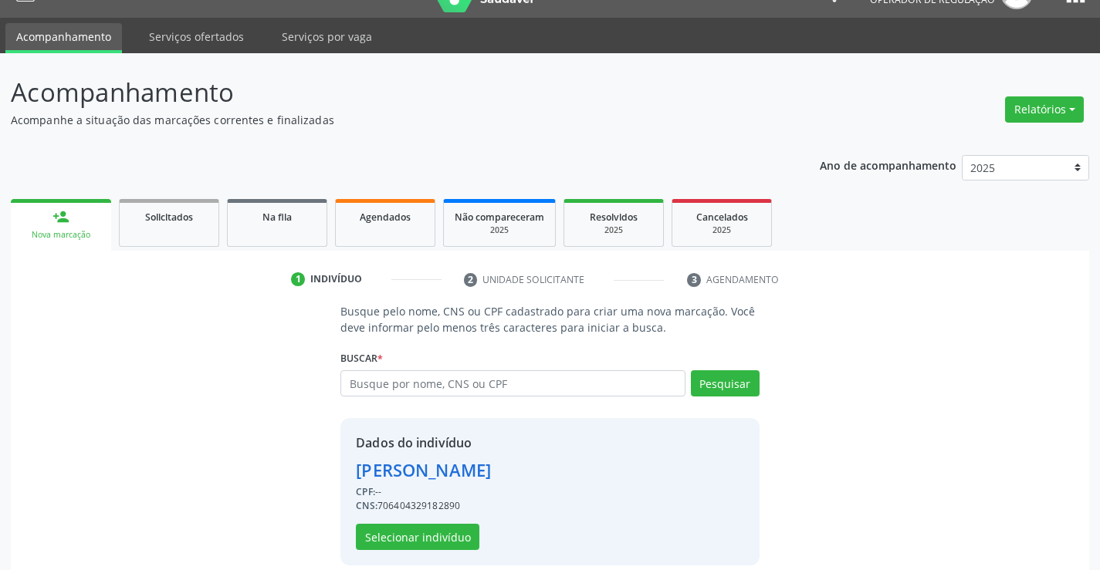
scroll to position [49, 0]
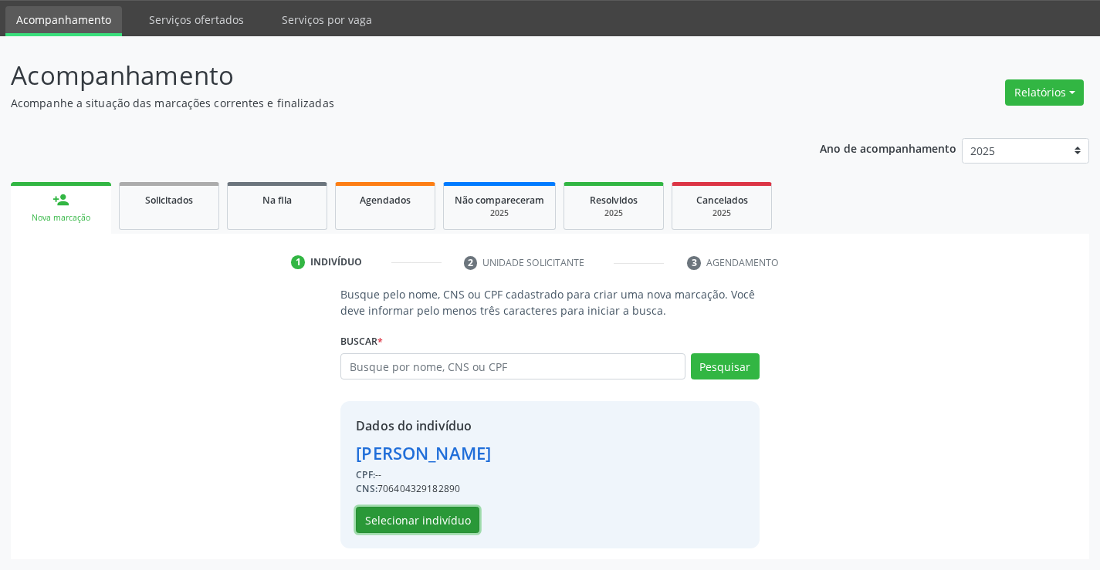
click at [394, 517] on button "Selecionar indivíduo" at bounding box center [418, 520] width 124 height 26
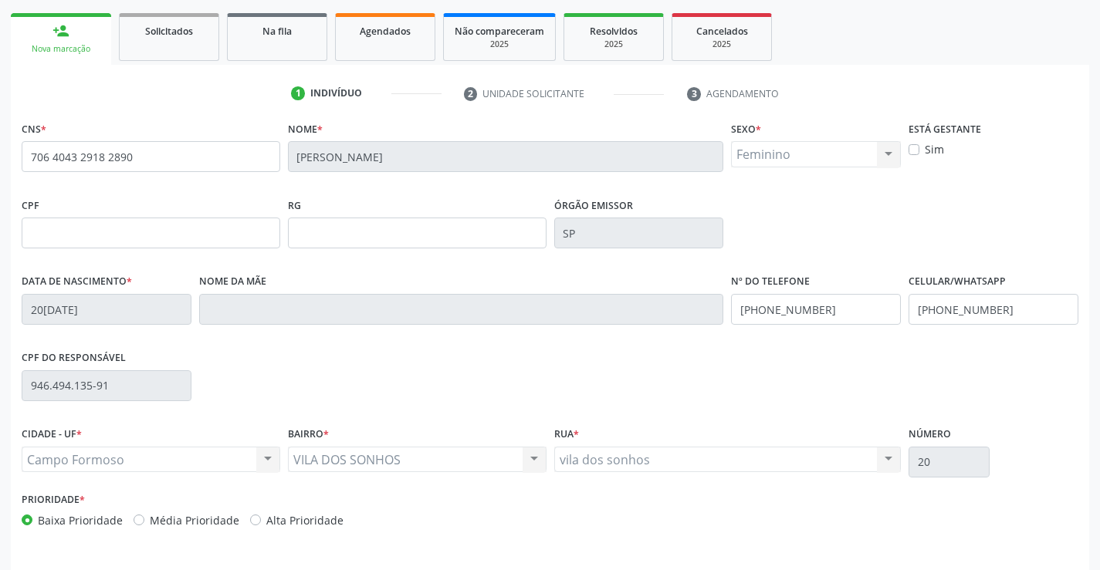
scroll to position [266, 0]
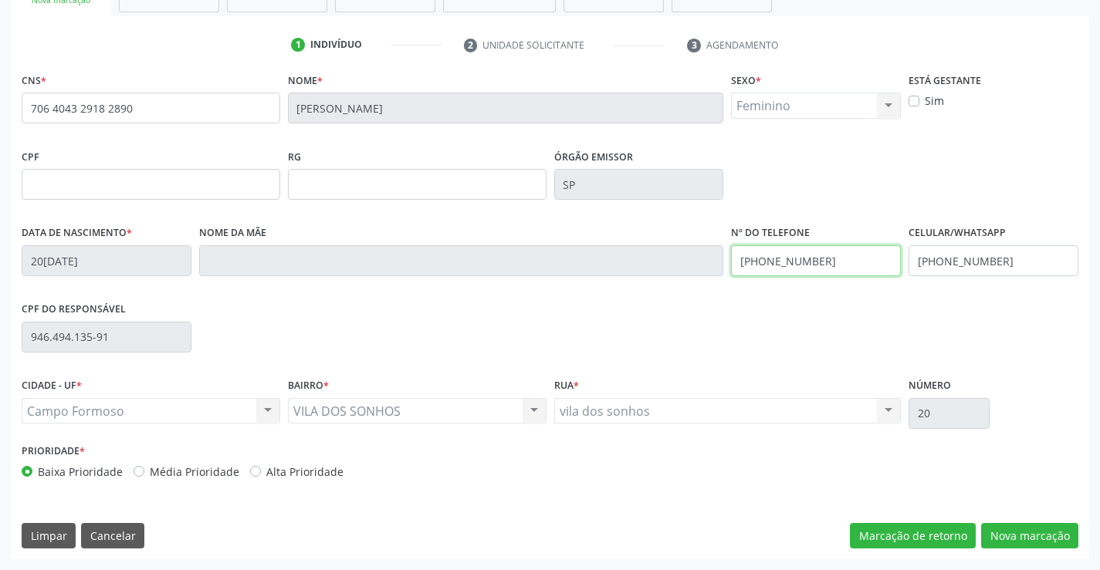
click at [830, 263] on input "(74) 98863-0153" at bounding box center [816, 260] width 170 height 31
type input "(74) 98863-0156"
click at [1000, 262] on input "(74) 98863-0153" at bounding box center [994, 260] width 170 height 31
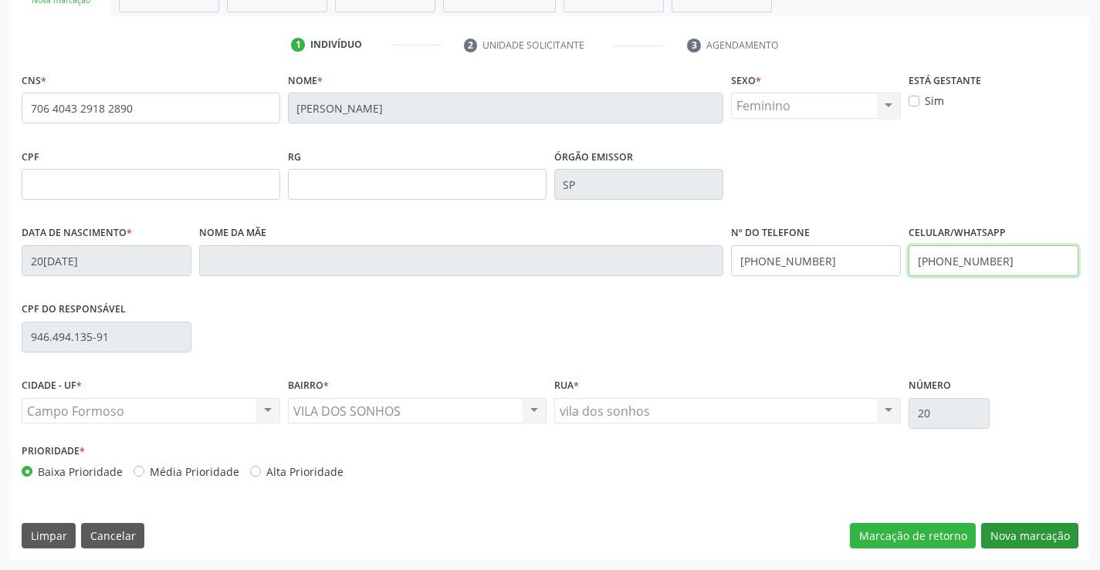
type input "(74) 98863-0156"
click at [1029, 535] on button "Nova marcação" at bounding box center [1029, 536] width 97 height 26
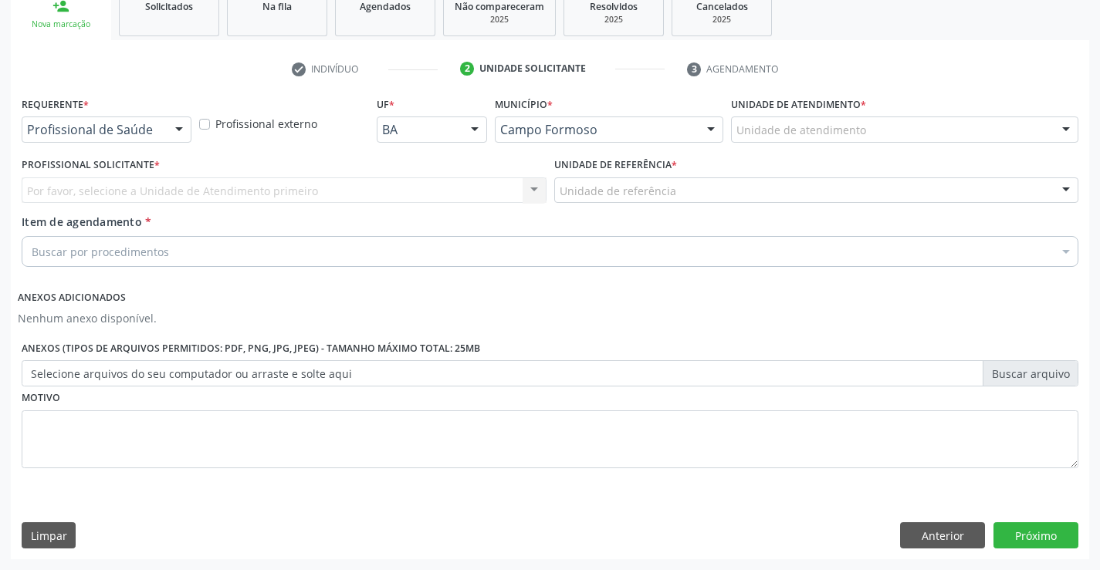
scroll to position [242, 0]
click at [1029, 535] on button "Próximo" at bounding box center [1036, 536] width 85 height 26
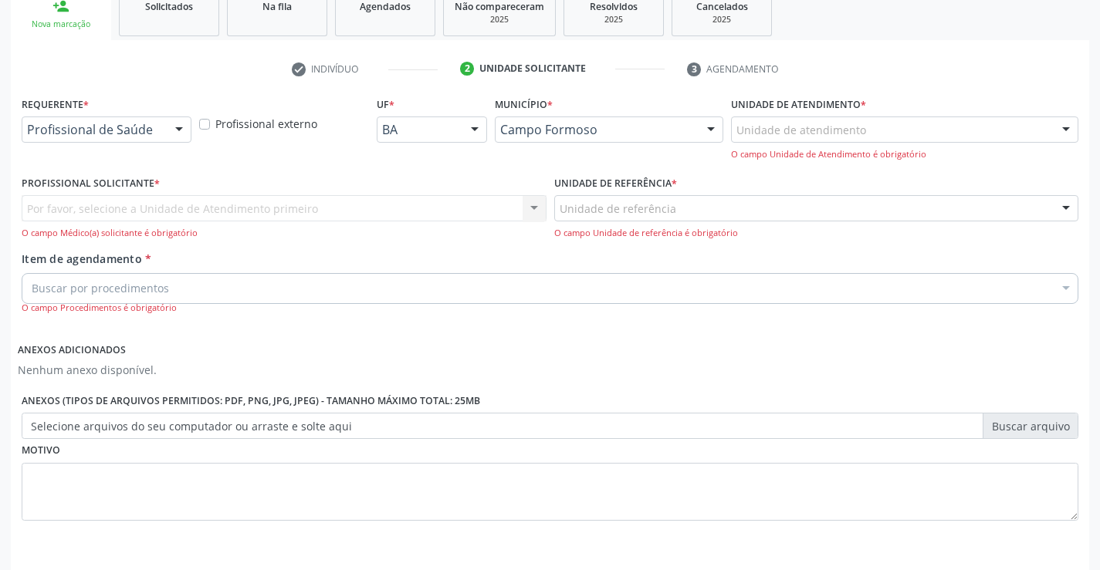
click at [176, 127] on div at bounding box center [179, 130] width 23 height 26
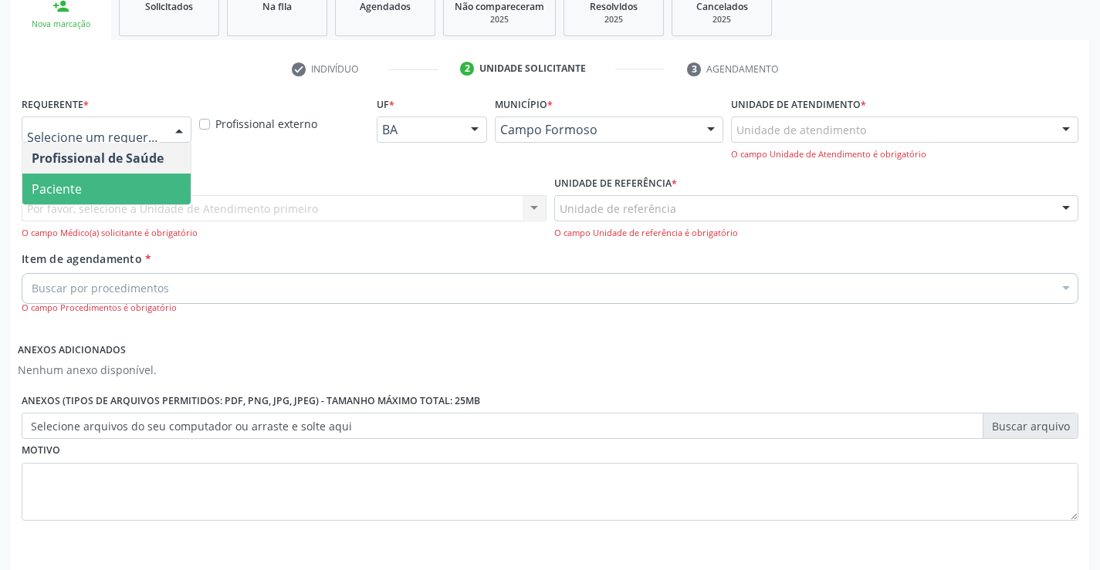
click at [173, 193] on span "Paciente" at bounding box center [106, 189] width 168 height 31
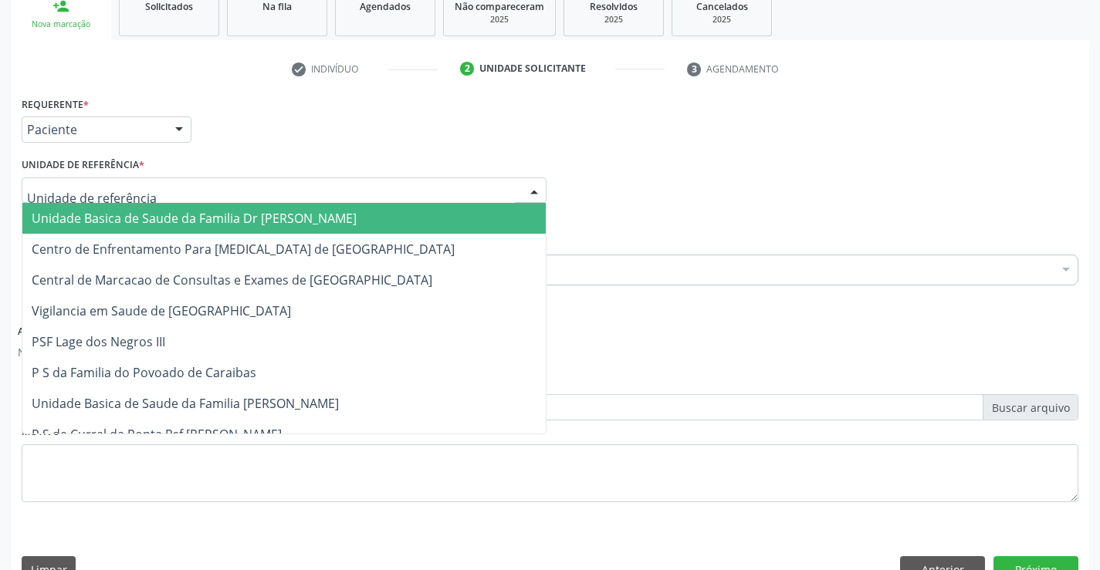
click at [229, 198] on div at bounding box center [284, 191] width 525 height 26
click at [229, 218] on span "Unidade Basica de Saude da Familia Dr [PERSON_NAME]" at bounding box center [194, 218] width 325 height 17
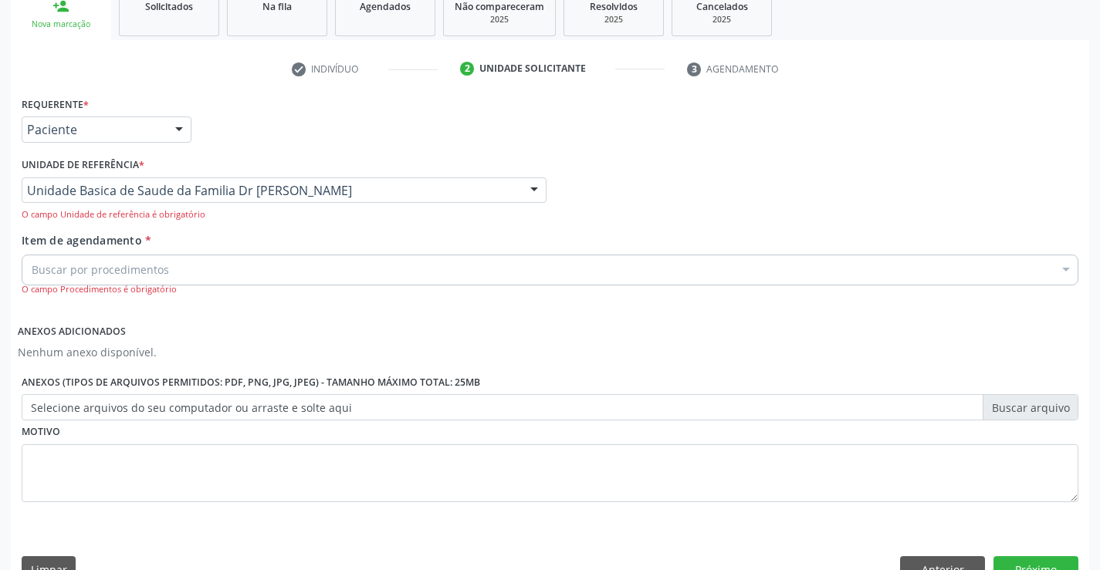
click at [211, 275] on div "Buscar por procedimentos" at bounding box center [550, 270] width 1057 height 31
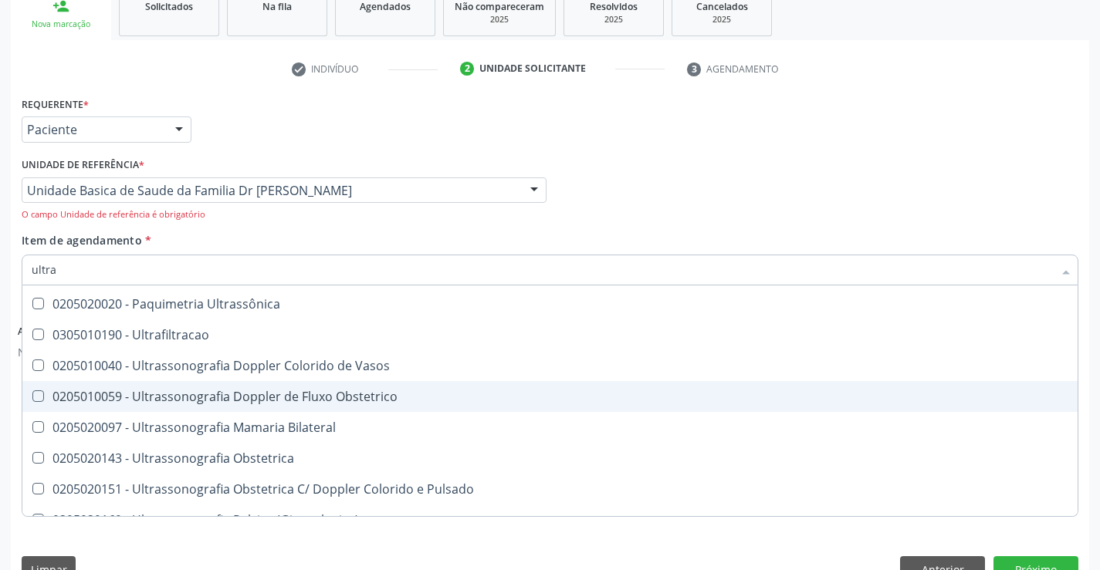
scroll to position [154, 0]
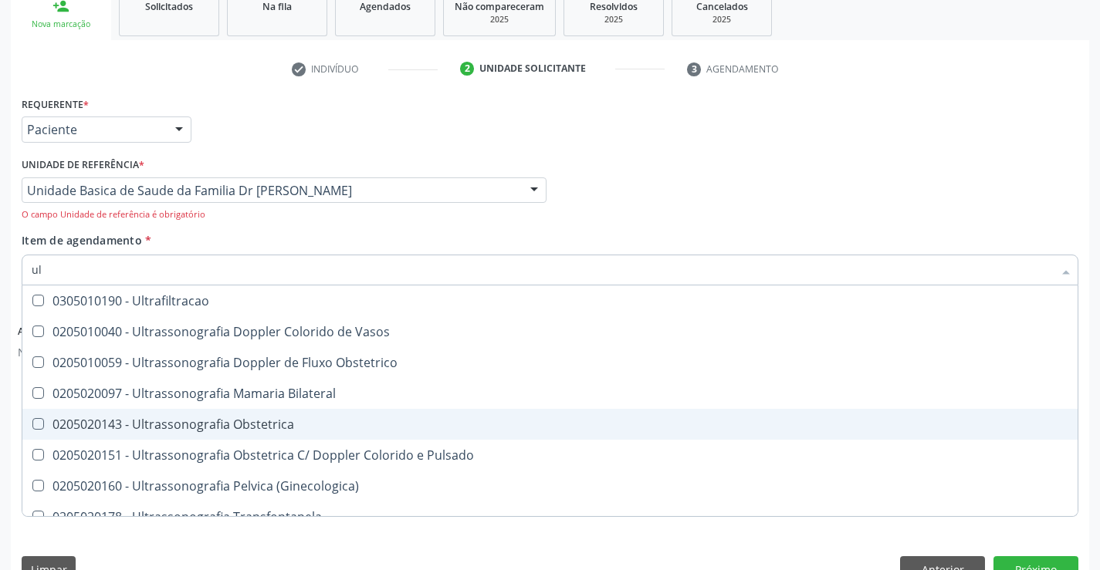
type input "u"
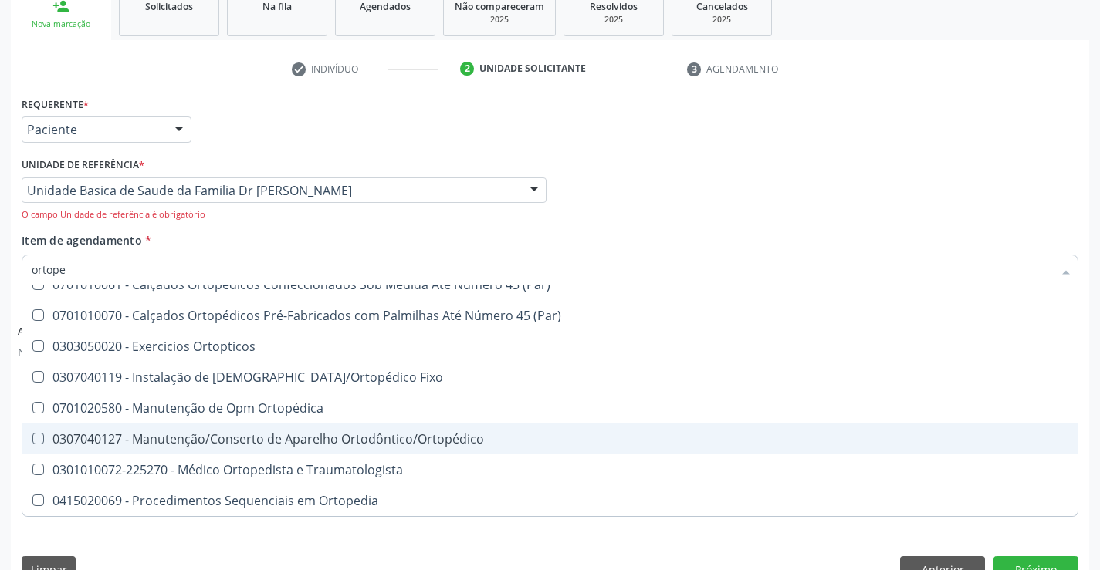
scroll to position [0, 0]
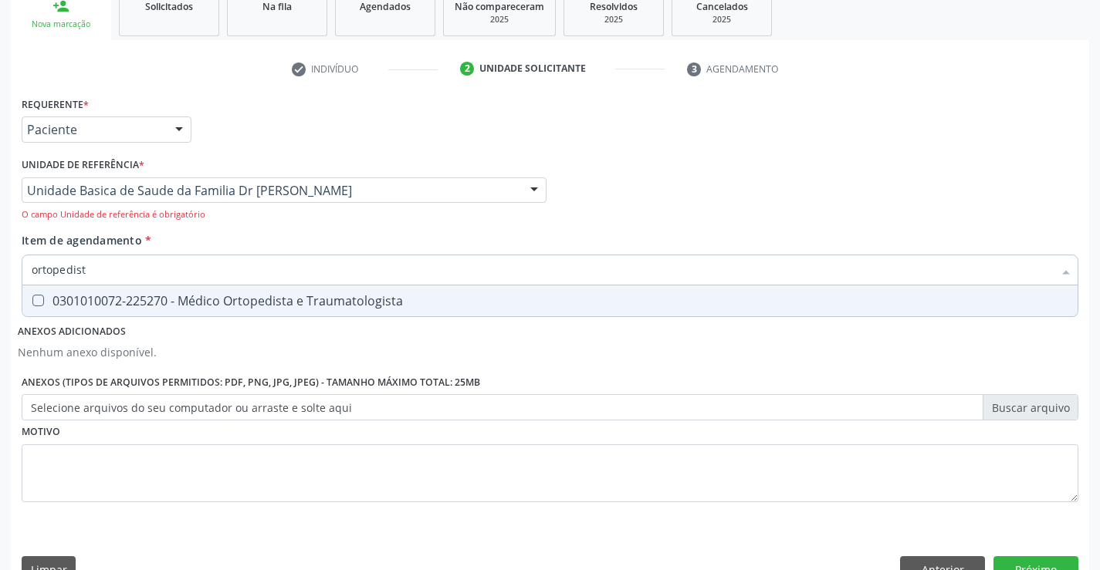
type input "ortopedista"
click at [326, 301] on div "0301010072-225270 - Médico Ortopedista e Traumatologista" at bounding box center [550, 301] width 1037 height 12
checkbox Traumatologista "true"
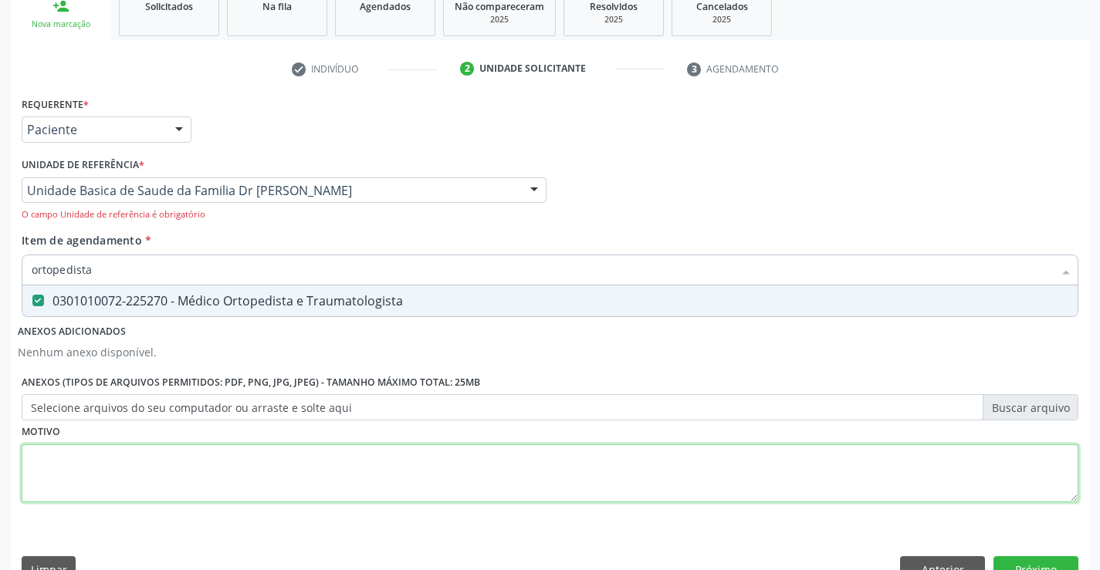
click at [290, 498] on div "Requerente * Paciente Profissional de Saúde Paciente Nenhum resultado encontrad…" at bounding box center [550, 309] width 1057 height 432
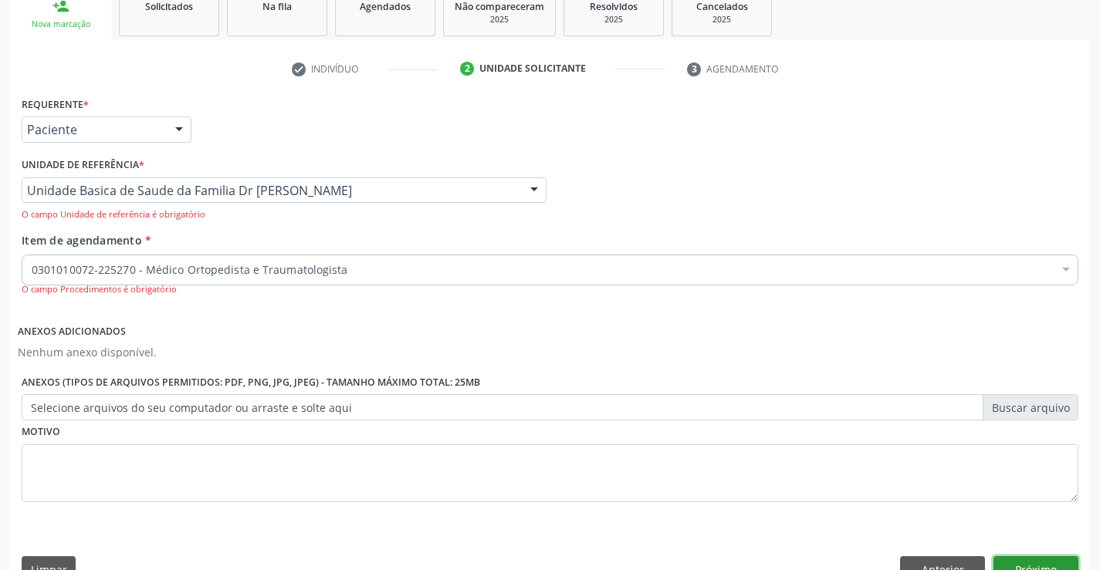
click at [1037, 566] on button "Próximo" at bounding box center [1036, 570] width 85 height 26
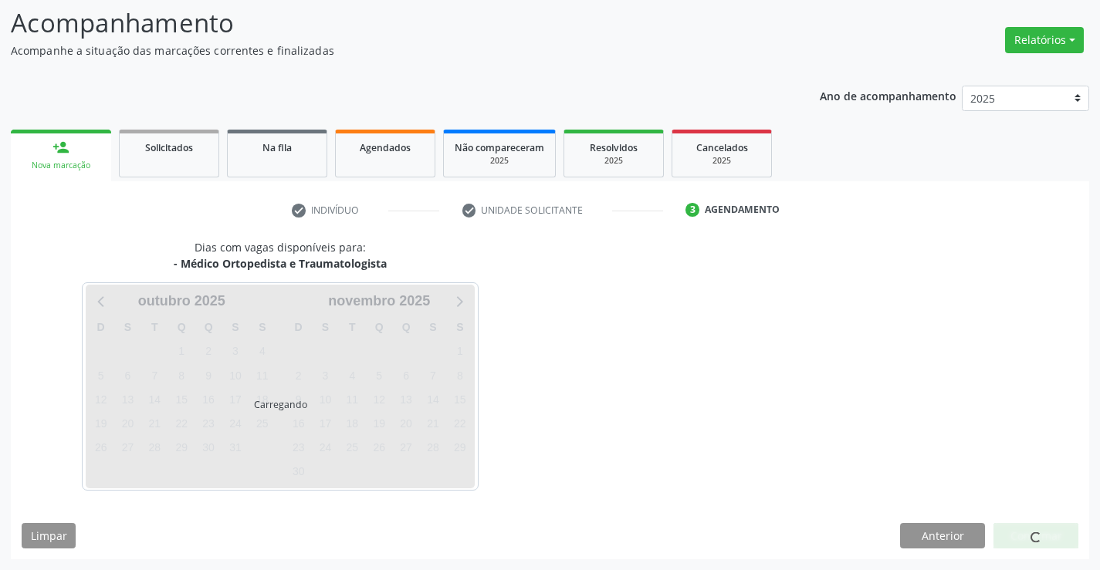
scroll to position [101, 0]
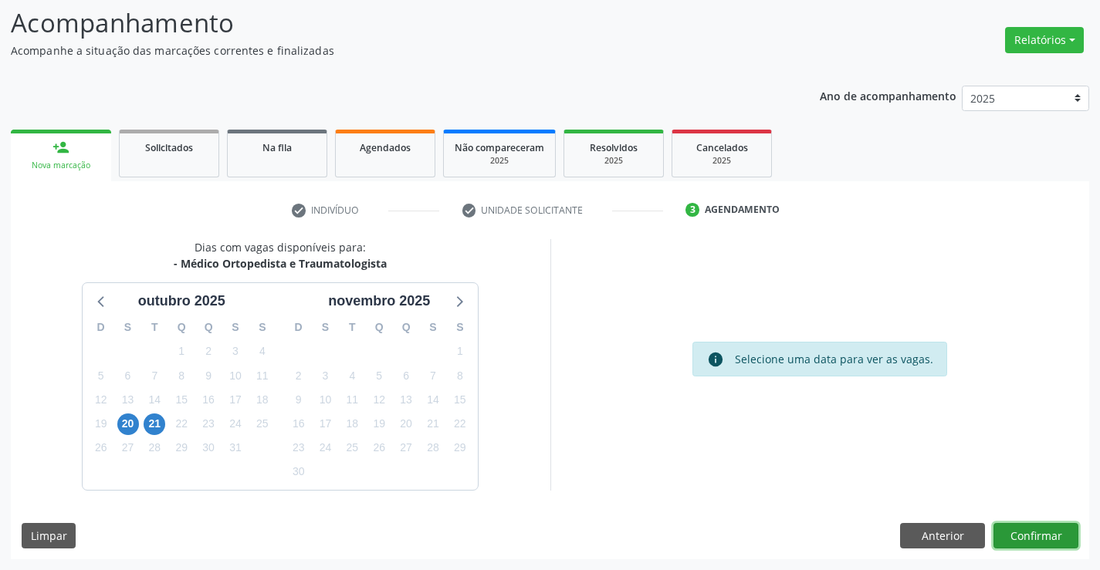
click at [1041, 525] on button "Confirmar" at bounding box center [1036, 536] width 85 height 26
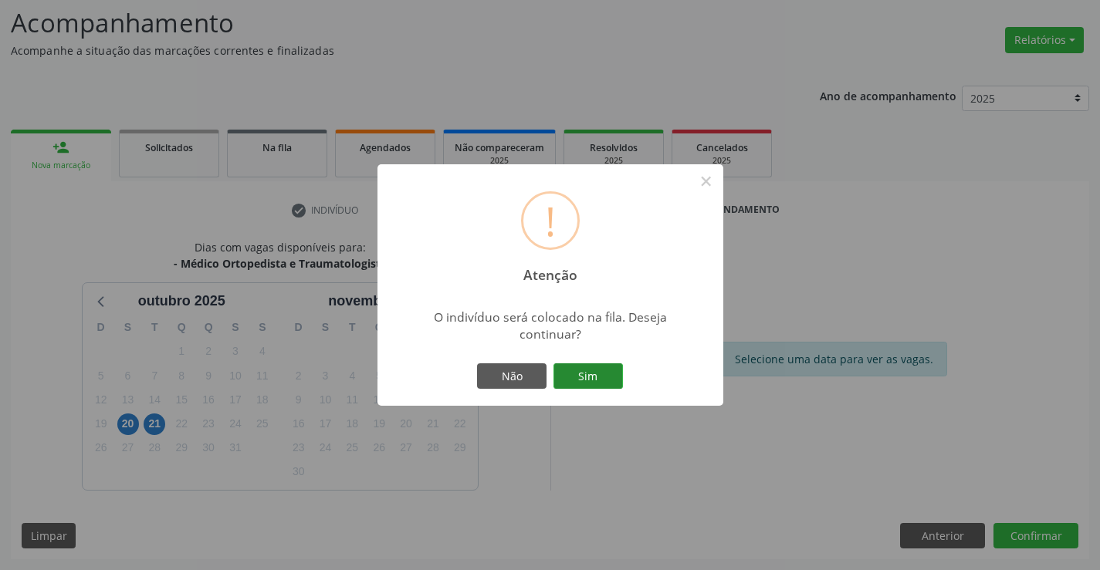
click at [601, 374] on button "Sim" at bounding box center [587, 377] width 69 height 26
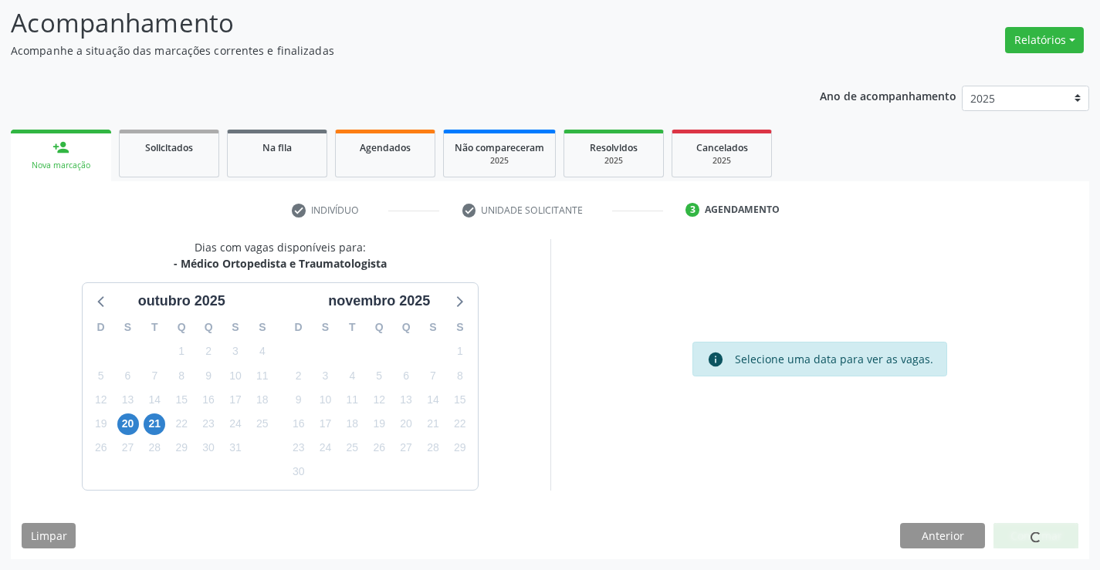
scroll to position [0, 0]
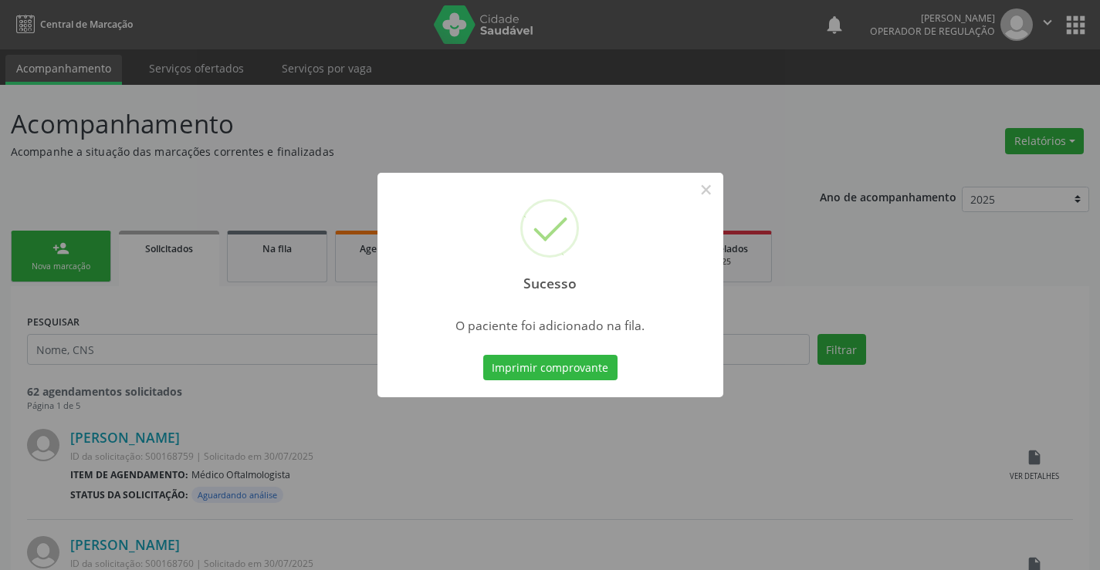
click at [601, 374] on button "Imprimir comprovante" at bounding box center [550, 368] width 134 height 26
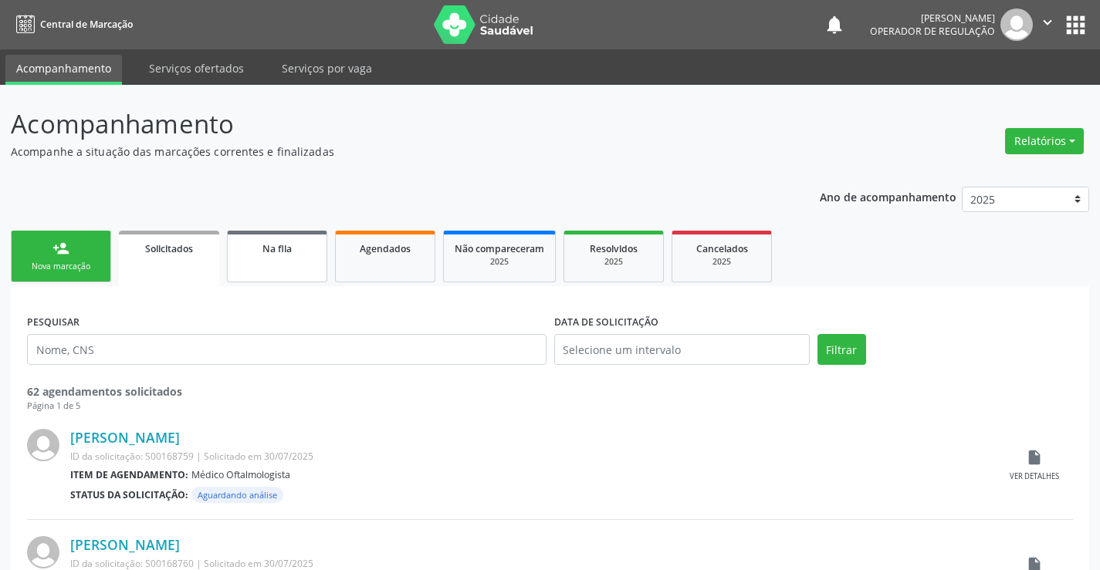
click at [303, 266] on link "Na fila" at bounding box center [277, 257] width 100 height 52
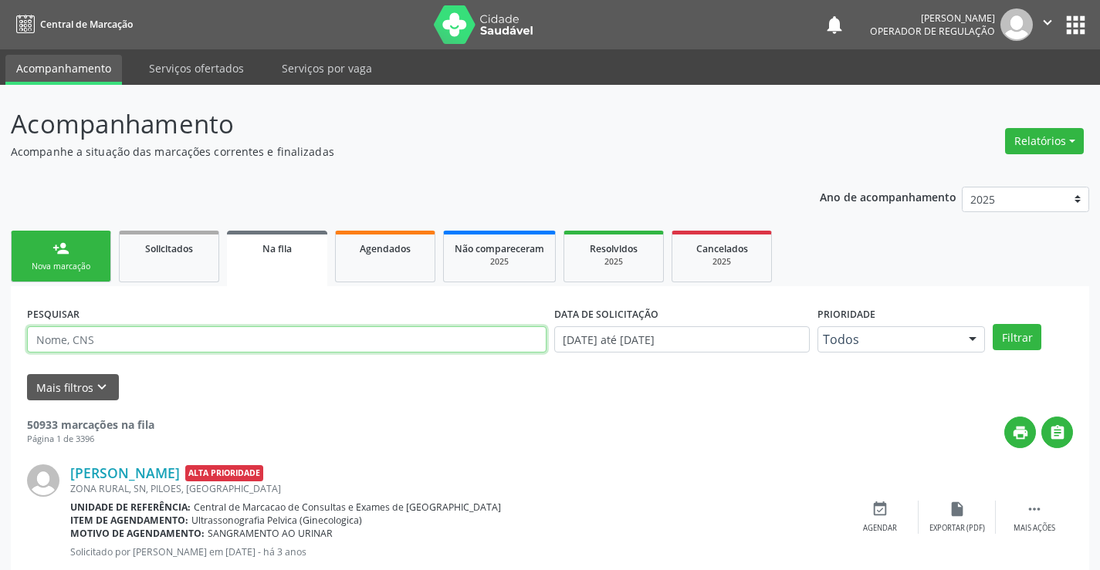
click at [300, 337] on input "text" at bounding box center [287, 340] width 520 height 26
type input "700606939179460"
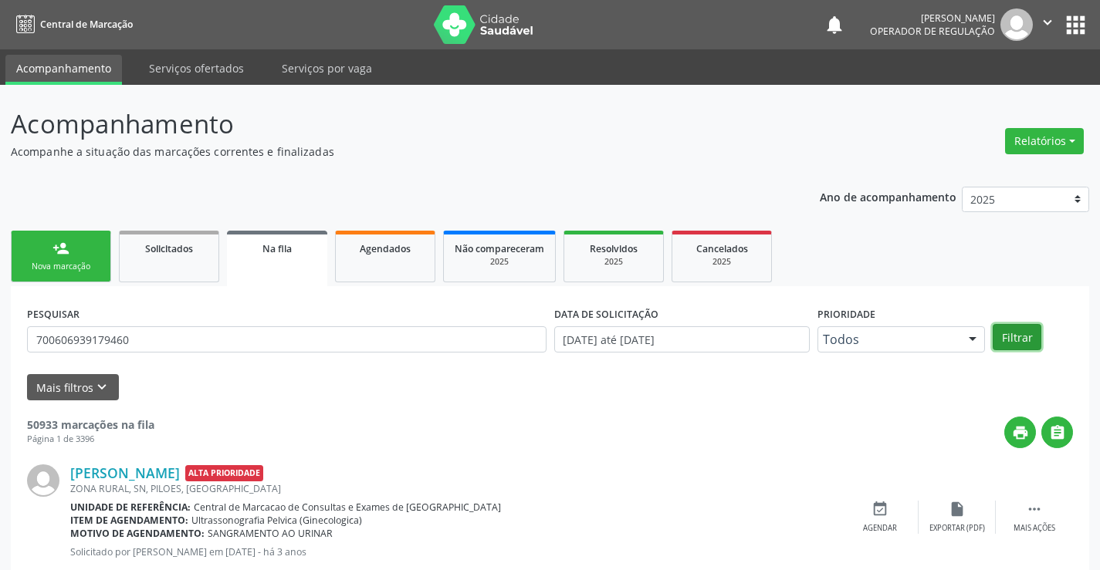
click at [1021, 339] on button "Filtrar" at bounding box center [1017, 337] width 49 height 26
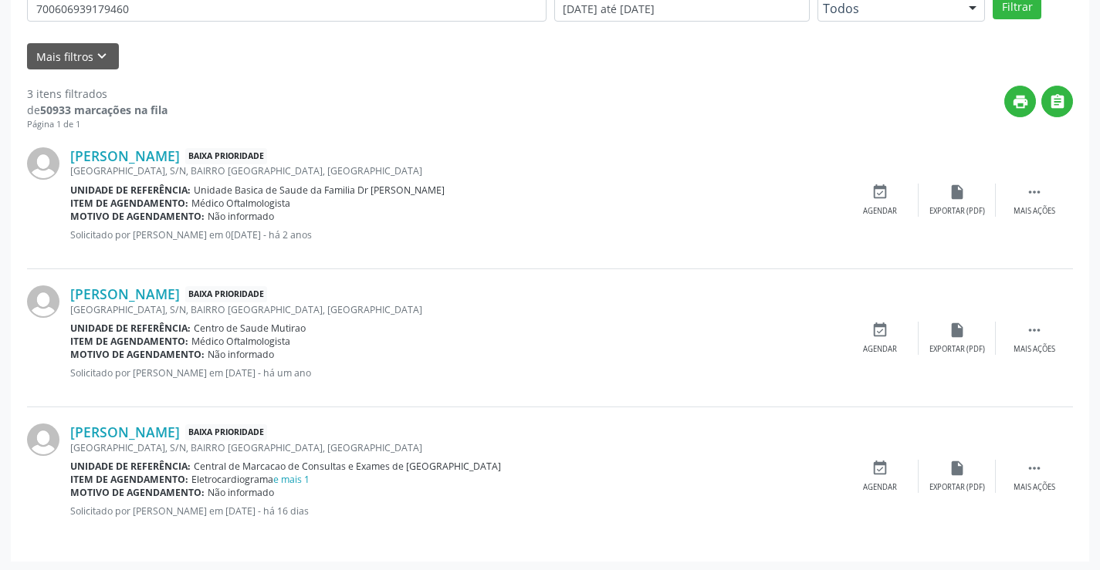
scroll to position [333, 0]
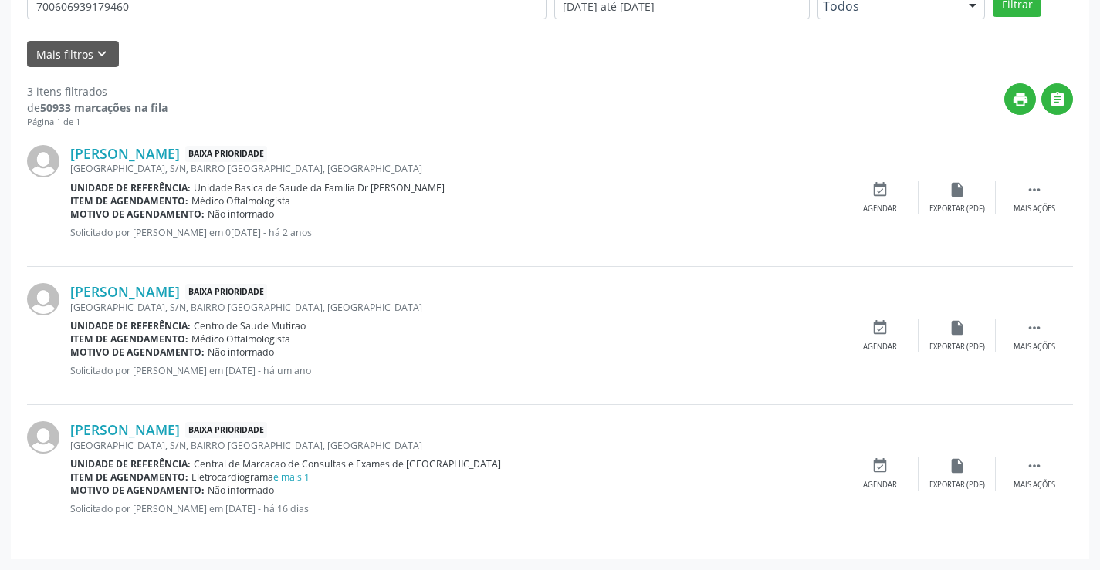
click at [313, 477] on div "Item de agendamento: Eletrocardiograma e mais 1" at bounding box center [455, 477] width 771 height 13
click at [302, 477] on link "e mais 1" at bounding box center [291, 477] width 36 height 13
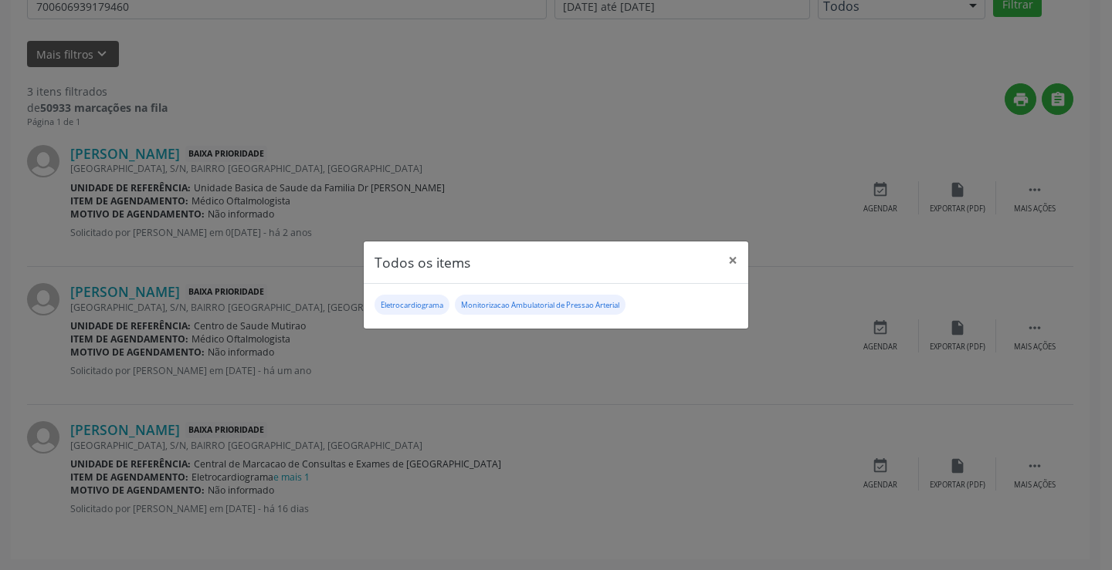
click at [1033, 462] on div "Todos os items × Eletrocardiograma Monitorizacao Ambulatorial de Pressao Arteri…" at bounding box center [556, 285] width 1112 height 570
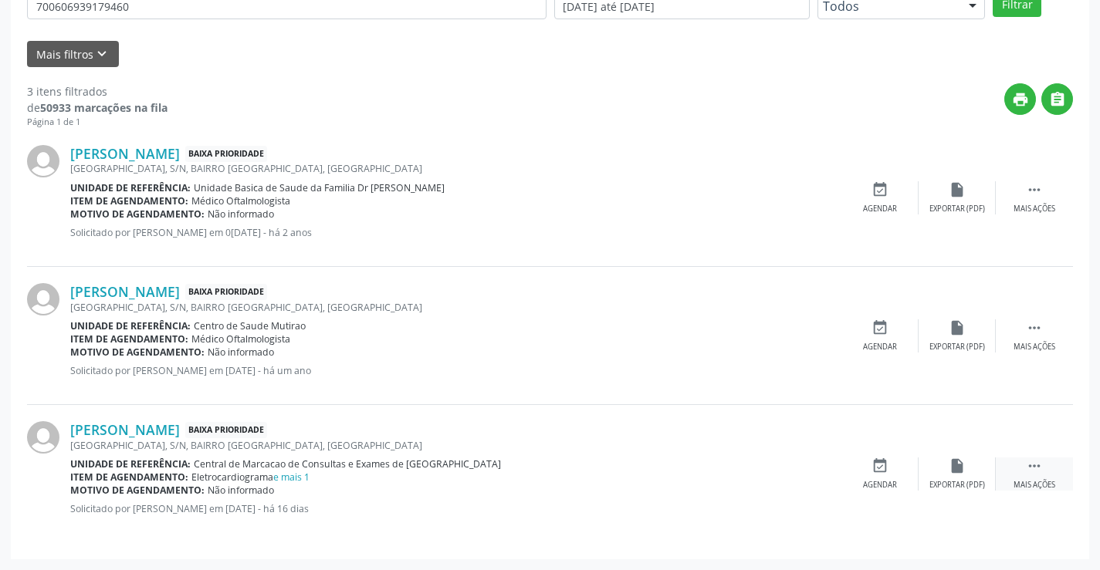
click at [1038, 468] on icon "" at bounding box center [1034, 466] width 17 height 17
click at [959, 474] on icon "edit" at bounding box center [957, 466] width 17 height 17
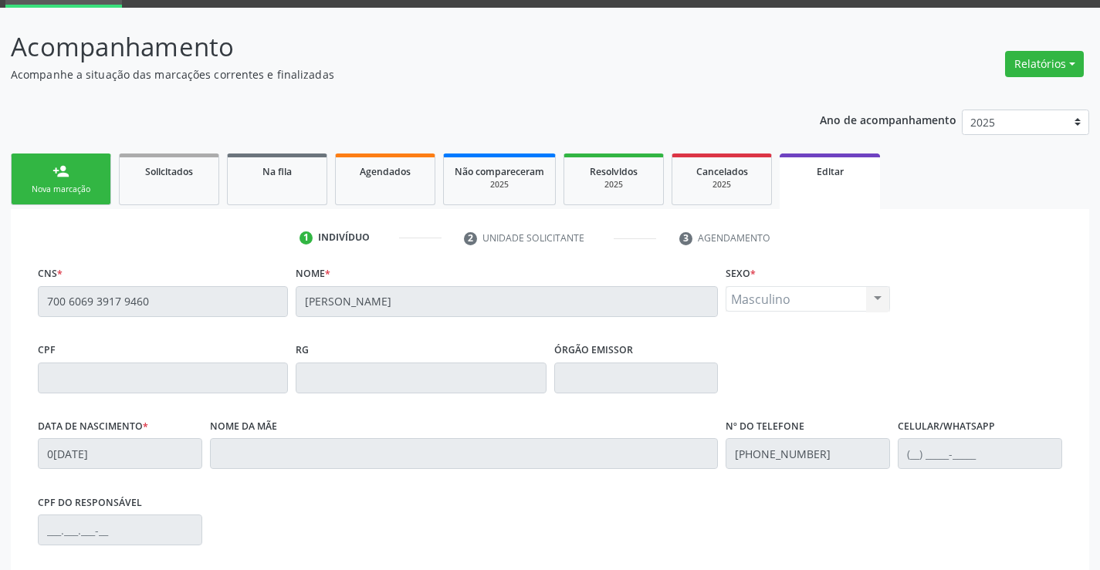
scroll to position [154, 0]
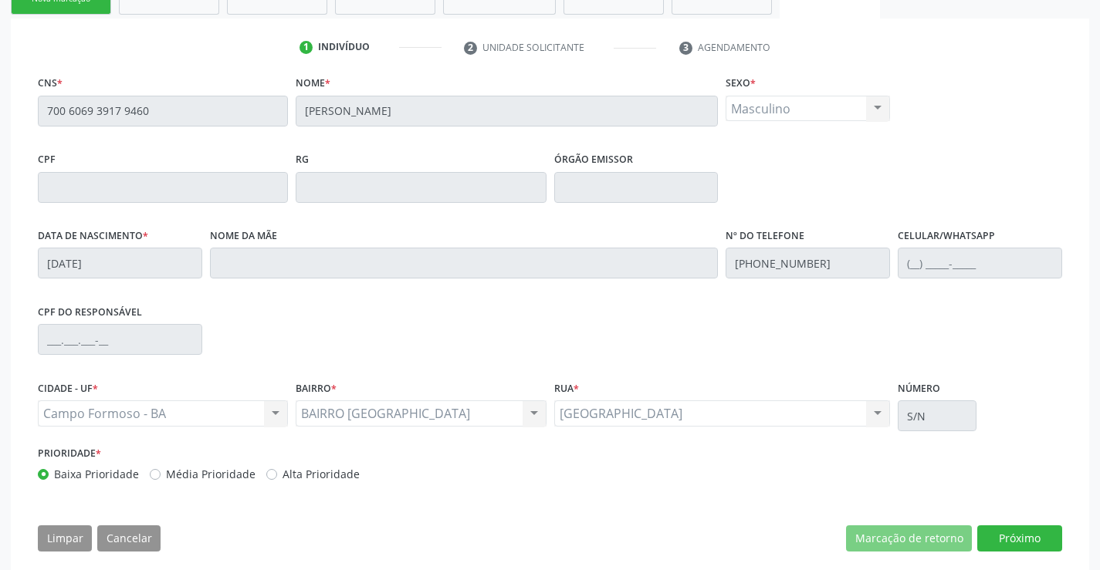
scroll to position [287, 0]
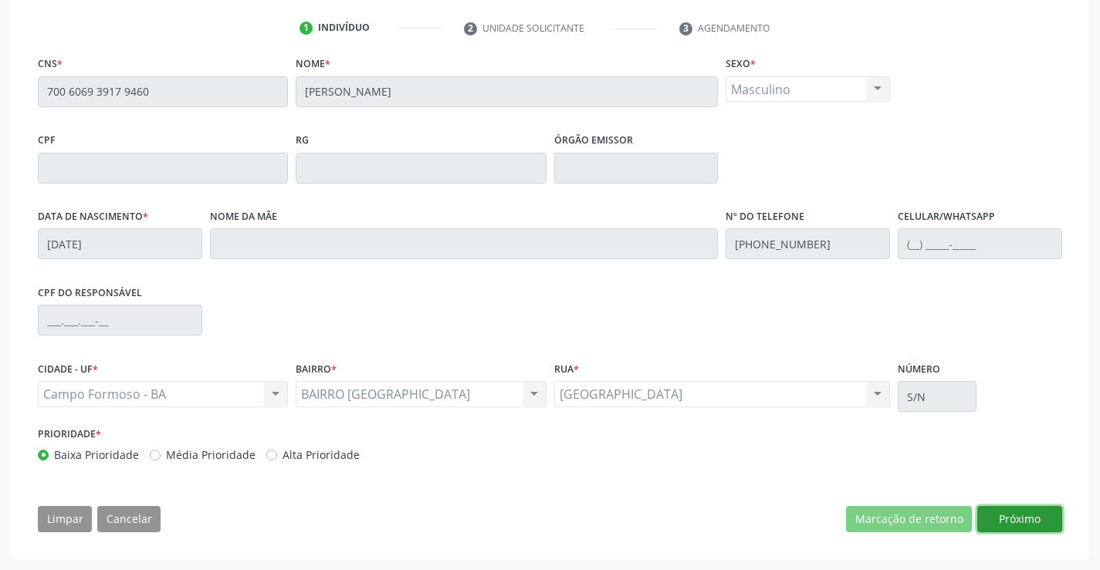
click at [1037, 519] on button "Próximo" at bounding box center [1019, 519] width 85 height 26
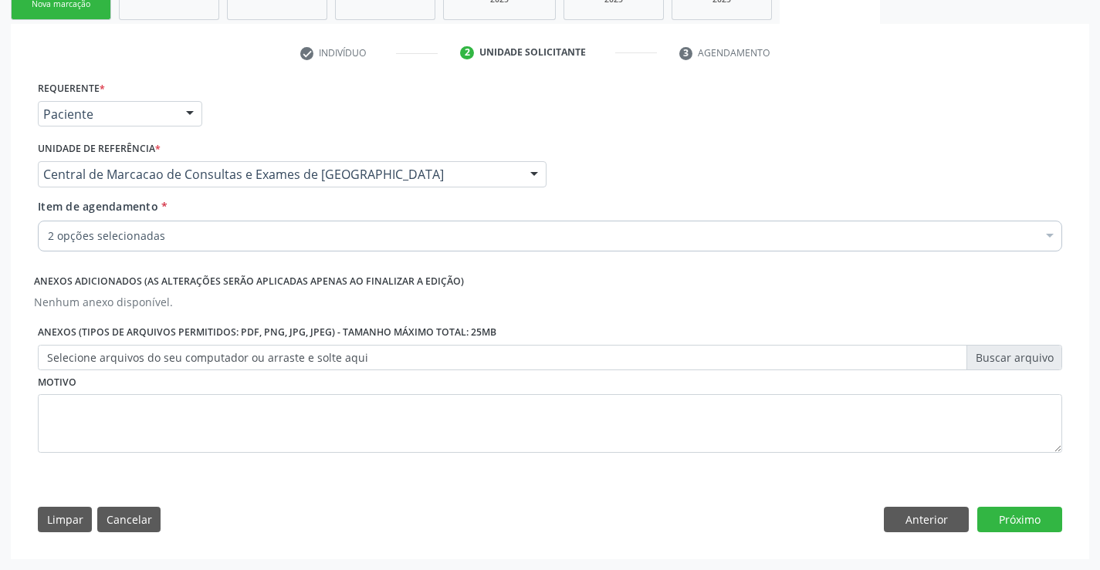
scroll to position [262, 0]
click at [1037, 519] on button "Próximo" at bounding box center [1019, 520] width 85 height 26
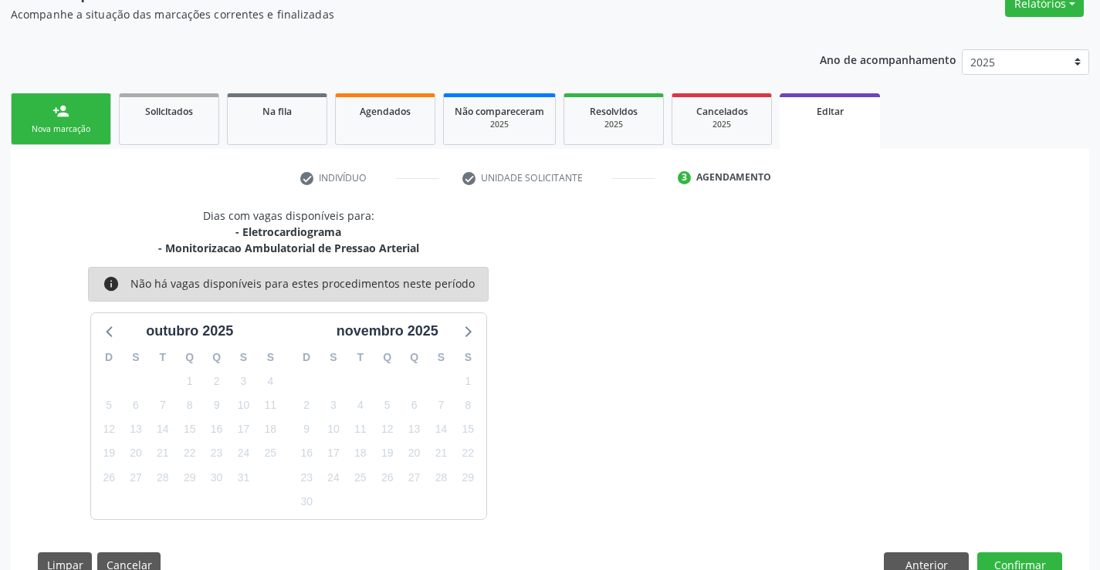
scroll to position [183, 0]
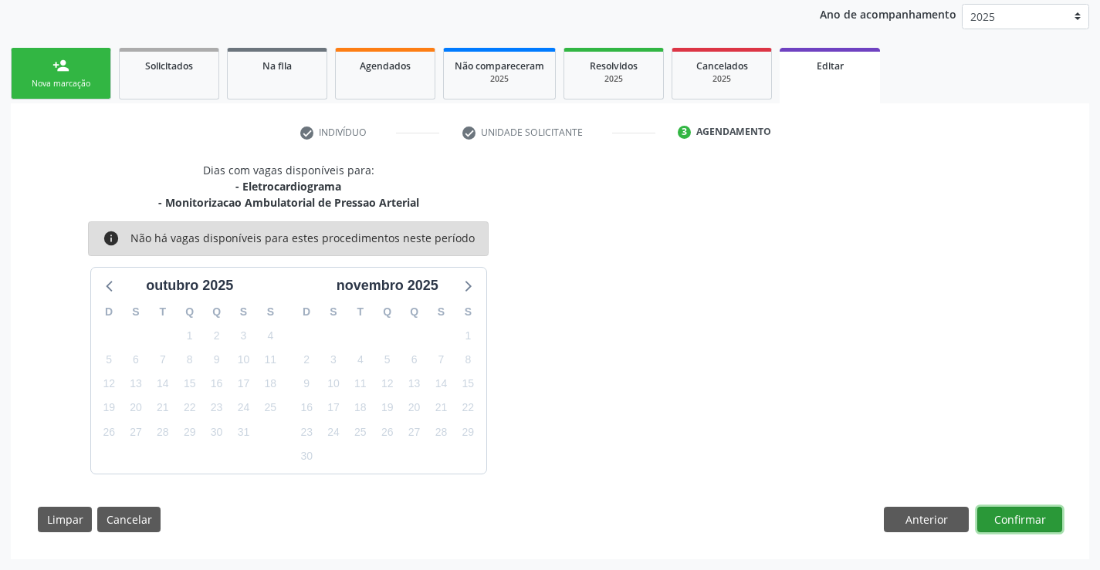
click at [1025, 518] on button "Confirmar" at bounding box center [1019, 520] width 85 height 26
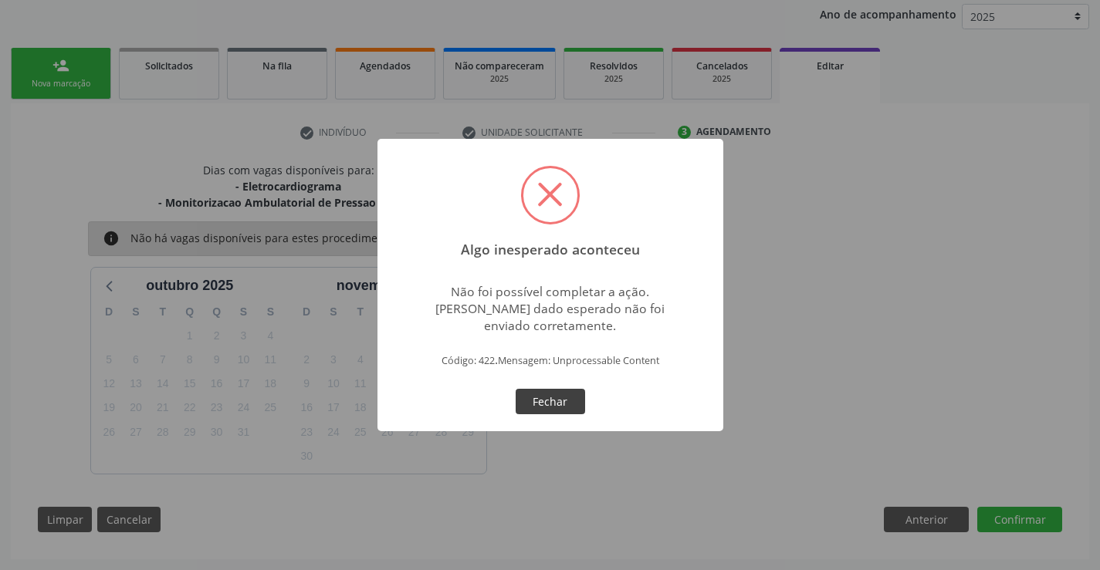
click at [560, 405] on button "Fechar" at bounding box center [550, 402] width 69 height 26
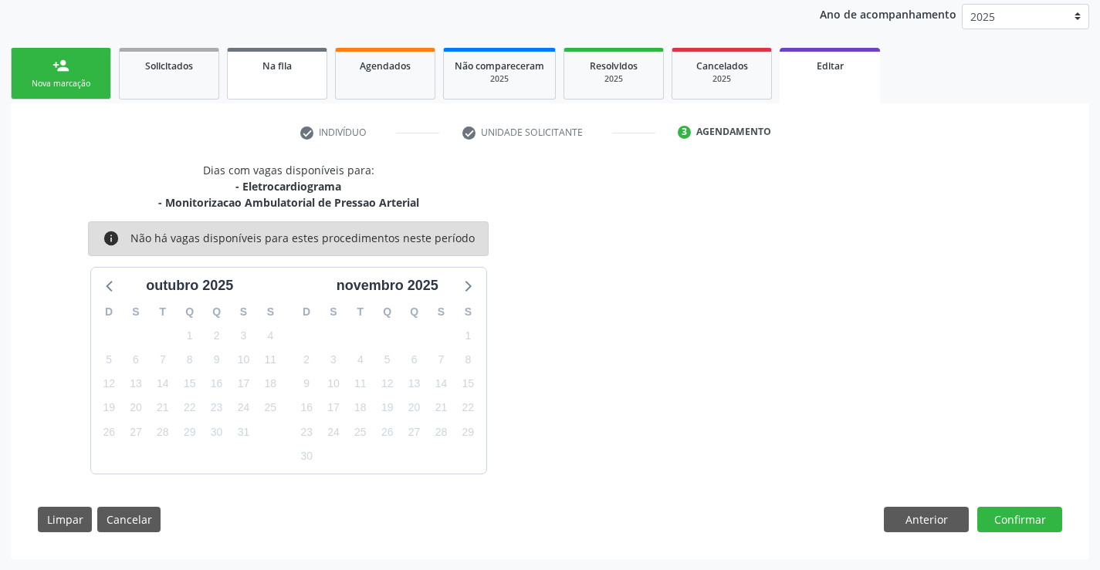
click at [305, 85] on link "Na fila" at bounding box center [277, 74] width 100 height 52
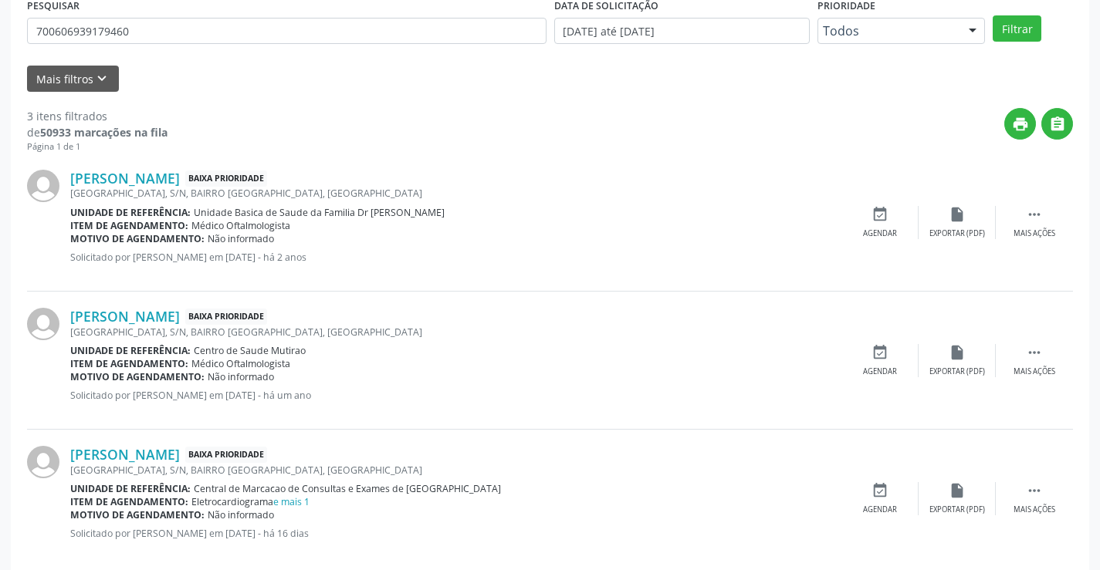
scroll to position [333, 0]
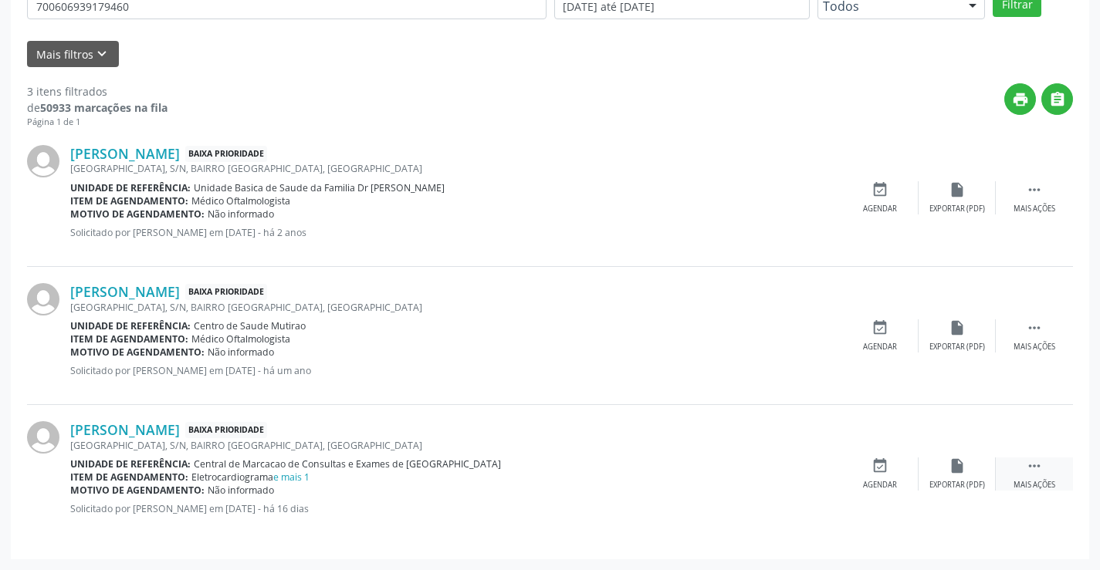
click at [1038, 466] on icon "" at bounding box center [1034, 466] width 17 height 17
click at [804, 473] on icon "print" at bounding box center [802, 466] width 17 height 17
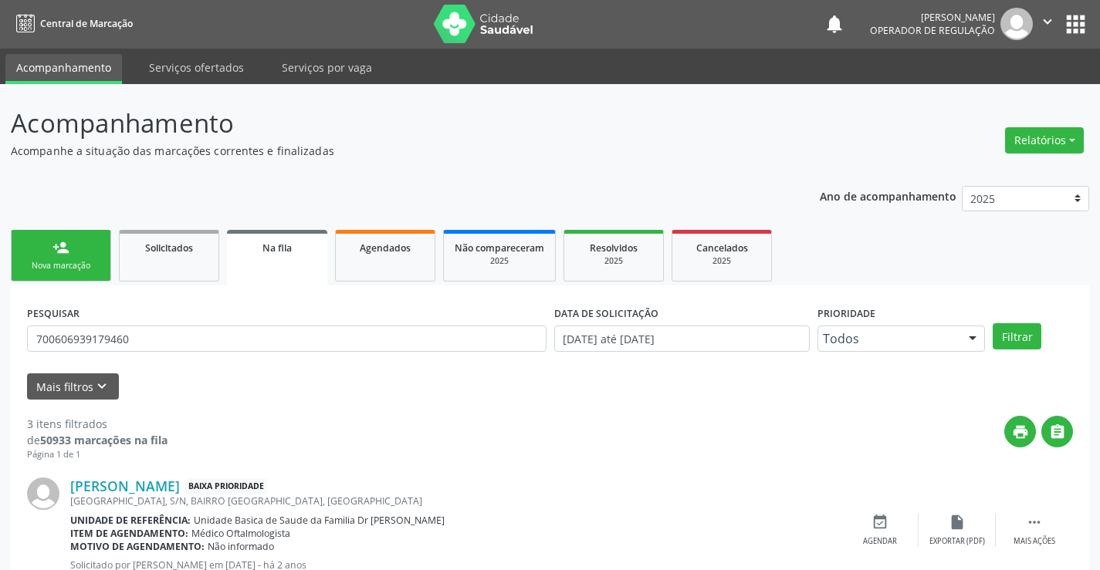
scroll to position [0, 0]
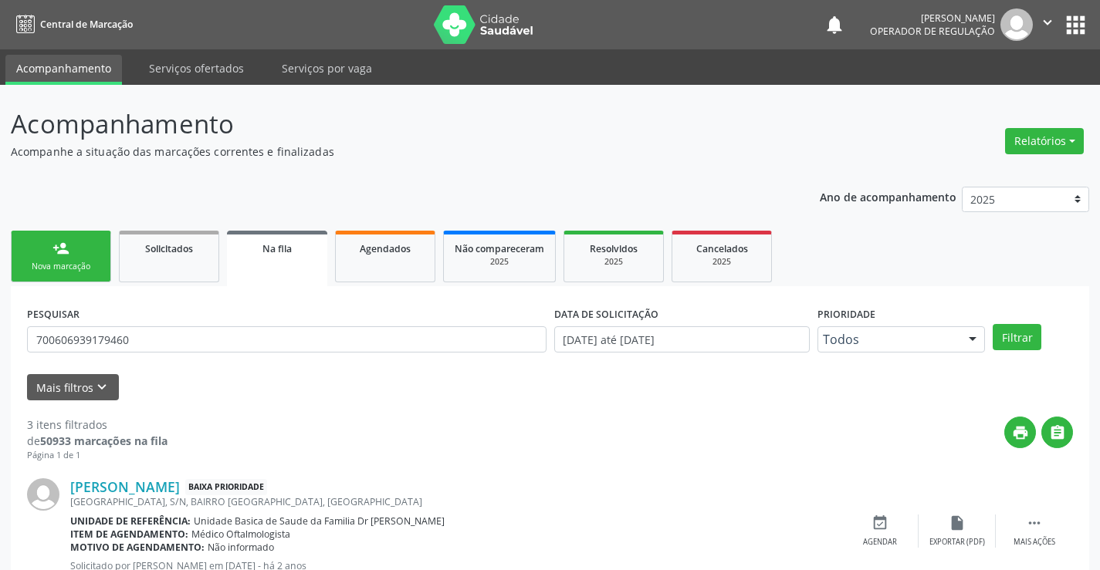
click at [85, 266] on div "Nova marcação" at bounding box center [60, 267] width 77 height 12
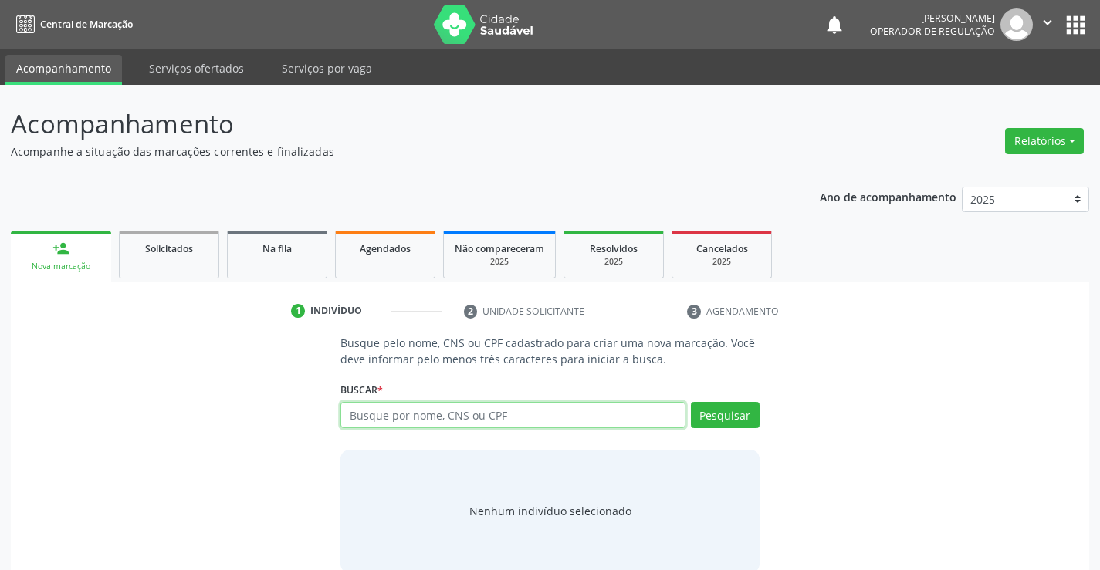
click at [500, 418] on input "text" at bounding box center [512, 415] width 344 height 26
type input "706901185479835"
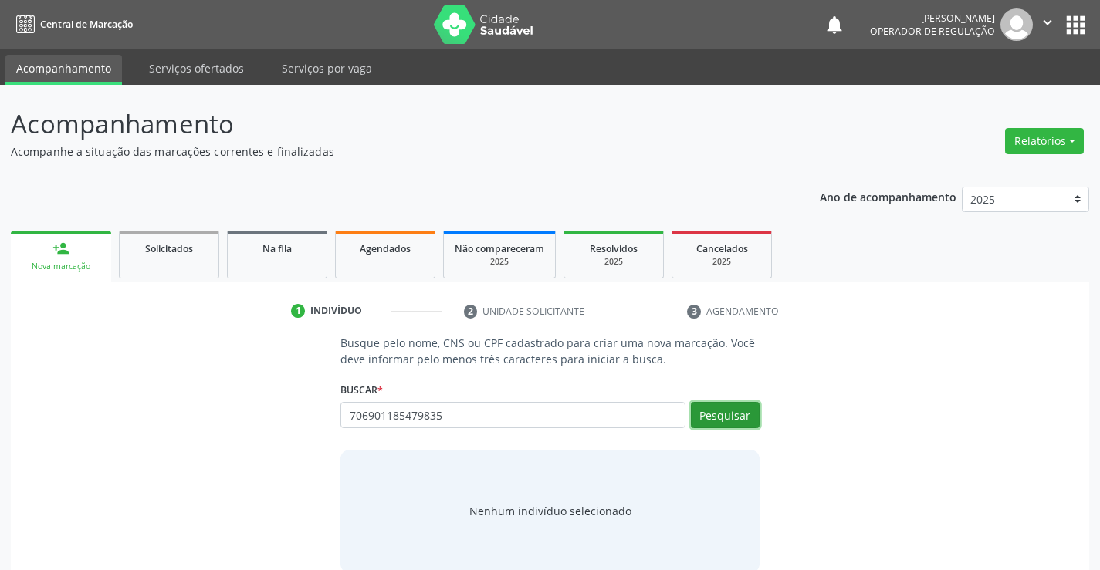
click at [711, 411] on button "Pesquisar" at bounding box center [725, 415] width 69 height 26
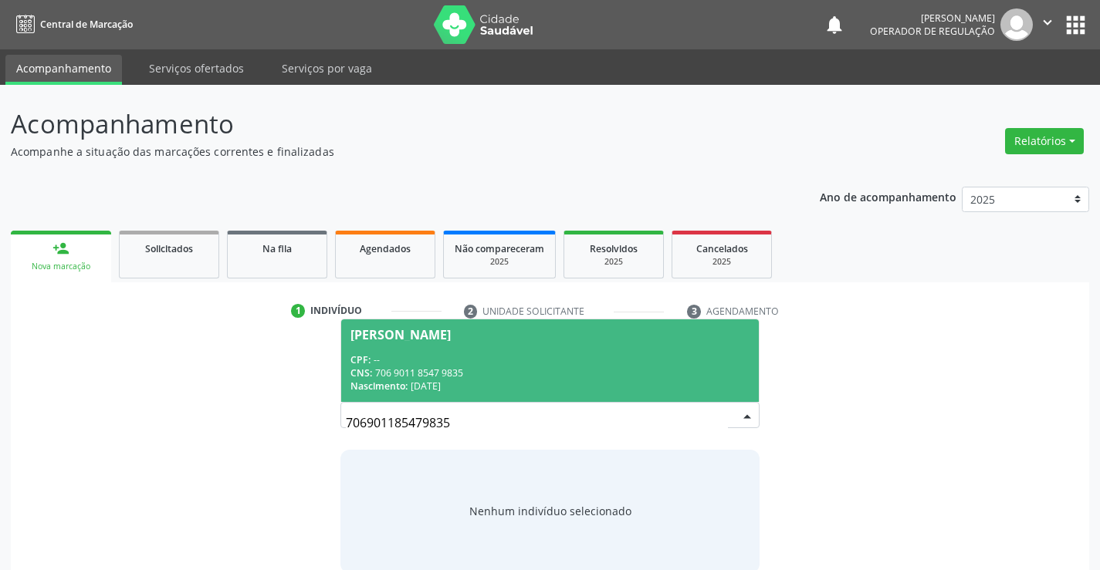
click at [600, 364] on div "CPF: --" at bounding box center [549, 360] width 398 height 13
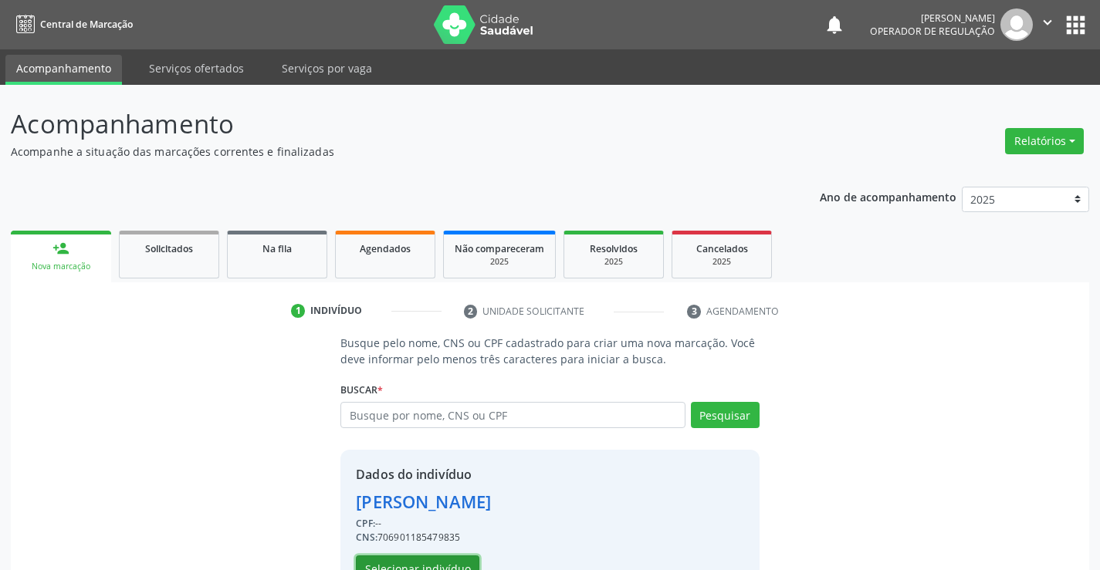
click at [455, 559] on button "Selecionar indivíduo" at bounding box center [418, 569] width 124 height 26
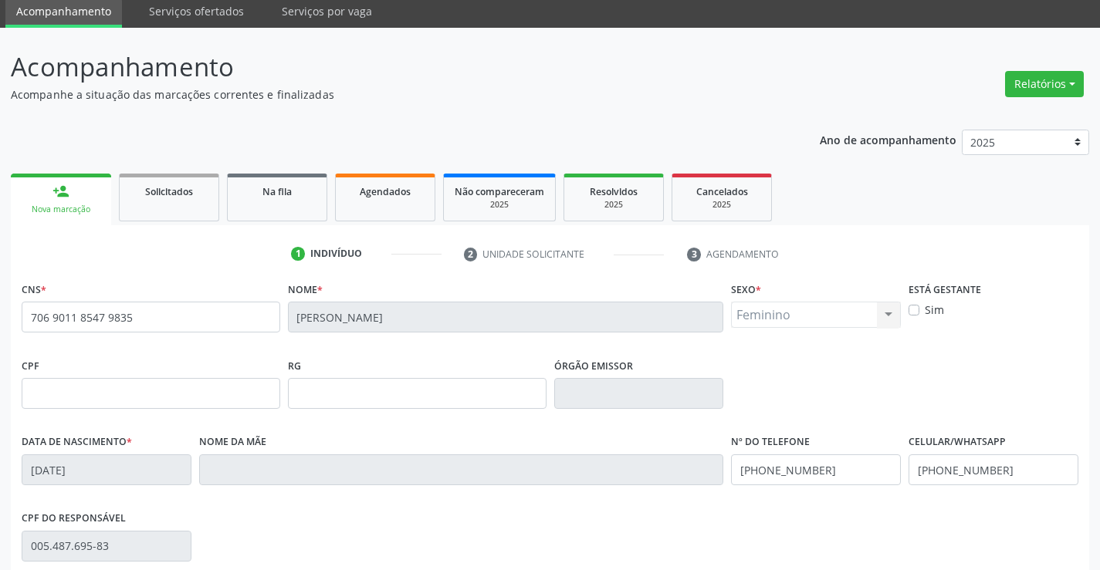
scroll to position [154, 0]
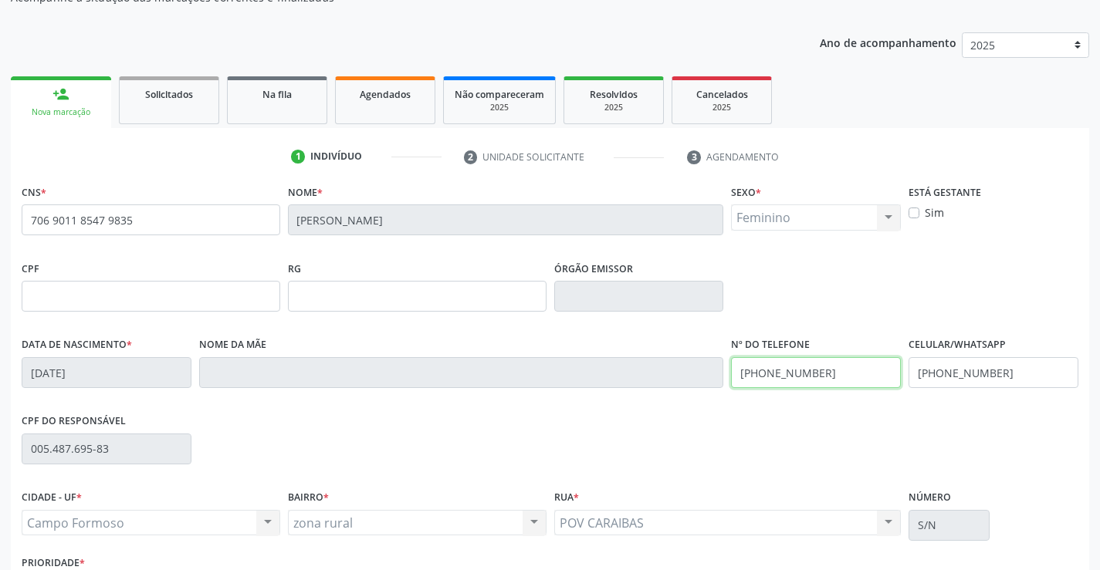
click at [818, 375] on input "[PHONE_NUMBER]" at bounding box center [816, 372] width 170 height 31
type input "[PHONE_NUMBER]"
click at [1004, 377] on input "[PHONE_NUMBER]" at bounding box center [994, 372] width 170 height 31
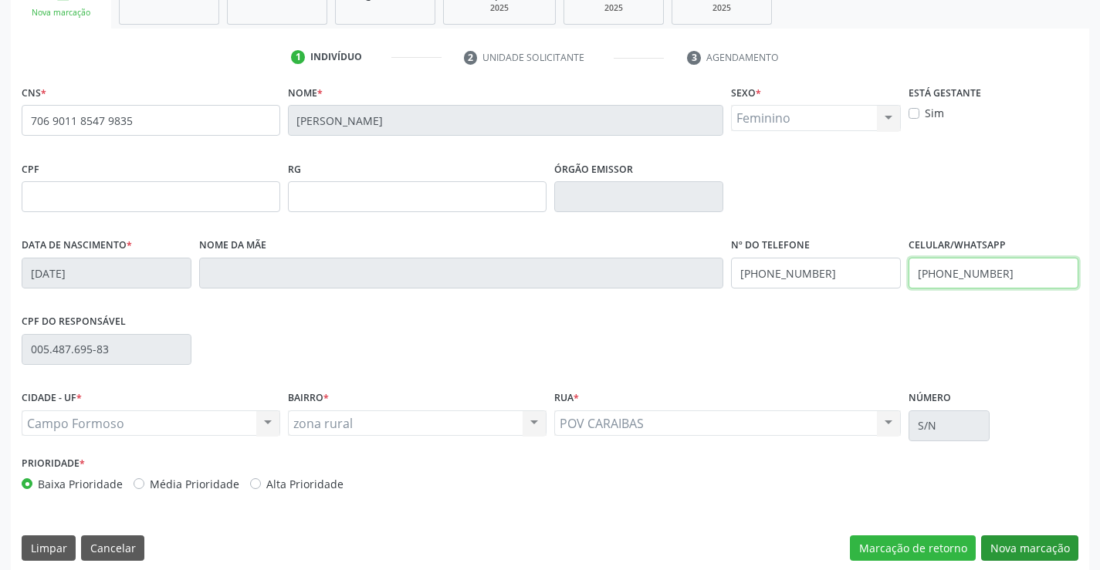
scroll to position [266, 0]
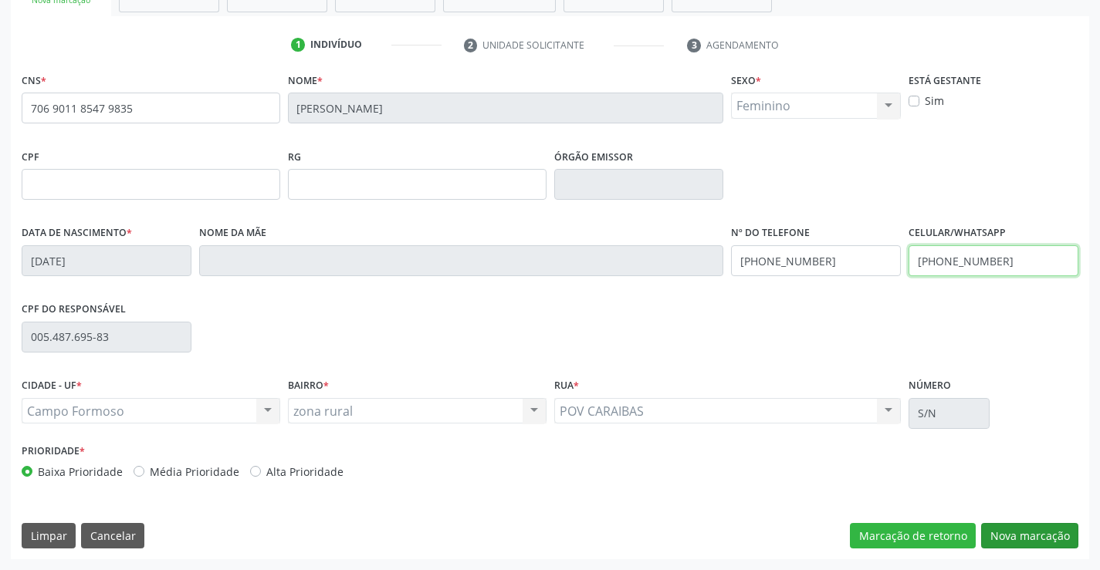
type input "[PHONE_NUMBER]"
click at [1003, 530] on button "Nova marcação" at bounding box center [1029, 536] width 97 height 26
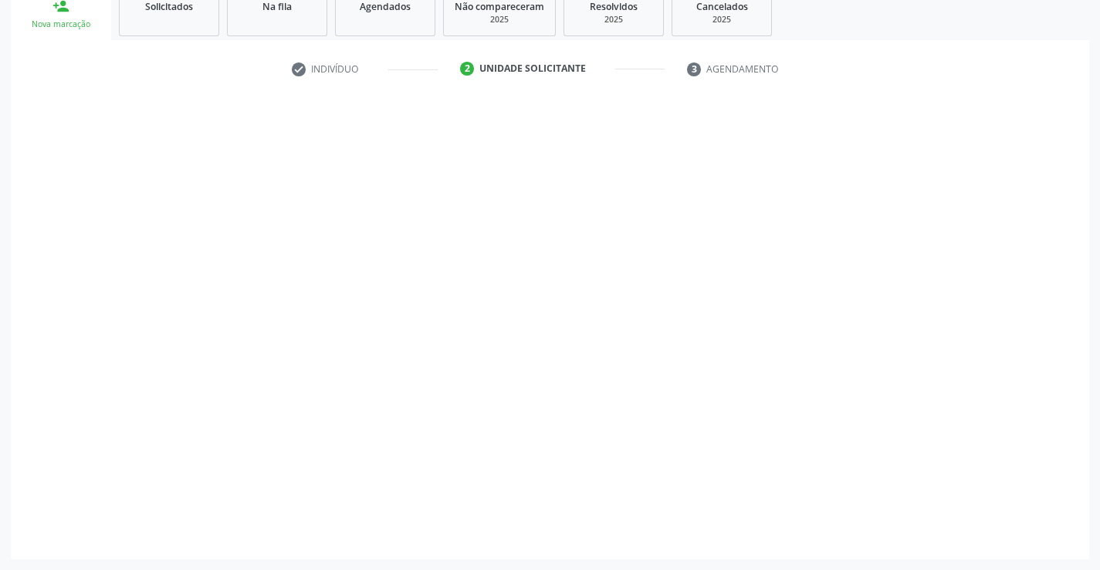
scroll to position [242, 0]
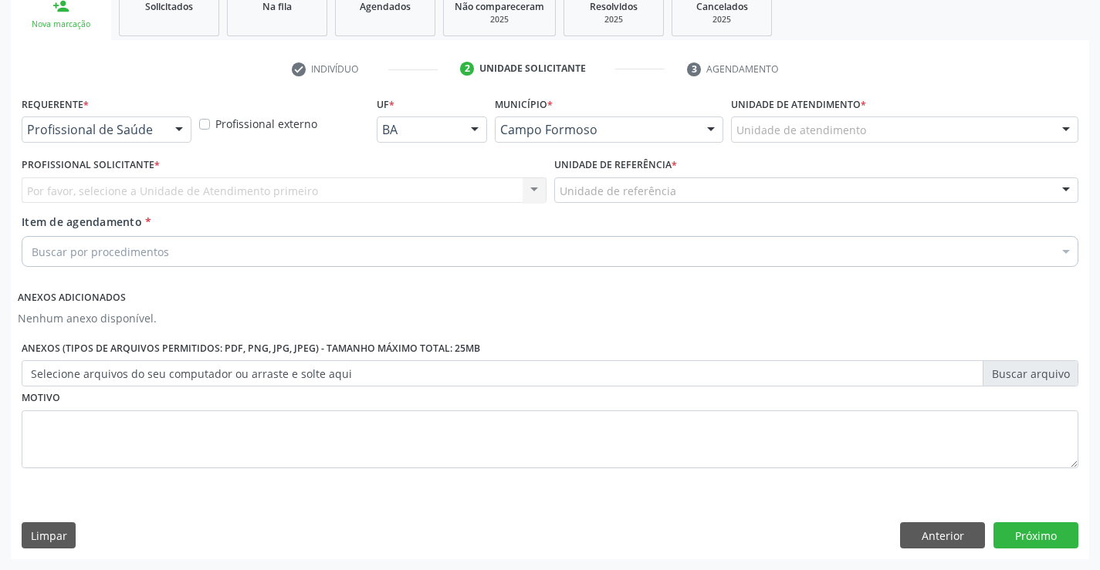
click at [170, 120] on div at bounding box center [179, 130] width 23 height 26
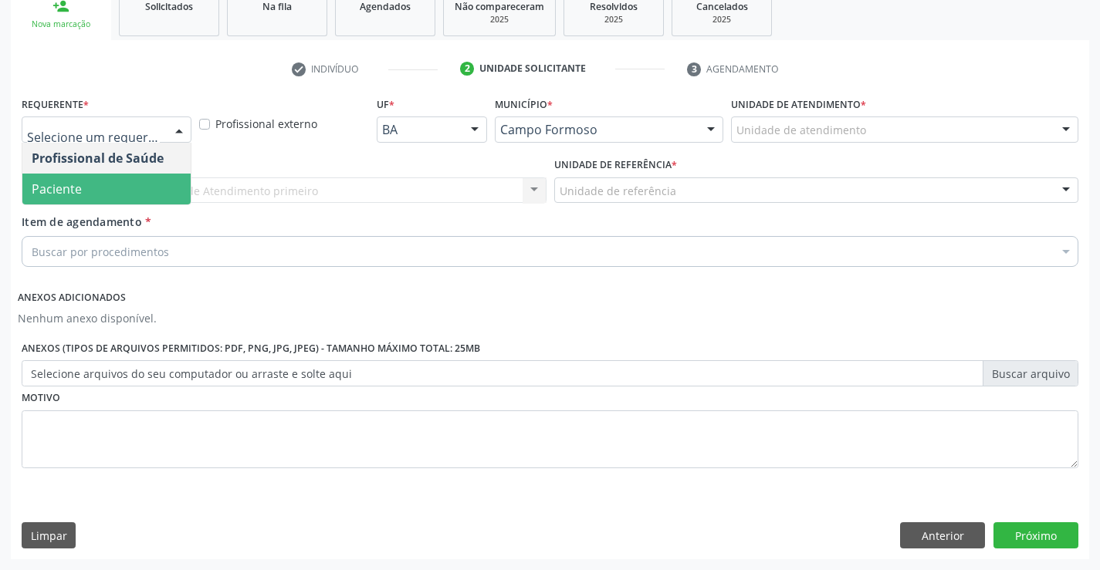
click at [131, 189] on span "Paciente" at bounding box center [106, 189] width 168 height 31
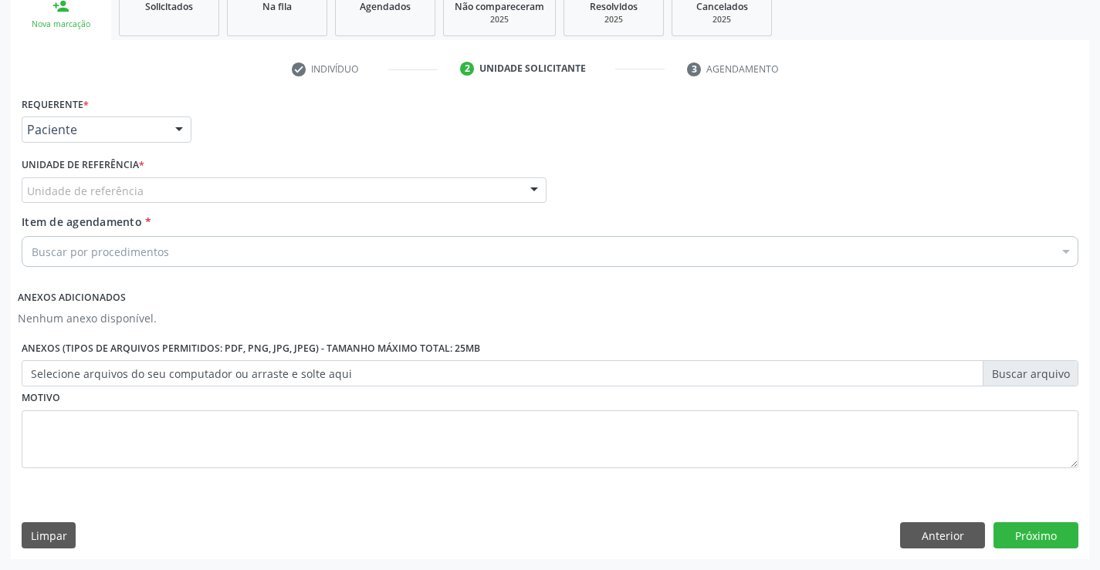
click at [149, 189] on div "Unidade de referência" at bounding box center [284, 191] width 525 height 26
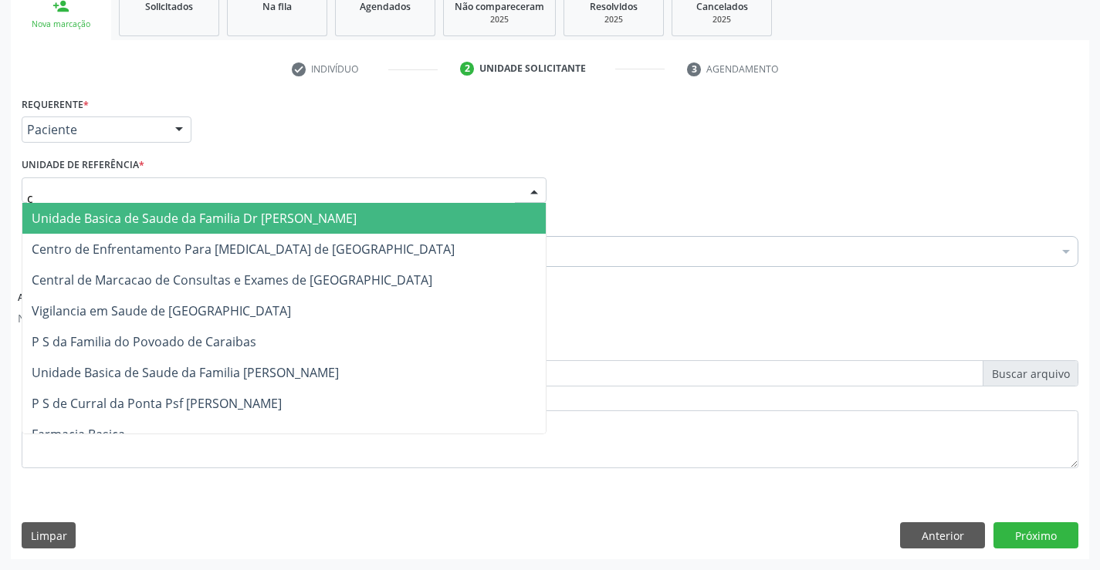
type input "ca"
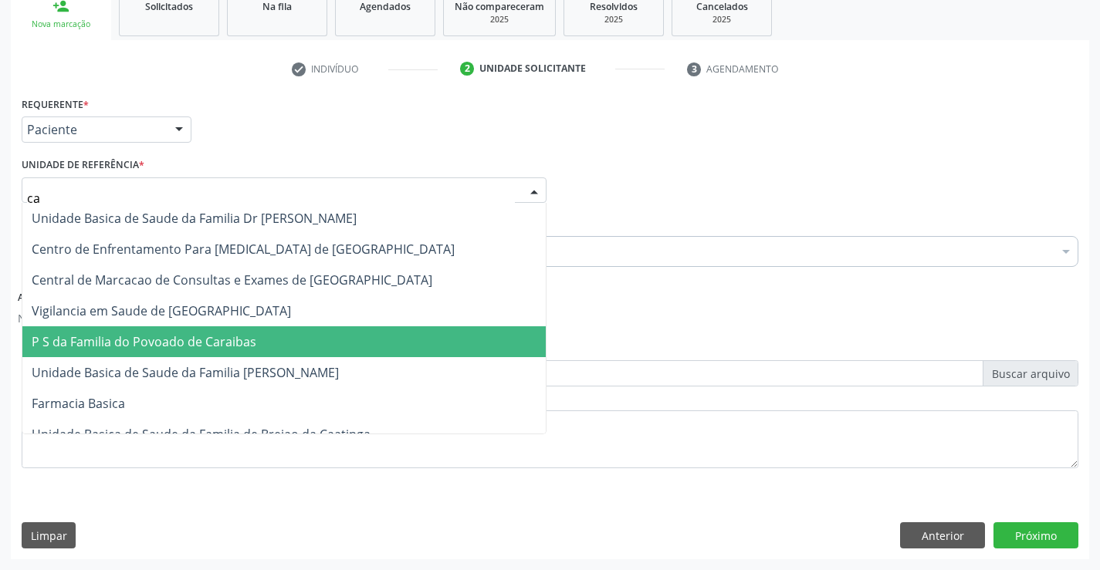
click at [198, 342] on span "P S da Familia do Povoado de Caraibas" at bounding box center [144, 341] width 225 height 17
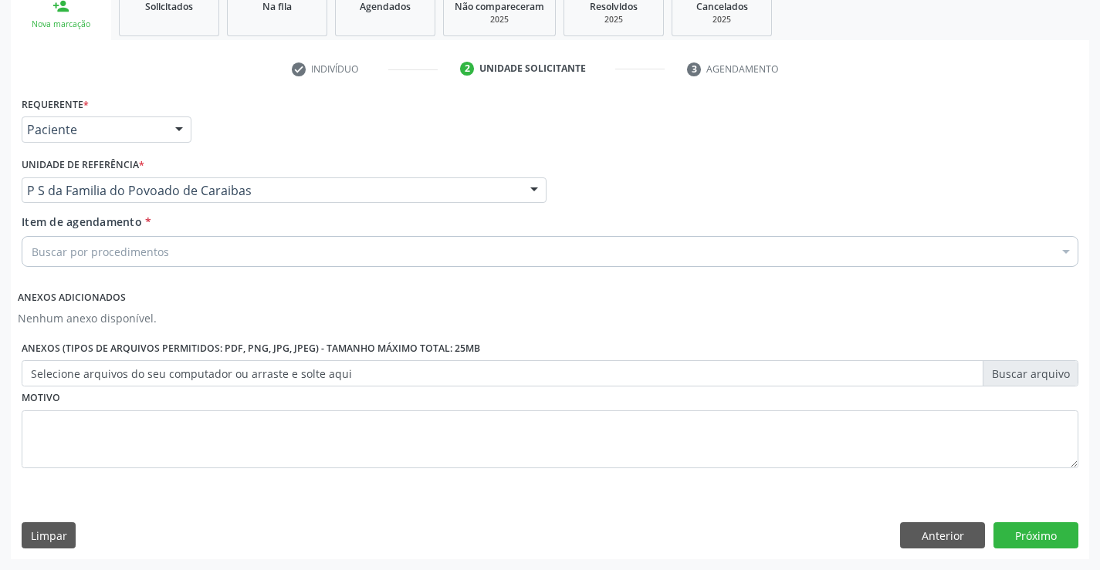
click at [208, 255] on div "Buscar por procedimentos" at bounding box center [550, 251] width 1057 height 31
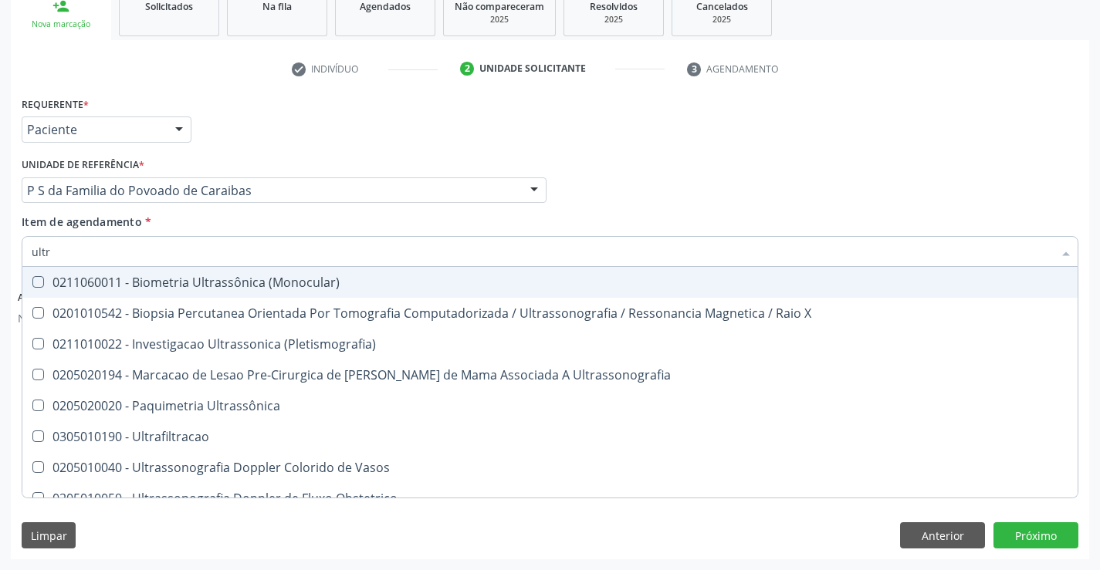
type input "ultra"
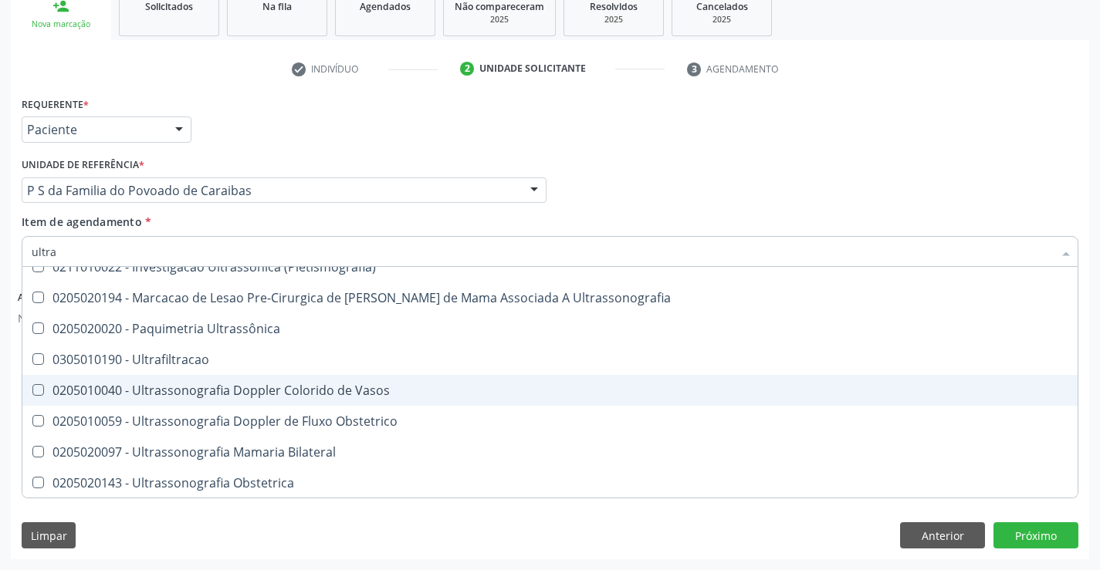
scroll to position [154, 0]
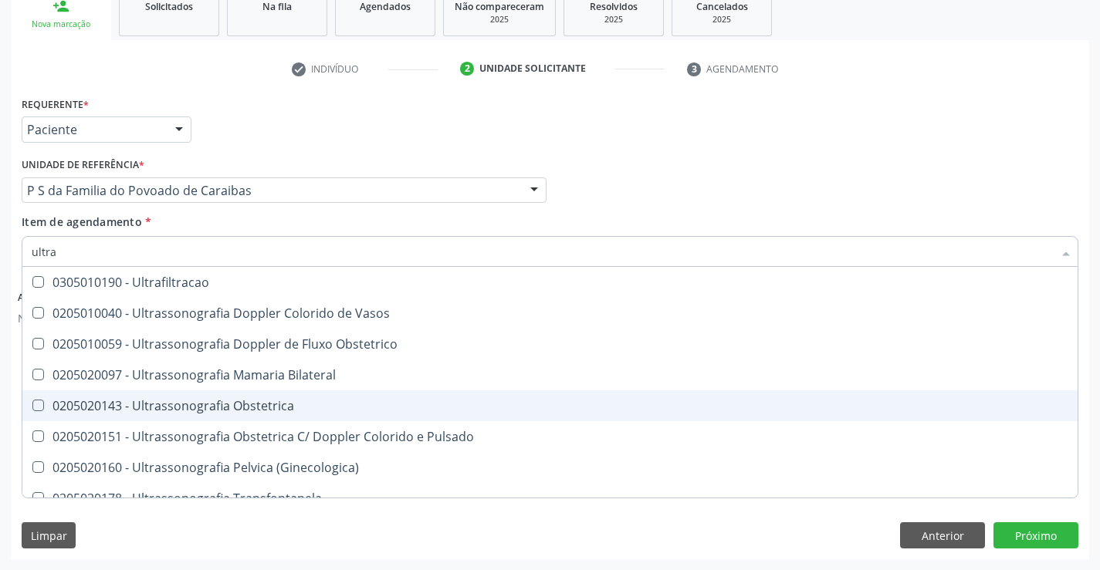
click at [245, 411] on div "0205020143 - Ultrassonografia Obstetrica" at bounding box center [550, 406] width 1037 height 12
checkbox Obstetrica "true"
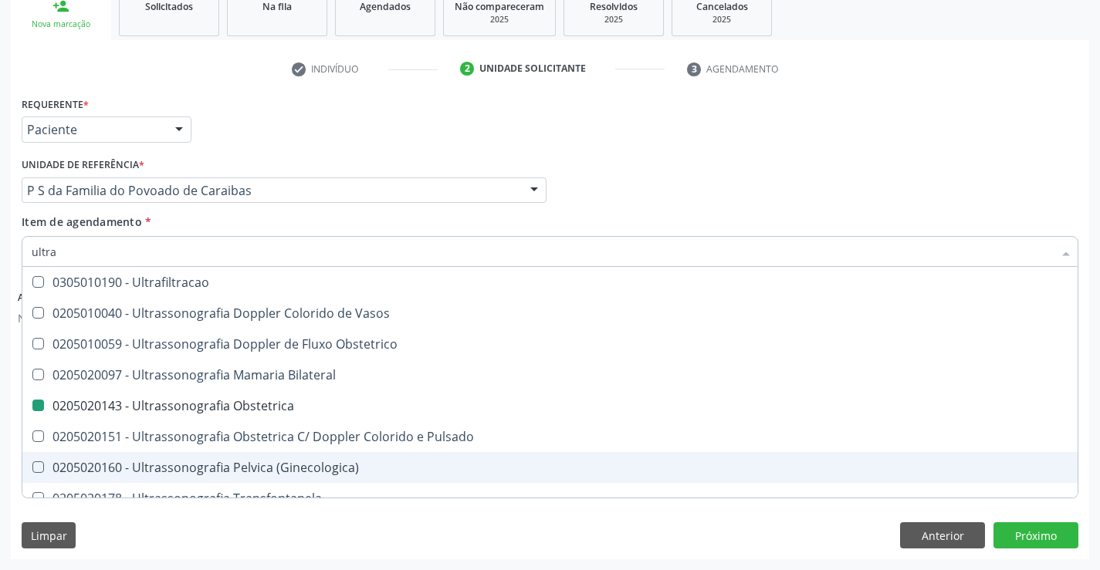
click at [293, 537] on div "Limpar Anterior Próximo" at bounding box center [550, 536] width 1057 height 26
checkbox X "true"
checkbox Obstetrica "false"
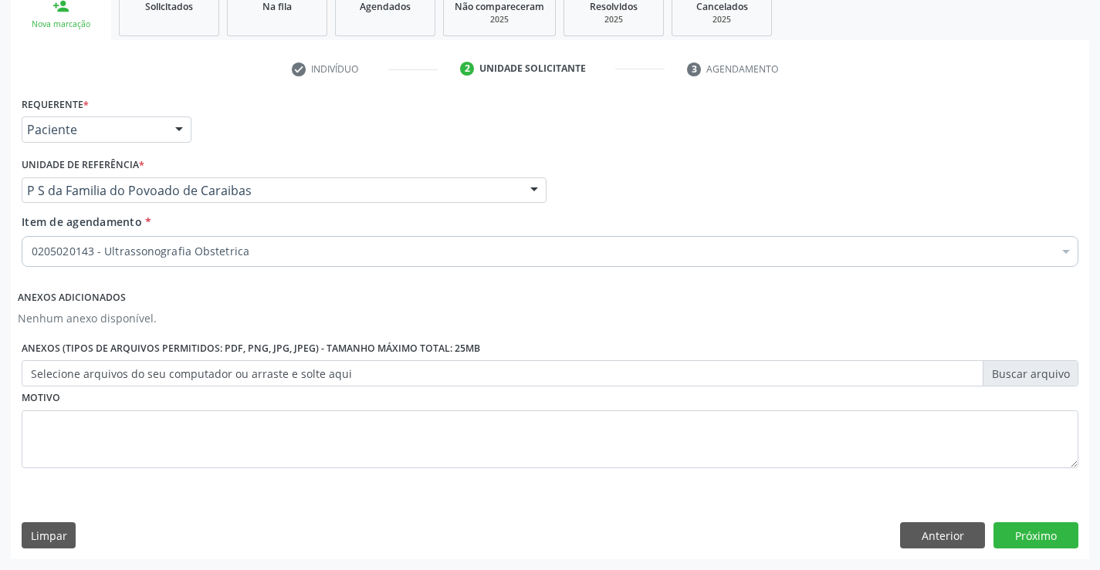
scroll to position [0, 0]
click at [1021, 533] on button "Próximo" at bounding box center [1036, 536] width 85 height 26
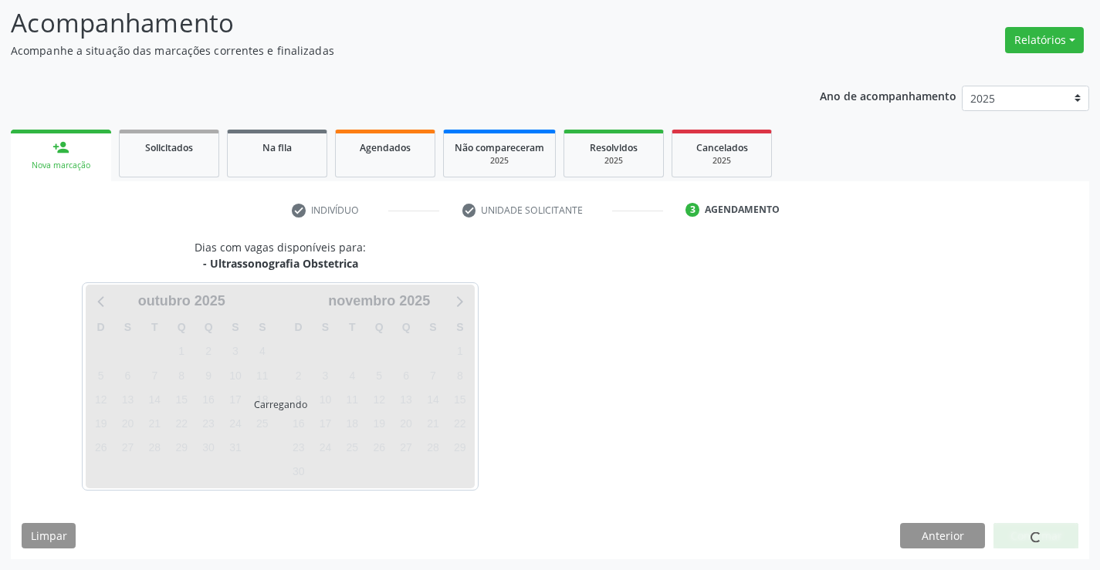
scroll to position [101, 0]
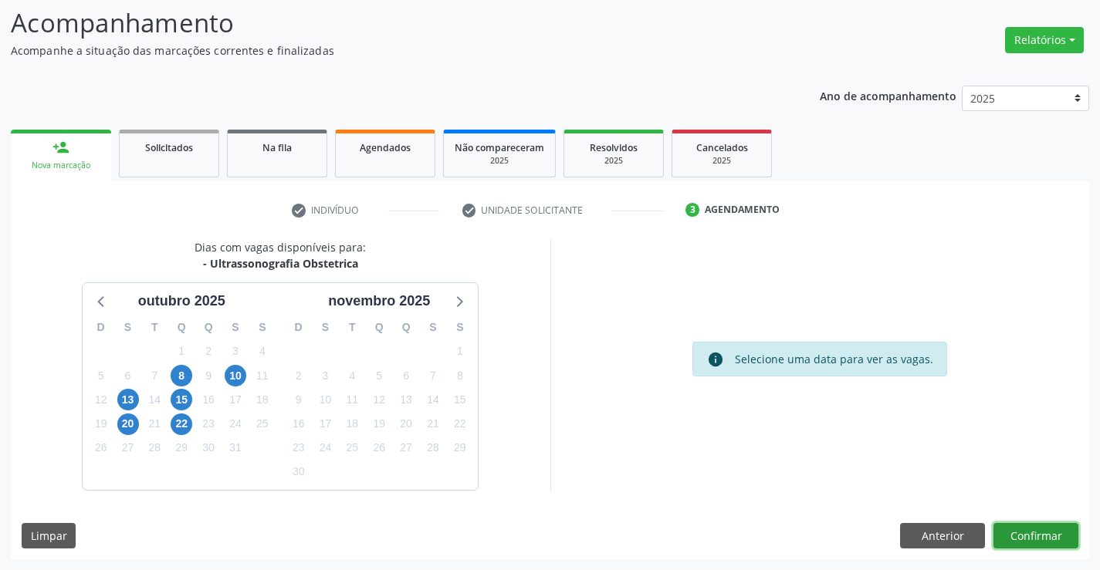
click at [1021, 533] on button "Confirmar" at bounding box center [1036, 536] width 85 height 26
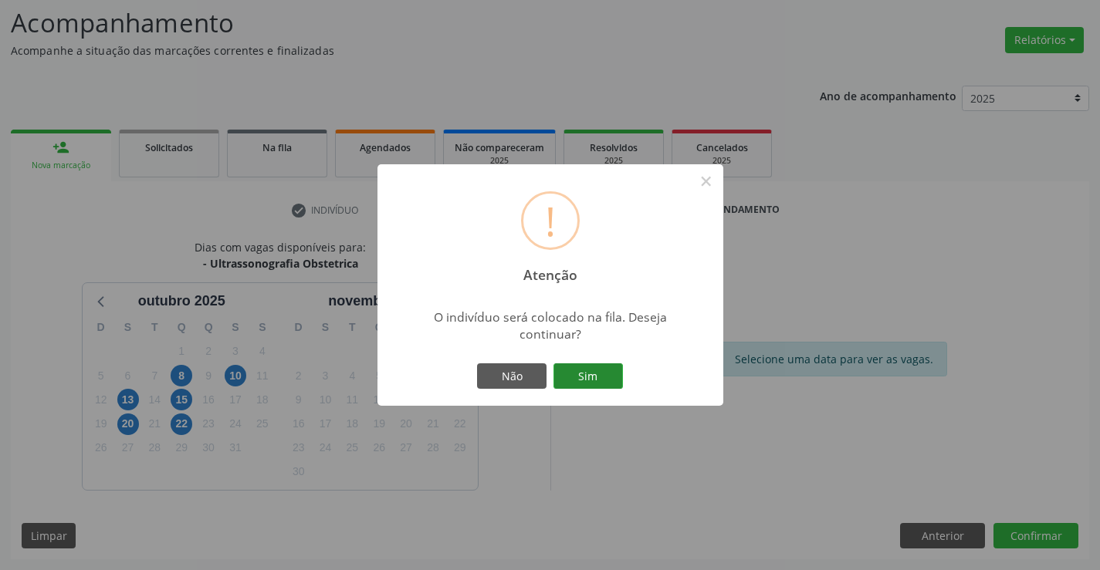
click at [600, 373] on button "Sim" at bounding box center [587, 377] width 69 height 26
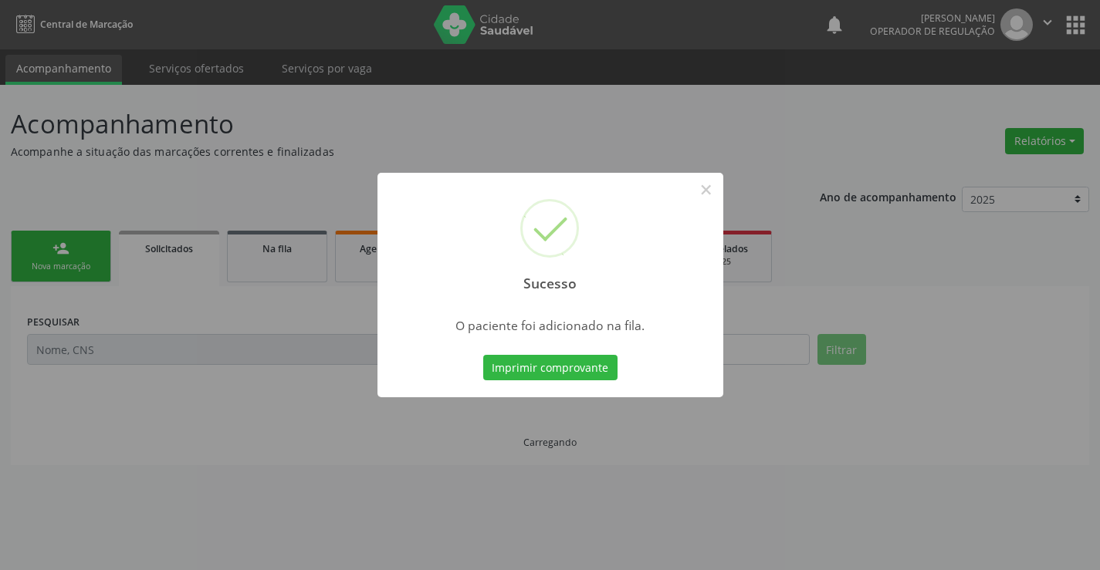
scroll to position [0, 0]
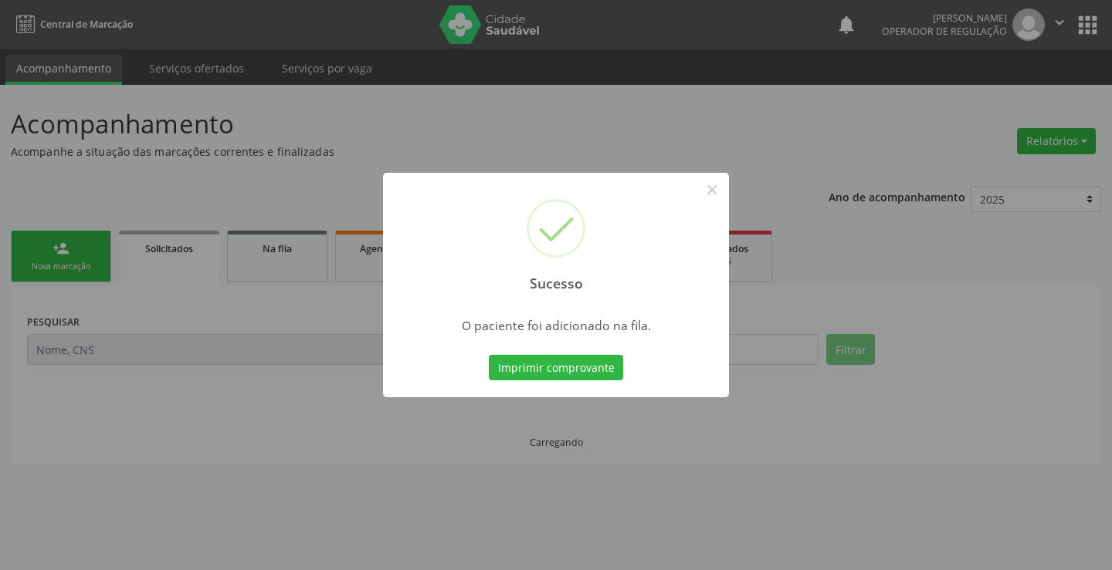
click at [600, 373] on button "Imprimir comprovante" at bounding box center [556, 368] width 134 height 26
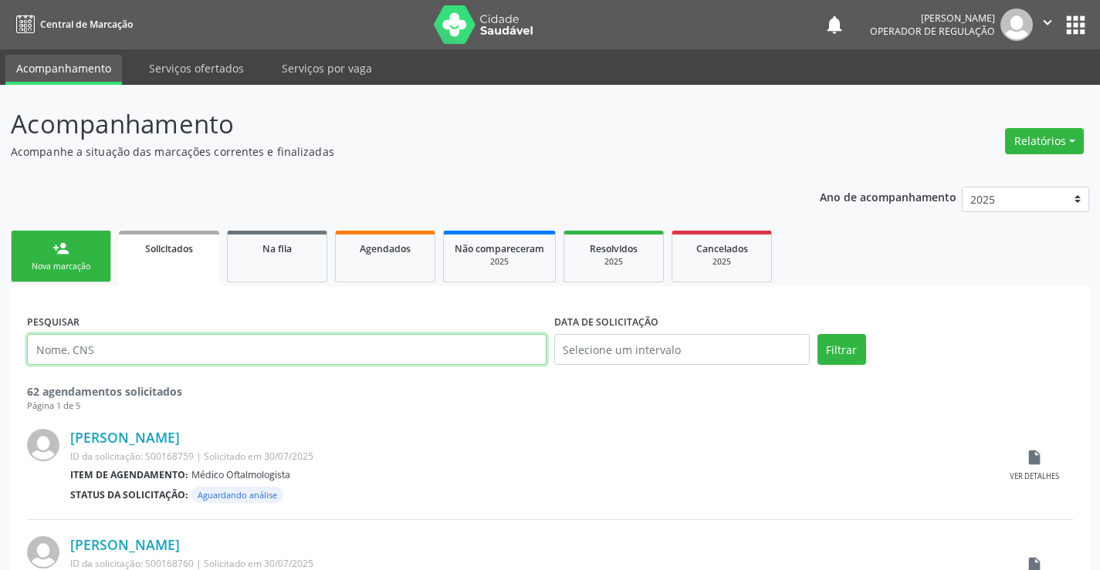
click at [174, 351] on input "text" at bounding box center [287, 349] width 520 height 31
click at [97, 274] on link "person_add Nova marcação" at bounding box center [61, 257] width 100 height 52
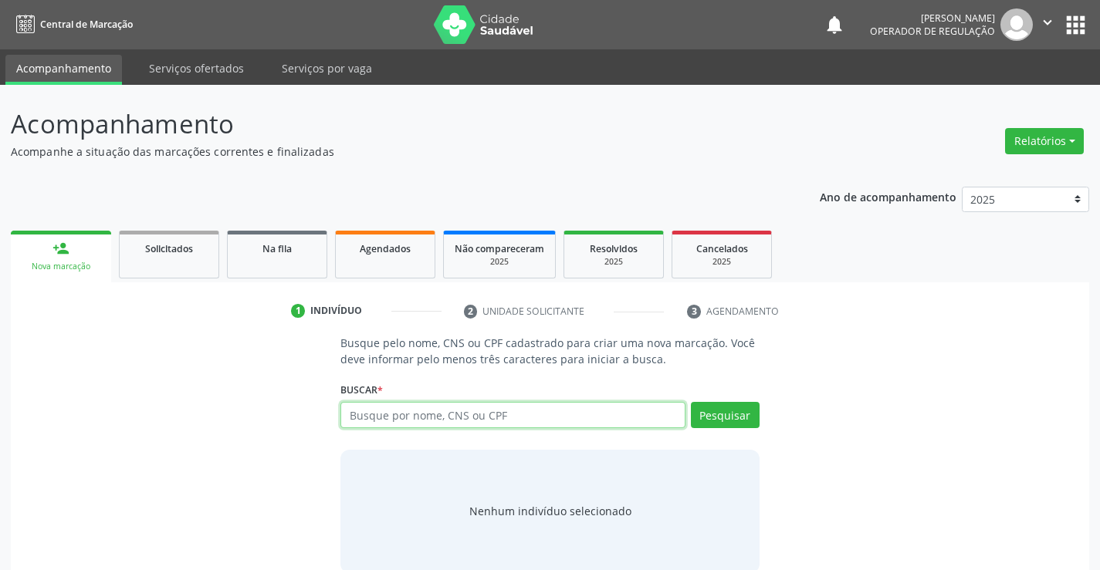
click at [393, 415] on input "text" at bounding box center [512, 415] width 344 height 26
type input "700004321250107"
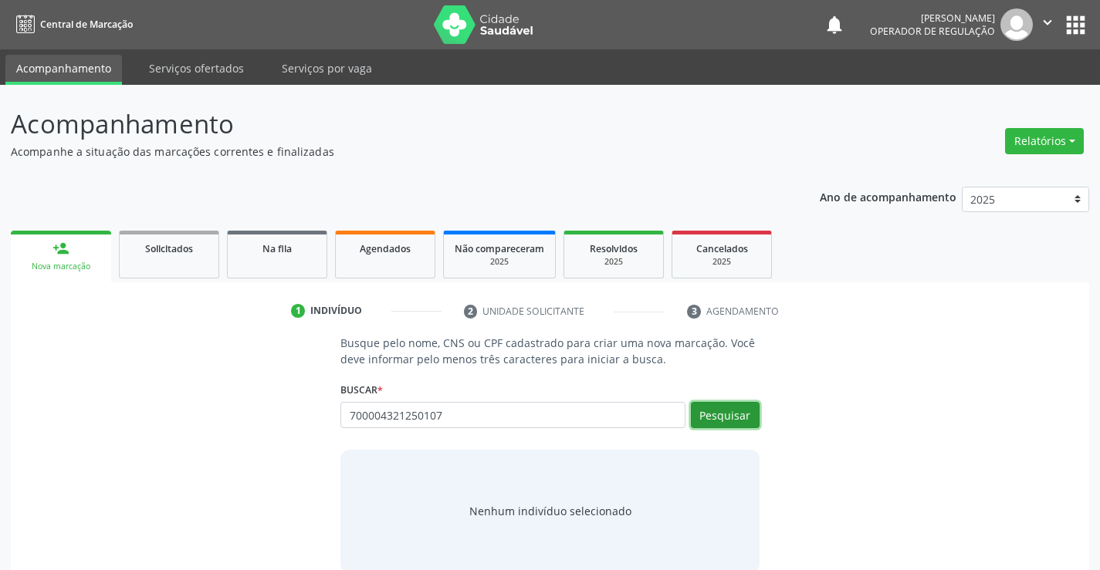
click at [731, 420] on button "Pesquisar" at bounding box center [725, 415] width 69 height 26
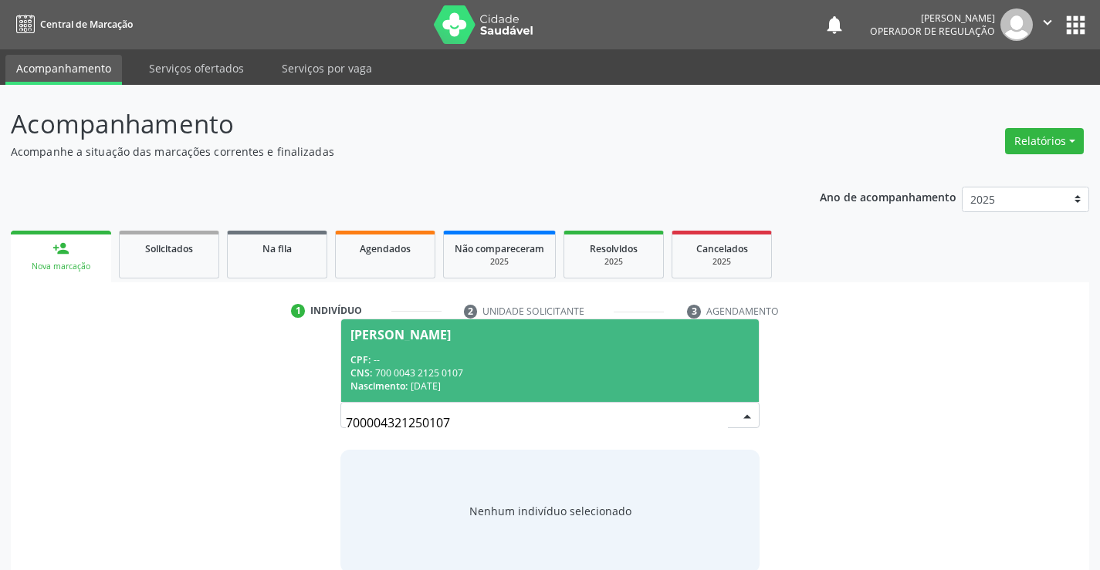
click at [701, 363] on div "CPF: --" at bounding box center [549, 360] width 398 height 13
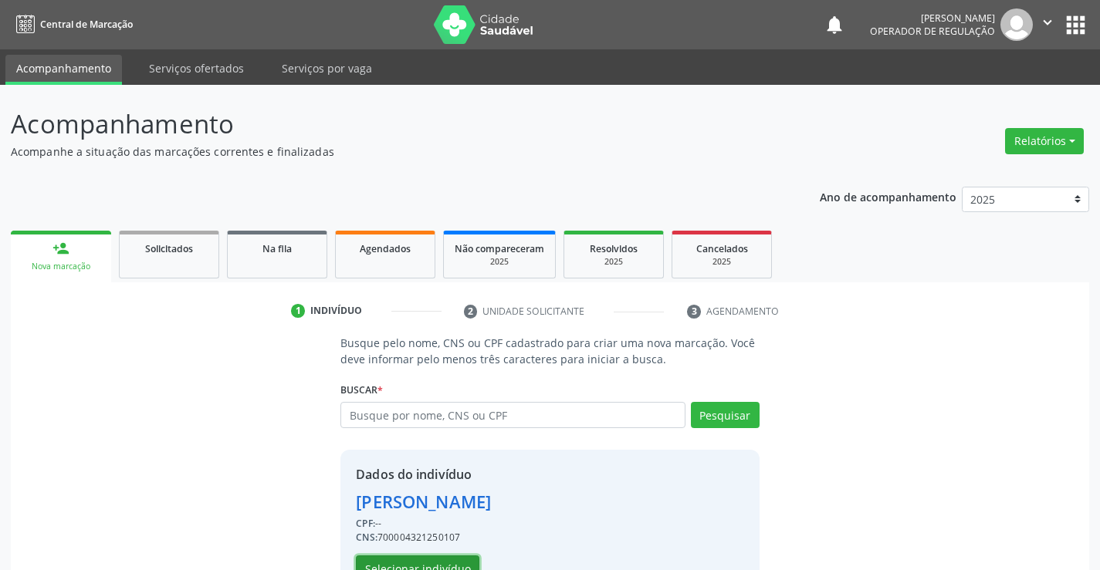
click at [449, 561] on button "Selecionar indivíduo" at bounding box center [418, 569] width 124 height 26
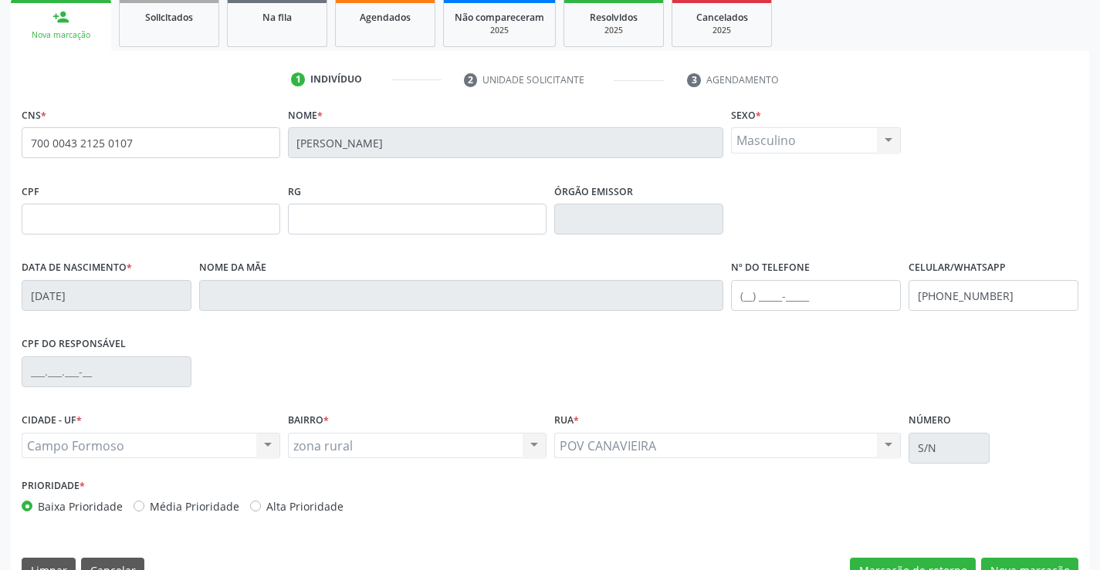
scroll to position [266, 0]
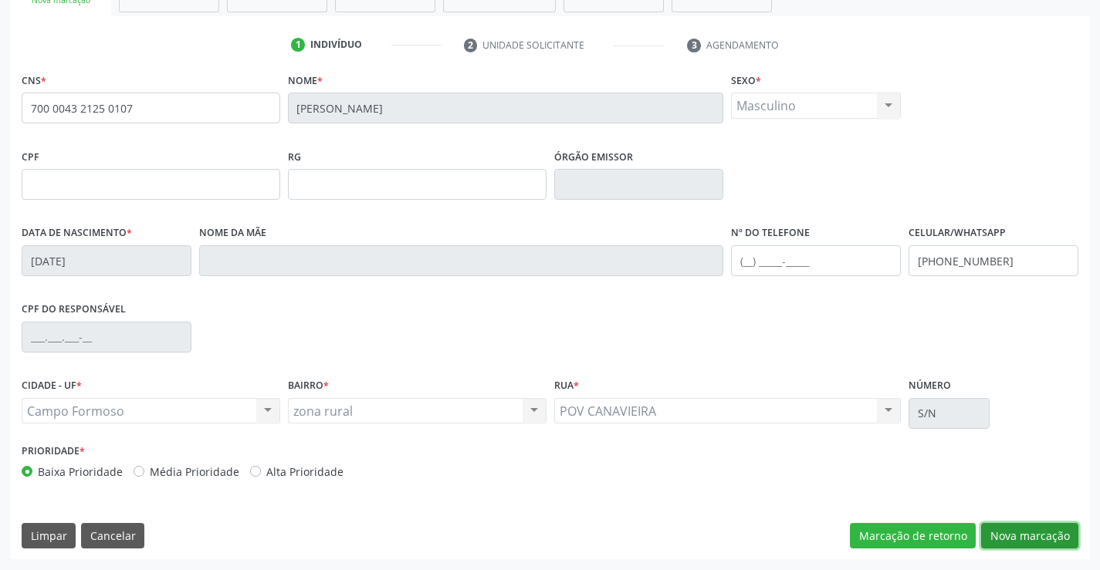
click at [1062, 528] on button "Nova marcação" at bounding box center [1029, 536] width 97 height 26
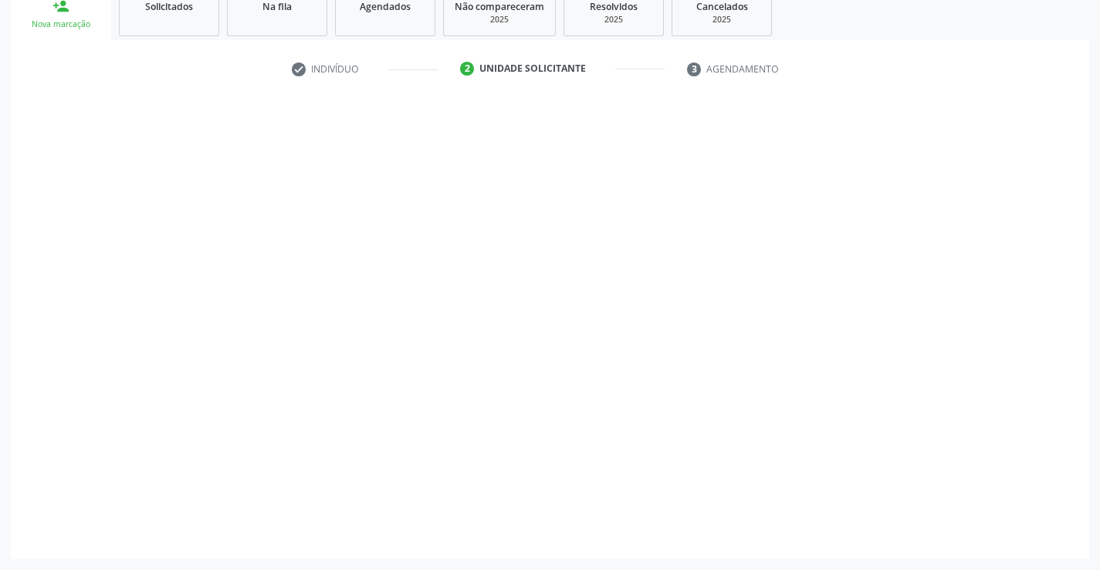
scroll to position [242, 0]
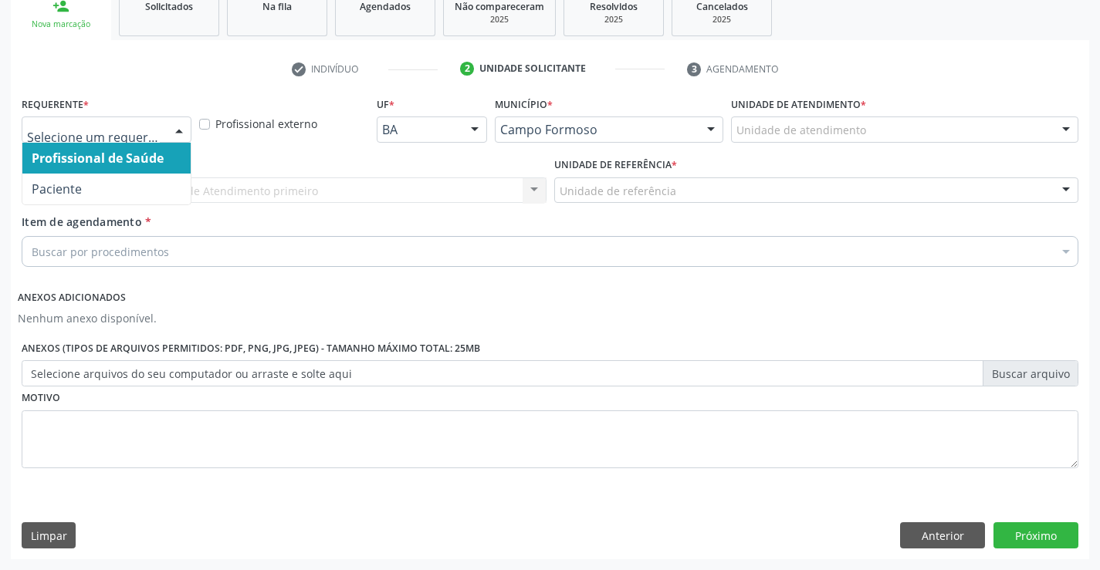
click at [168, 133] on div at bounding box center [179, 130] width 23 height 26
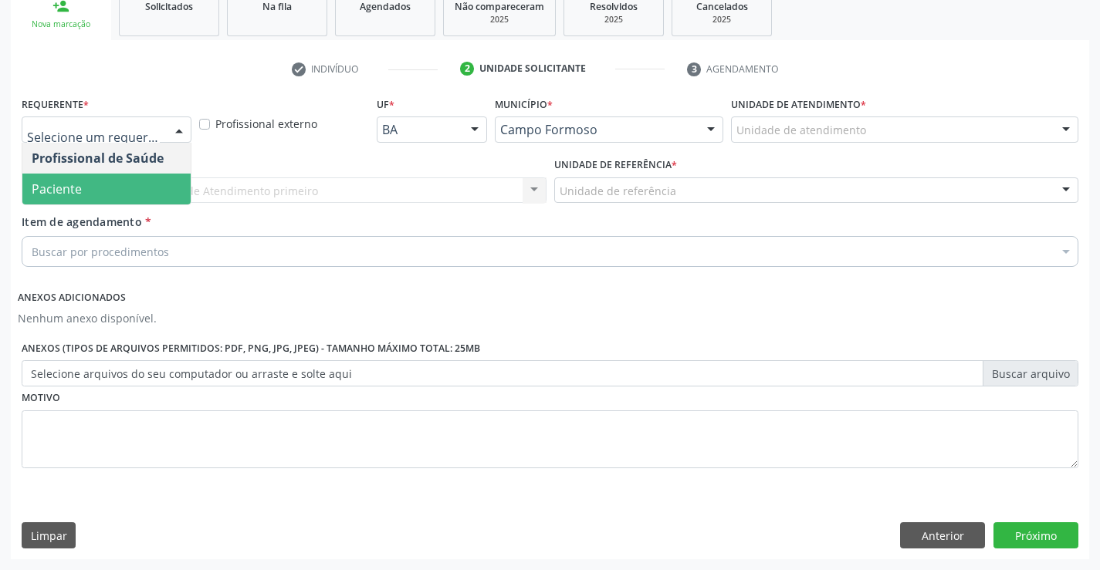
click at [133, 189] on span "Paciente" at bounding box center [106, 189] width 168 height 31
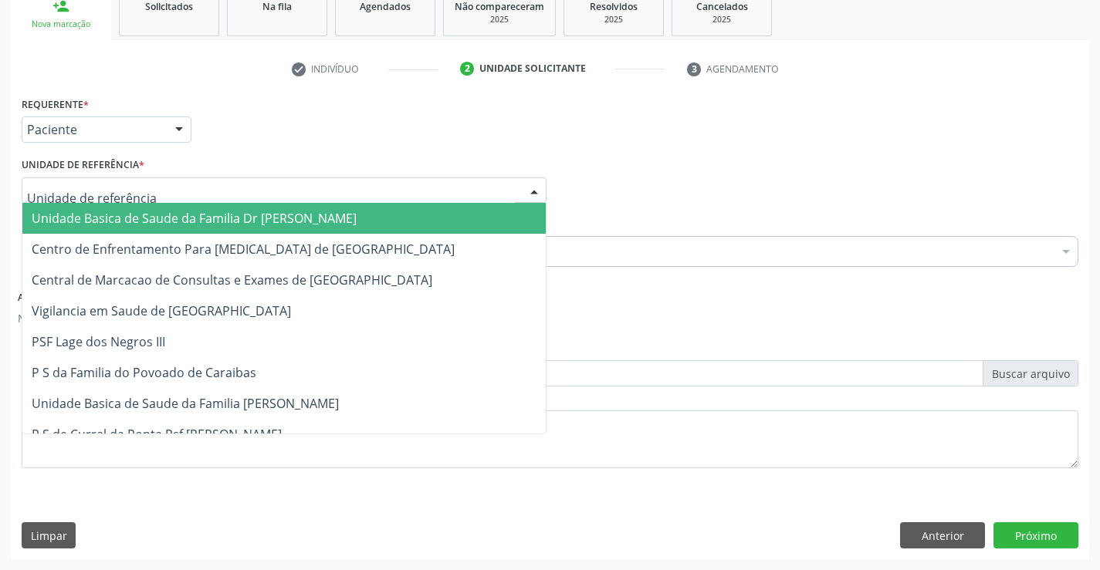
click at [176, 192] on div at bounding box center [284, 191] width 525 height 26
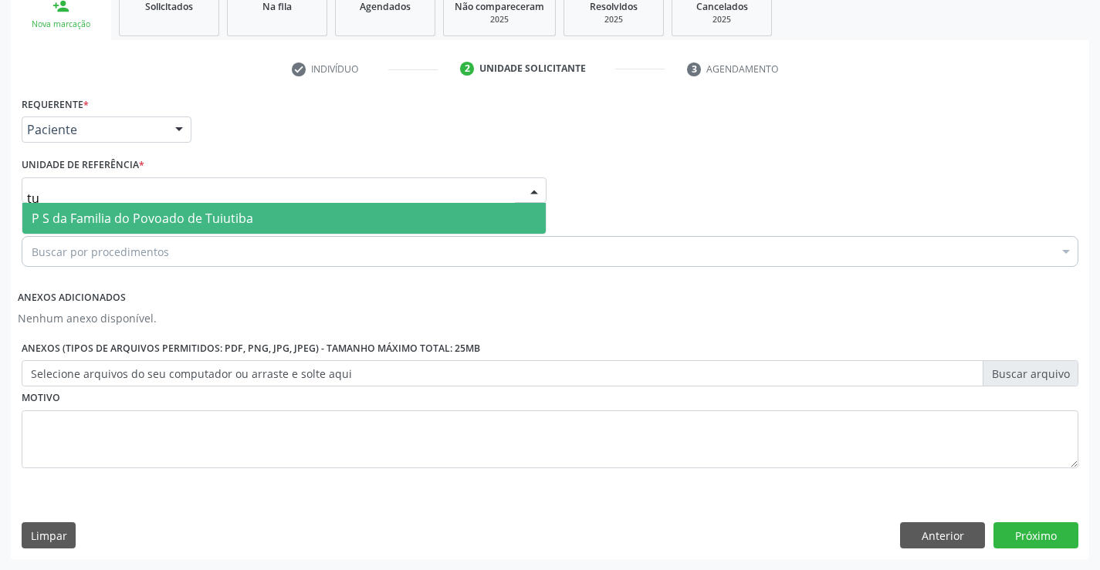
type input "tui"
click at [169, 216] on span "P S da Familia do Povoado de Tuiutiba" at bounding box center [143, 218] width 222 height 17
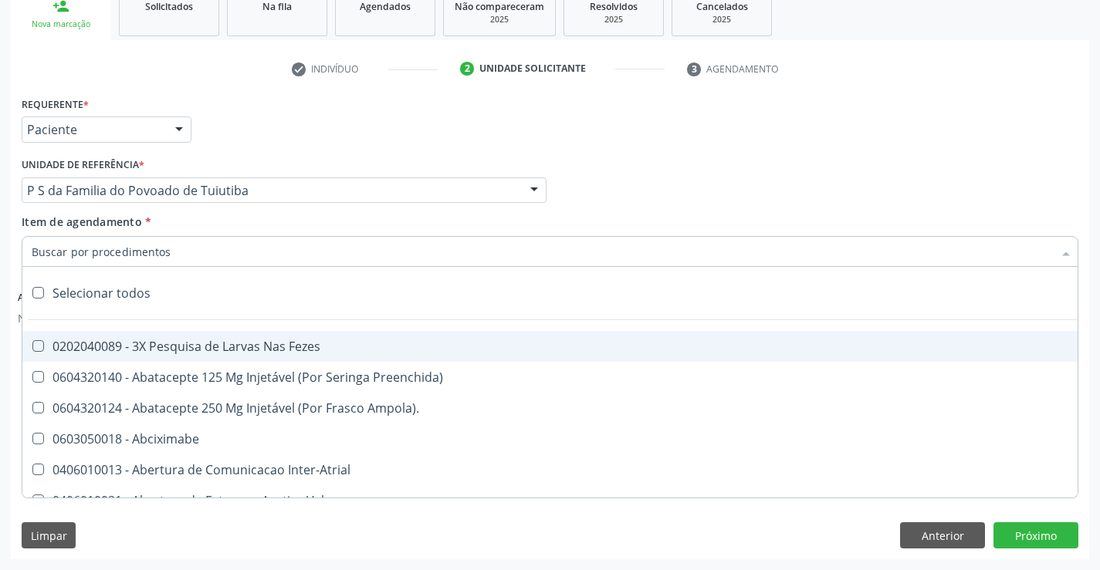
click at [213, 260] on div at bounding box center [550, 251] width 1057 height 31
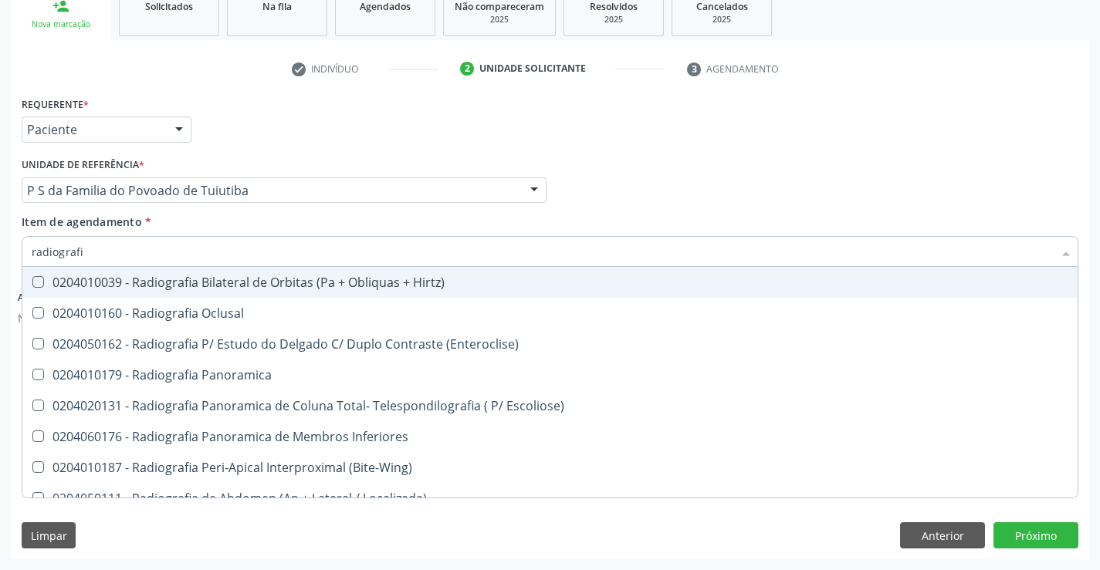
type input "radiografia"
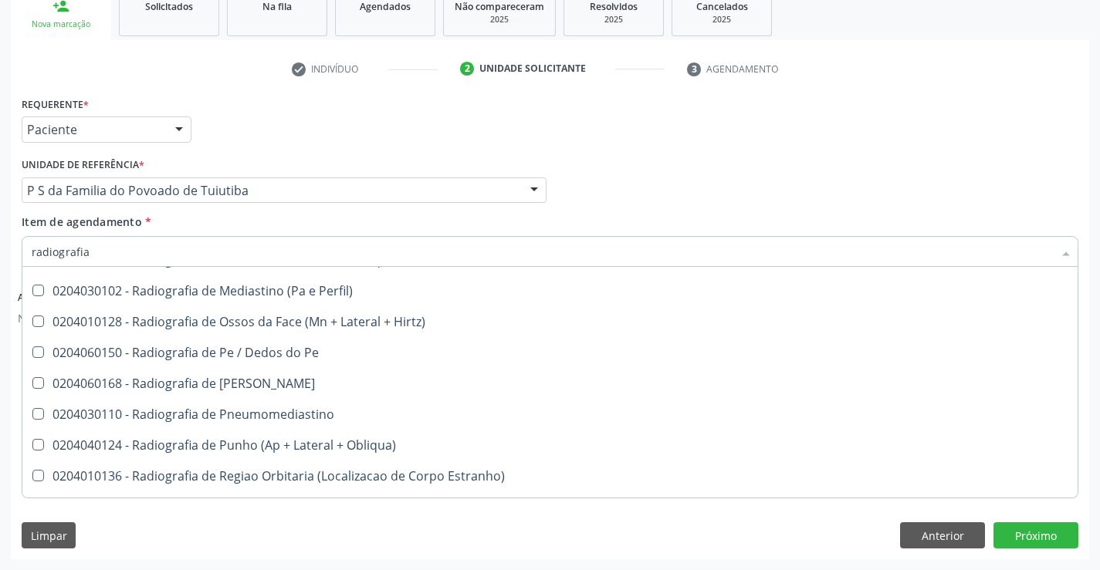
scroll to position [1653, 0]
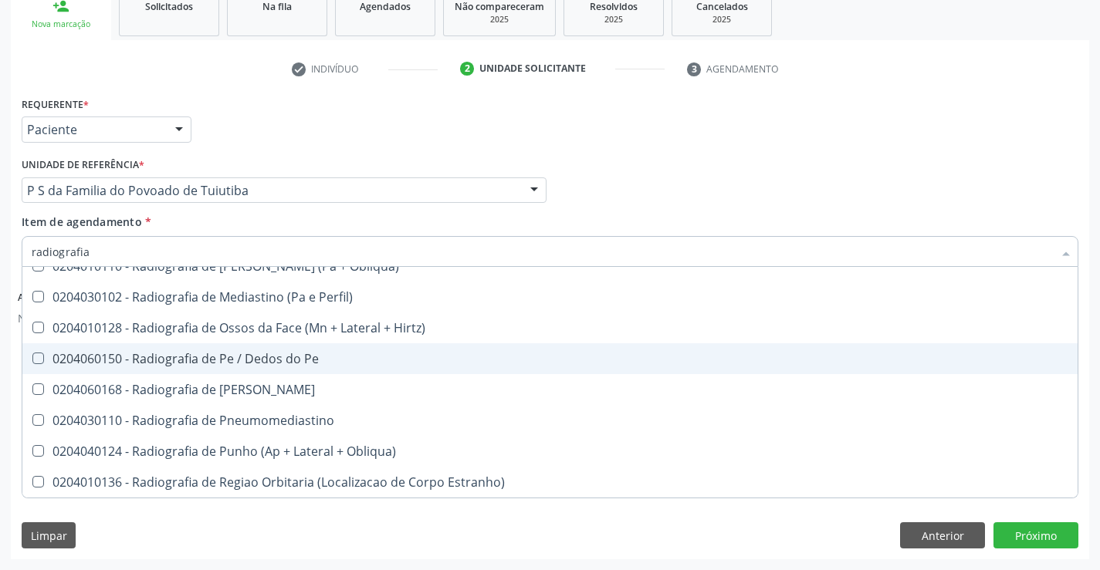
click at [219, 359] on div "0204060150 - Radiografia de Pe / Dedos do Pe" at bounding box center [550, 359] width 1037 height 12
checkbox Pe "true"
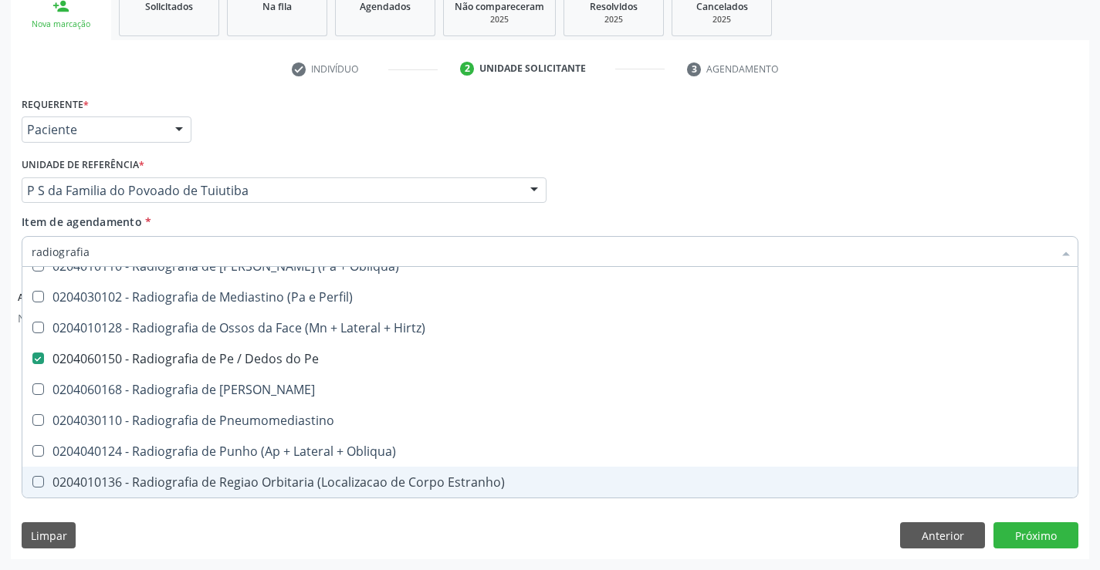
click at [223, 489] on div "0204010136 - Radiografia de Regiao Orbitaria (Localizacao de Corpo Estranho)" at bounding box center [550, 482] width 1037 height 12
click at [249, 477] on div "0204010136 - Radiografia de Regiao Orbitaria (Localizacao de Corpo Estranho)" at bounding box center [550, 482] width 1037 height 12
checkbox Estranho\) "false"
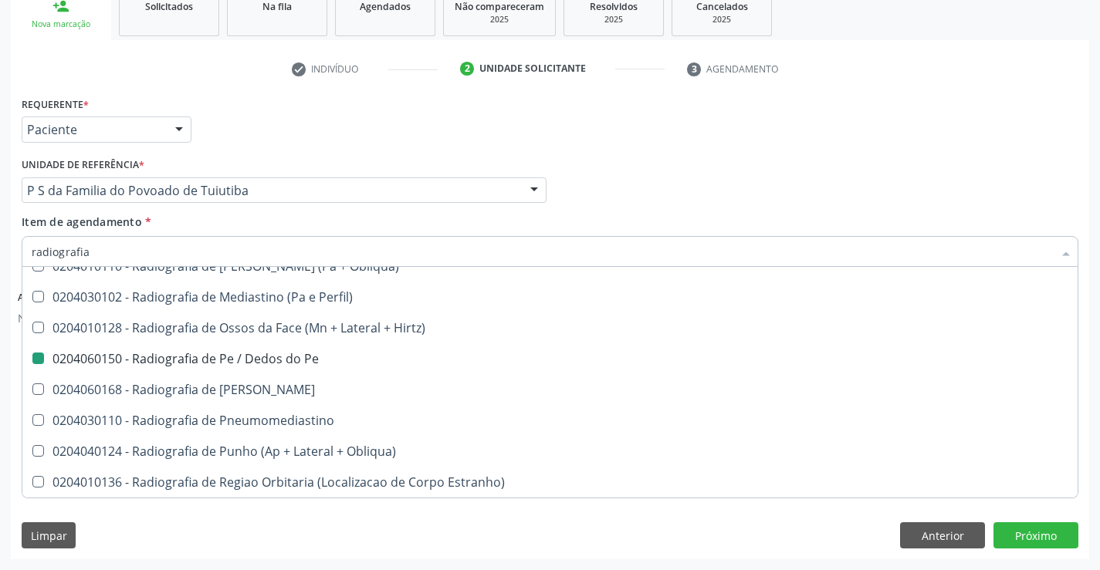
click at [245, 506] on div "Requerente * Paciente Profissional de Saúde Paciente Nenhum resultado encontrad…" at bounding box center [550, 326] width 1078 height 466
checkbox Oclusal "true"
checkbox Pe "false"
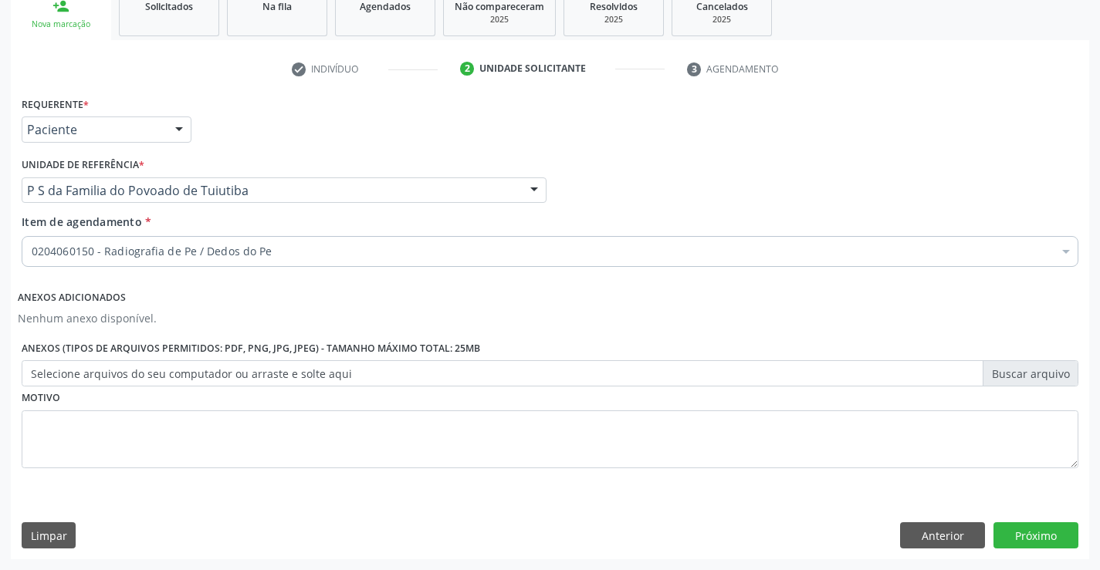
scroll to position [0, 0]
click at [1044, 536] on button "Próximo" at bounding box center [1036, 536] width 85 height 26
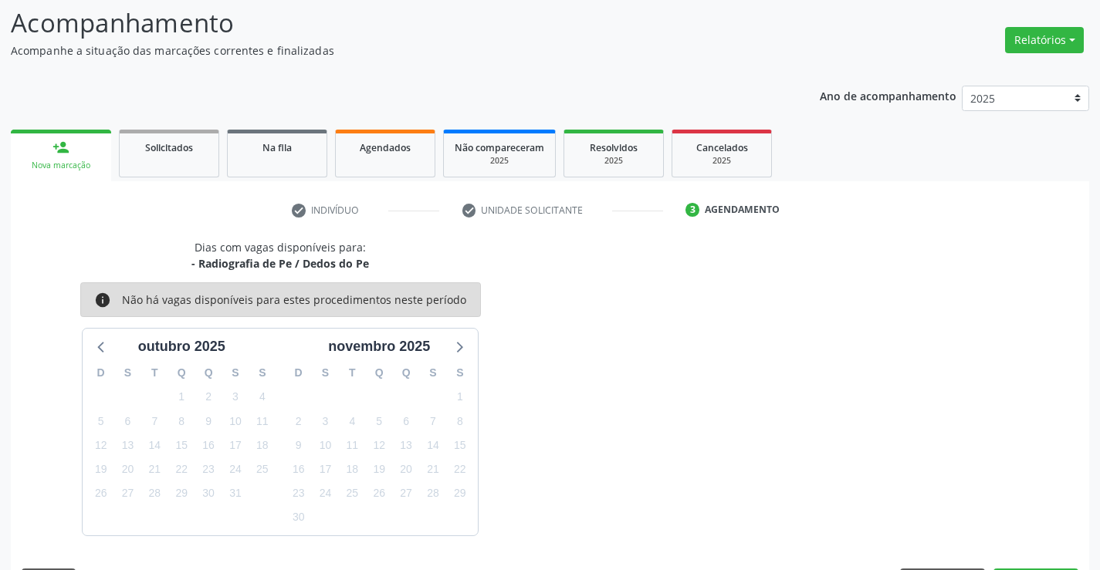
scroll to position [147, 0]
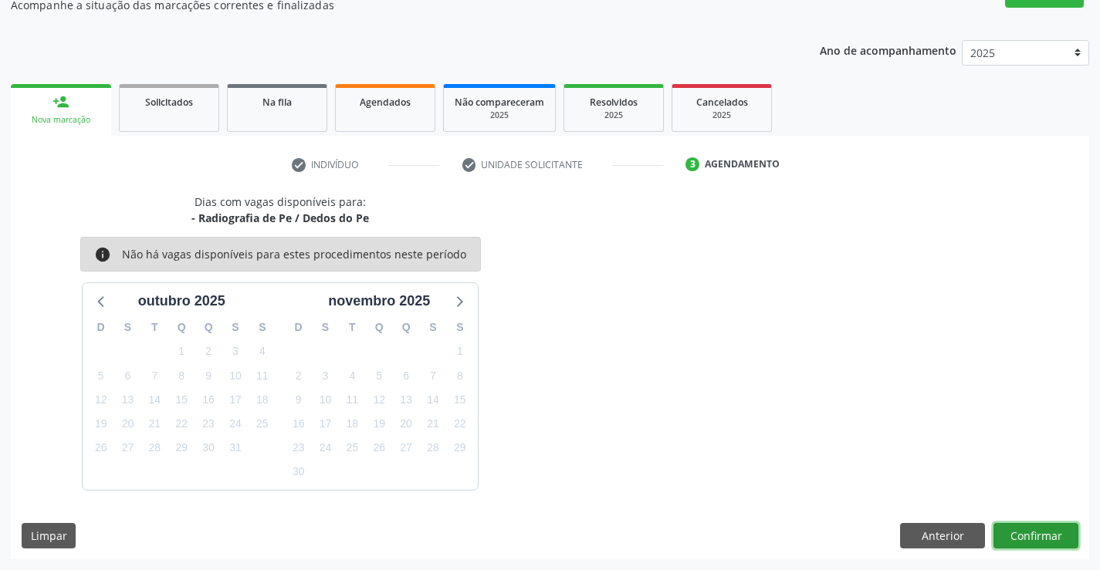
click at [1044, 536] on button "Confirmar" at bounding box center [1036, 536] width 85 height 26
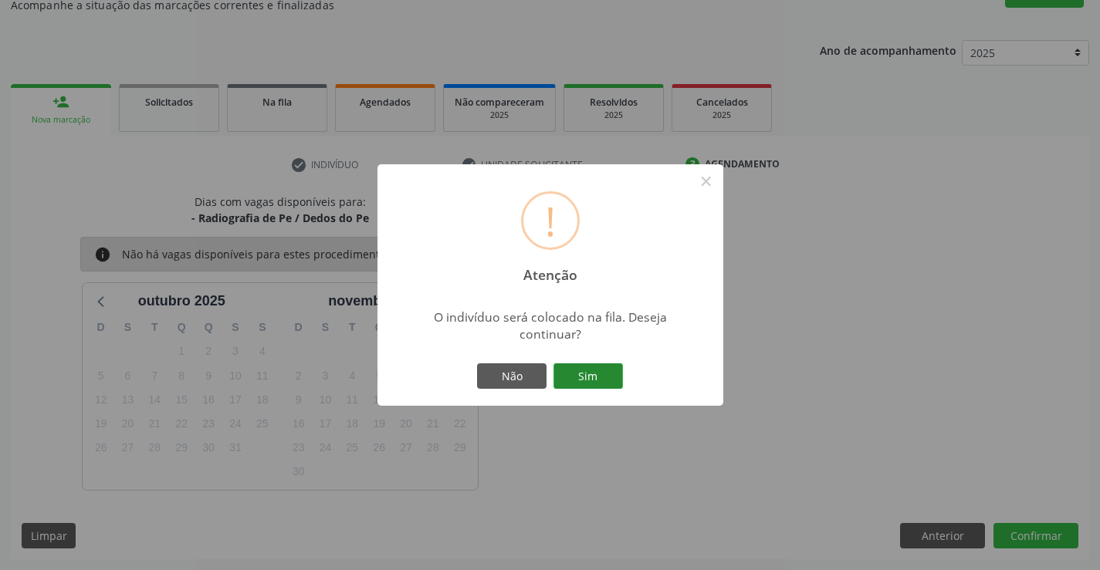
click at [603, 378] on button "Sim" at bounding box center [587, 377] width 69 height 26
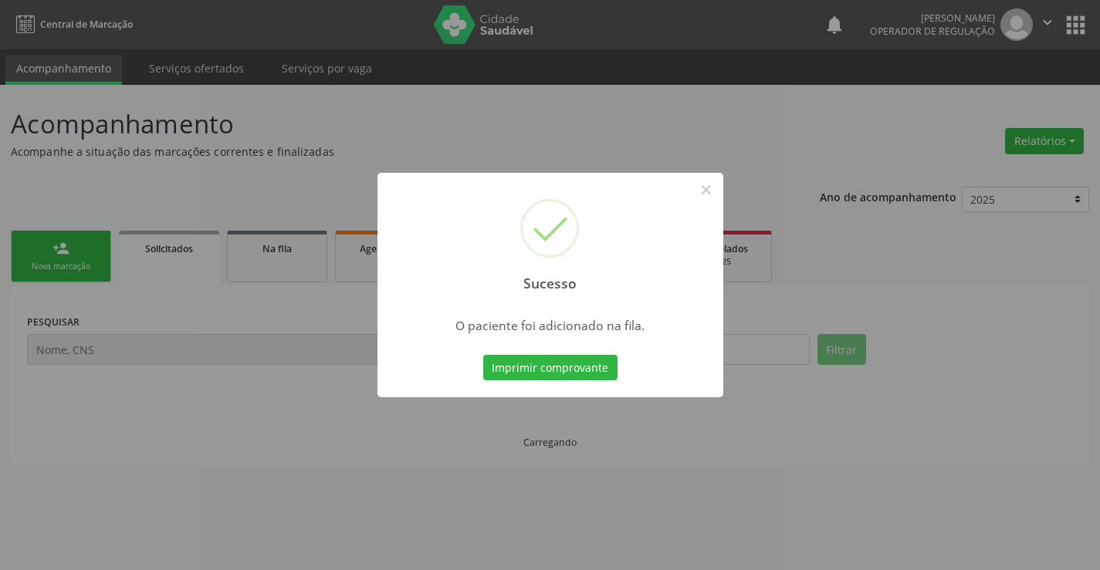
scroll to position [0, 0]
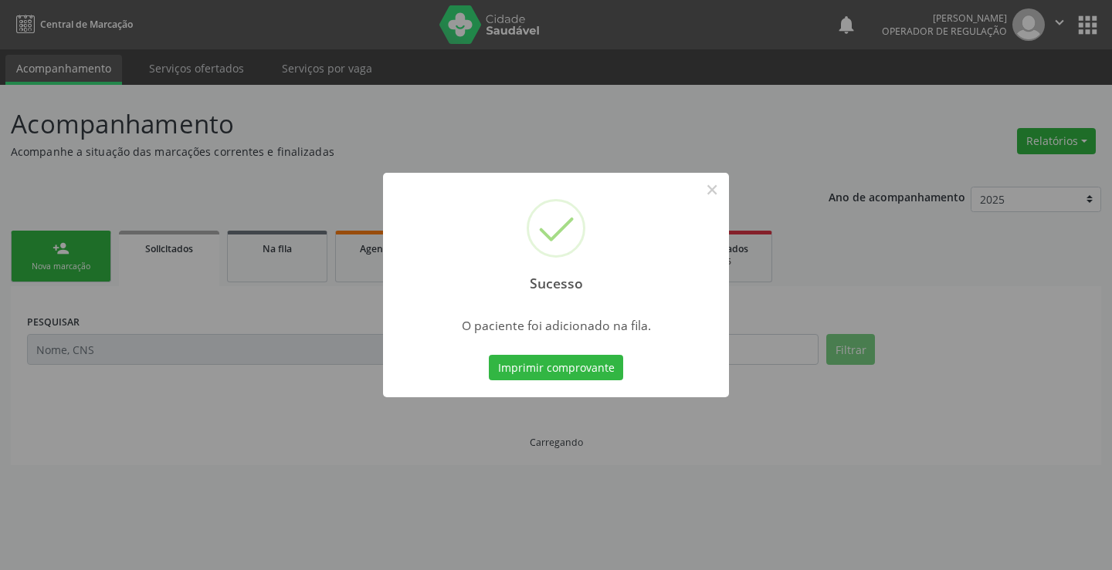
click at [489, 355] on button "Imprimir comprovante" at bounding box center [556, 368] width 134 height 26
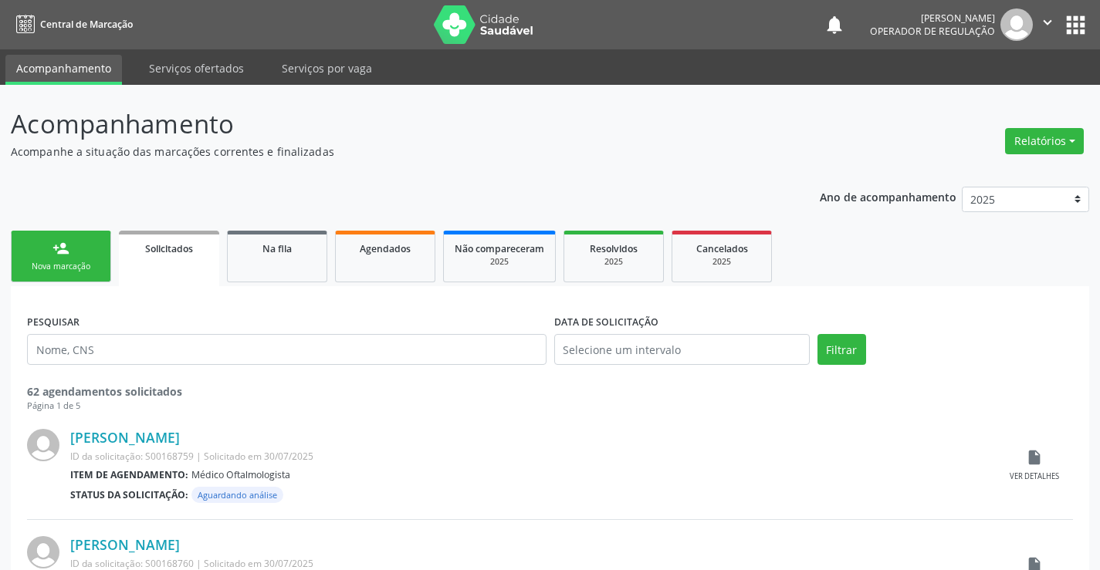
click at [97, 265] on div "Nova marcação" at bounding box center [60, 267] width 77 height 12
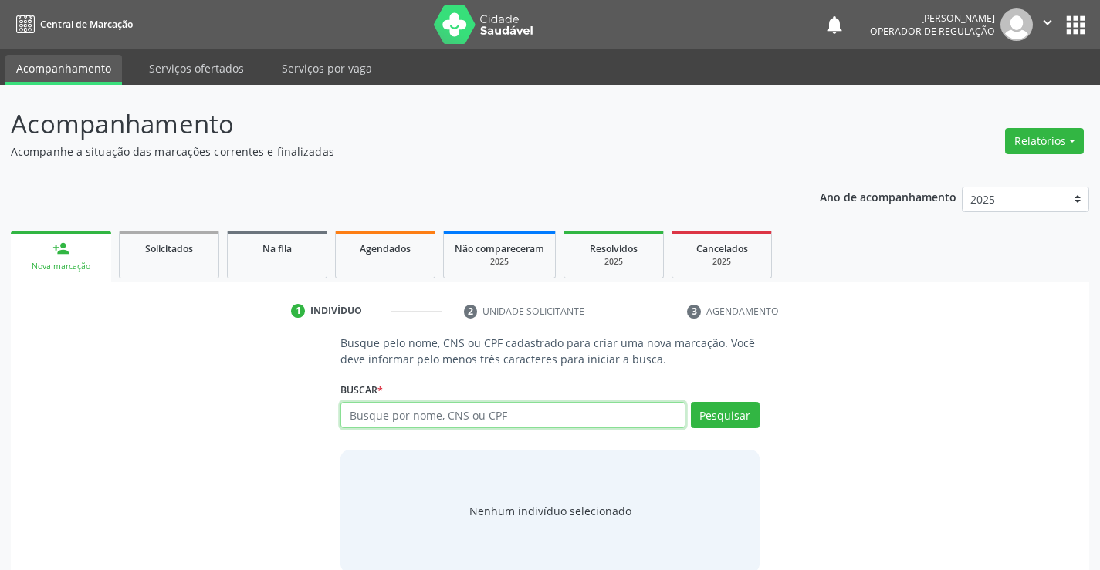
click at [435, 420] on input "text" at bounding box center [512, 415] width 344 height 26
type input "704004819804267"
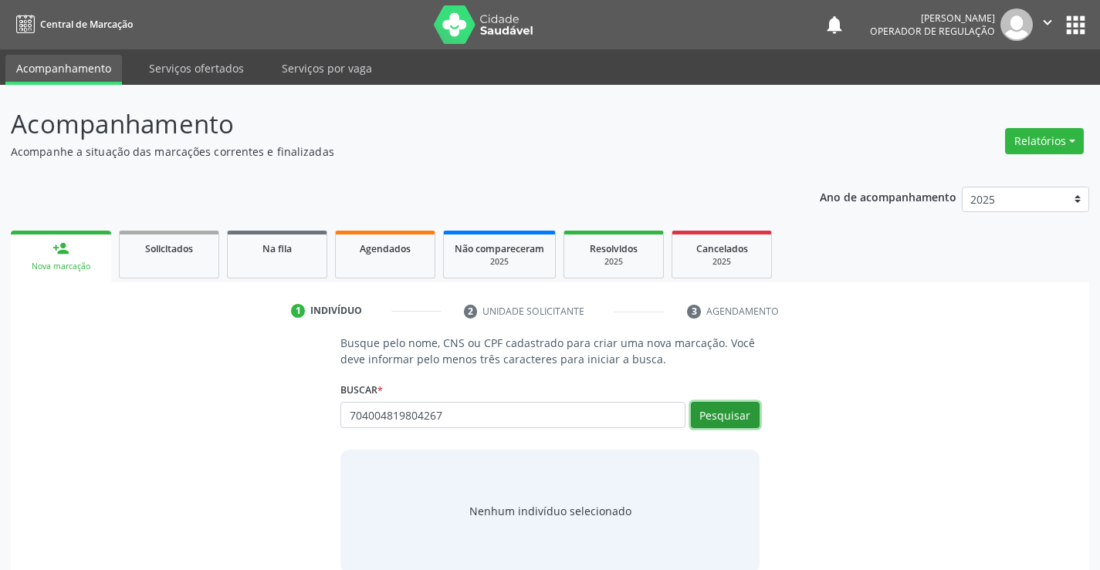
click at [743, 407] on button "Pesquisar" at bounding box center [725, 415] width 69 height 26
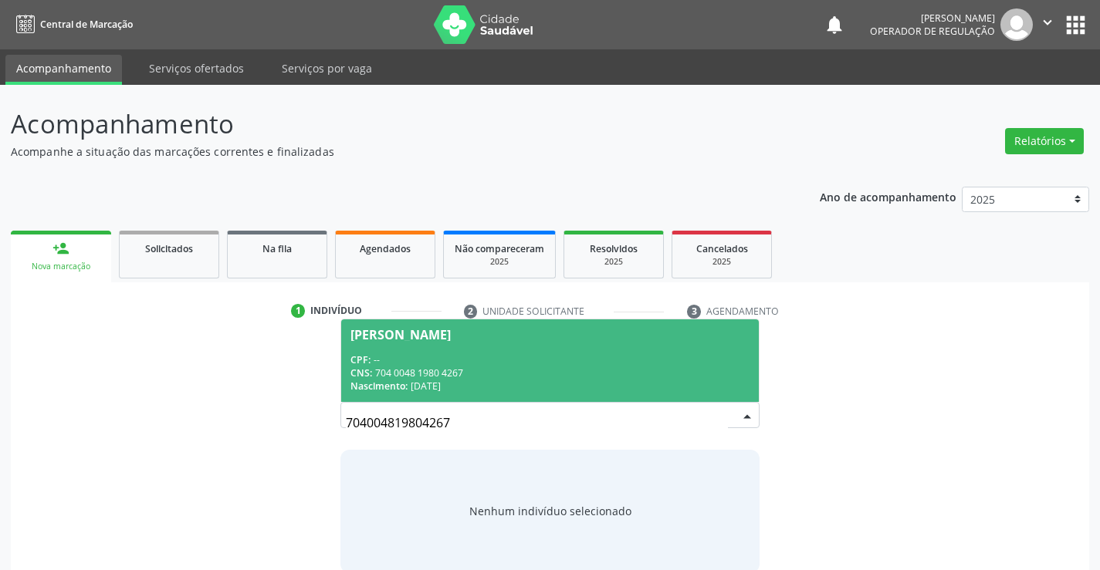
click at [706, 360] on div "CPF: --" at bounding box center [549, 360] width 398 height 13
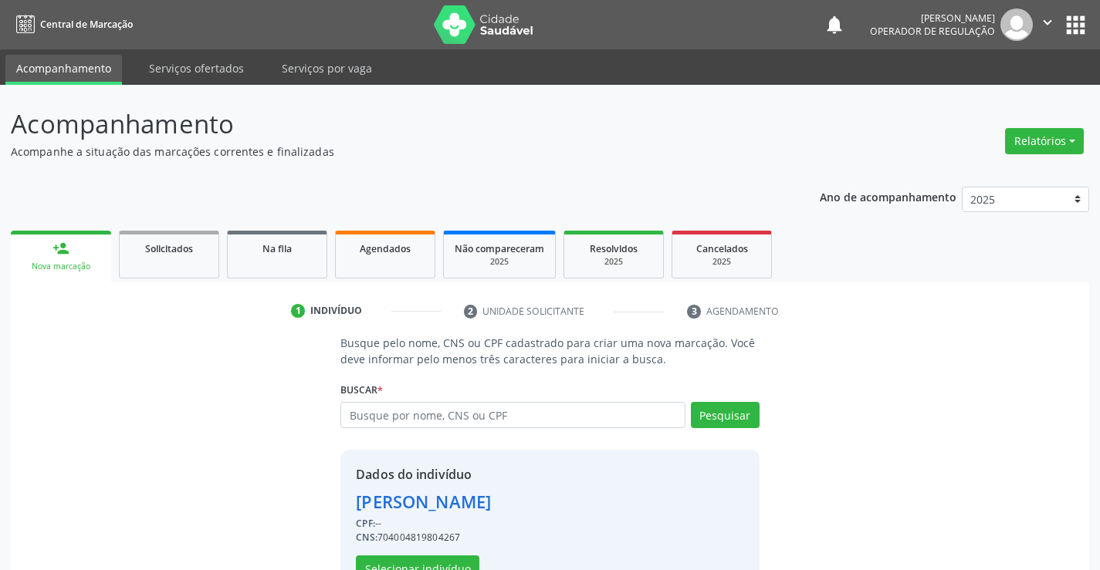
scroll to position [49, 0]
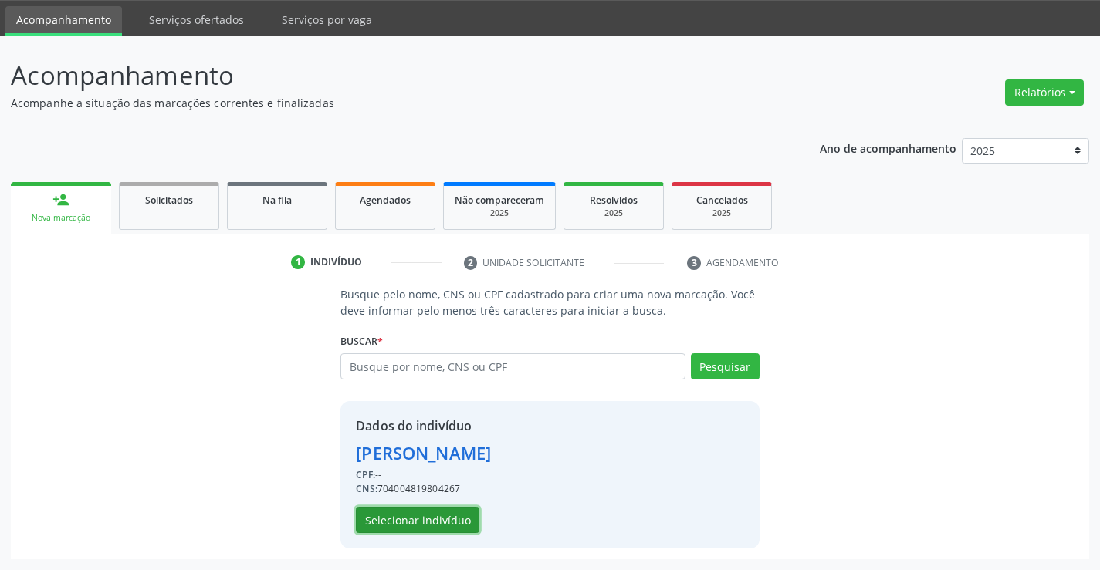
click at [445, 517] on button "Selecionar indivíduo" at bounding box center [418, 520] width 124 height 26
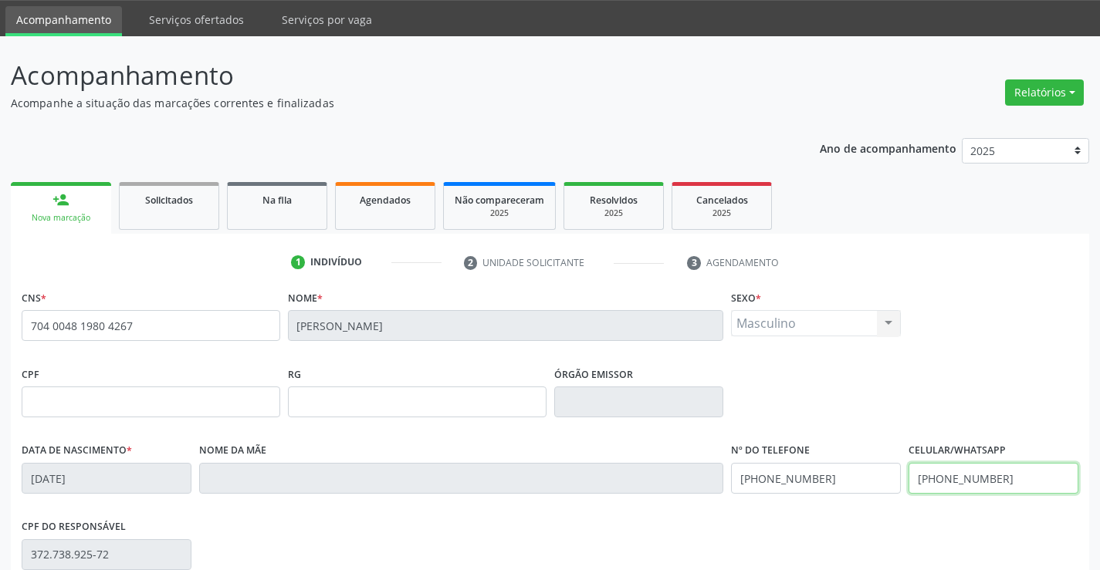
click at [1024, 480] on input "[PHONE_NUMBER]" at bounding box center [994, 478] width 170 height 31
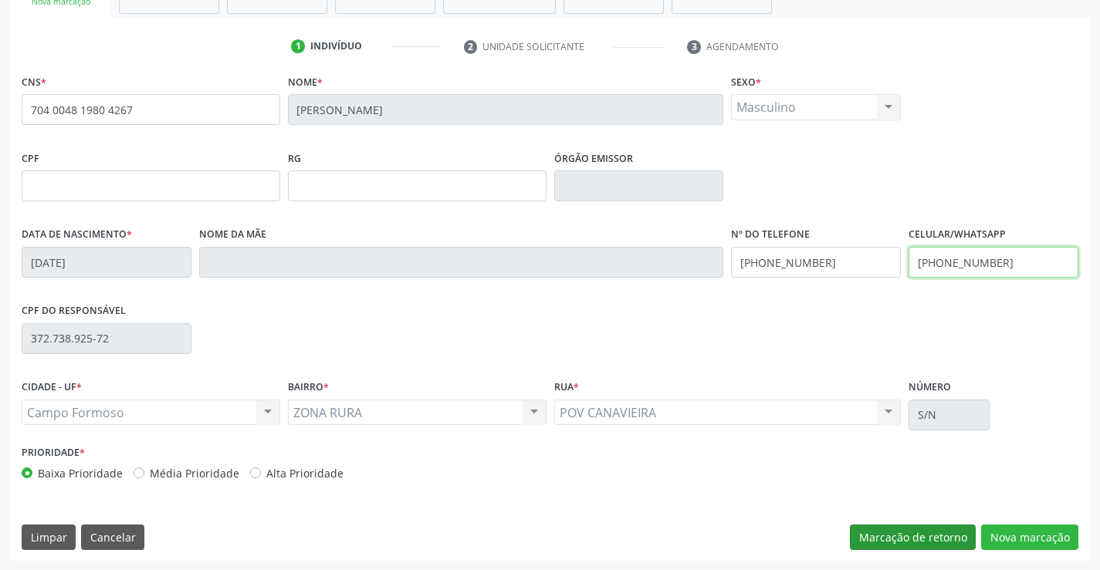
scroll to position [266, 0]
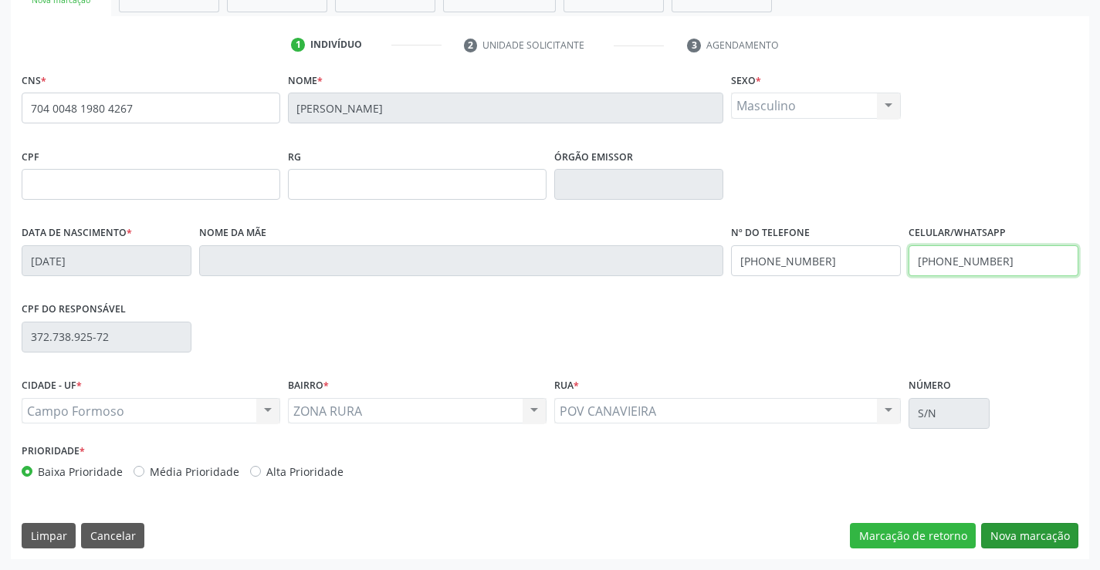
type input "[PHONE_NUMBER]"
click at [1034, 541] on button "Nova marcação" at bounding box center [1029, 536] width 97 height 26
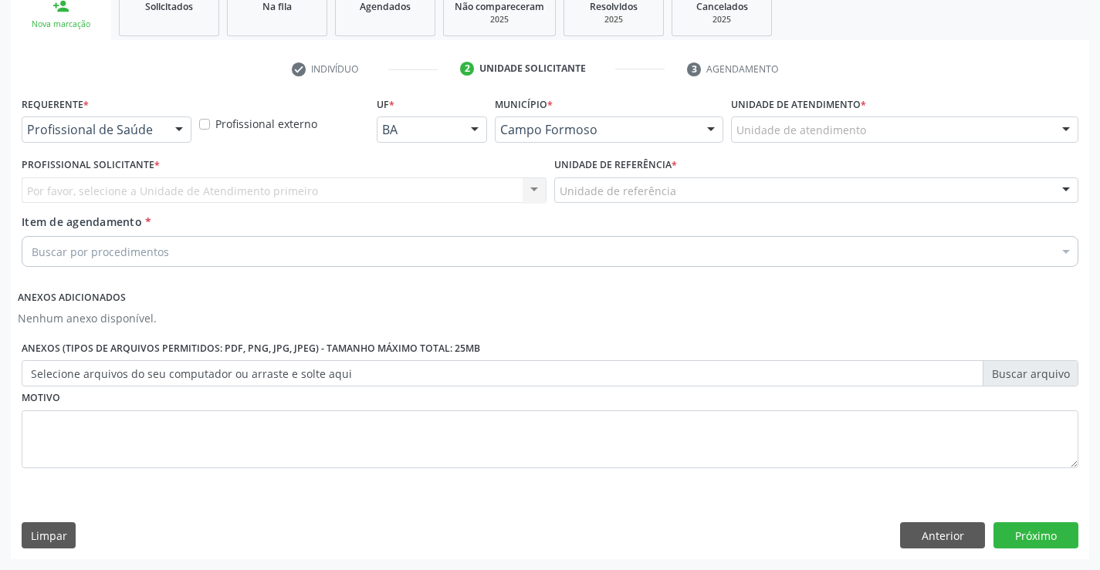
scroll to position [242, 0]
drag, startPoint x: 181, startPoint y: 129, endPoint x: 157, endPoint y: 164, distance: 42.8
click at [181, 129] on div at bounding box center [179, 130] width 23 height 26
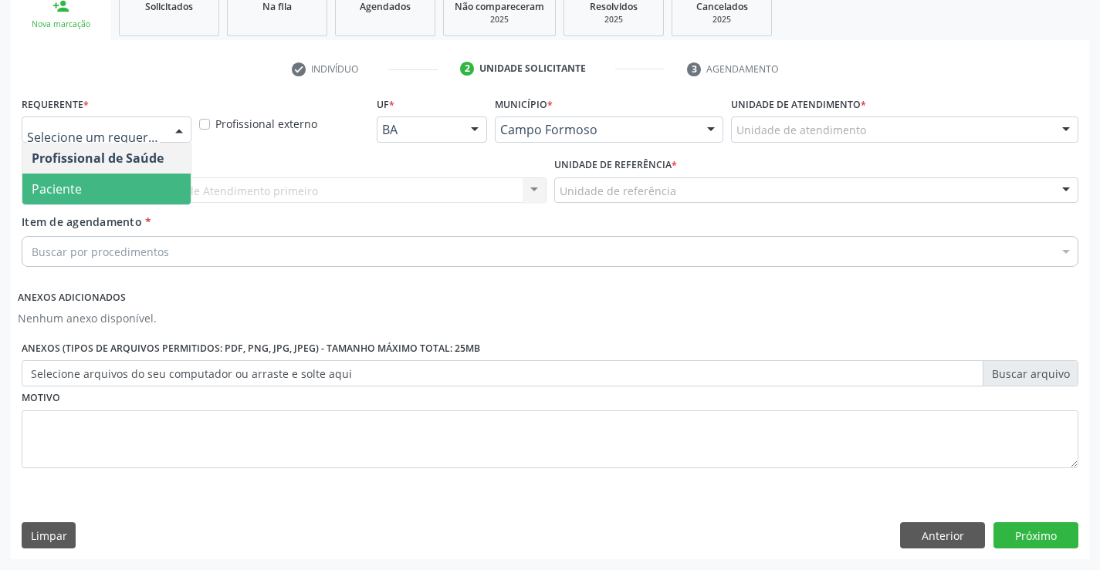
click at [141, 186] on span "Paciente" at bounding box center [106, 189] width 168 height 31
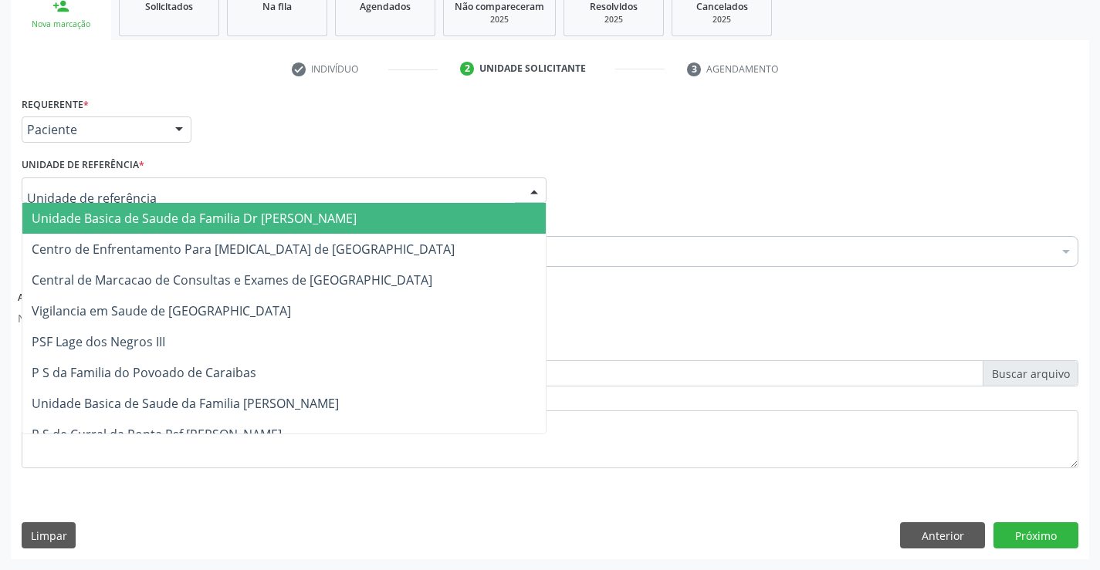
click at [144, 186] on div at bounding box center [284, 191] width 525 height 26
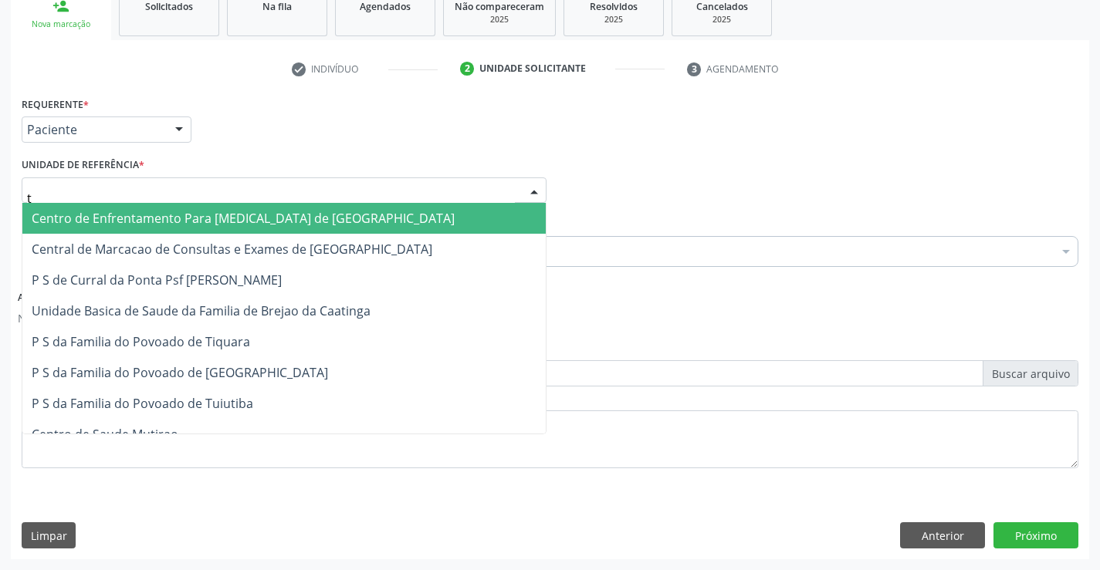
type input "tu"
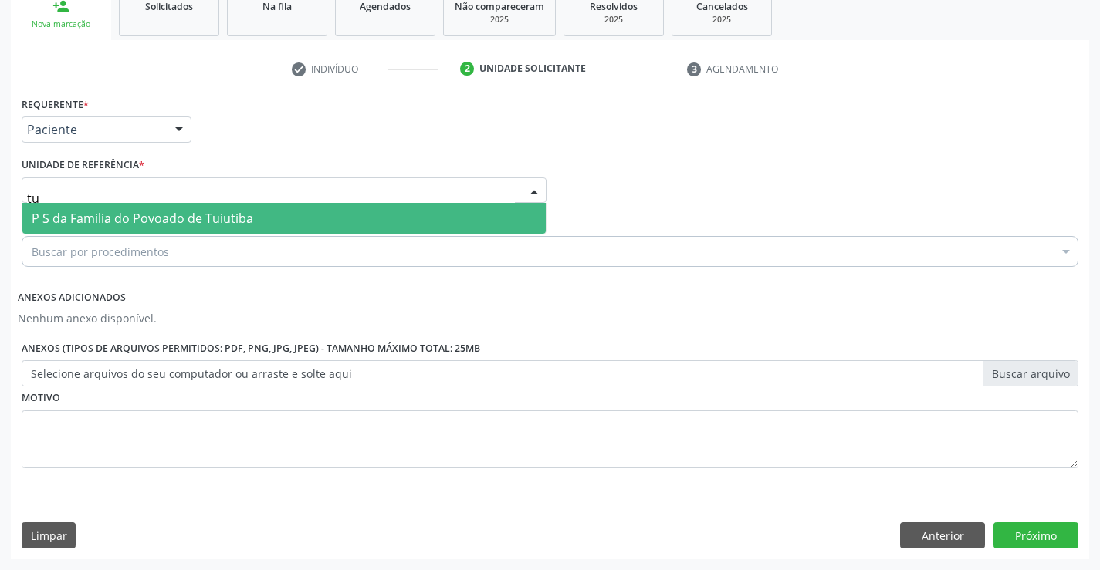
click at [144, 219] on span "P S da Familia do Povoado de Tuiutiba" at bounding box center [143, 218] width 222 height 17
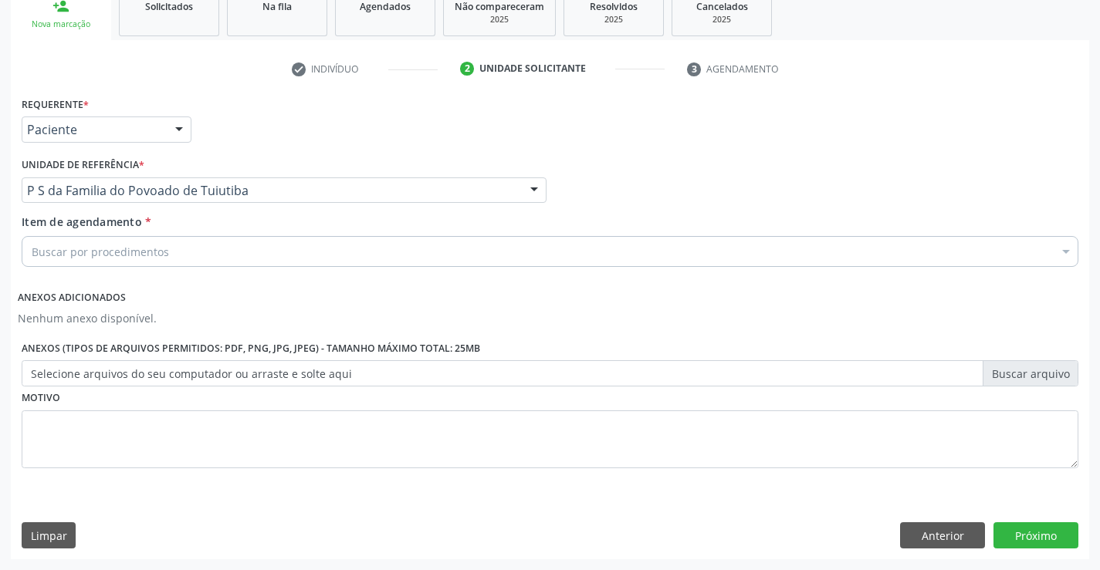
click at [188, 257] on div "Buscar por procedimentos" at bounding box center [550, 251] width 1057 height 31
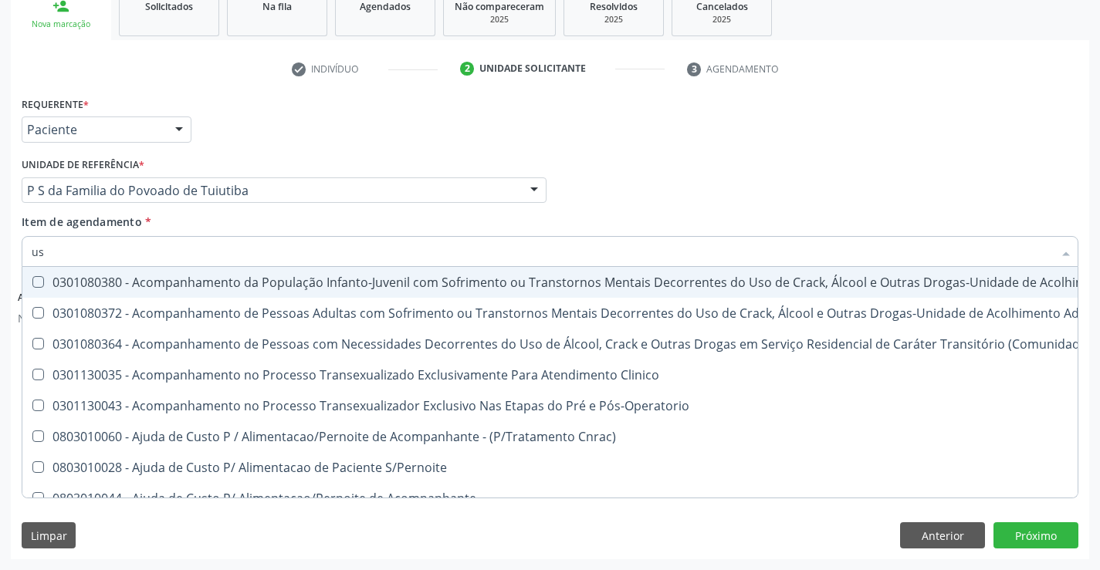
type input "usg"
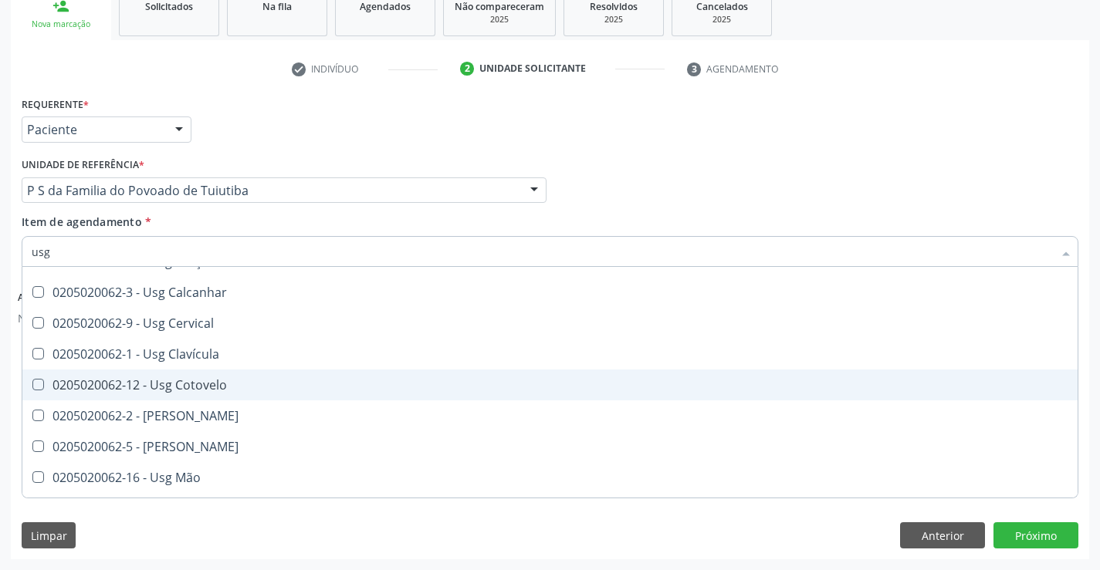
scroll to position [154, 0]
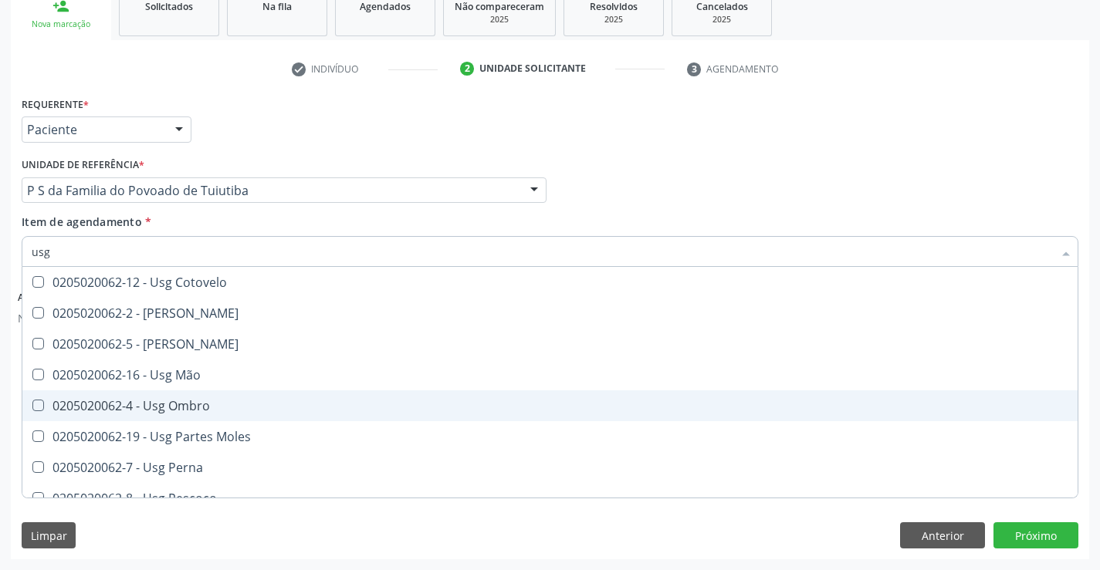
click at [201, 400] on div "0205020062-4 - Usg Ombro" at bounding box center [550, 406] width 1037 height 12
checkbox Ombro "true"
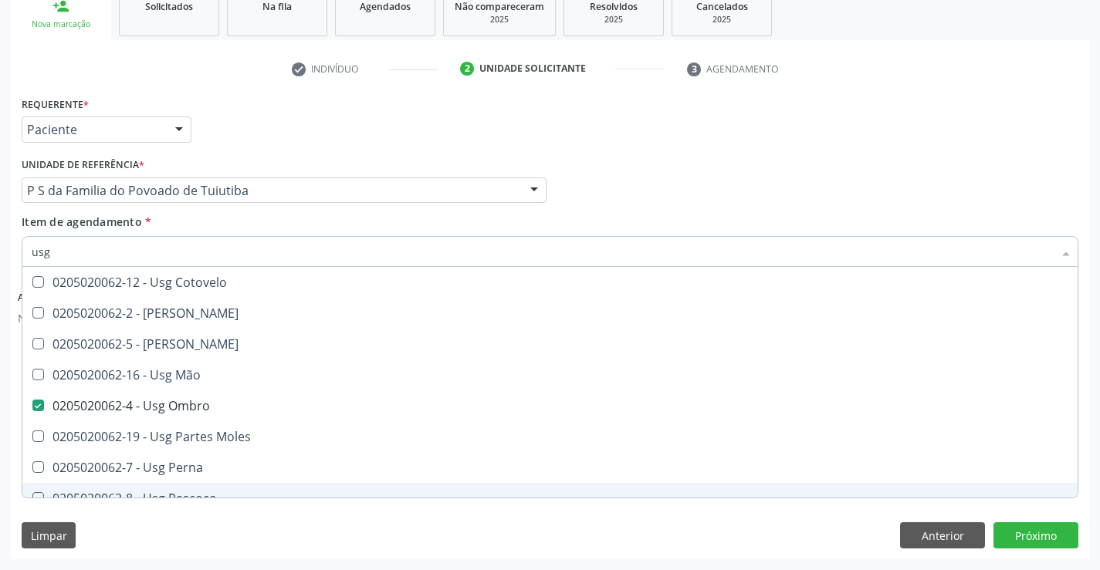
type input "usg"
click at [254, 545] on div "Limpar Anterior Próximo" at bounding box center [550, 536] width 1057 height 26
checkbox Braço "true"
checkbox Ombro "false"
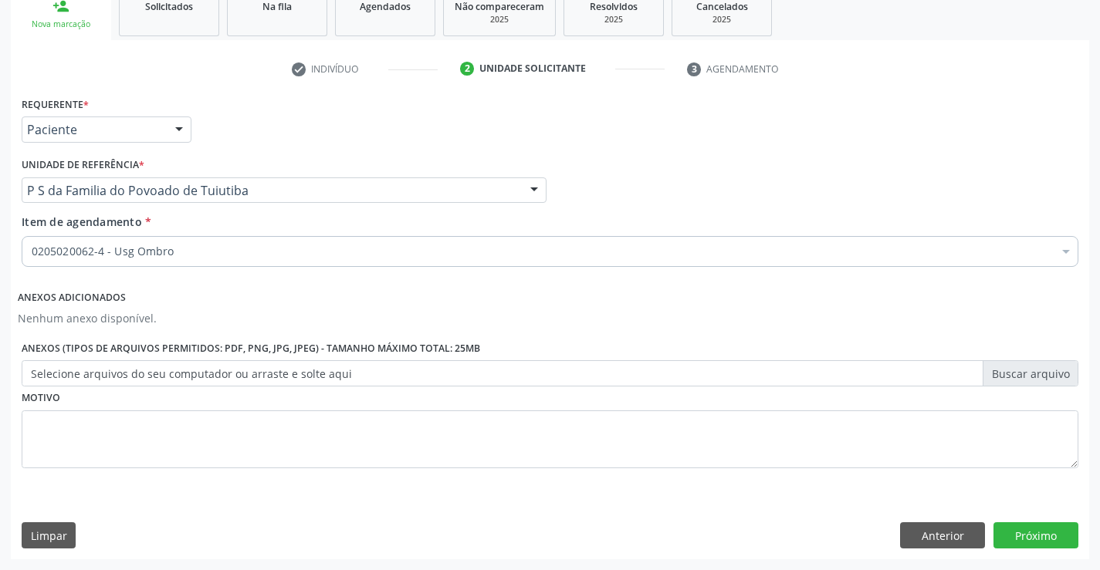
scroll to position [0, 0]
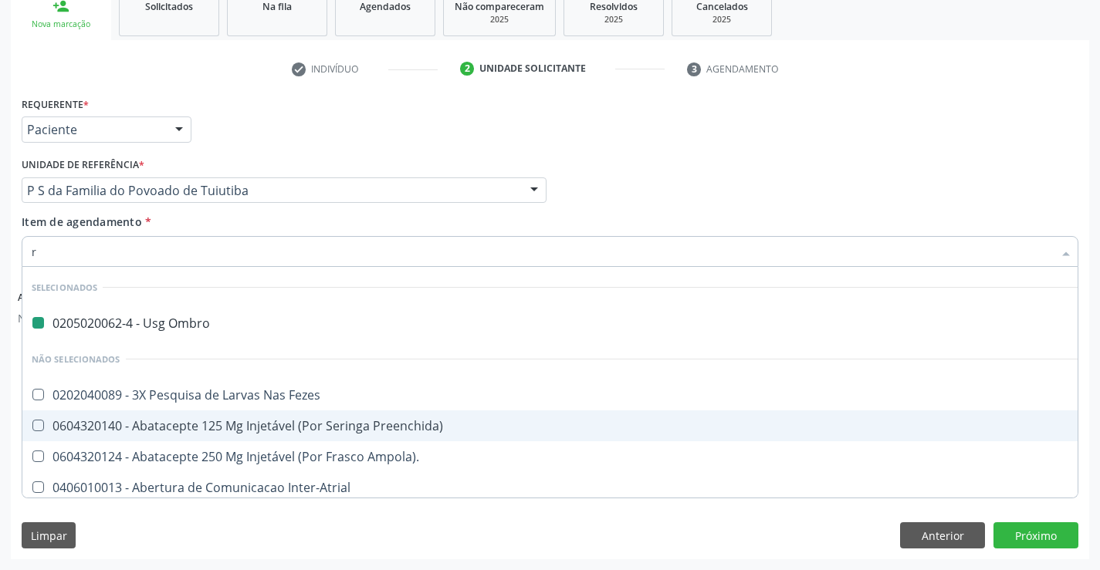
type input "ra"
checkbox Ombro "false"
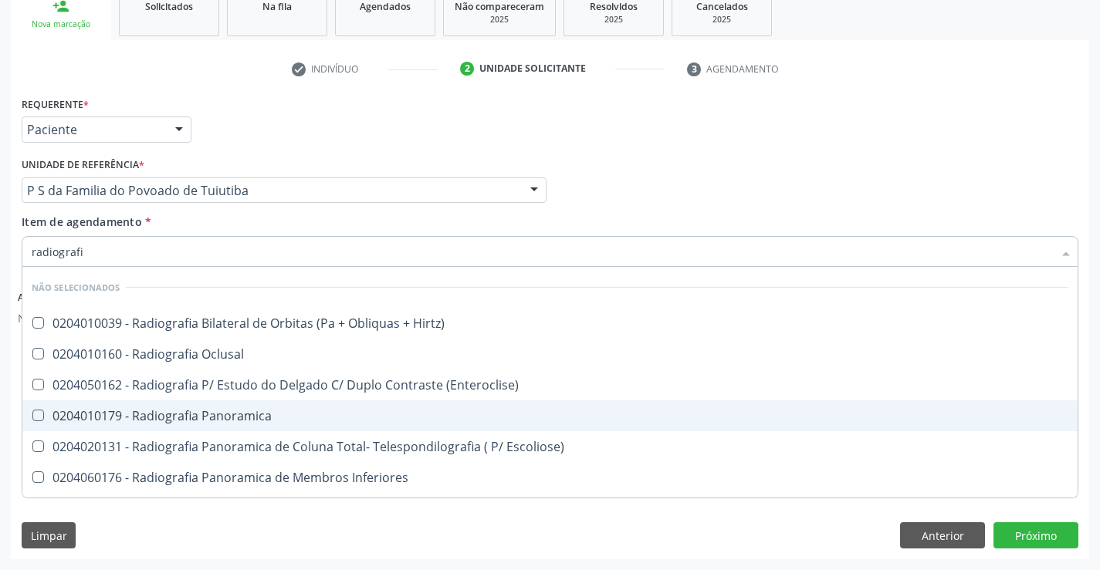
type input "radiografia"
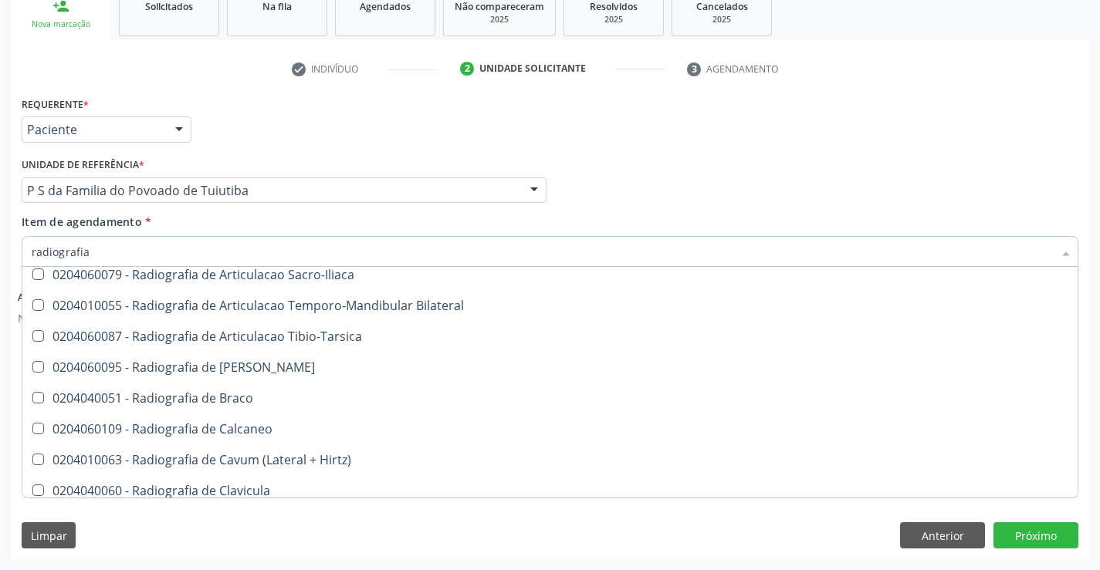
scroll to position [772, 0]
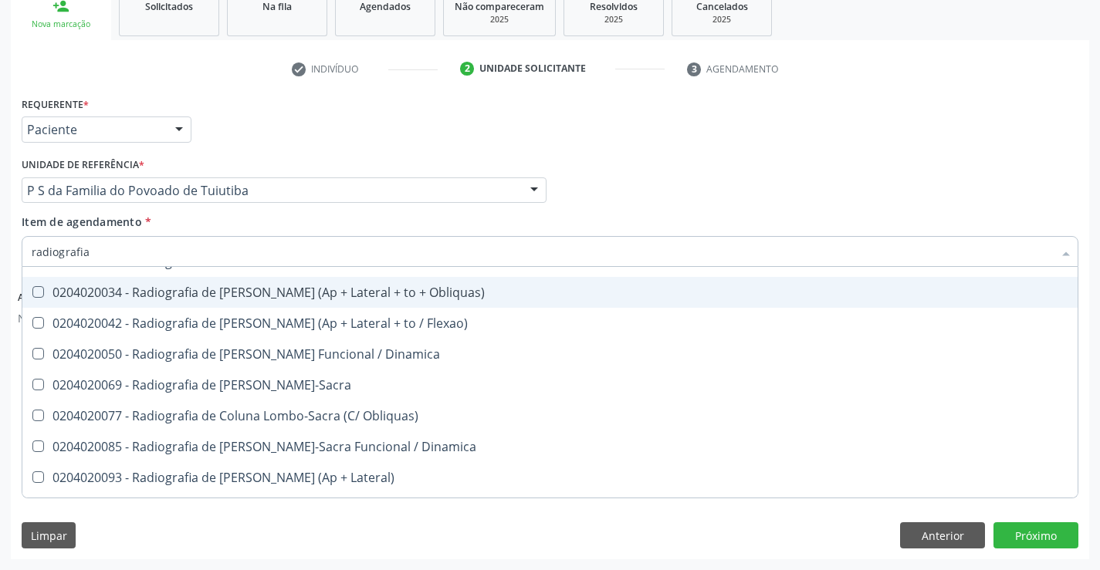
click at [257, 292] on div "0204020034 - Radiografia de [PERSON_NAME] (Ap + Lateral + to + Obliquas)" at bounding box center [550, 292] width 1037 height 12
checkbox Obliquas\) "true"
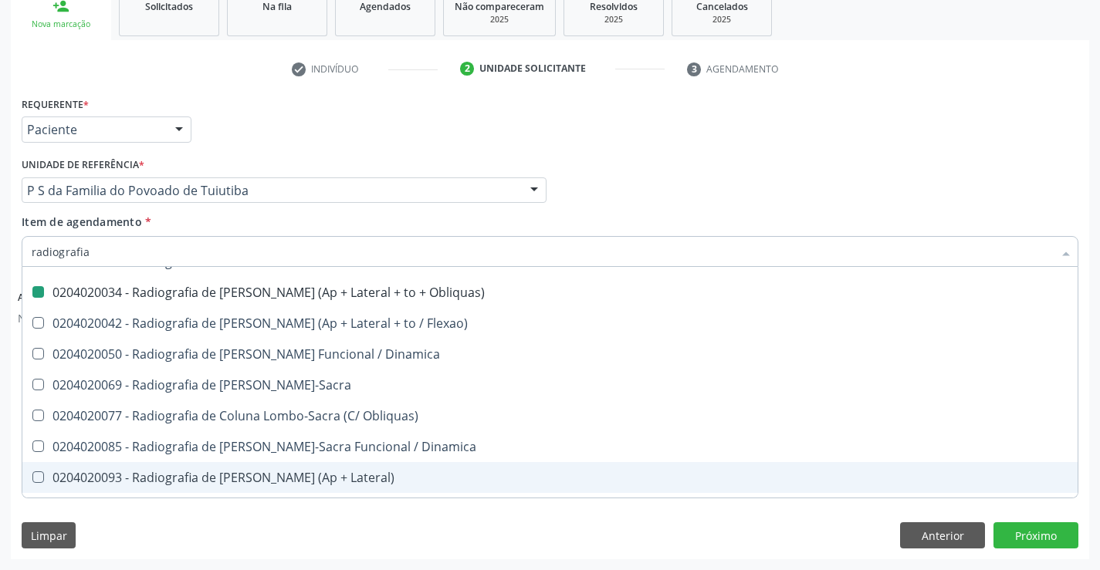
click at [313, 511] on div "Requerente * Paciente Profissional de Saúde Paciente Nenhum resultado encontrad…" at bounding box center [550, 326] width 1078 height 466
checkbox Hirtz\) "true"
checkbox Obliquas\) "false"
checkbox Oclusal "true"
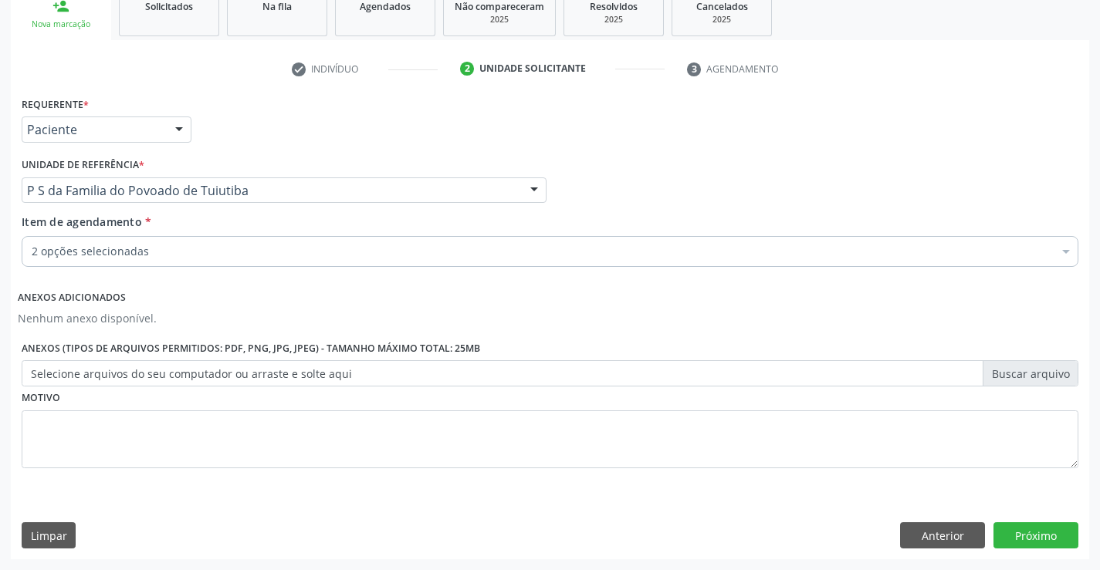
scroll to position [0, 0]
click at [1016, 532] on button "Próximo" at bounding box center [1036, 536] width 85 height 26
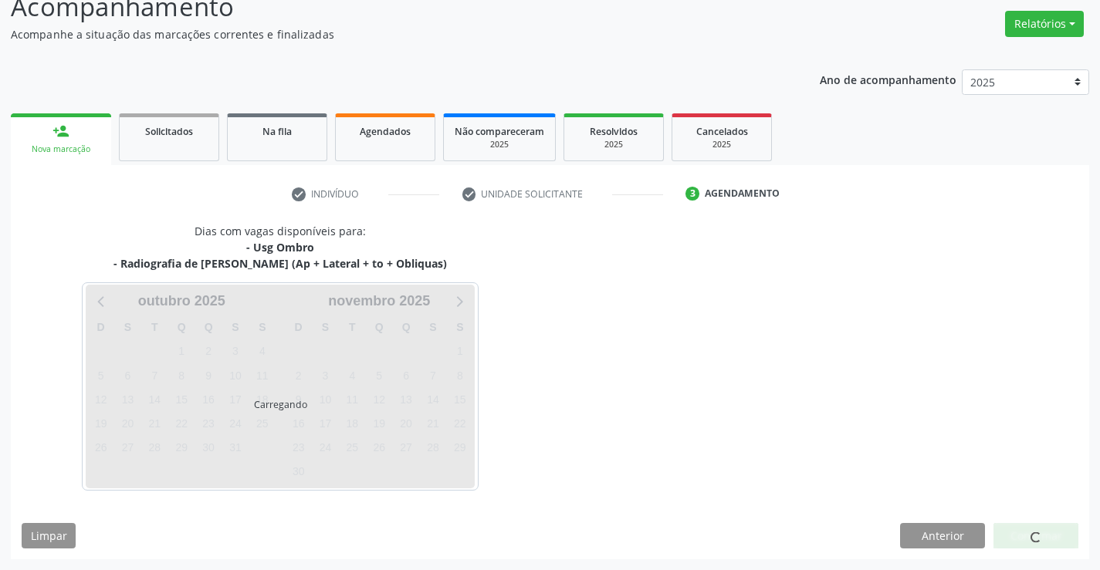
scroll to position [163, 0]
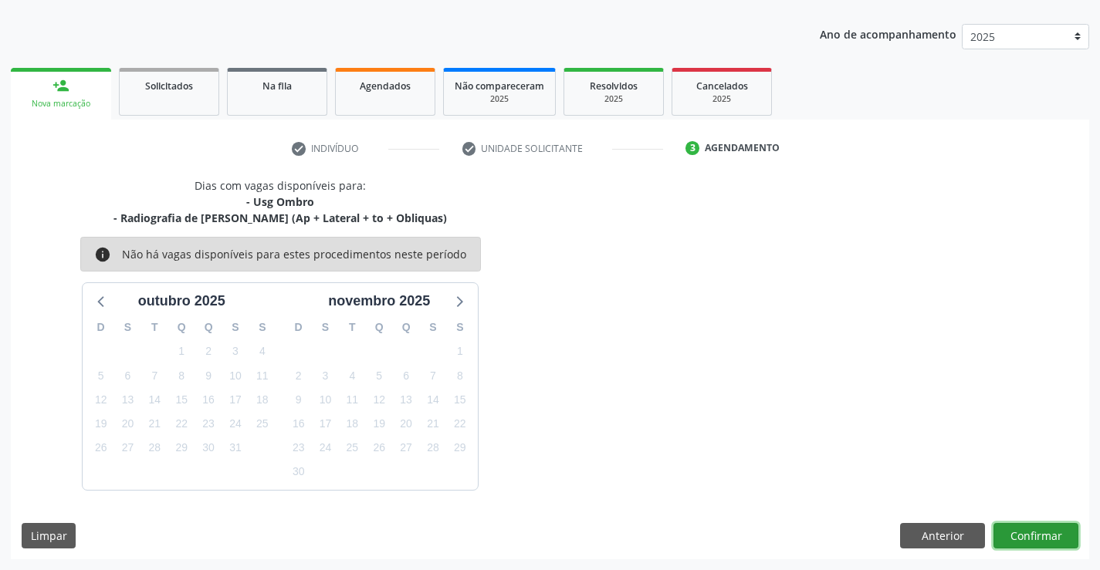
click at [1039, 529] on button "Confirmar" at bounding box center [1036, 536] width 85 height 26
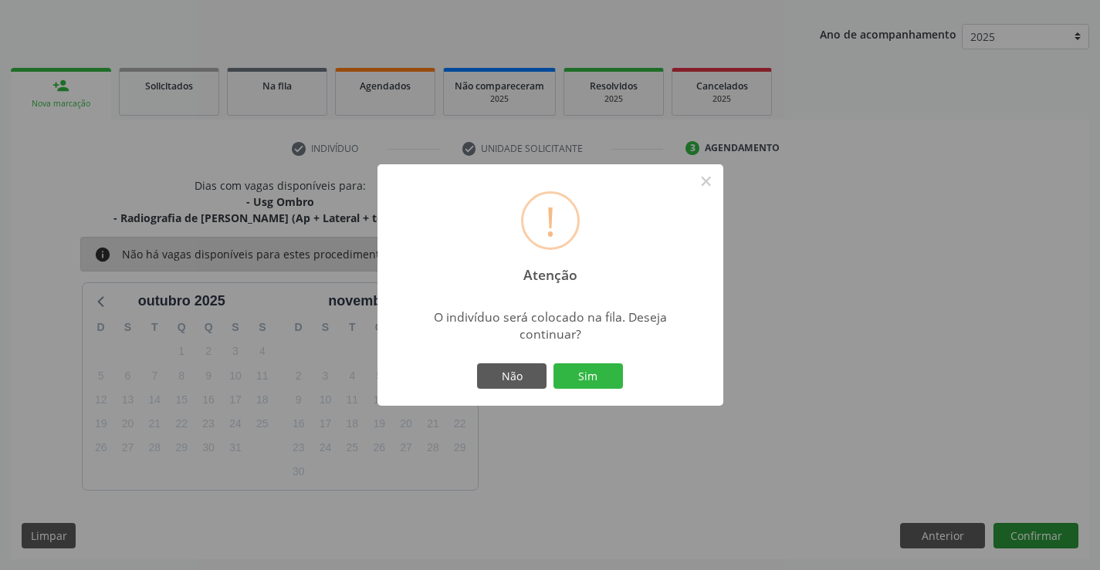
click at [553, 364] on button "Sim" at bounding box center [587, 377] width 69 height 26
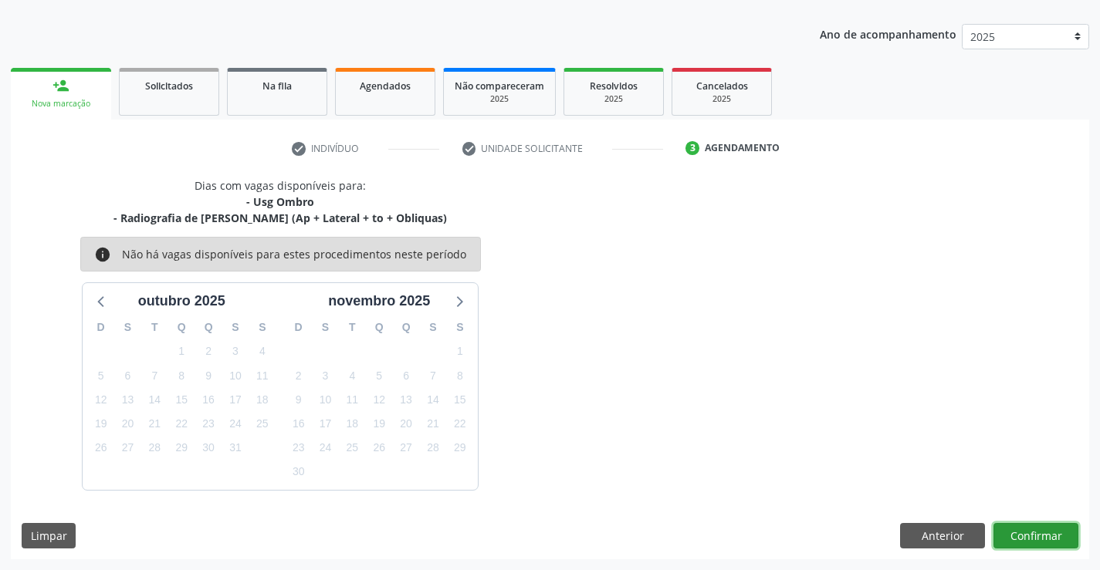
click at [994, 523] on button "Confirmar" at bounding box center [1036, 536] width 85 height 26
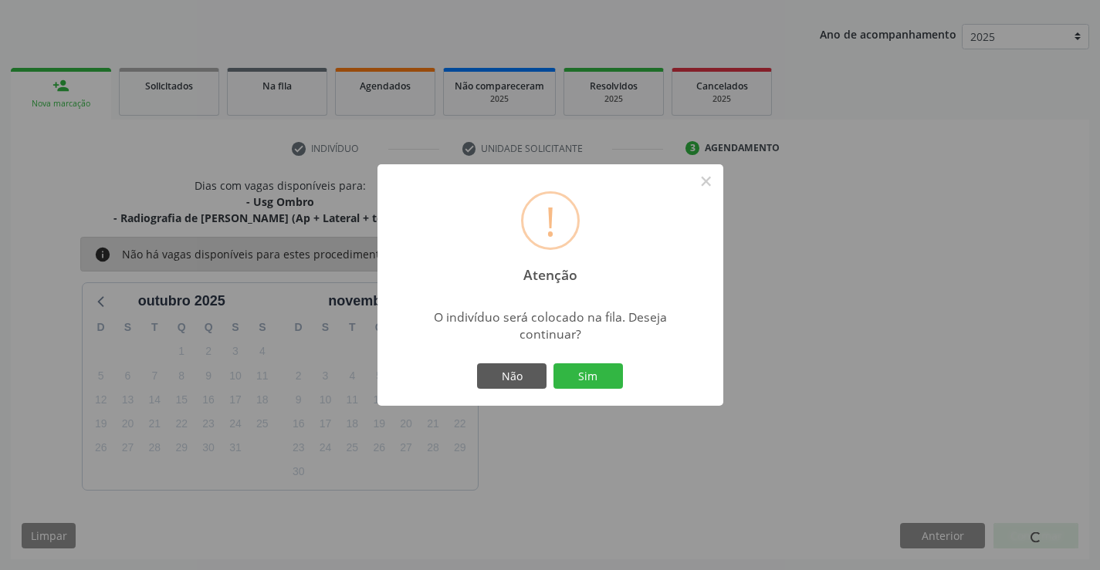
click at [553, 364] on button "Sim" at bounding box center [587, 377] width 69 height 26
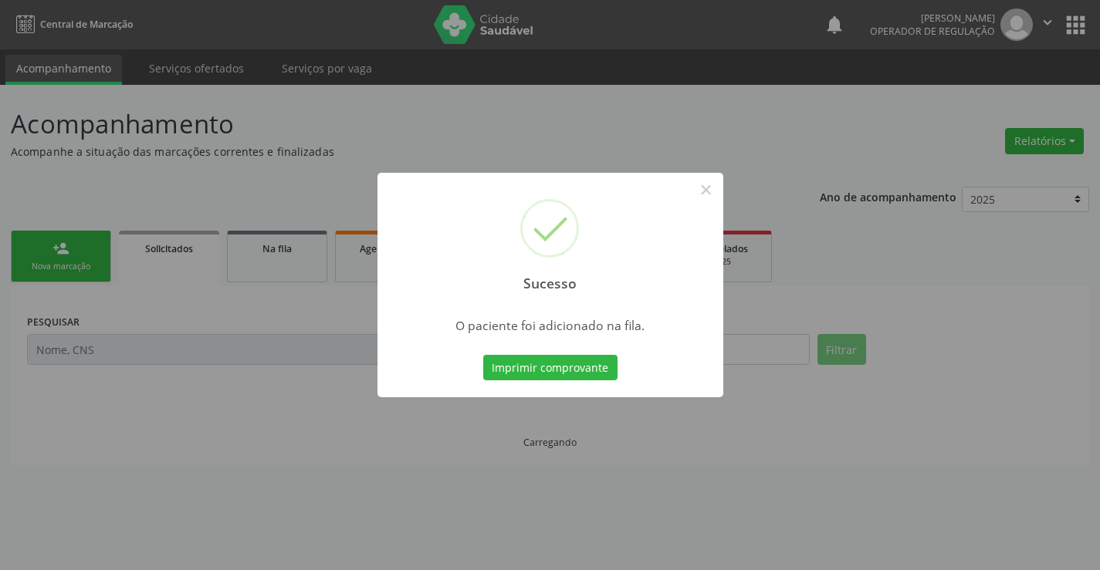
click at [483, 355] on button "Imprimir comprovante" at bounding box center [550, 368] width 134 height 26
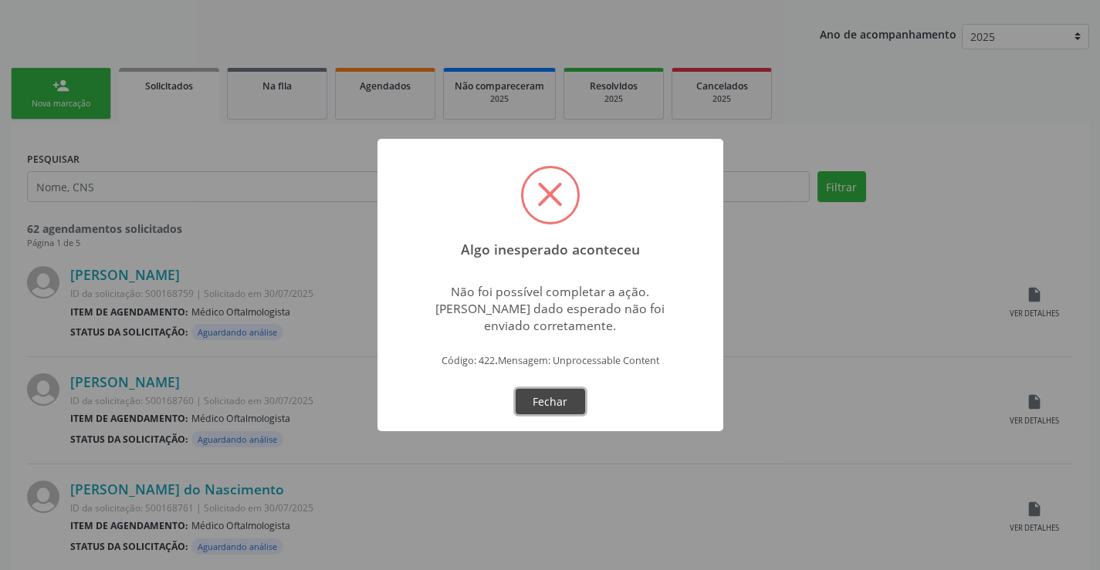
scroll to position [0, 0]
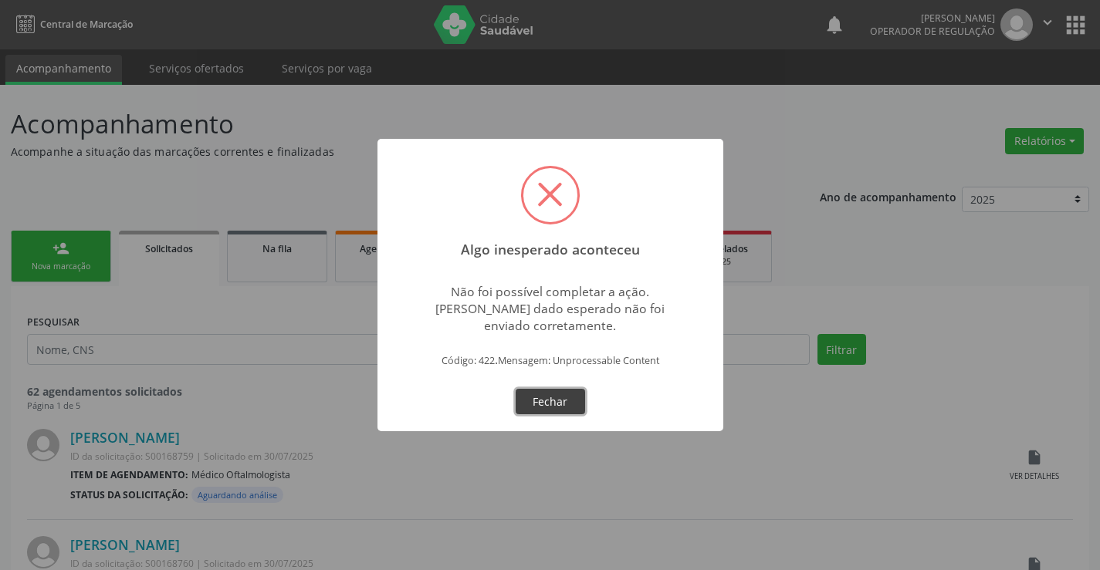
click at [536, 396] on button "Fechar" at bounding box center [550, 402] width 69 height 26
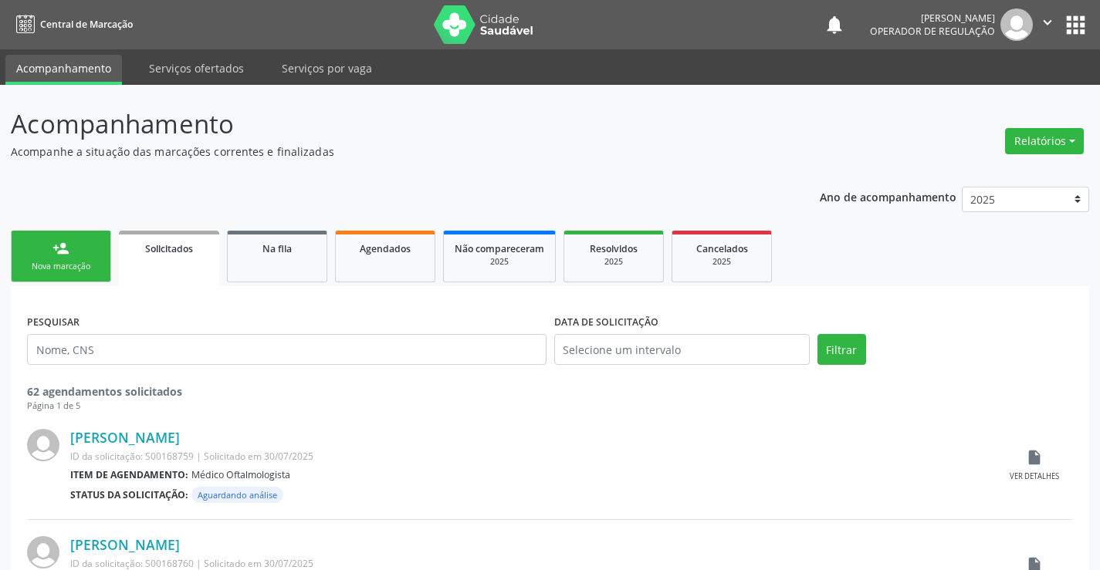
click at [1044, 21] on icon "" at bounding box center [1047, 22] width 17 height 17
click at [977, 95] on link "Sair" at bounding box center [1008, 94] width 107 height 22
